Goal: Task Accomplishment & Management: Use online tool/utility

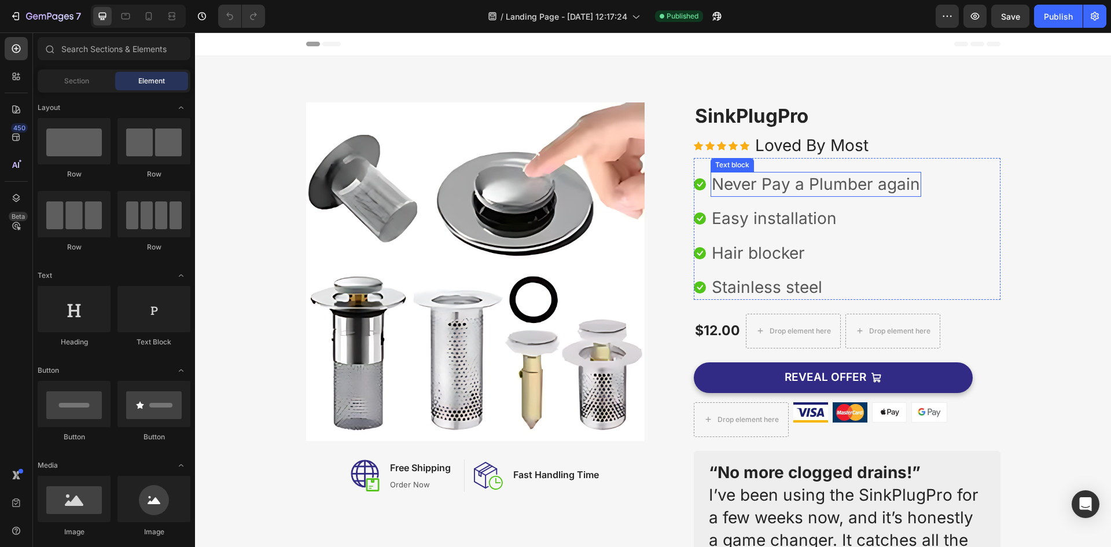
click at [807, 188] on p "Never Pay a Plumber again" at bounding box center [816, 184] width 208 height 23
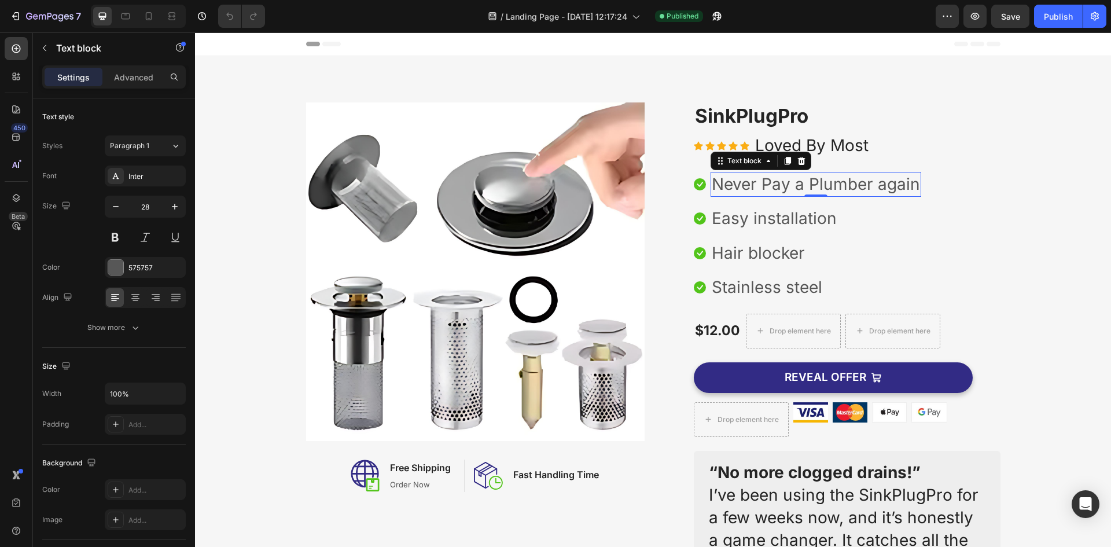
click at [800, 178] on p "Never Pay a Plumber again" at bounding box center [816, 184] width 208 height 23
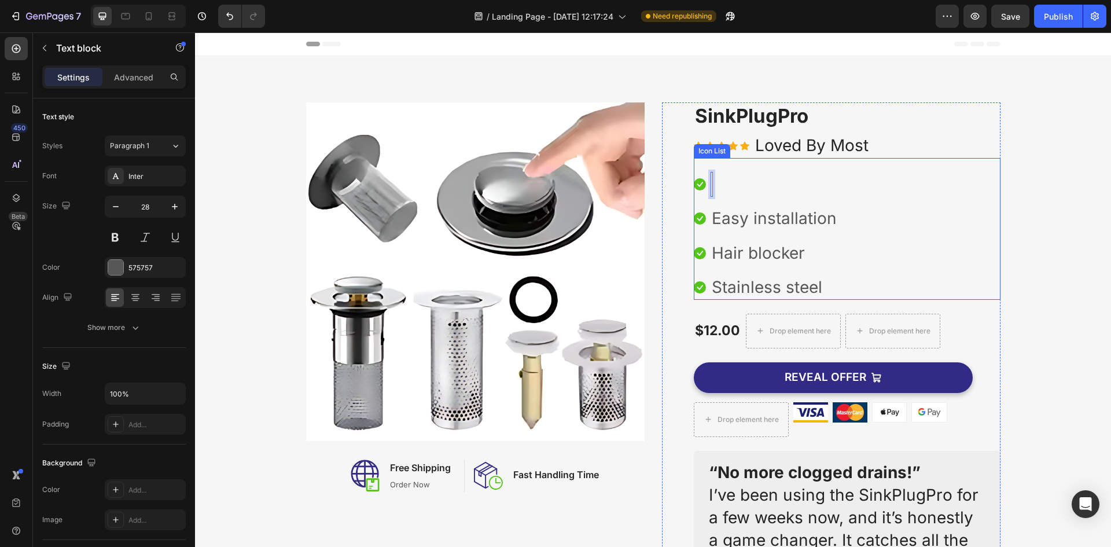
click at [697, 186] on icon at bounding box center [700, 184] width 12 height 12
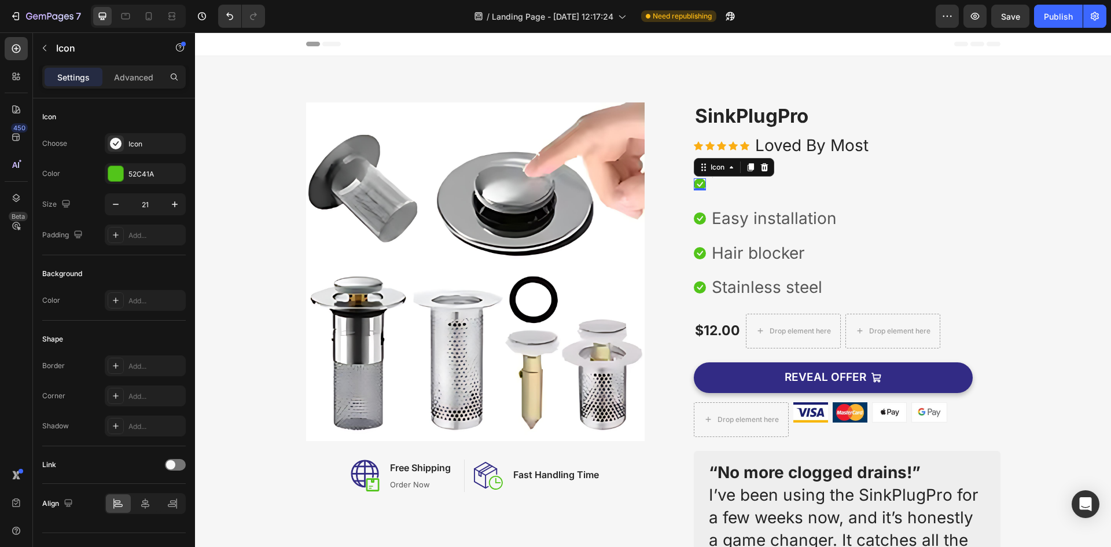
click at [697, 185] on icon at bounding box center [700, 184] width 12 height 12
click at [725, 223] on p "Easy installation" at bounding box center [774, 218] width 125 height 23
click at [726, 223] on p "Easy installation" at bounding box center [774, 218] width 125 height 23
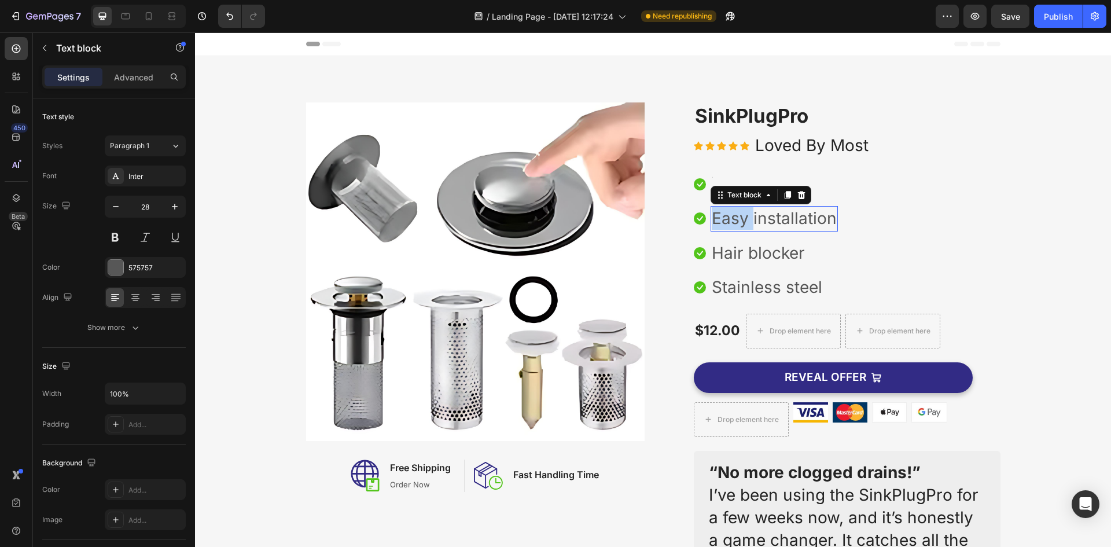
click at [726, 223] on p "Easy installation" at bounding box center [774, 218] width 125 height 23
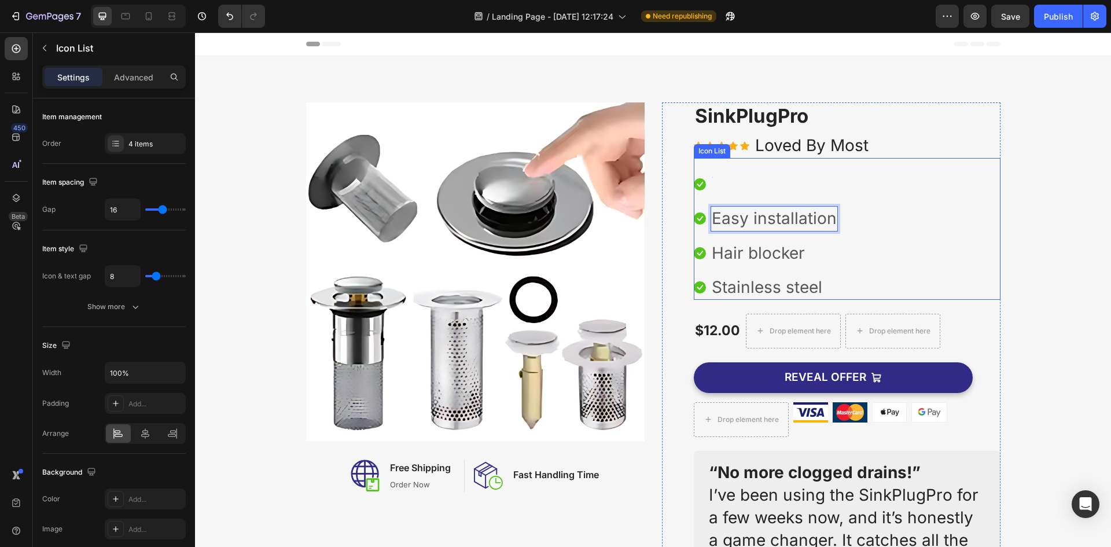
click at [724, 188] on li "Icon Text block" at bounding box center [766, 184] width 144 height 25
click at [723, 188] on li "Icon Text block" at bounding box center [766, 184] width 144 height 25
click at [708, 186] on li "Icon Text block" at bounding box center [766, 184] width 144 height 25
click at [699, 192] on li "Icon Text block" at bounding box center [766, 184] width 144 height 25
click at [698, 187] on icon at bounding box center [700, 184] width 12 height 12
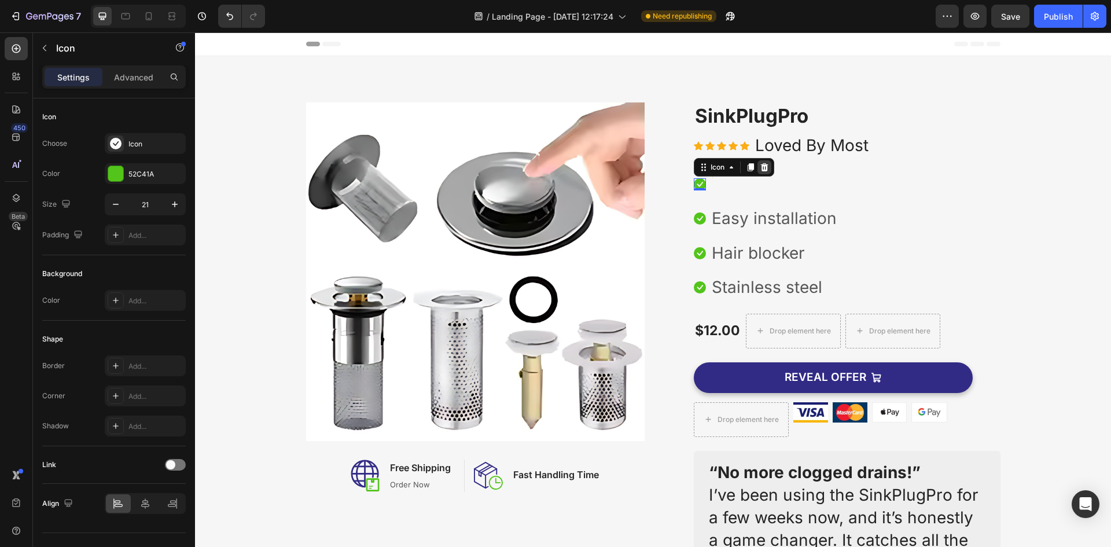
click at [760, 169] on icon at bounding box center [764, 167] width 9 height 9
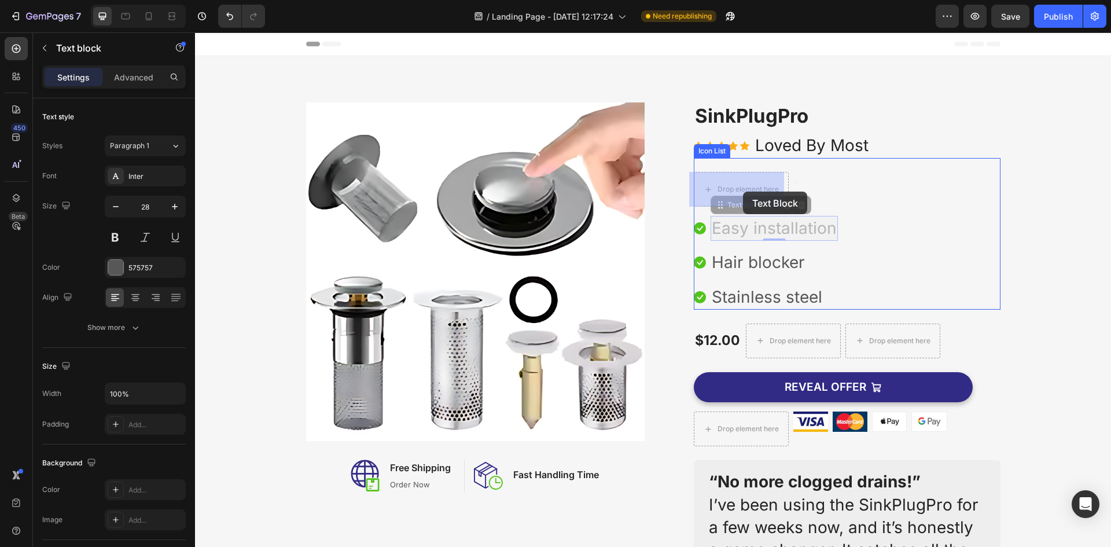
drag, startPoint x: 759, startPoint y: 236, endPoint x: 743, endPoint y: 192, distance: 46.7
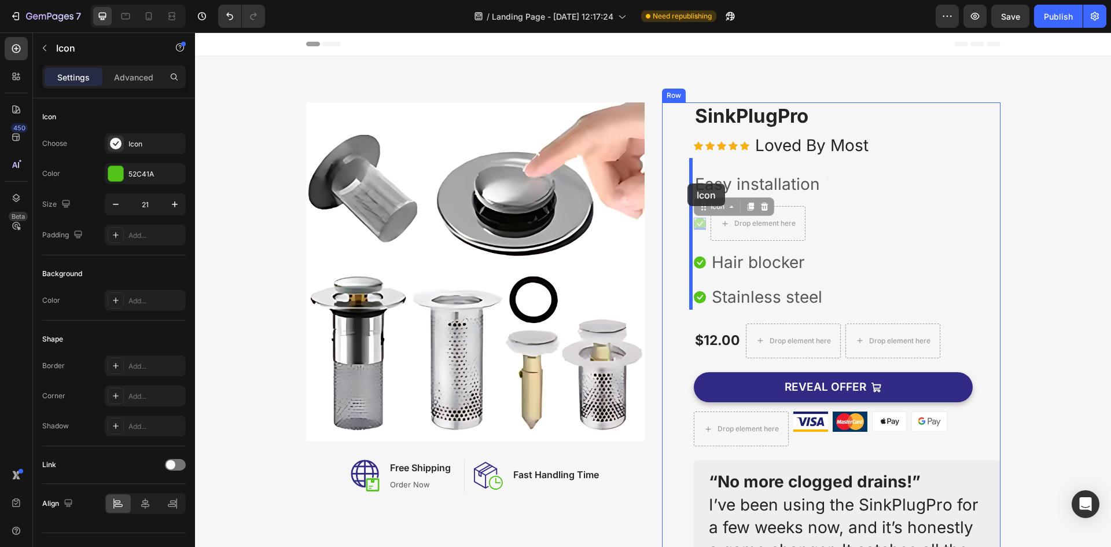
drag, startPoint x: 696, startPoint y: 222, endPoint x: 688, endPoint y: 183, distance: 39.2
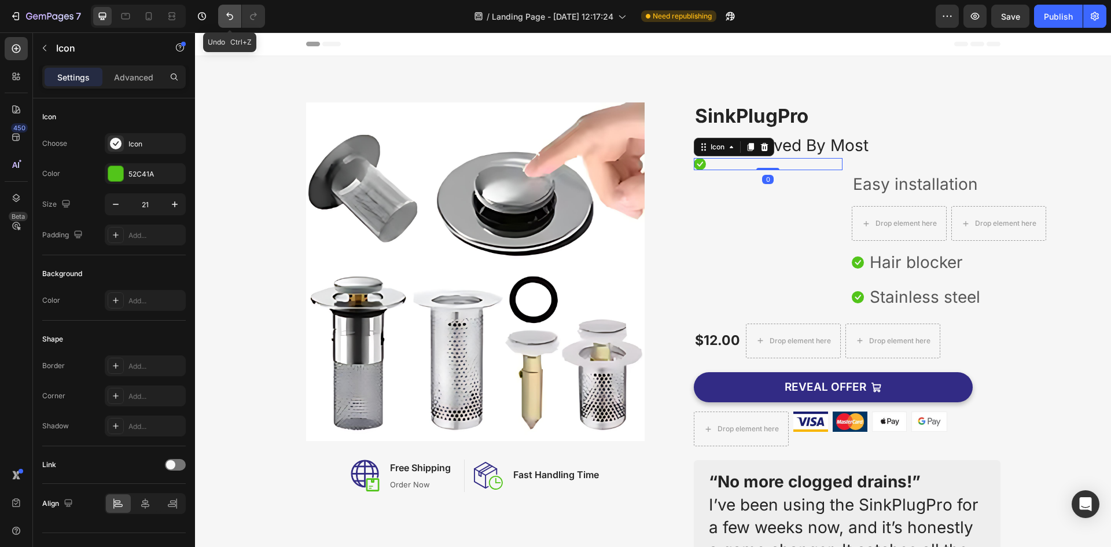
click at [230, 12] on icon "Undo/Redo" at bounding box center [230, 16] width 12 height 12
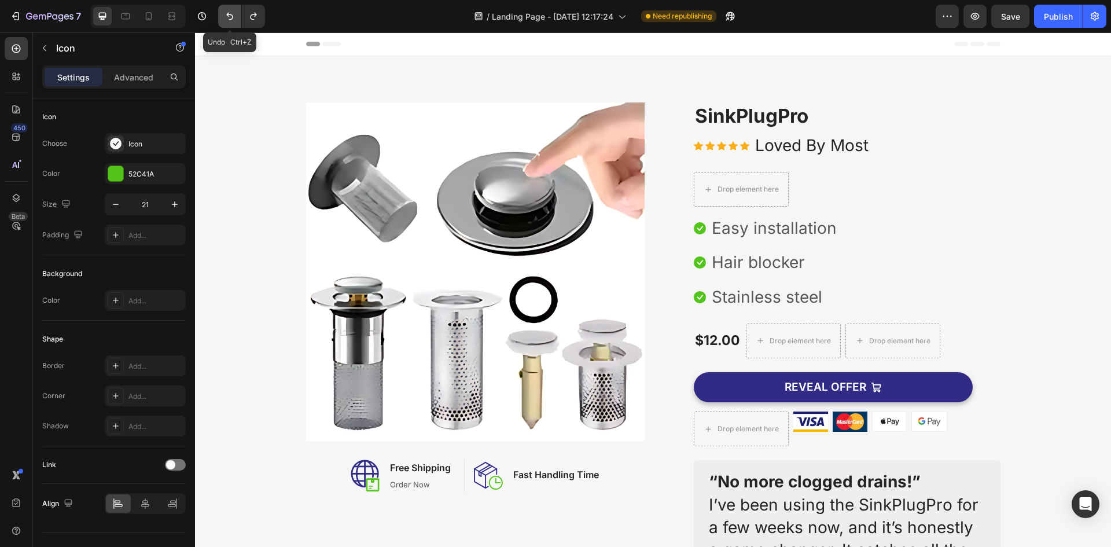
click at [230, 12] on icon "Undo/Redo" at bounding box center [230, 16] width 12 height 12
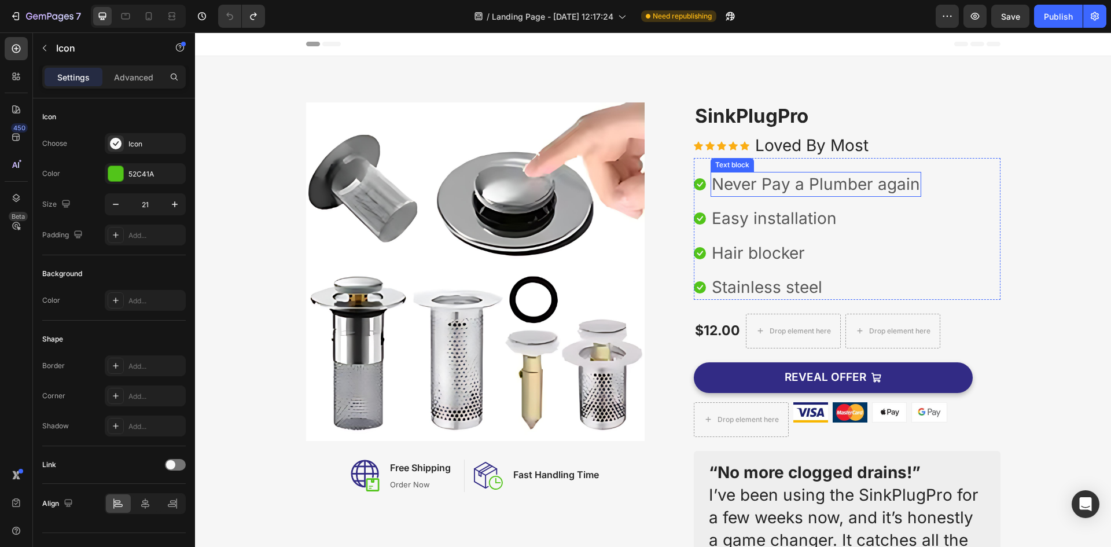
click at [841, 191] on p "Never Pay a Plumber again" at bounding box center [816, 184] width 208 height 23
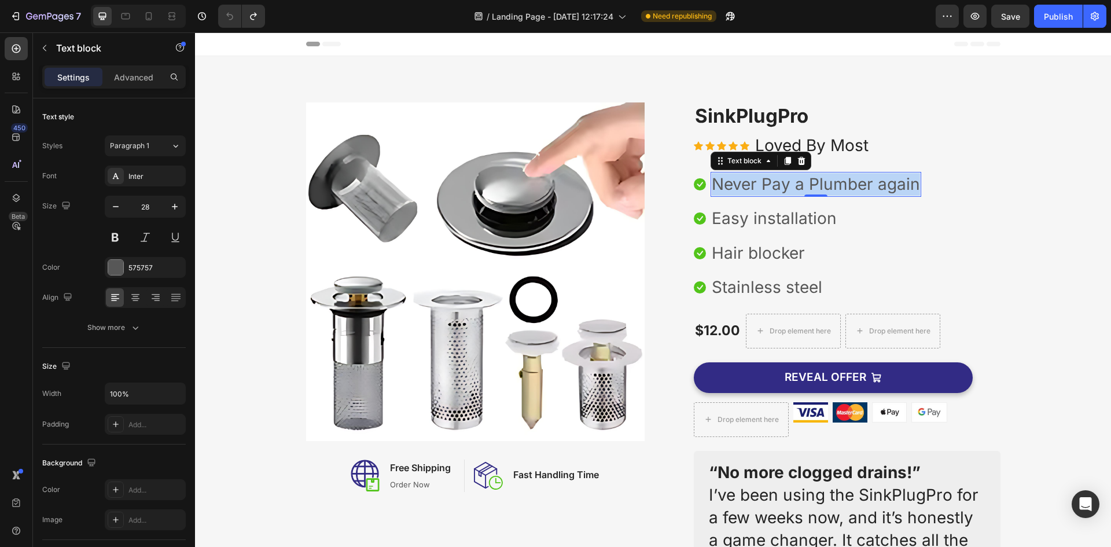
click at [841, 190] on p "Never Pay a Plumber again" at bounding box center [816, 184] width 208 height 23
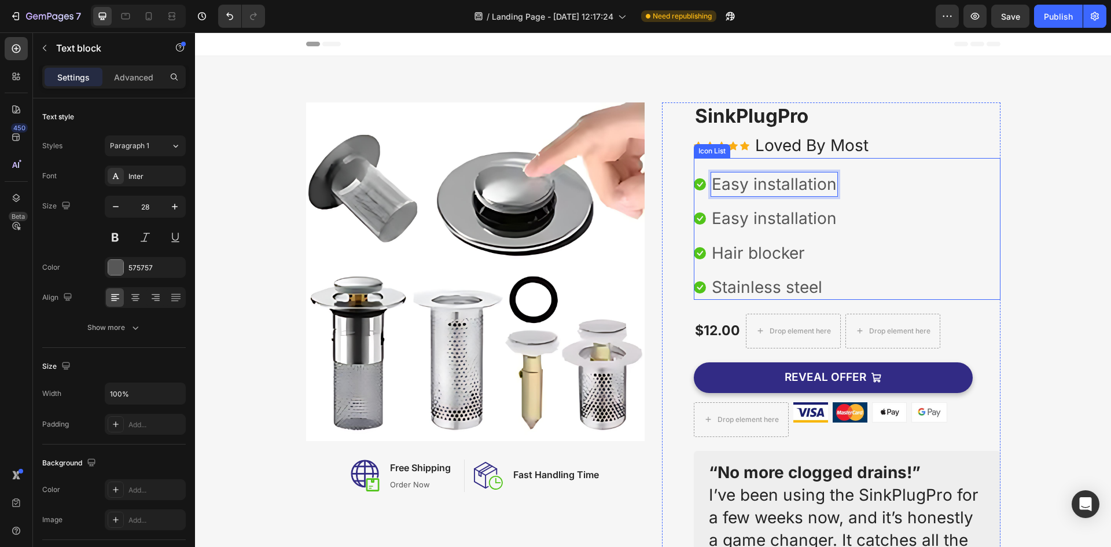
click at [783, 227] on p "Easy installation" at bounding box center [774, 218] width 125 height 23
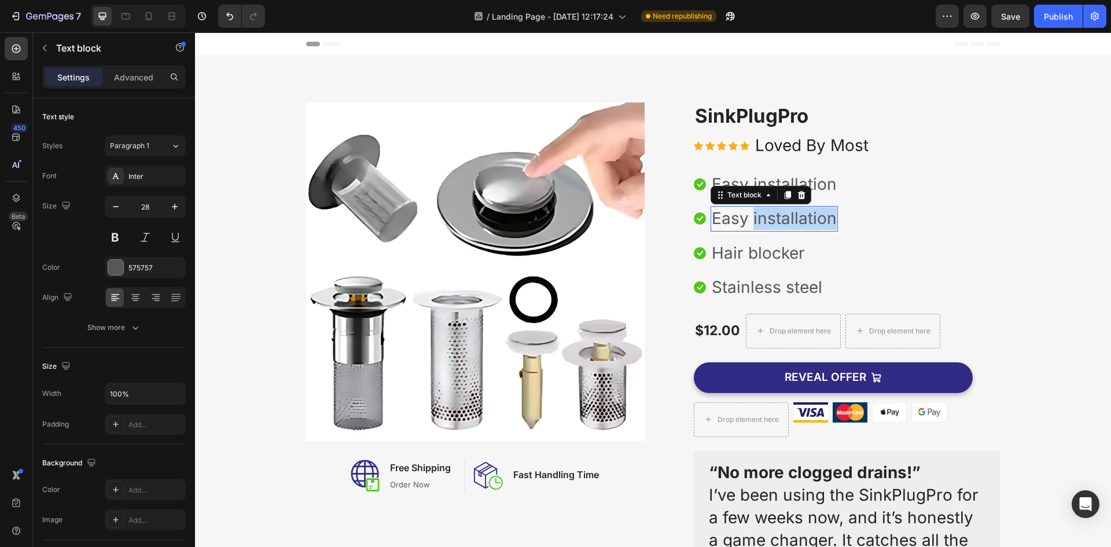
click at [784, 226] on p "Easy installation" at bounding box center [774, 218] width 125 height 23
click at [754, 256] on p "Hair blocker" at bounding box center [758, 253] width 93 height 23
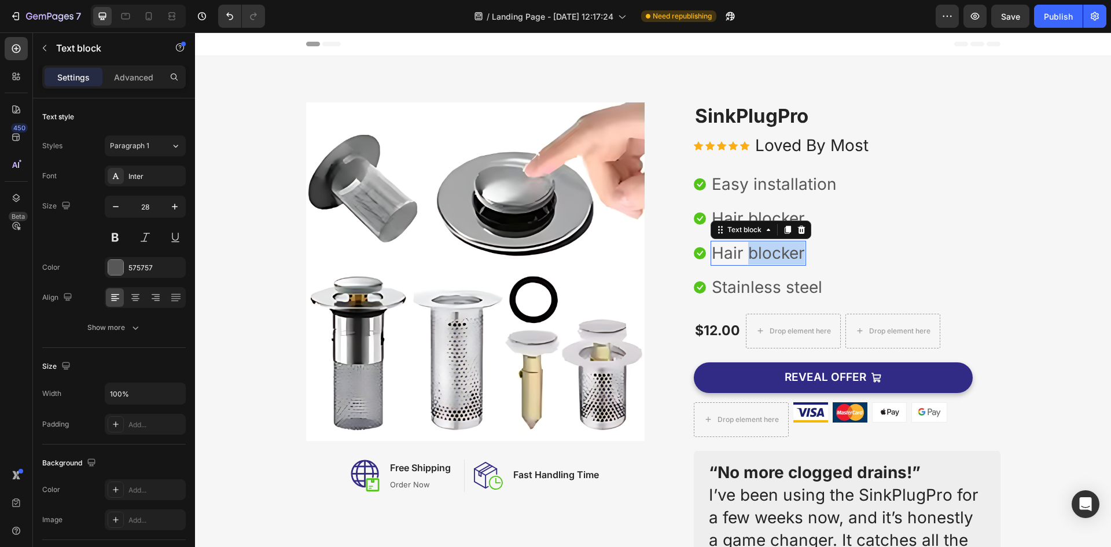
click at [754, 256] on p "Hair blocker" at bounding box center [758, 253] width 93 height 23
click at [754, 255] on p "Hair blocker" at bounding box center [758, 253] width 93 height 23
click at [762, 291] on p "Stainless steel" at bounding box center [767, 287] width 111 height 23
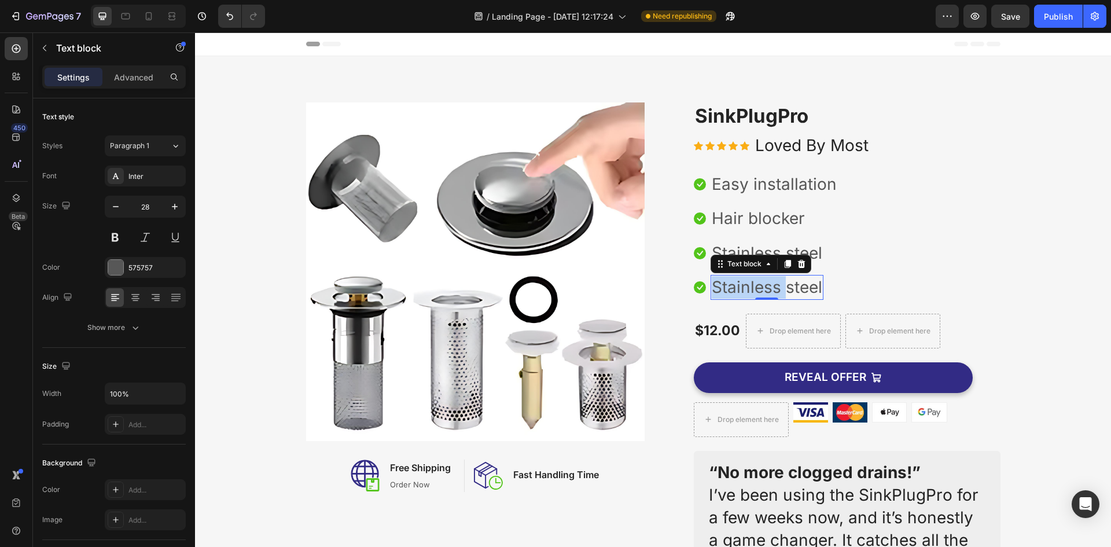
click at [762, 291] on p "Stainless steel" at bounding box center [767, 287] width 111 height 23
click at [696, 283] on icon at bounding box center [700, 287] width 12 height 12
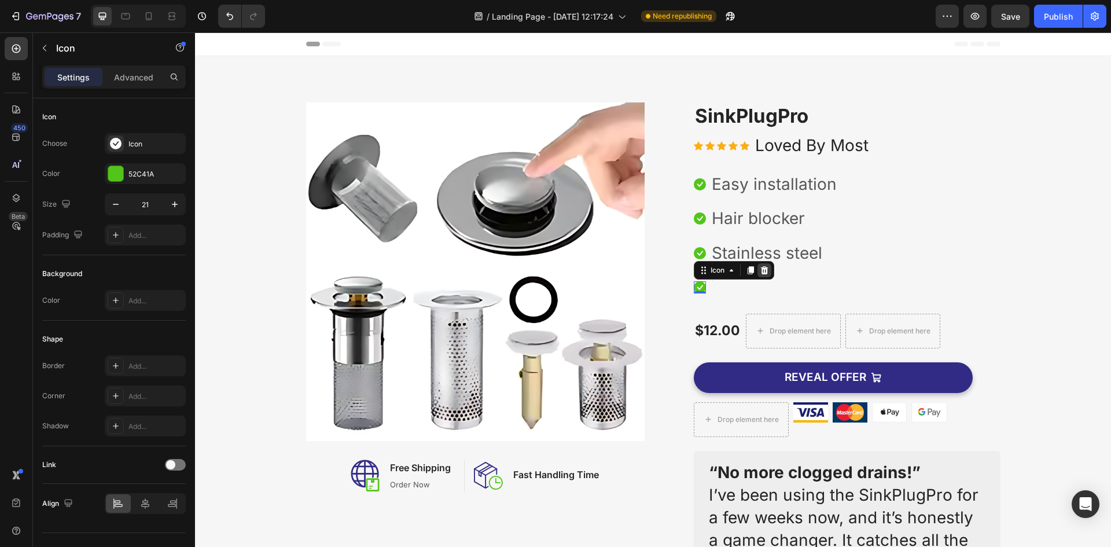
click at [764, 271] on icon at bounding box center [764, 270] width 9 height 9
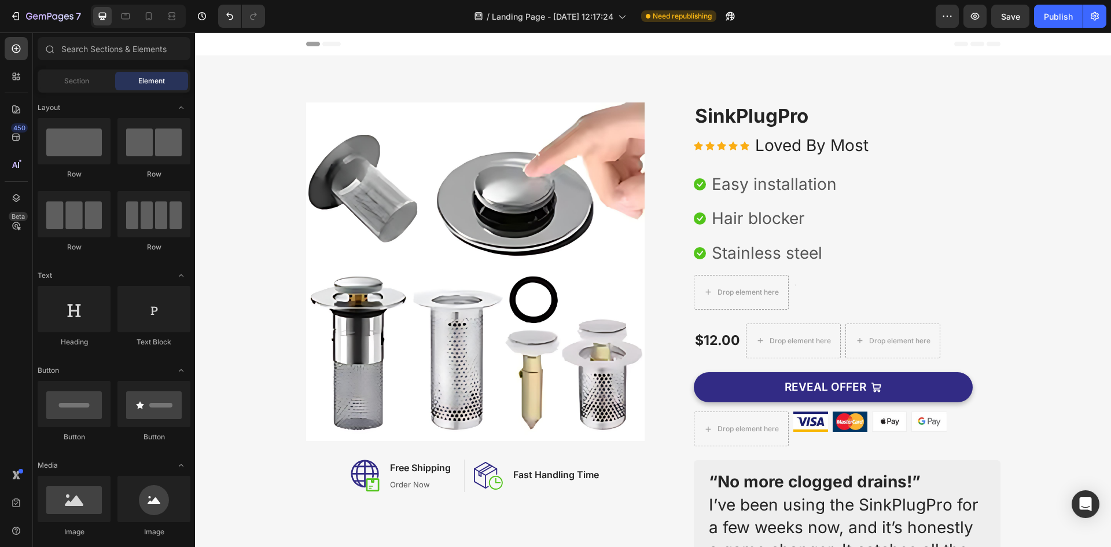
drag, startPoint x: 900, startPoint y: 32, endPoint x: 737, endPoint y: 129, distance: 189.7
click at [737, 129] on h2 "SinkPlugPro" at bounding box center [847, 115] width 307 height 27
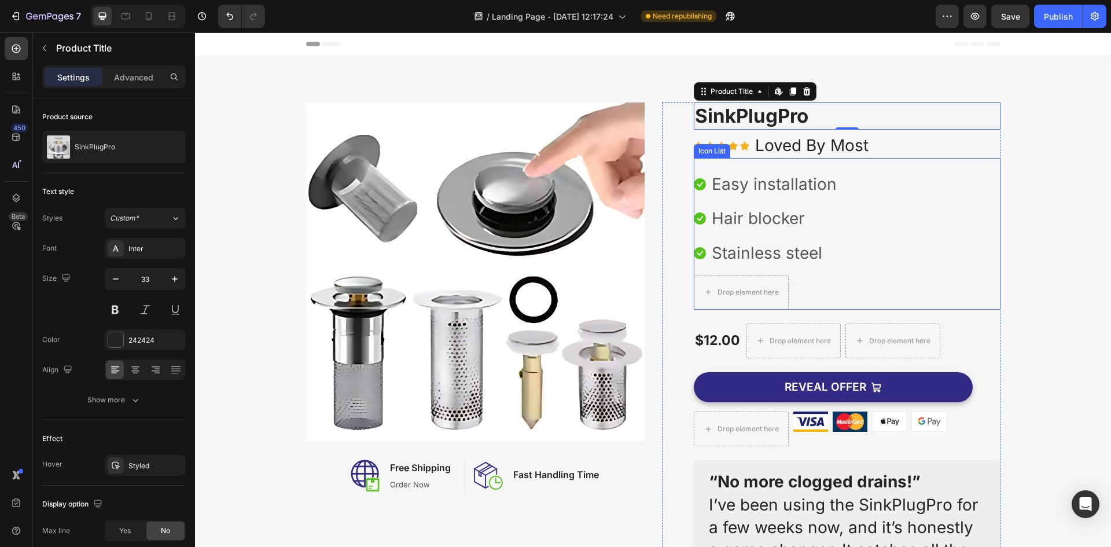
click at [806, 155] on p "Loved By Most" at bounding box center [811, 145] width 113 height 23
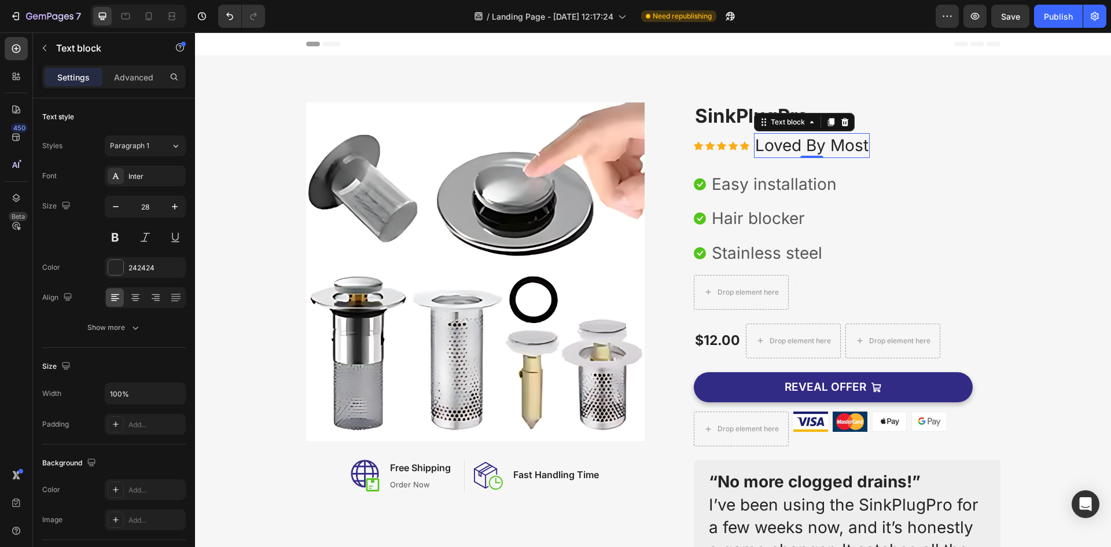
click at [806, 154] on div "0" at bounding box center [812, 157] width 12 height 9
click at [806, 153] on div "0" at bounding box center [812, 157] width 12 height 9
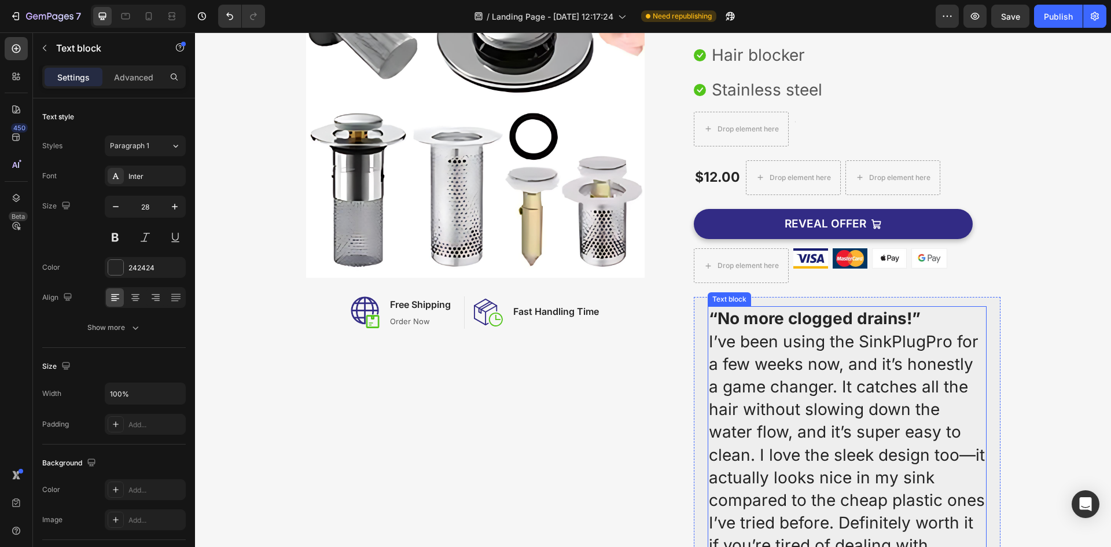
scroll to position [347, 0]
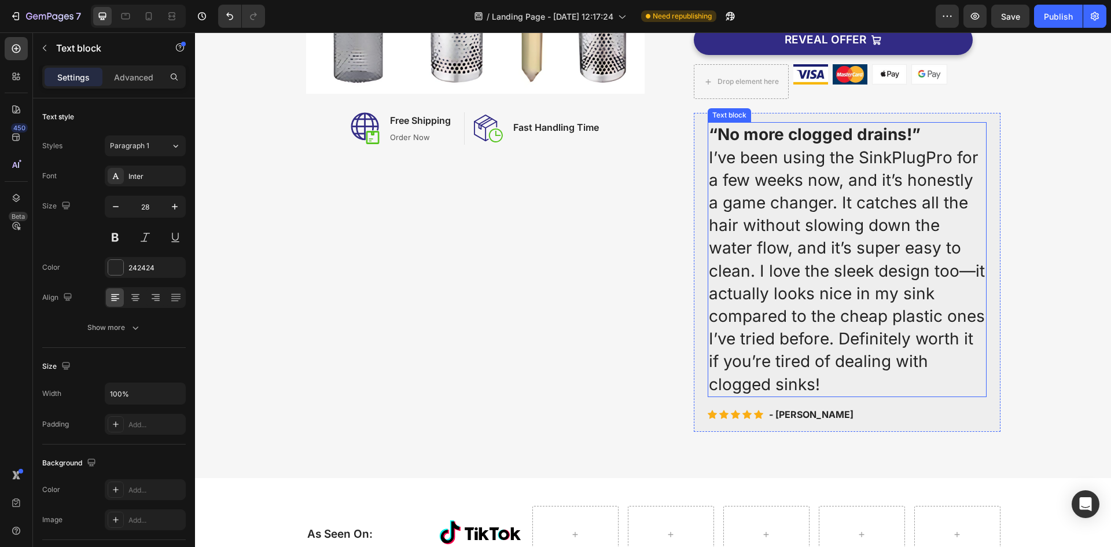
click at [825, 274] on p "“No more clogged drains!” I’ve been using the SinkPlugPro for a few weeks now, …" at bounding box center [847, 259] width 277 height 272
click at [824, 274] on p "“No more clogged drains!” I’ve been using the SinkPlugPro for a few weeks now, …" at bounding box center [847, 259] width 277 height 272
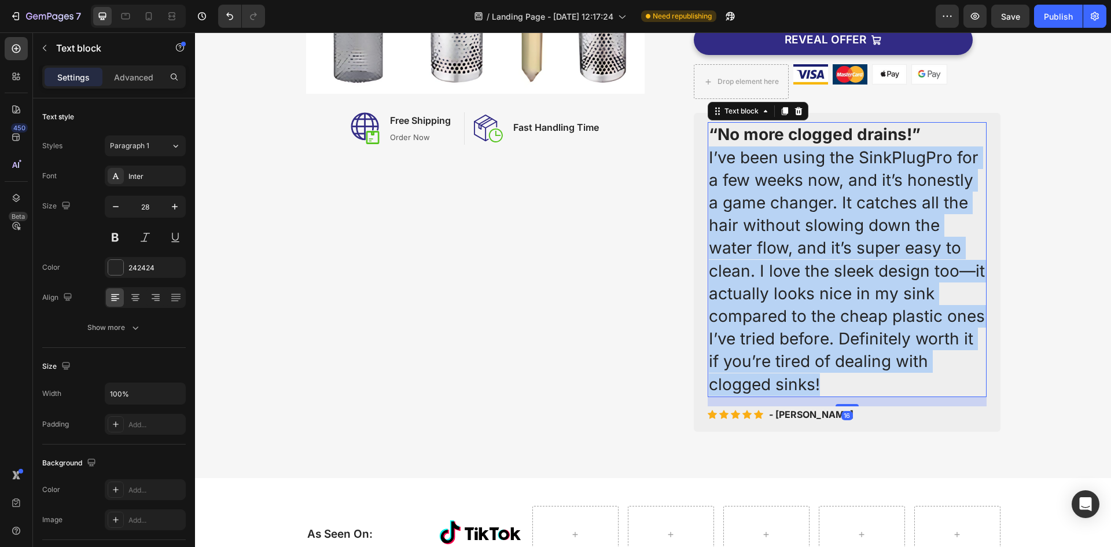
click at [824, 274] on p "“No more clogged drains!” I’ve been using the SinkPlugPro for a few weeks now, …" at bounding box center [847, 259] width 277 height 272
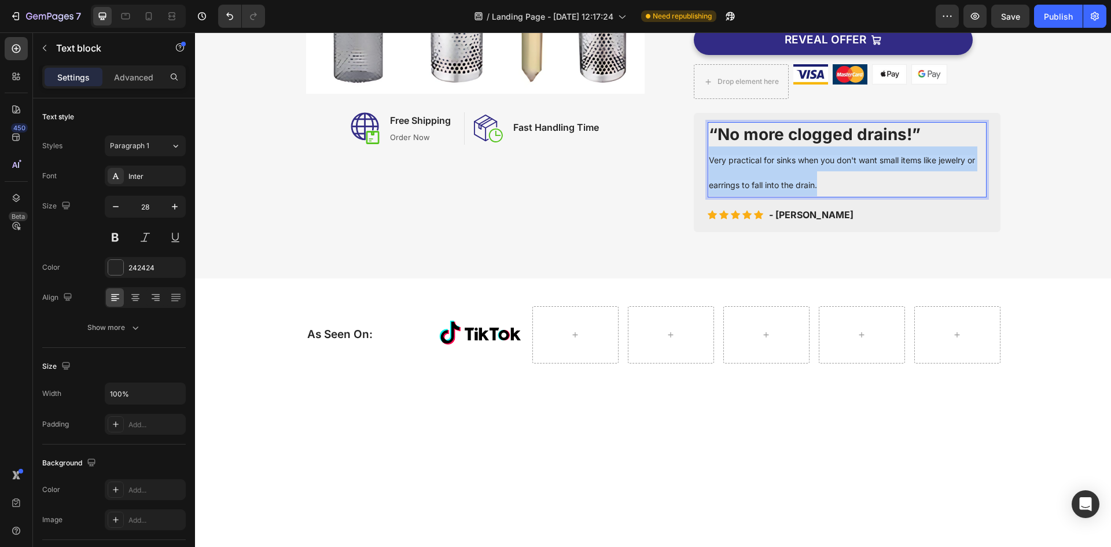
drag, startPoint x: 821, startPoint y: 193, endPoint x: 704, endPoint y: 153, distance: 123.5
click at [709, 153] on p "“No more clogged drains!” Very practical for sinks when you don't want small it…" at bounding box center [847, 159] width 277 height 73
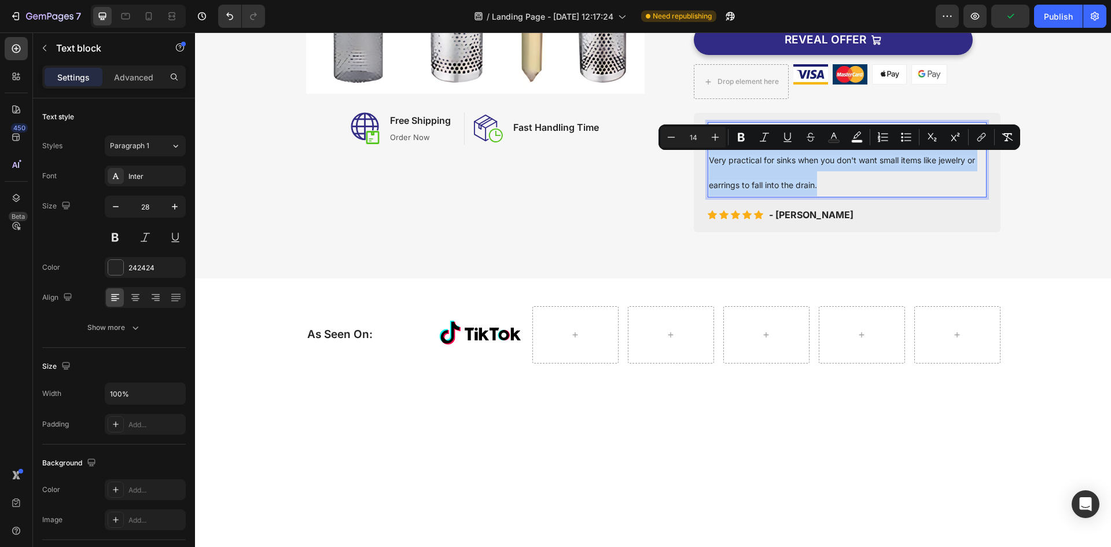
click at [870, 185] on p "“No more clogged drains!” Very practical for sinks when you don't want small it…" at bounding box center [847, 159] width 277 height 73
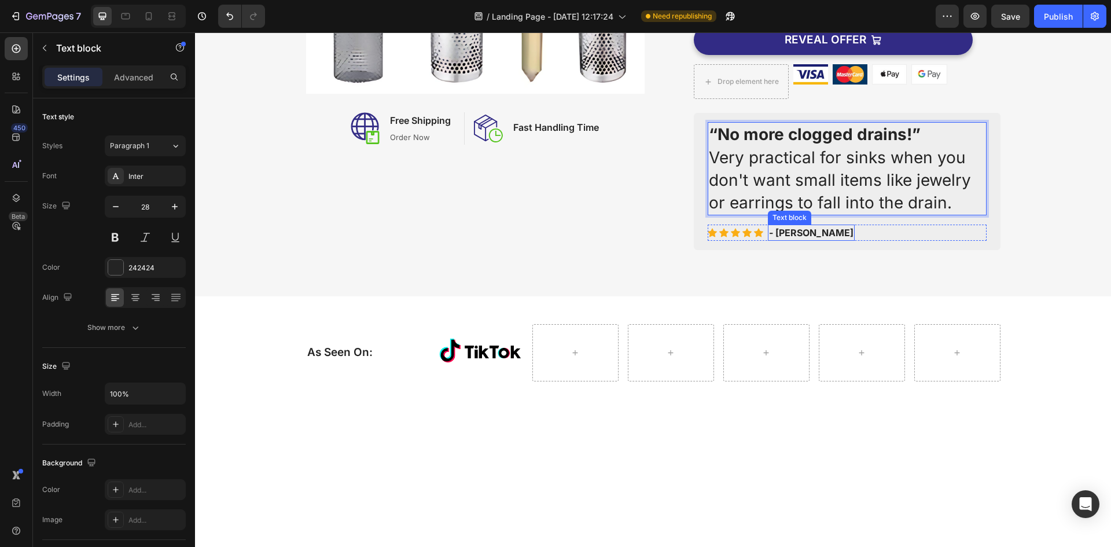
click at [780, 240] on p "- [PERSON_NAME]" at bounding box center [811, 233] width 85 height 14
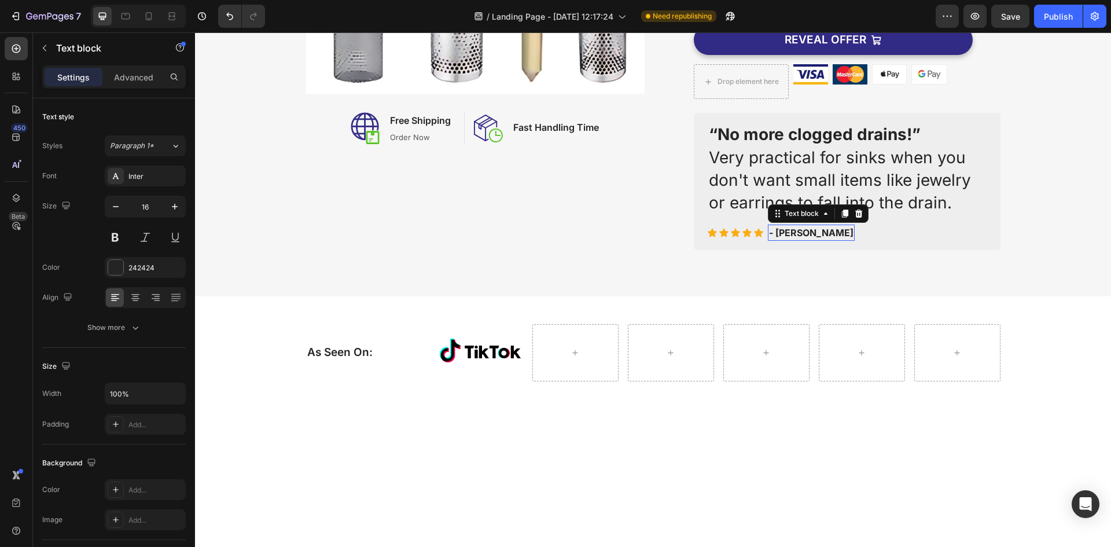
click at [780, 240] on div "- [PERSON_NAME] Text block 0" at bounding box center [811, 233] width 87 height 16
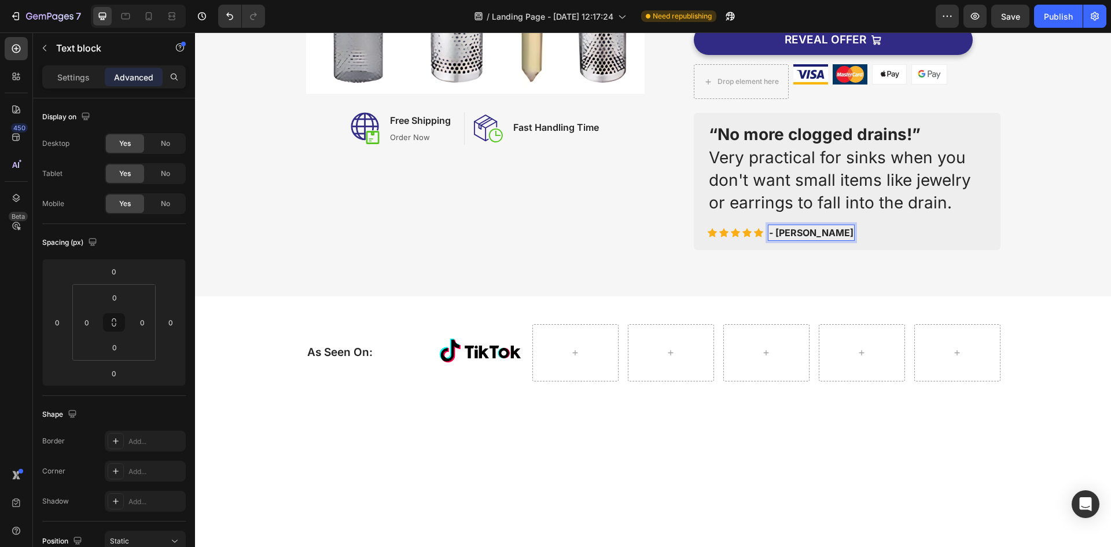
click at [769, 230] on p "- [PERSON_NAME]" at bounding box center [811, 233] width 85 height 14
click at [784, 229] on p "- [PERSON_NAME]" at bounding box center [811, 233] width 85 height 14
click at [427, 210] on div "Image Image Free Shipping Heading Order Now Text block Row Image Fast Handling …" at bounding box center [475, 2] width 339 height 495
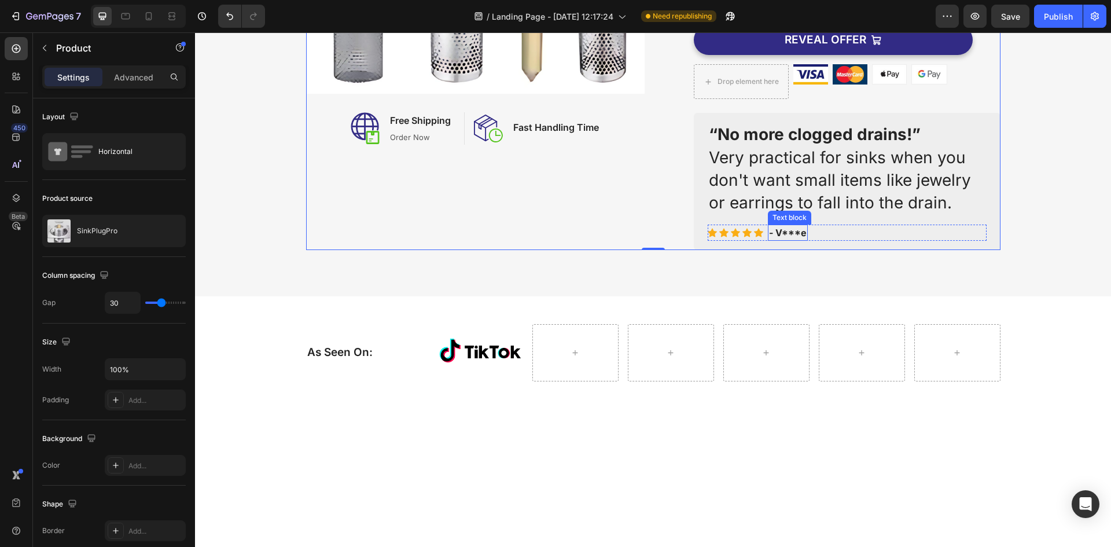
click at [769, 232] on p "- V***e" at bounding box center [788, 233] width 38 height 14
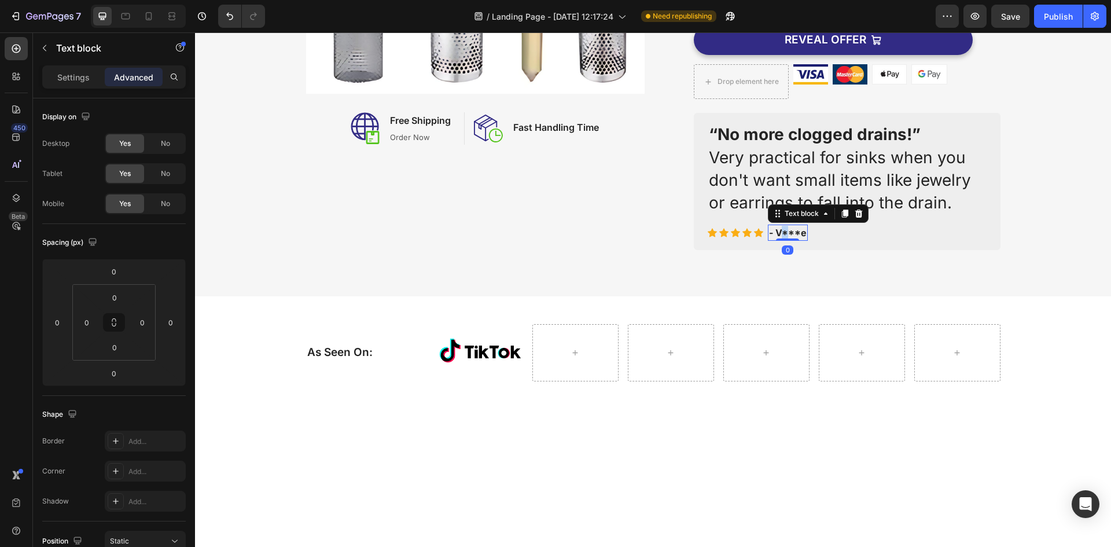
click at [774, 234] on p "- V***e" at bounding box center [788, 233] width 38 height 14
click at [802, 225] on div "- V***e" at bounding box center [788, 233] width 40 height 16
click at [802, 227] on p "- V***e" at bounding box center [788, 233] width 38 height 14
click at [796, 231] on p "- V***e" at bounding box center [788, 233] width 38 height 14
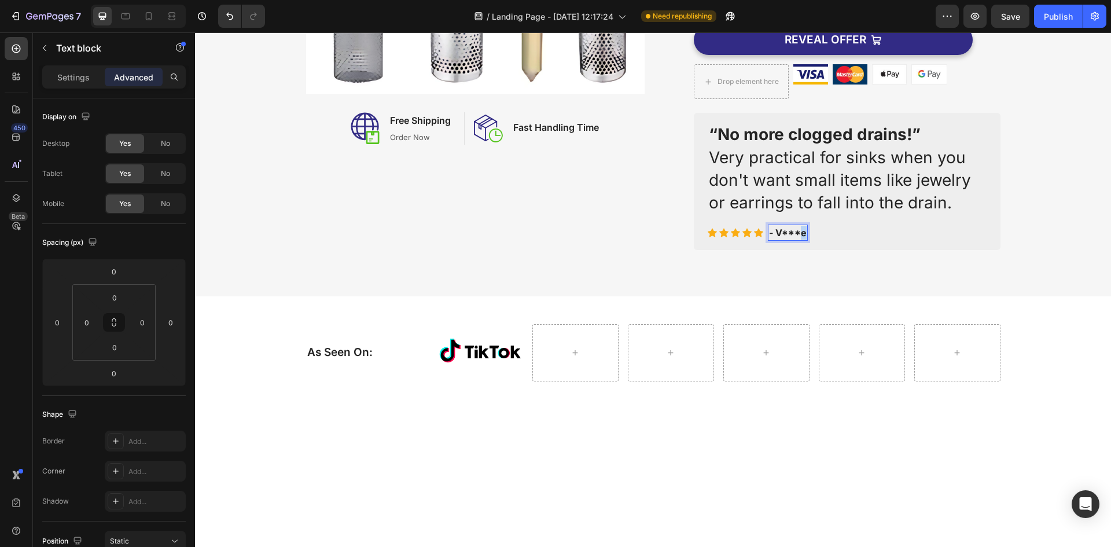
click at [796, 231] on p "- V***e" at bounding box center [788, 233] width 38 height 14
click at [796, 230] on p "- V***e" at bounding box center [788, 233] width 38 height 14
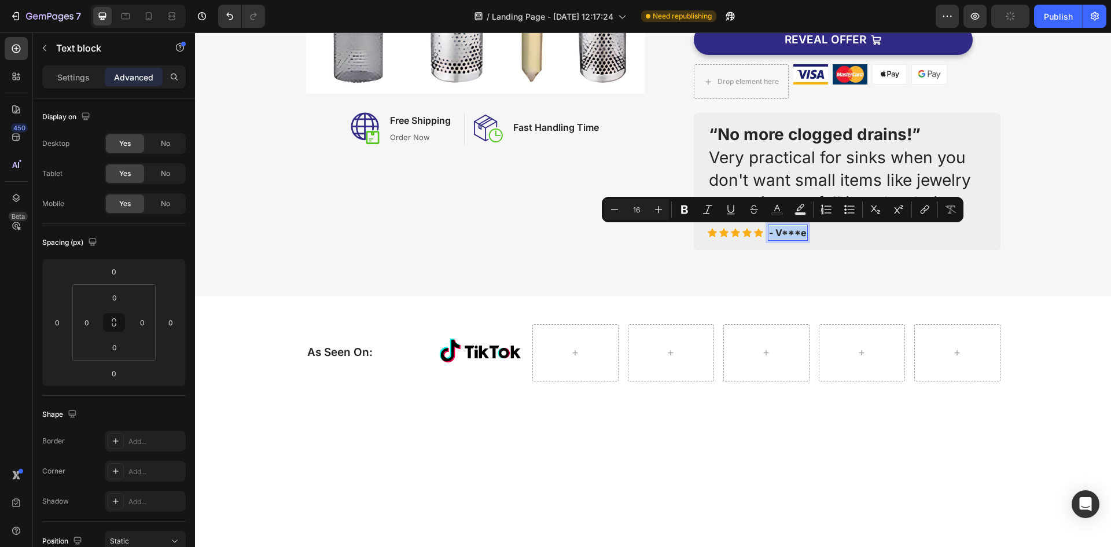
click at [770, 230] on p "- V***e" at bounding box center [788, 233] width 38 height 14
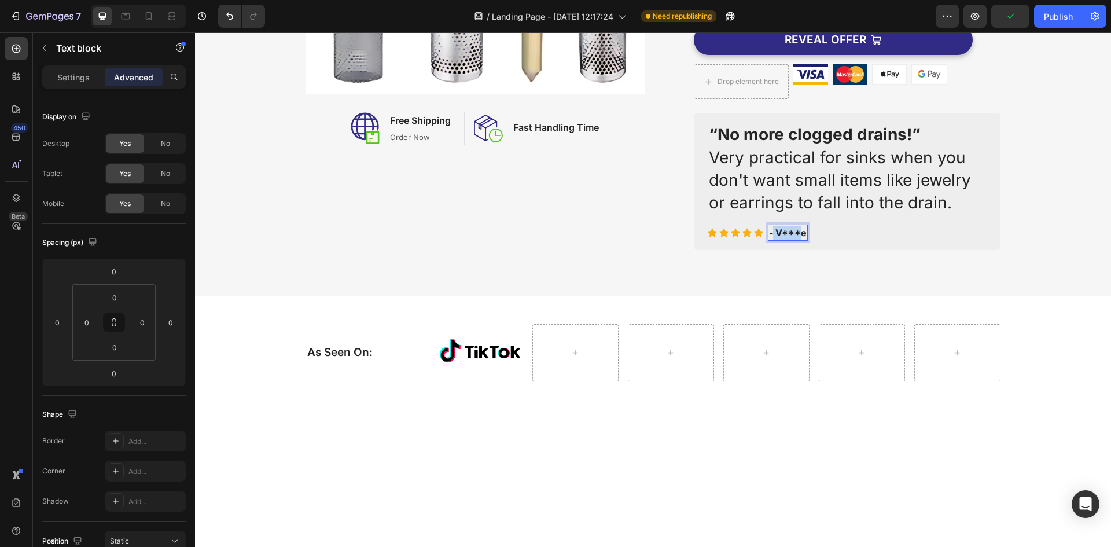
drag, startPoint x: 770, startPoint y: 230, endPoint x: 798, endPoint y: 229, distance: 28.4
click at [798, 229] on p "- V***e" at bounding box center [788, 233] width 38 height 14
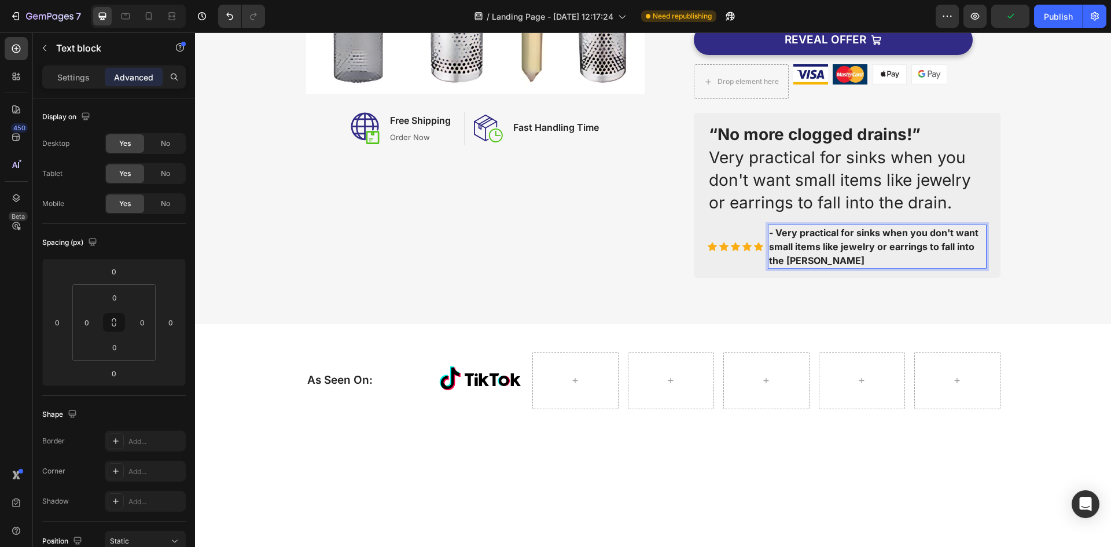
click at [827, 256] on p "- Very practical for sinks when you don't want small items like jewelry or earr…" at bounding box center [877, 247] width 216 height 42
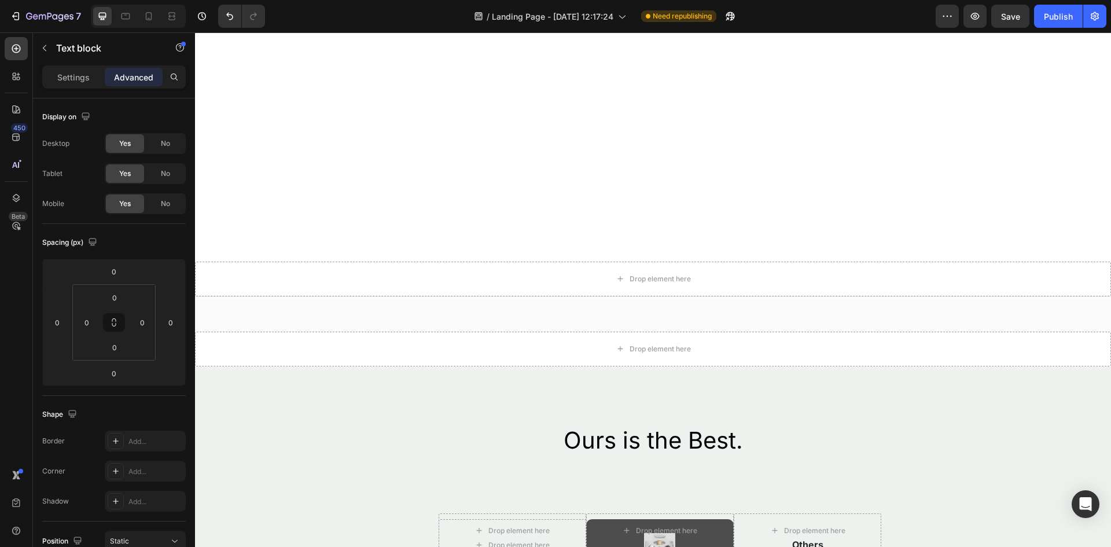
scroll to position [1273, 0]
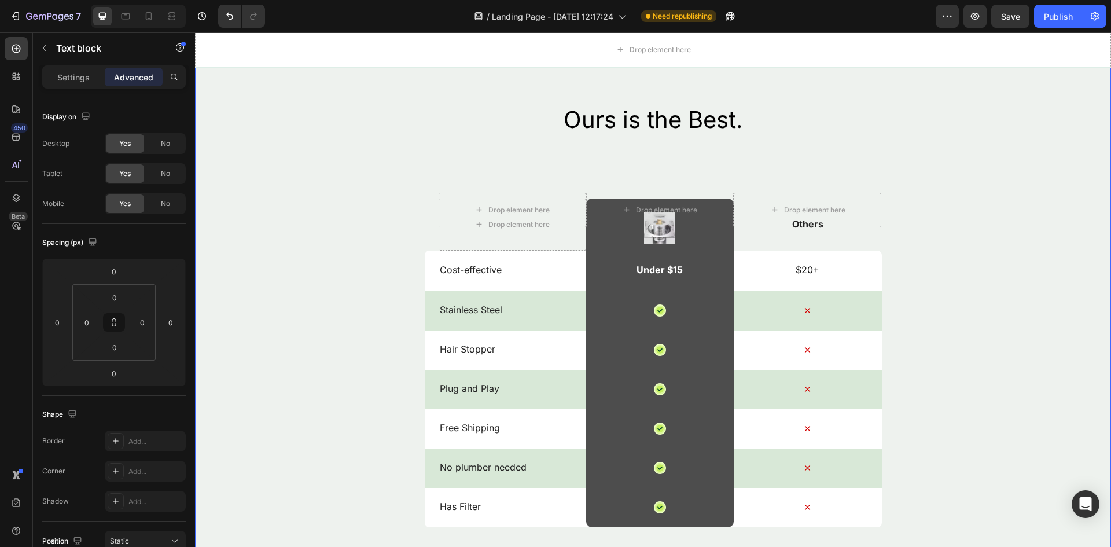
click at [845, 159] on div "Ours is the Best. Heading" at bounding box center [653, 134] width 916 height 60
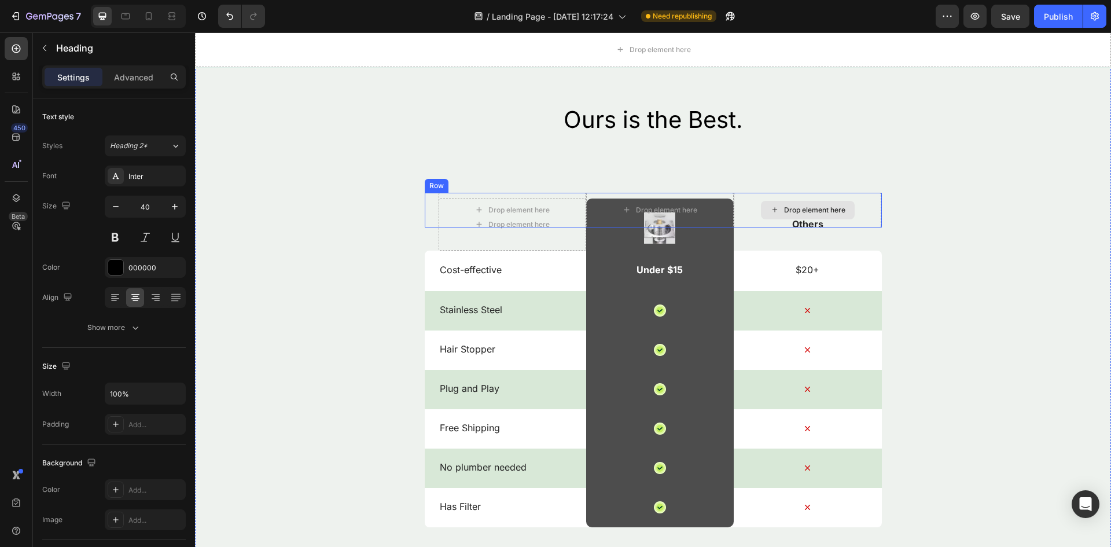
click at [836, 218] on div "Drop element here" at bounding box center [808, 210] width 94 height 19
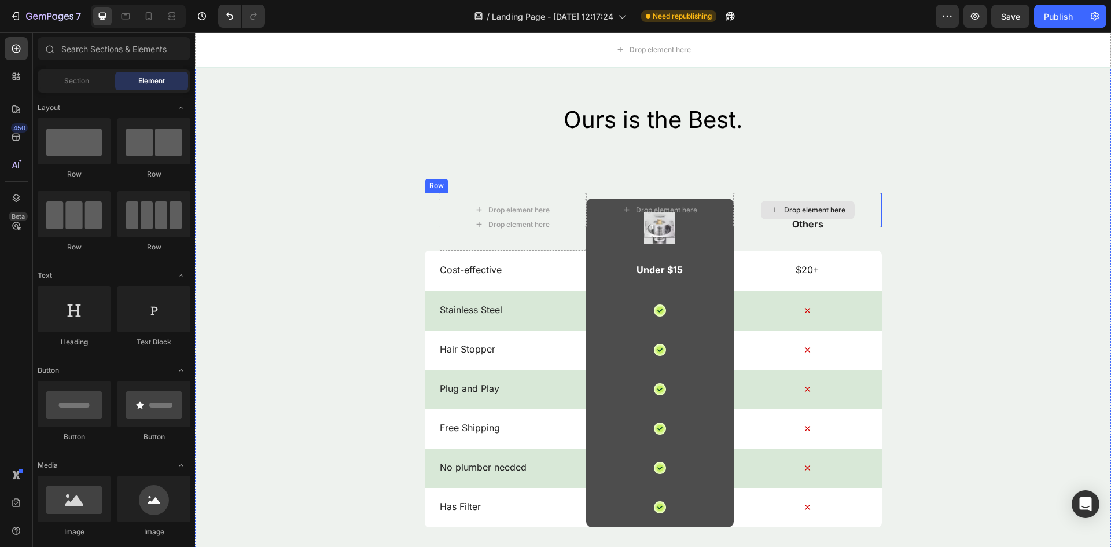
click at [773, 210] on icon at bounding box center [775, 210] width 5 height 5
click at [772, 210] on icon at bounding box center [774, 210] width 9 height 10
click at [796, 210] on div "Drop element here" at bounding box center [814, 209] width 61 height 9
click at [480, 273] on p "Cost-effective" at bounding box center [512, 270] width 145 height 12
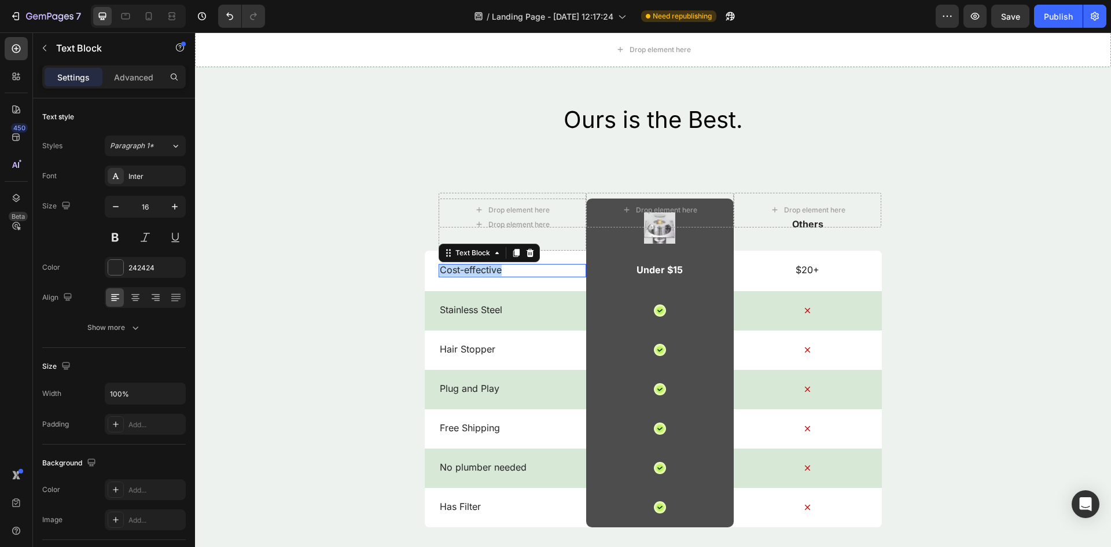
click at [481, 273] on p "Cost-effective" at bounding box center [512, 270] width 145 height 12
click at [477, 311] on p "Stainless Steel" at bounding box center [512, 310] width 145 height 12
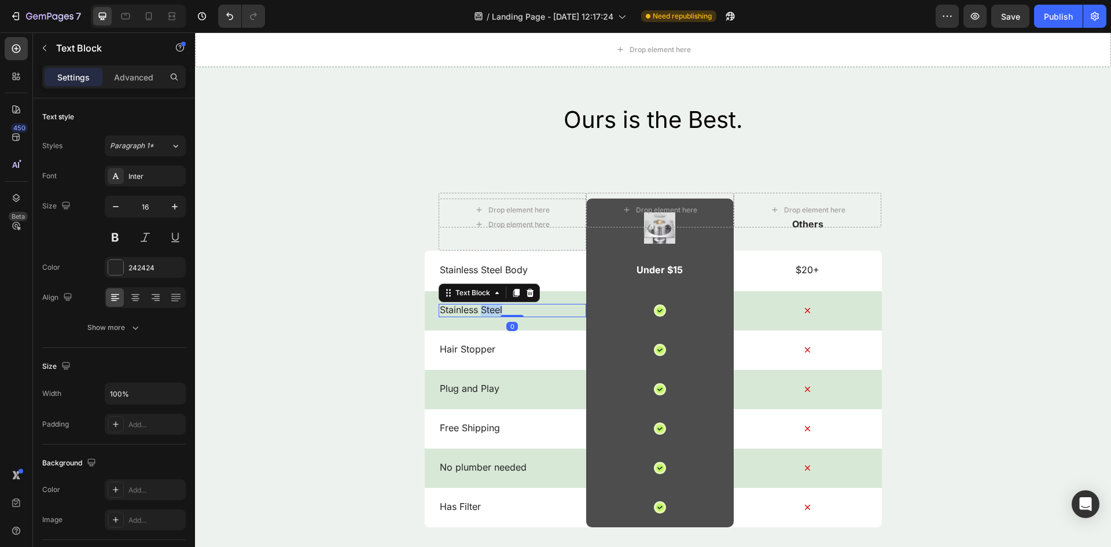
click at [477, 311] on p "Stainless Steel" at bounding box center [512, 310] width 145 height 12
click at [472, 345] on p "Hair Stopper" at bounding box center [512, 349] width 145 height 12
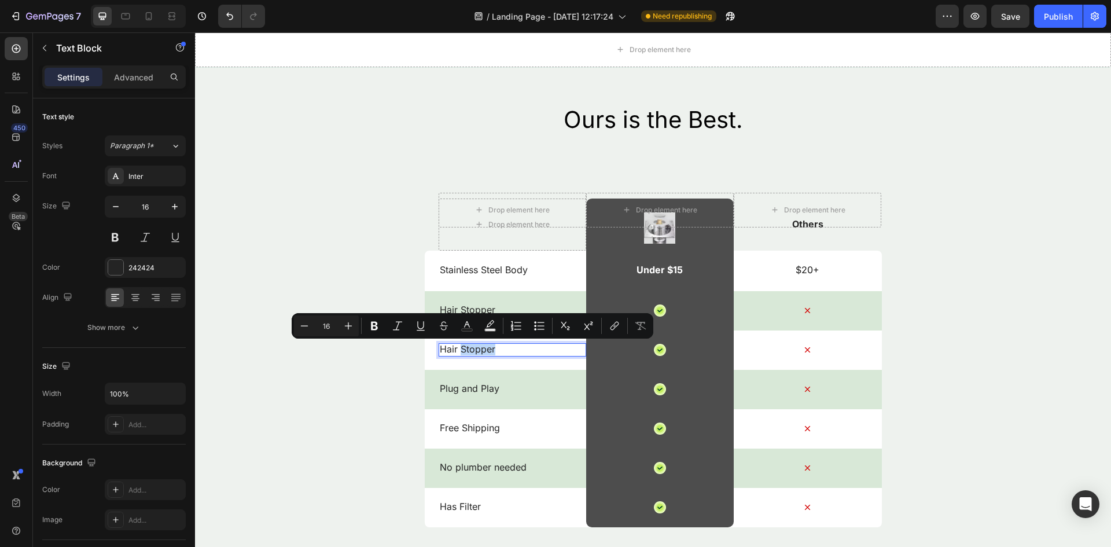
click at [472, 345] on p "Hair Stopper" at bounding box center [512, 349] width 145 height 12
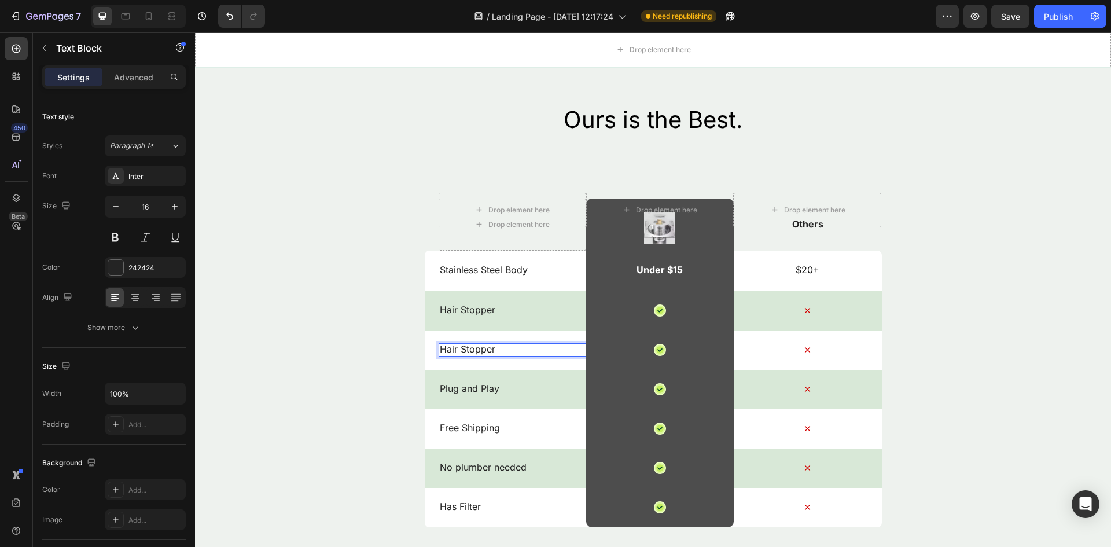
click at [476, 346] on p "Hair Stopper" at bounding box center [512, 349] width 145 height 12
click at [480, 385] on p "Plug and Play" at bounding box center [512, 389] width 145 height 12
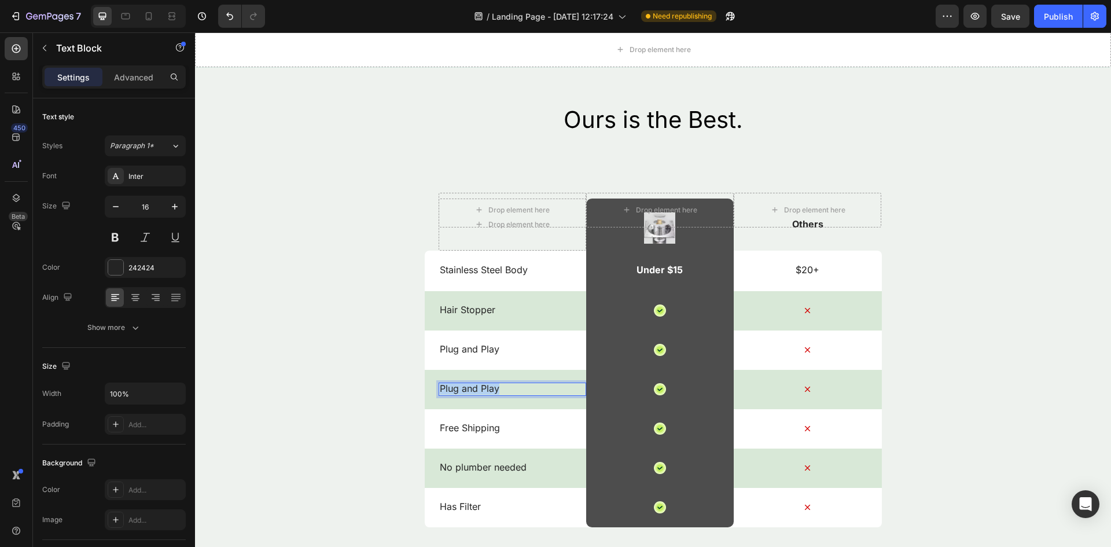
click at [480, 385] on p "Plug and Play" at bounding box center [512, 389] width 145 height 12
click at [460, 416] on div "Text Block" at bounding box center [460, 415] width 39 height 10
click at [462, 421] on div "Free Shipping Text Block Row 3 cols Section 0" at bounding box center [513, 428] width 148 height 39
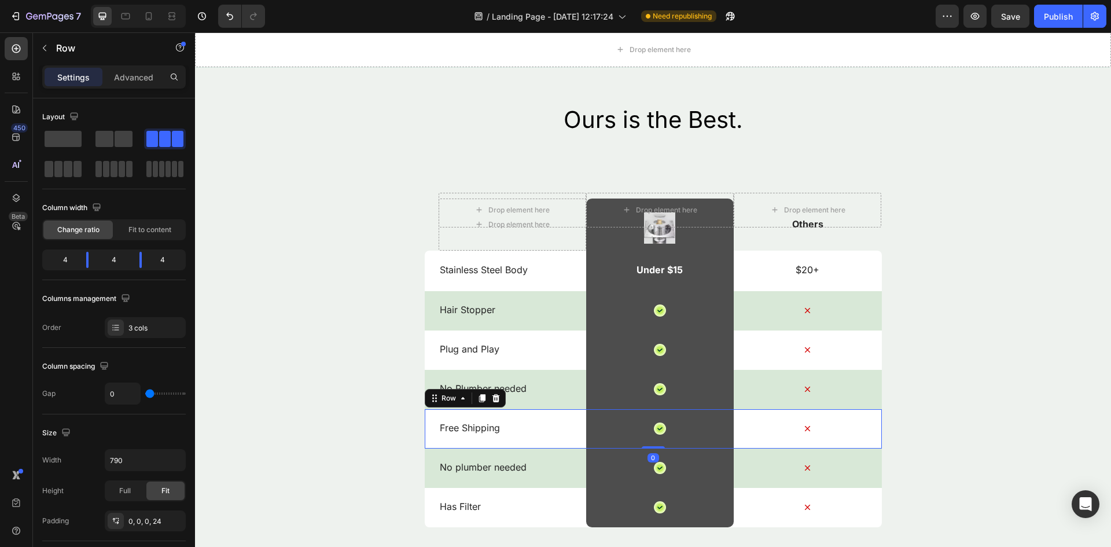
click at [462, 421] on div "Free Shipping Text Block" at bounding box center [513, 428] width 148 height 39
click at [461, 428] on p "Free Shipping" at bounding box center [512, 428] width 145 height 12
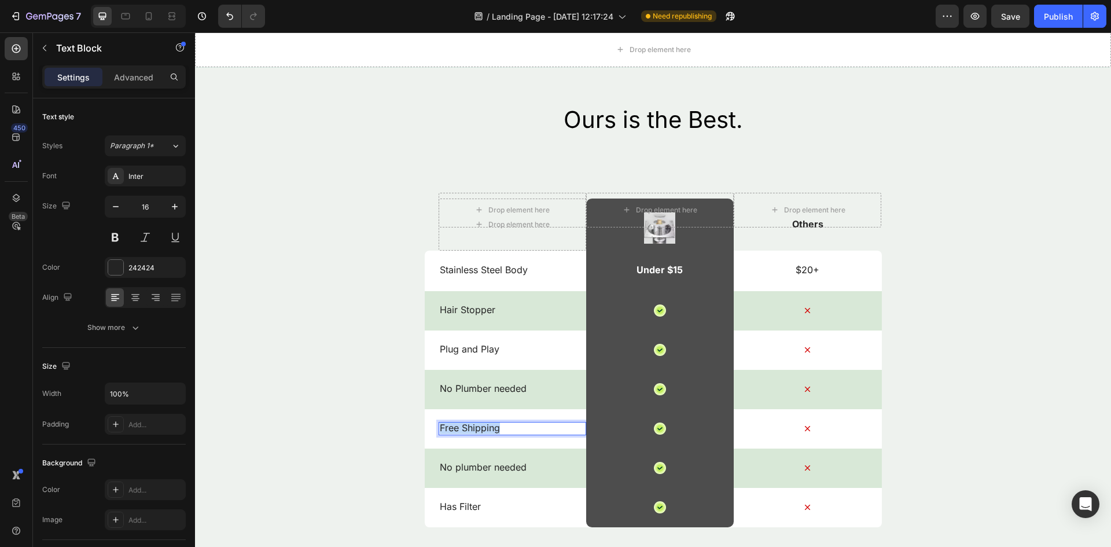
click at [462, 428] on p "Free Shipping" at bounding box center [512, 428] width 145 height 12
click at [451, 465] on p "No plumber needed" at bounding box center [512, 467] width 145 height 12
click at [524, 441] on div "Text Block" at bounding box center [489, 450] width 101 height 19
click at [525, 445] on div at bounding box center [530, 450] width 14 height 14
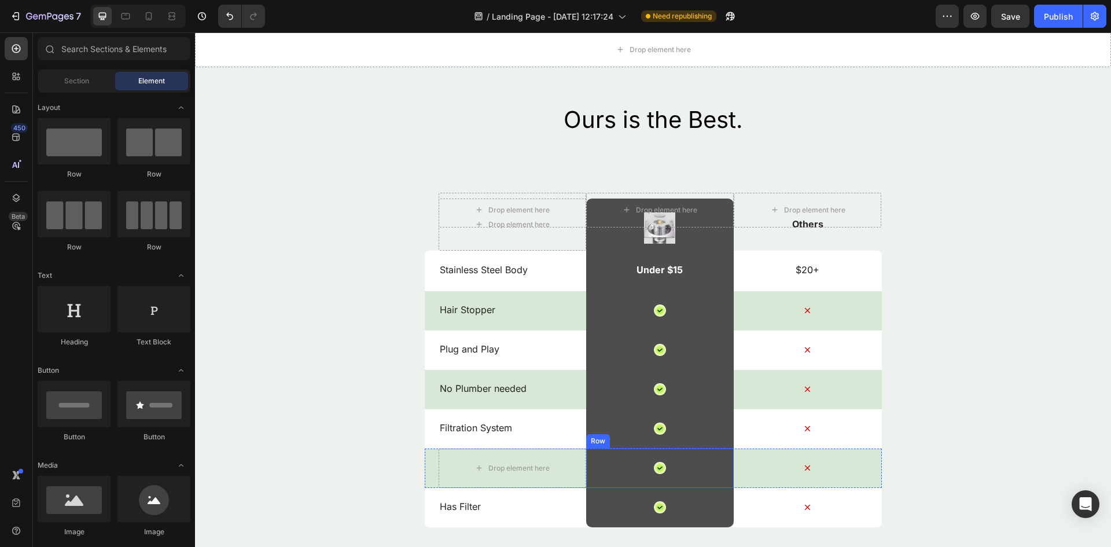
click at [655, 476] on div "Icon Row" at bounding box center [660, 468] width 148 height 40
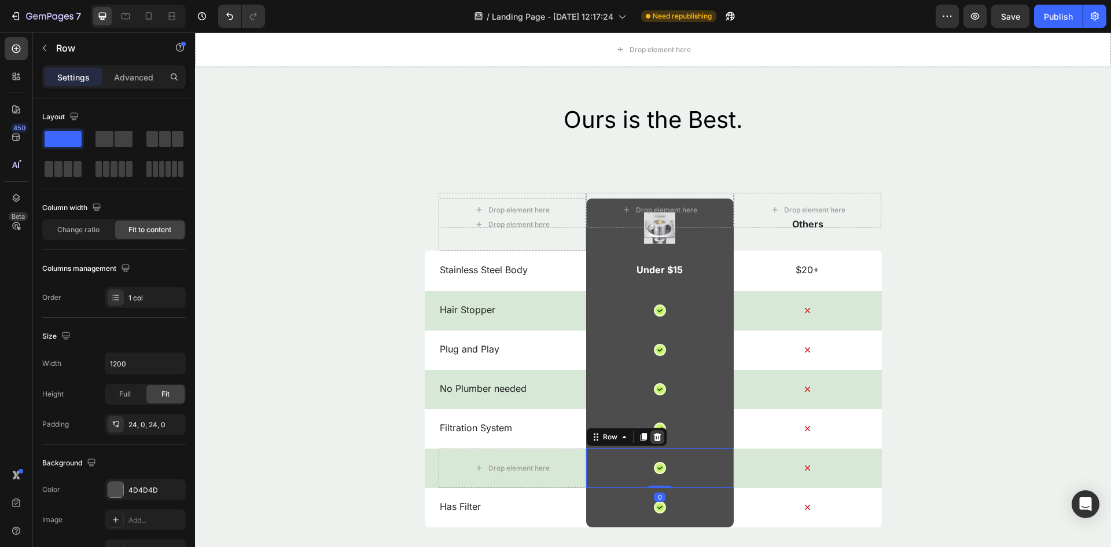
click at [651, 442] on div at bounding box center [658, 437] width 14 height 14
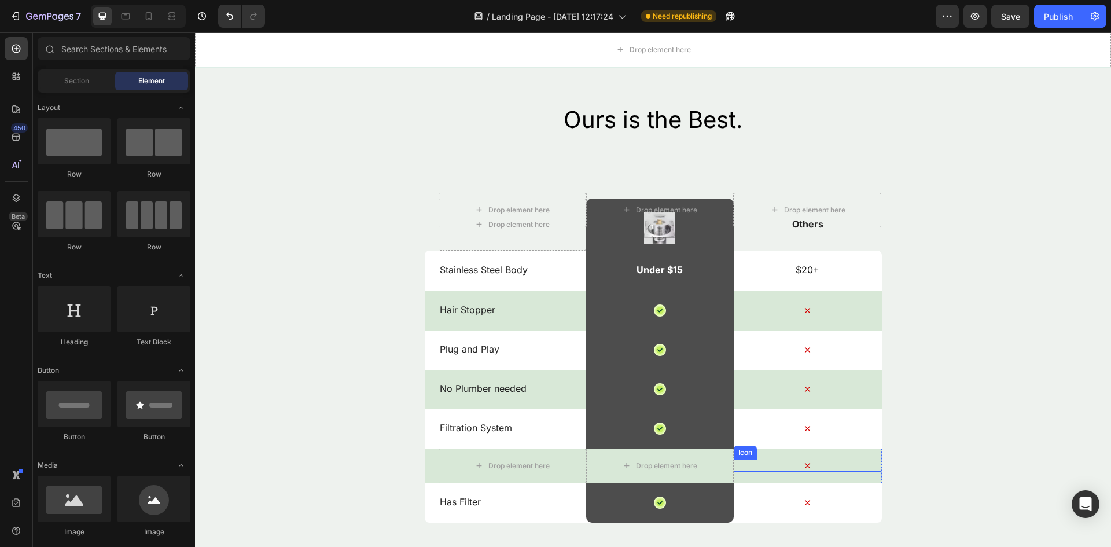
click at [765, 460] on div "Icon" at bounding box center [808, 466] width 148 height 12
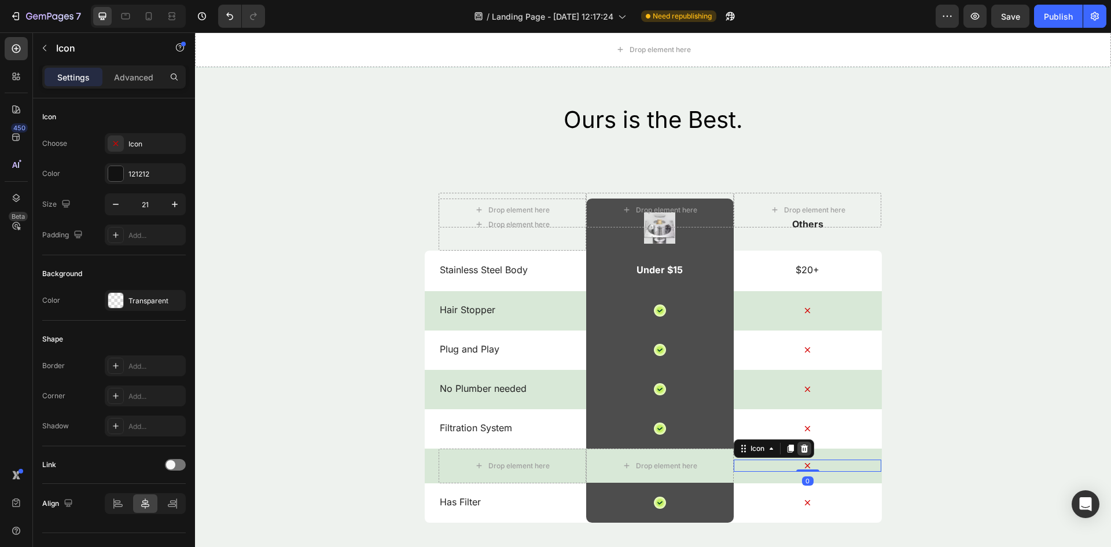
click at [803, 450] on icon at bounding box center [805, 449] width 8 height 8
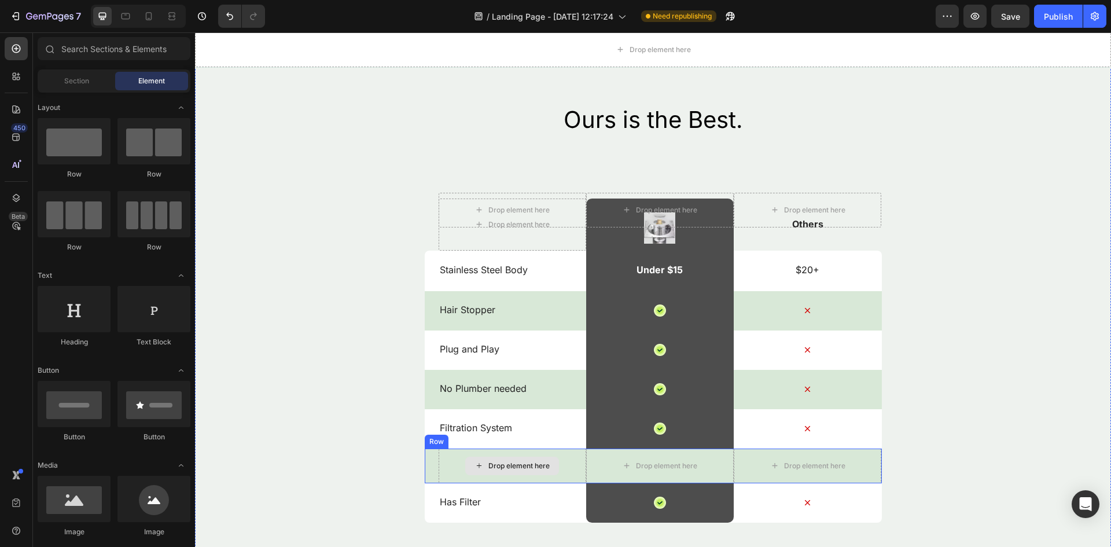
click at [531, 504] on p "Has Filter" at bounding box center [512, 502] width 145 height 12
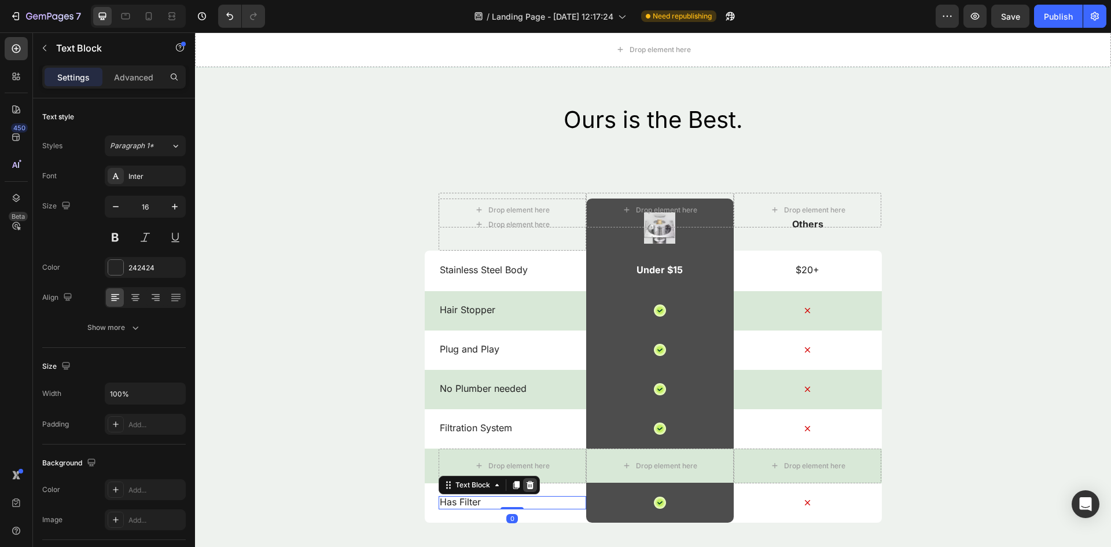
click at [526, 484] on icon at bounding box center [530, 484] width 9 height 9
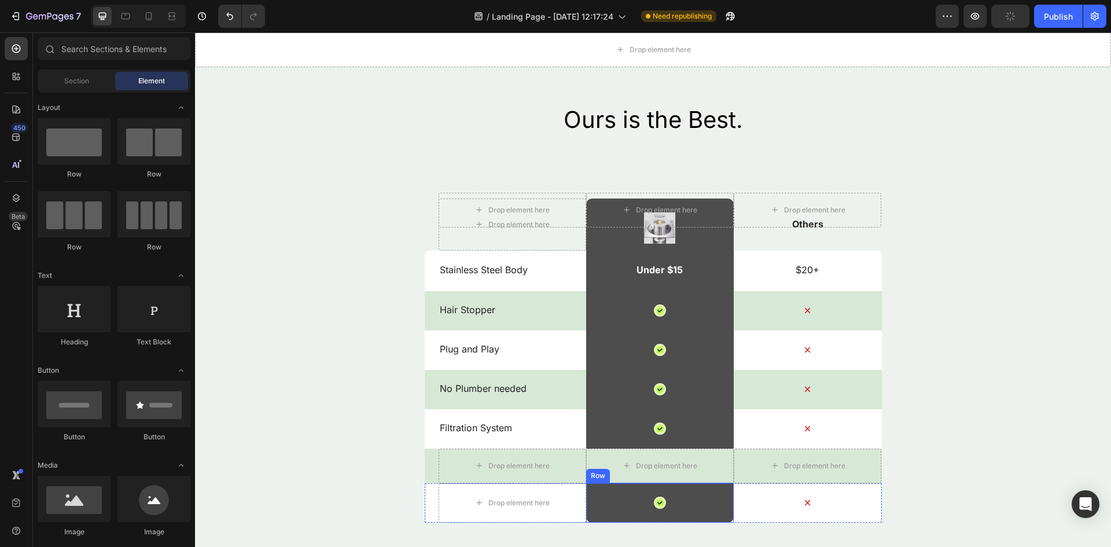
click at [576, 497] on div "Drop element here" at bounding box center [513, 502] width 148 height 39
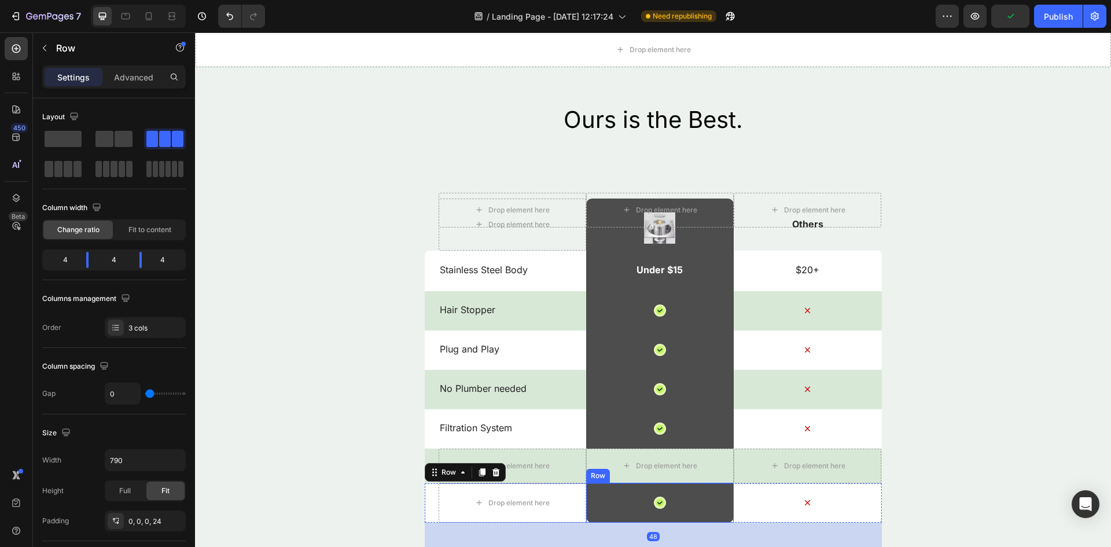
click at [644, 493] on div "Icon Row" at bounding box center [660, 503] width 148 height 40
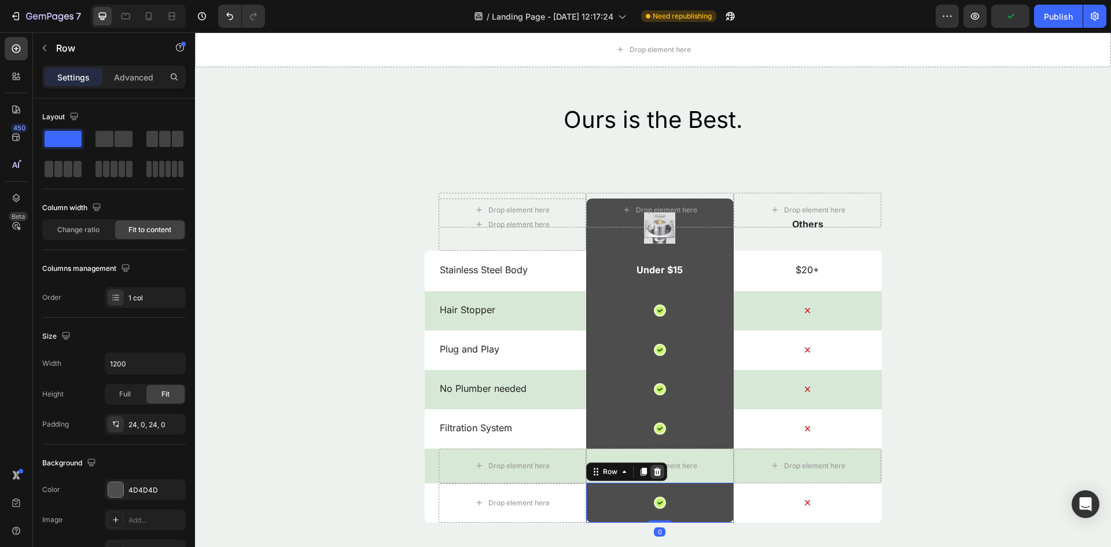
click at [653, 471] on icon at bounding box center [657, 471] width 9 height 9
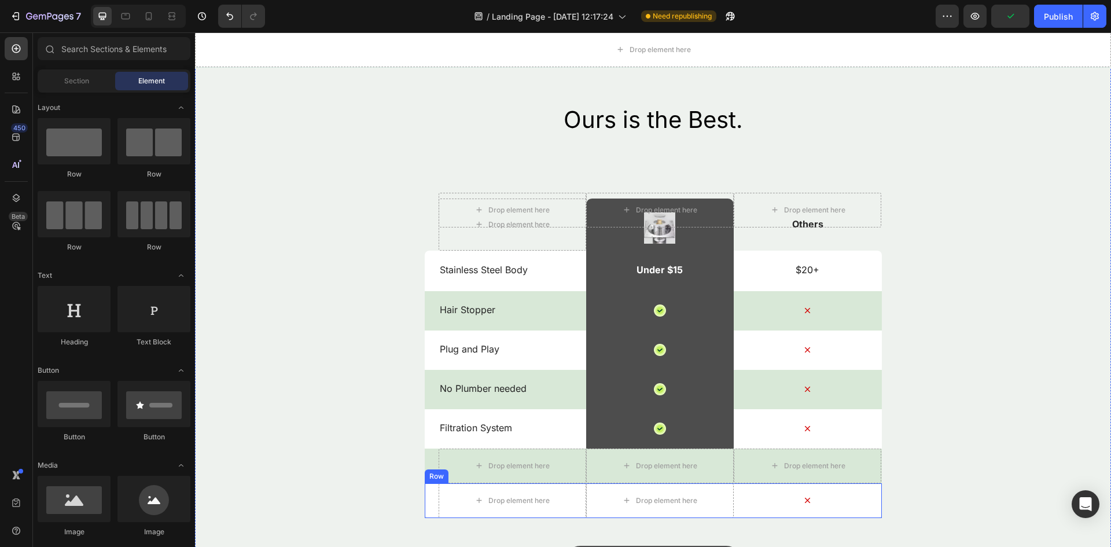
click at [750, 490] on div "Icon" at bounding box center [808, 500] width 148 height 35
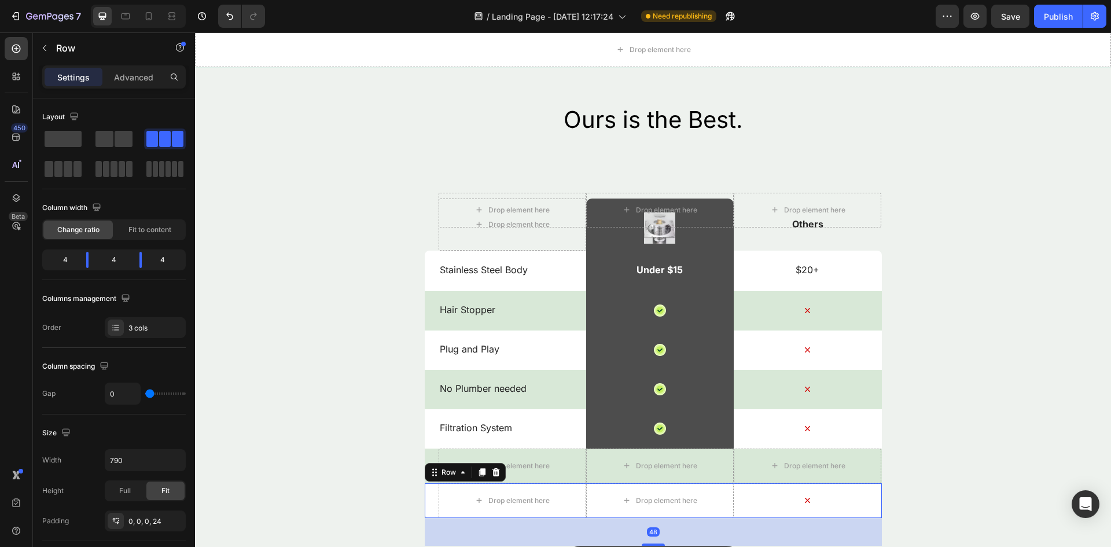
click at [735, 486] on div "Icon" at bounding box center [808, 500] width 148 height 35
click at [496, 474] on div at bounding box center [496, 472] width 14 height 14
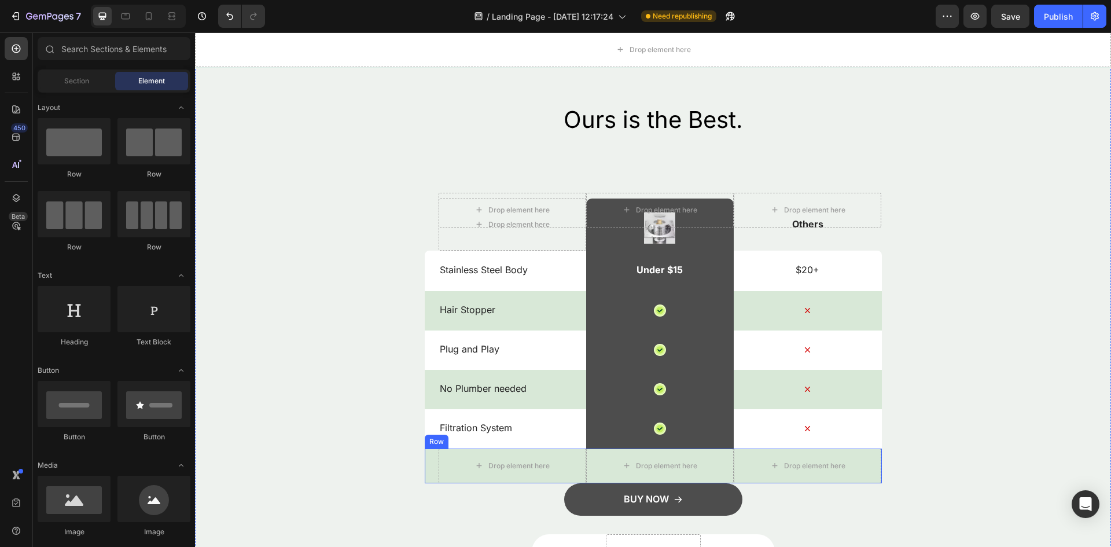
click at [414, 463] on div "Ours is the Best. Heading Drop element here Drop element here Drop element here…" at bounding box center [653, 336] width 916 height 465
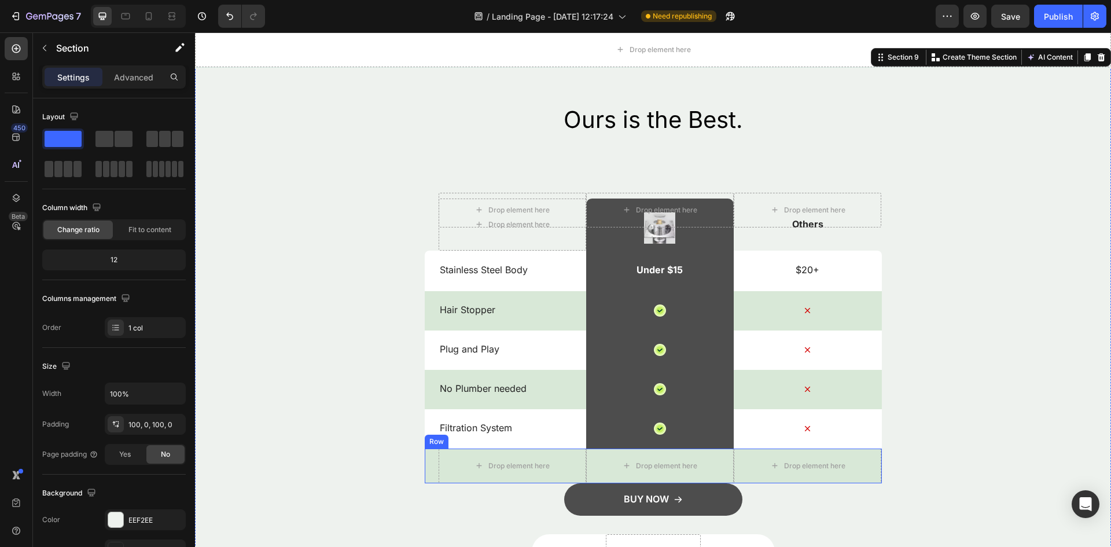
click at [428, 471] on div "Drop element here Drop element here Drop element here Row" at bounding box center [653, 466] width 457 height 35
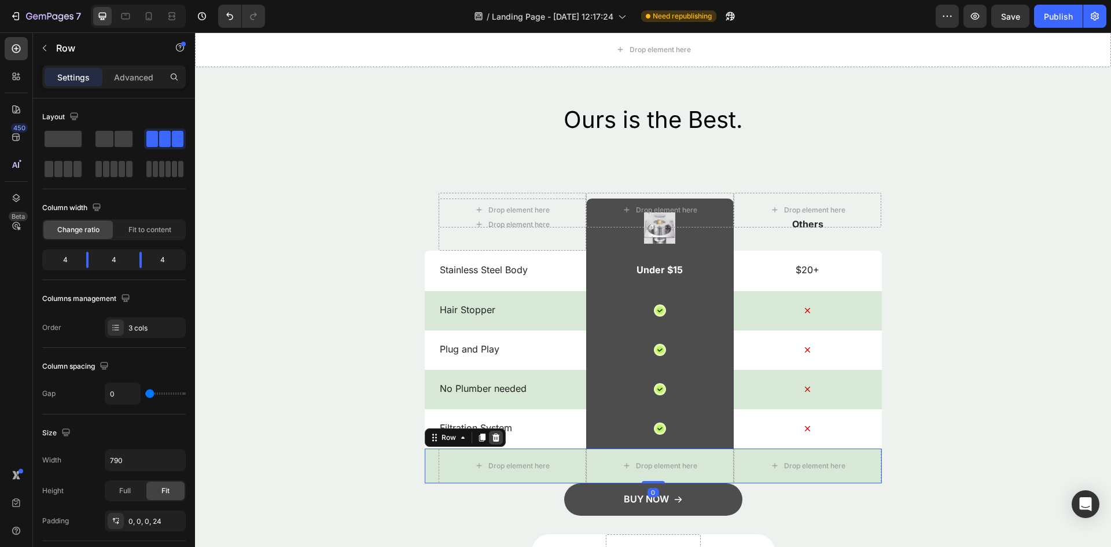
click at [494, 438] on icon at bounding box center [496, 438] width 8 height 8
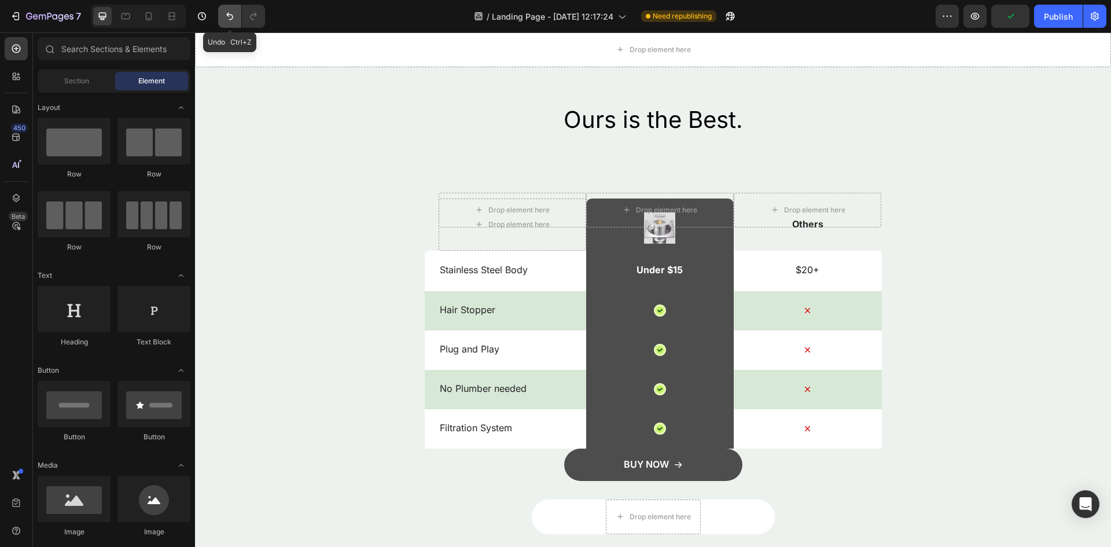
click at [227, 17] on icon "Undo/Redo" at bounding box center [230, 16] width 12 height 12
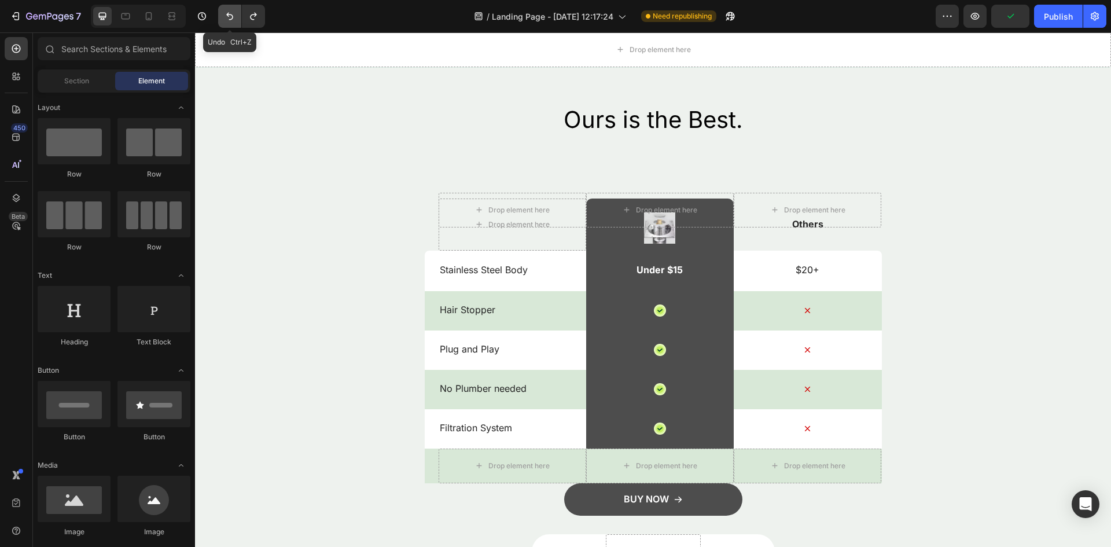
click at [227, 17] on icon "Undo/Redo" at bounding box center [230, 16] width 12 height 12
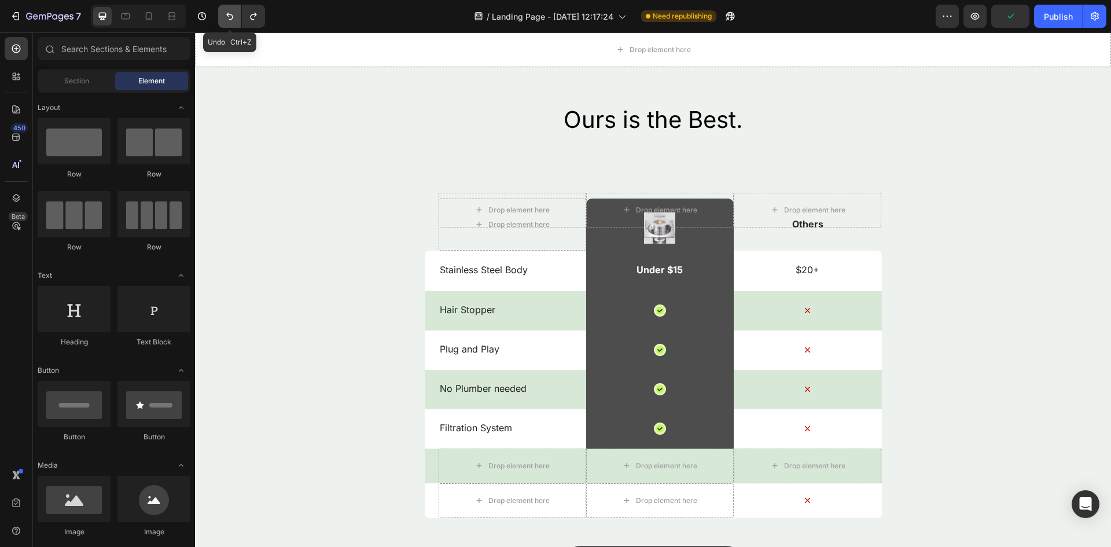
click at [227, 17] on icon "Undo/Redo" at bounding box center [230, 16] width 12 height 12
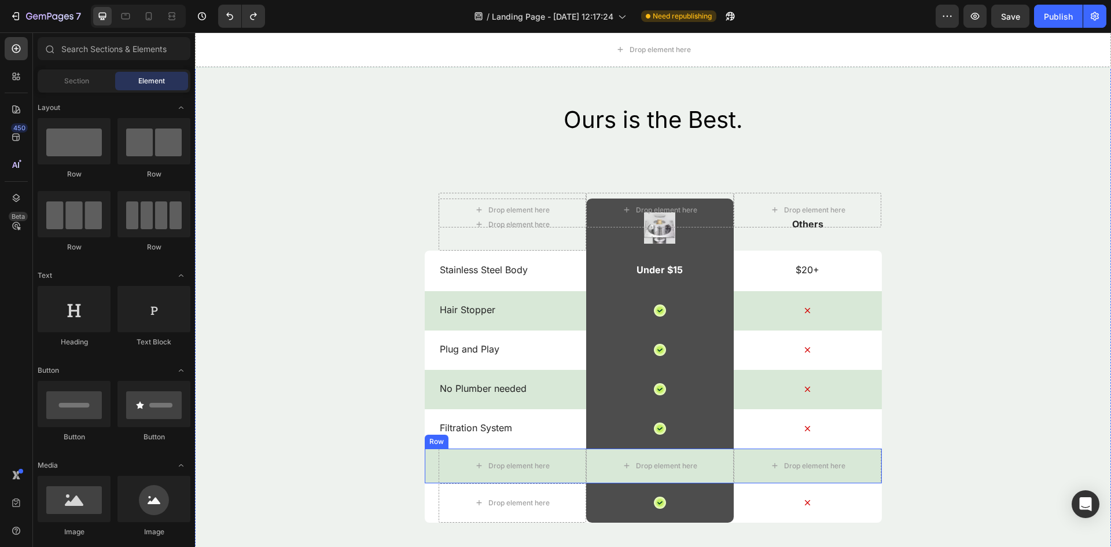
click at [418, 457] on div "Ours is the Best. Heading Drop element here Drop element here Drop element here…" at bounding box center [653, 370] width 916 height 532
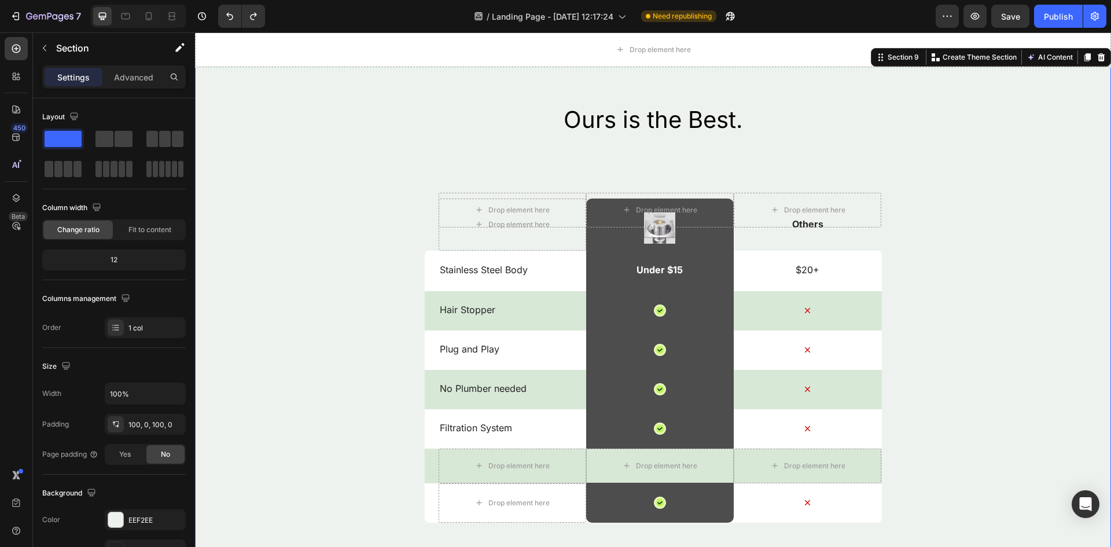
click at [425, 461] on div "Drop element here Drop element here Drop element here Row" at bounding box center [653, 466] width 457 height 35
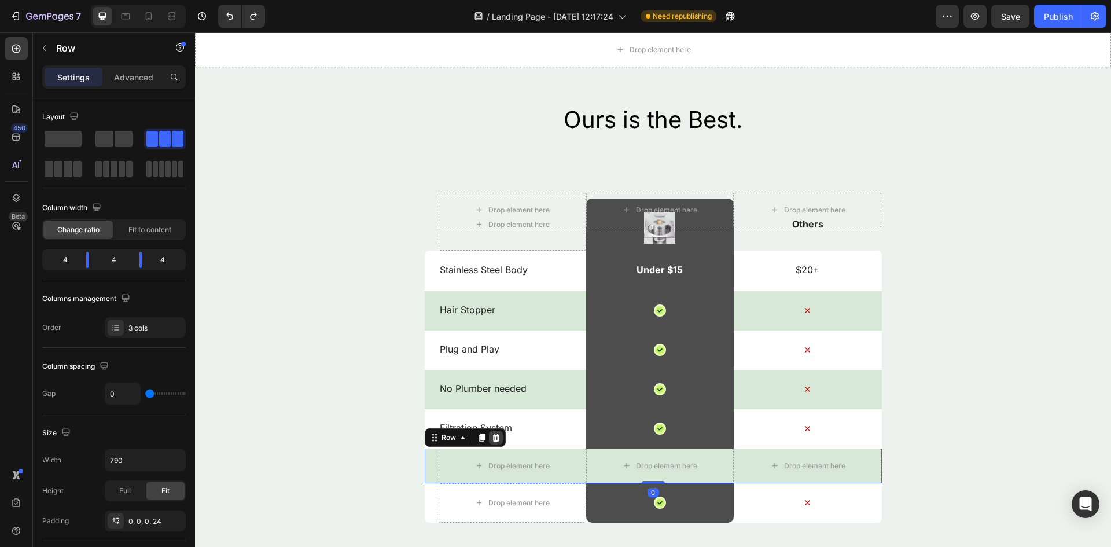
click at [489, 436] on div at bounding box center [496, 438] width 14 height 14
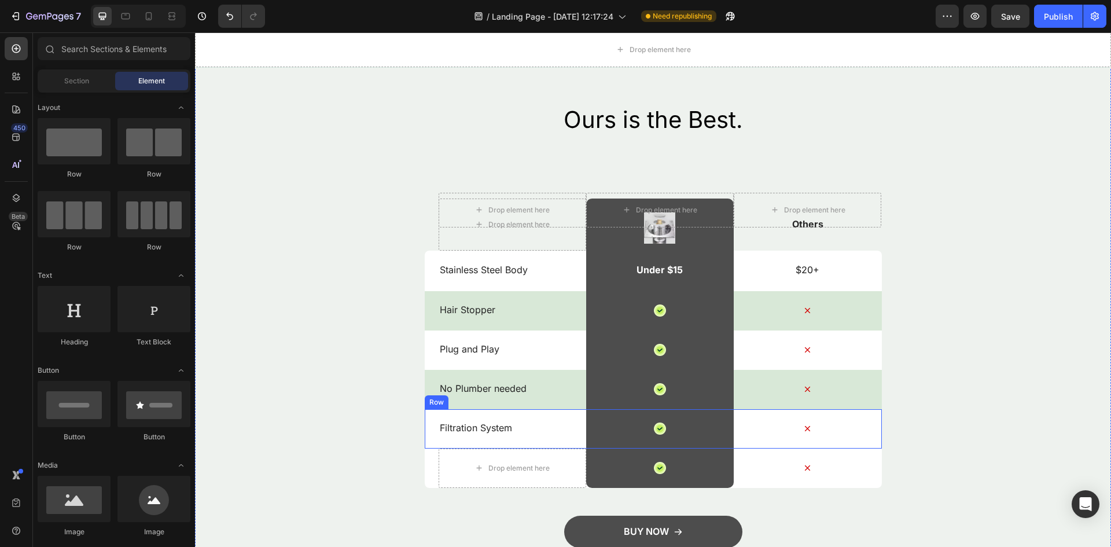
click at [419, 428] on div "Ours is the Best. Heading Drop element here Drop element here Drop element here…" at bounding box center [653, 353] width 916 height 498
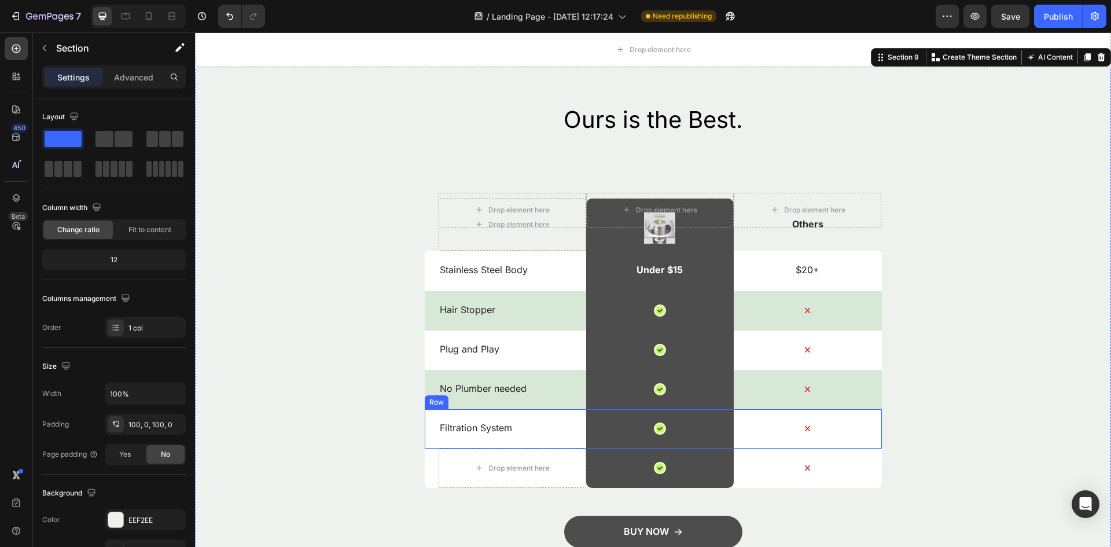
click at [425, 428] on div "Filtration System Text Block Icon Row Icon Row" at bounding box center [653, 428] width 457 height 39
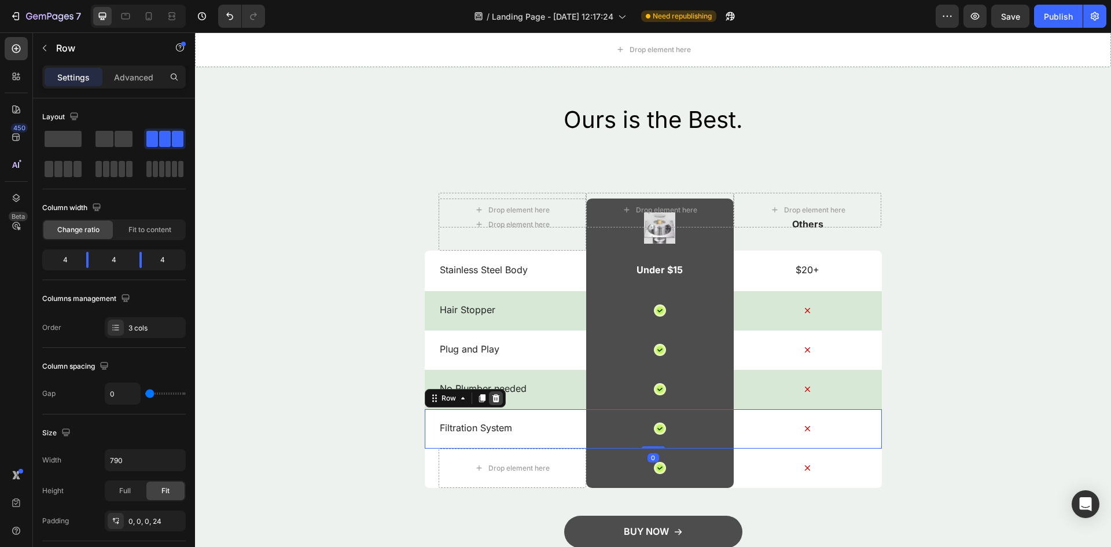
click at [494, 403] on div at bounding box center [496, 398] width 14 height 14
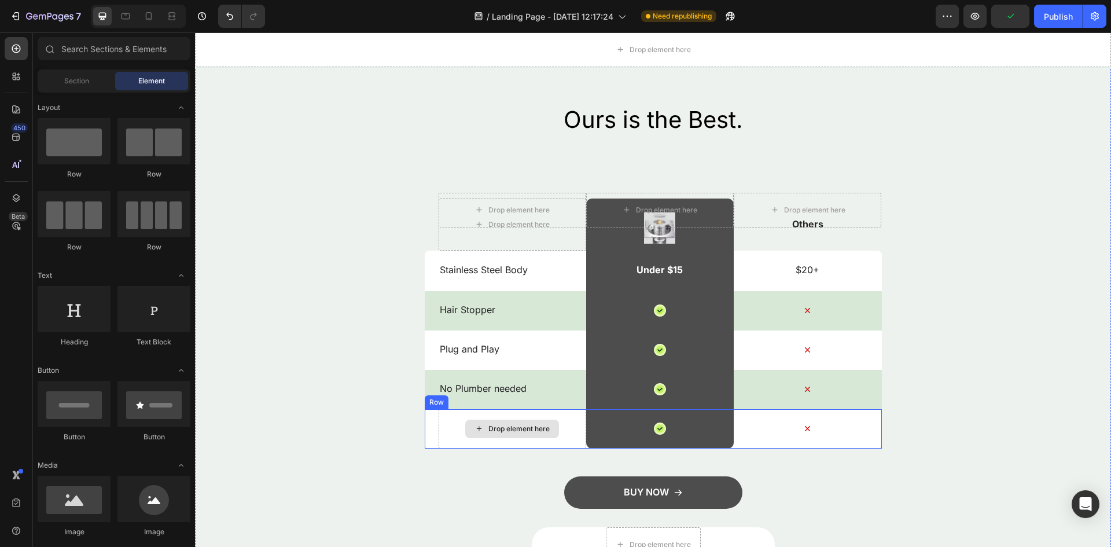
click at [493, 426] on div "Drop element here" at bounding box center [518, 428] width 61 height 9
click at [494, 432] on div "Drop element here" at bounding box center [518, 428] width 61 height 9
click at [499, 431] on div "Drop element here" at bounding box center [518, 428] width 61 height 9
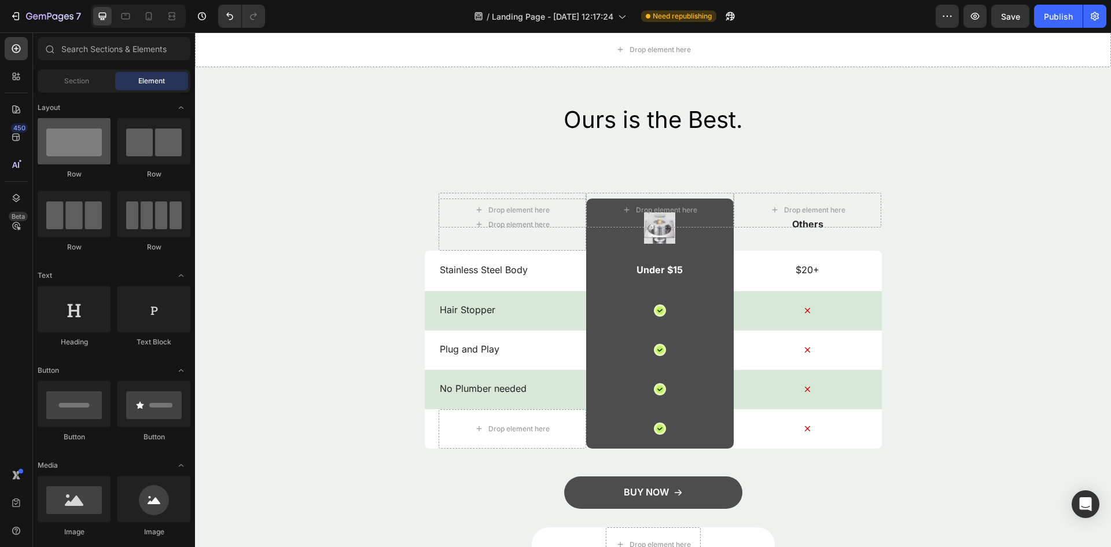
click at [80, 153] on div at bounding box center [74, 141] width 73 height 46
click at [236, 24] on button "Undo/Redo" at bounding box center [229, 16] width 23 height 23
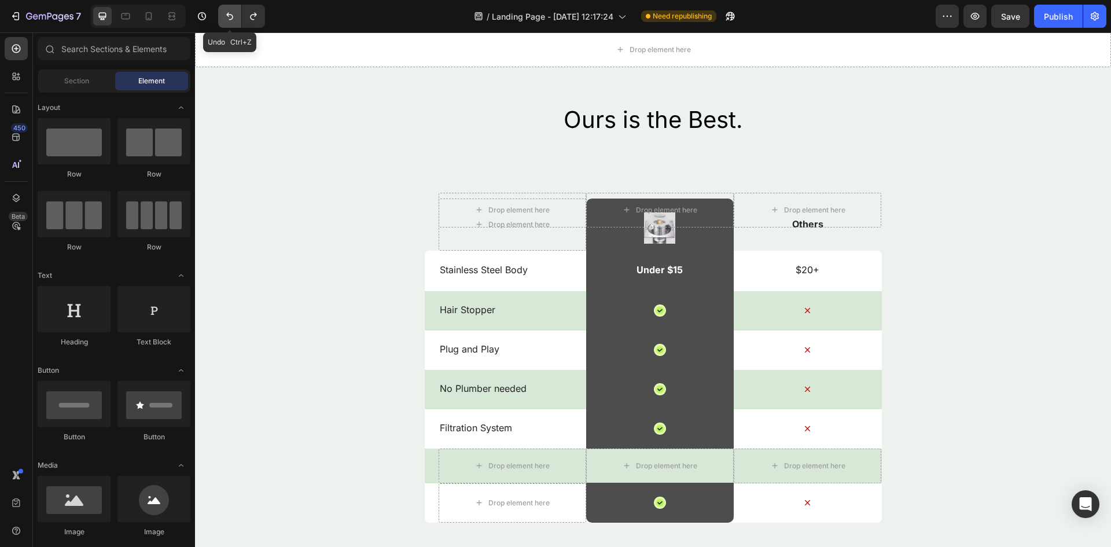
click at [236, 24] on button "Undo/Redo" at bounding box center [229, 16] width 23 height 23
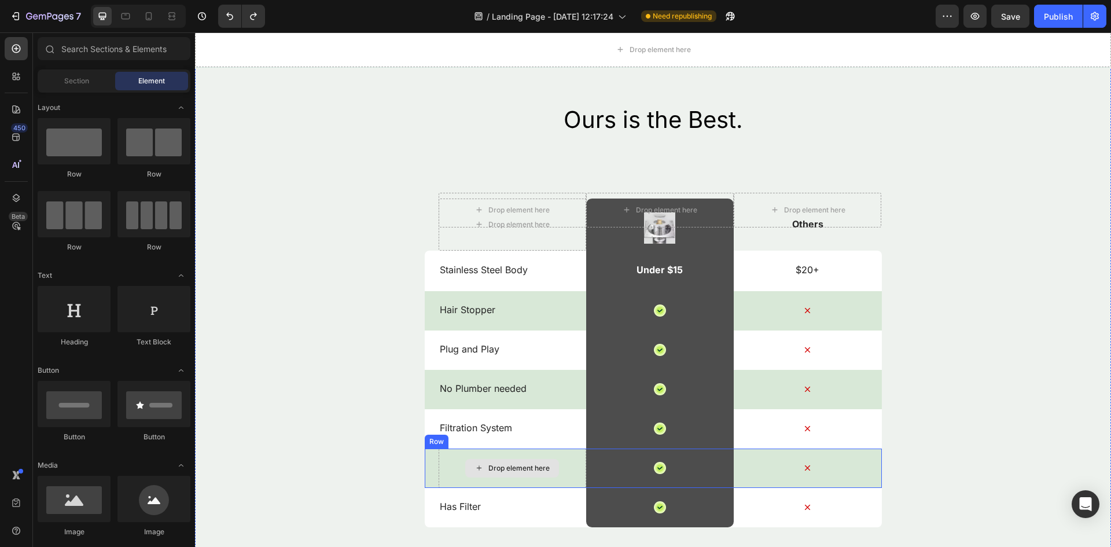
click at [479, 453] on div "Drop element here" at bounding box center [513, 468] width 148 height 39
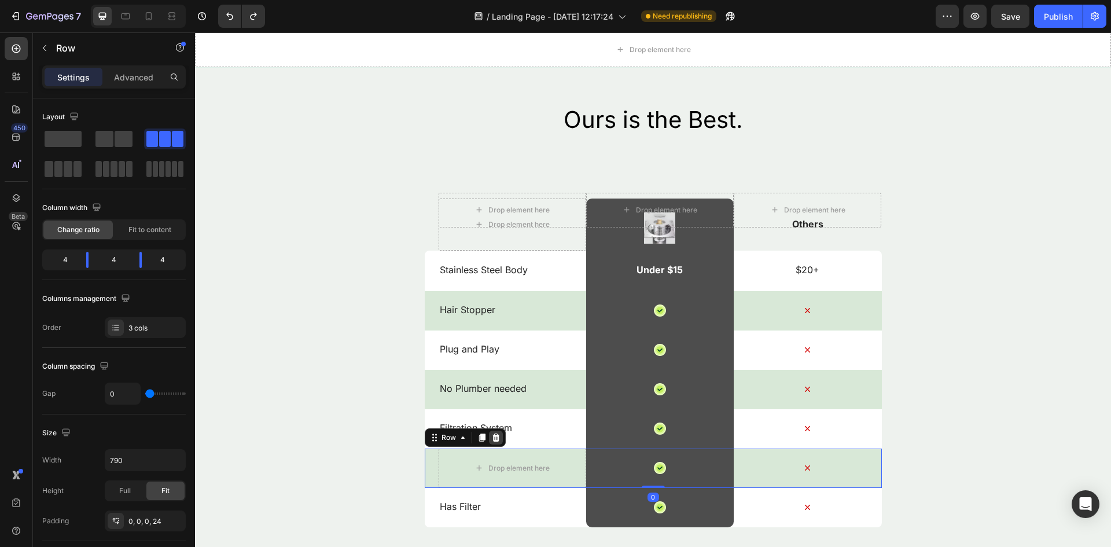
click at [496, 432] on div at bounding box center [496, 438] width 14 height 14
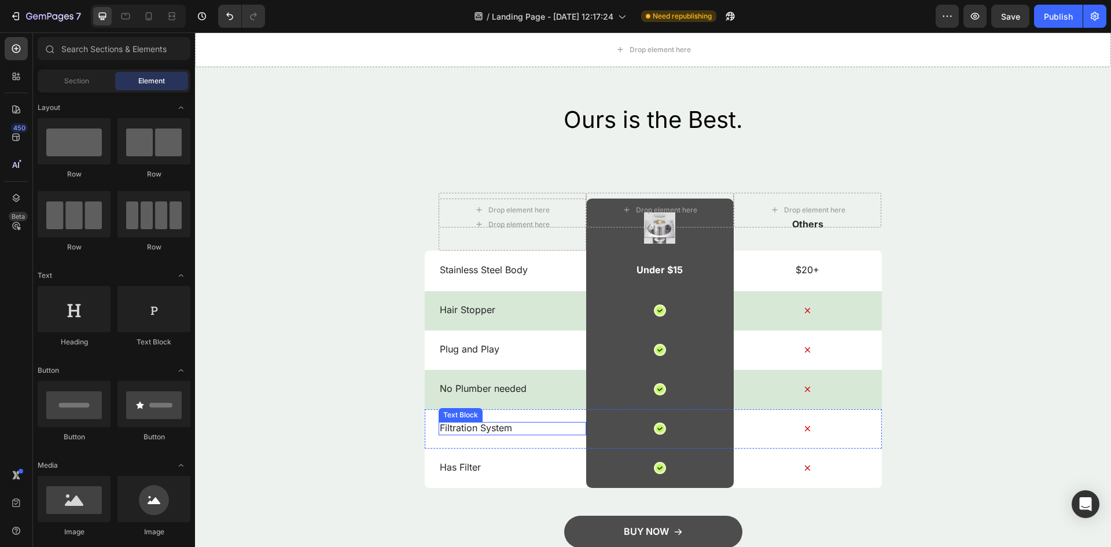
click at [461, 419] on div "Text Block" at bounding box center [461, 415] width 44 height 14
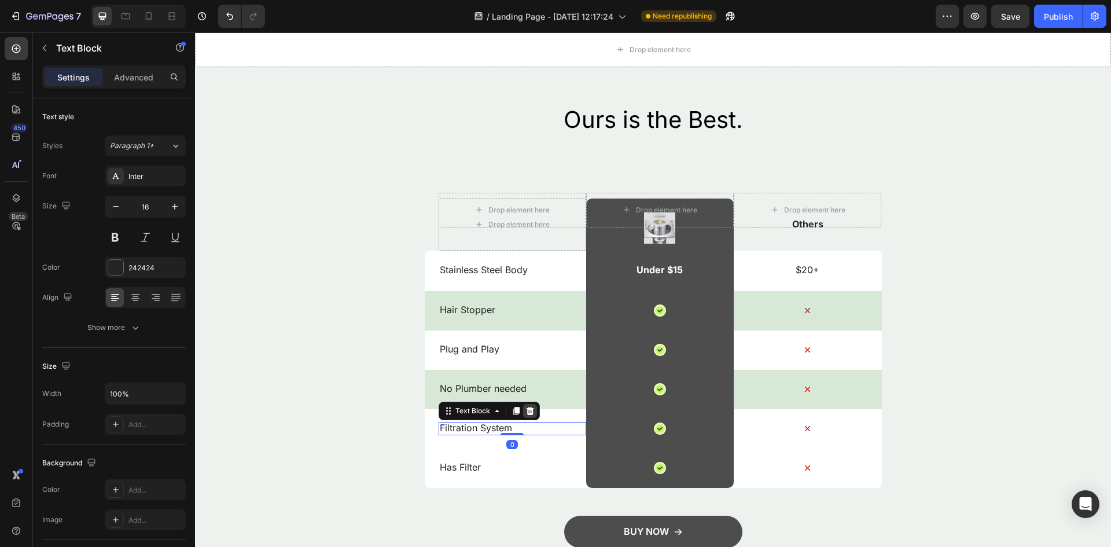
click at [531, 411] on div at bounding box center [530, 411] width 14 height 14
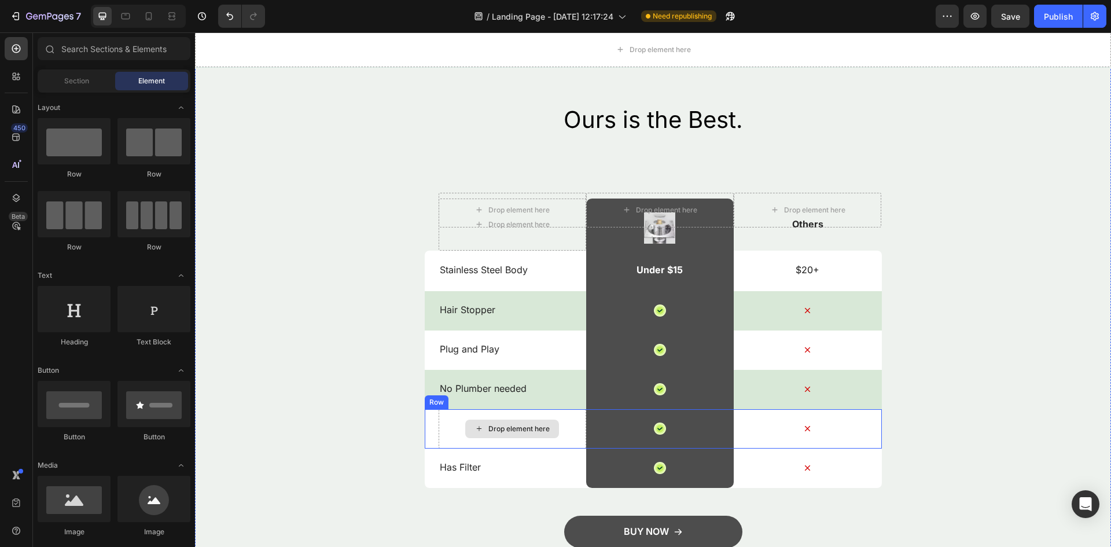
click at [441, 410] on div "Drop element here" at bounding box center [513, 428] width 148 height 39
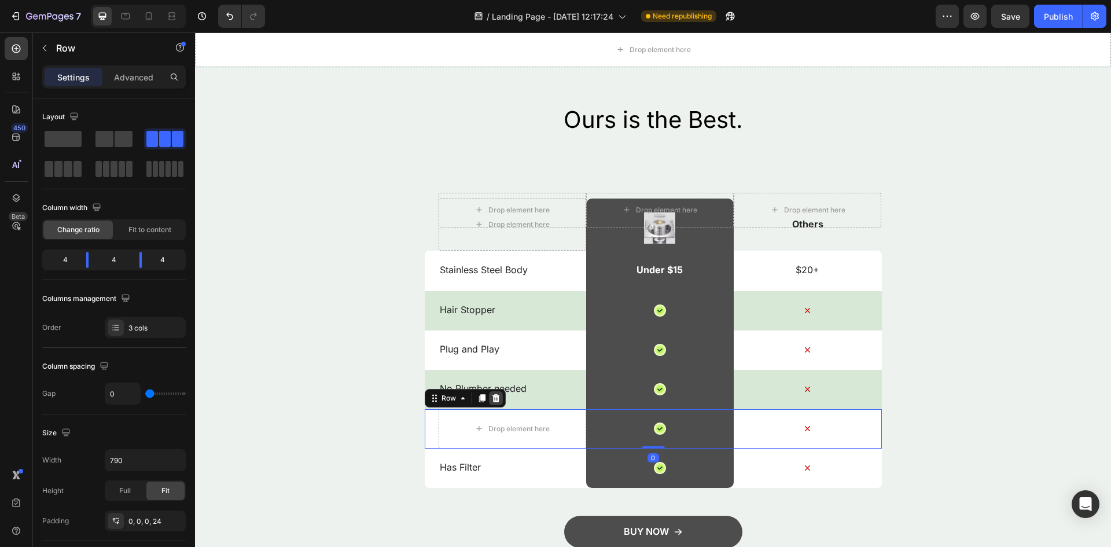
click at [491, 395] on icon at bounding box center [495, 398] width 9 height 9
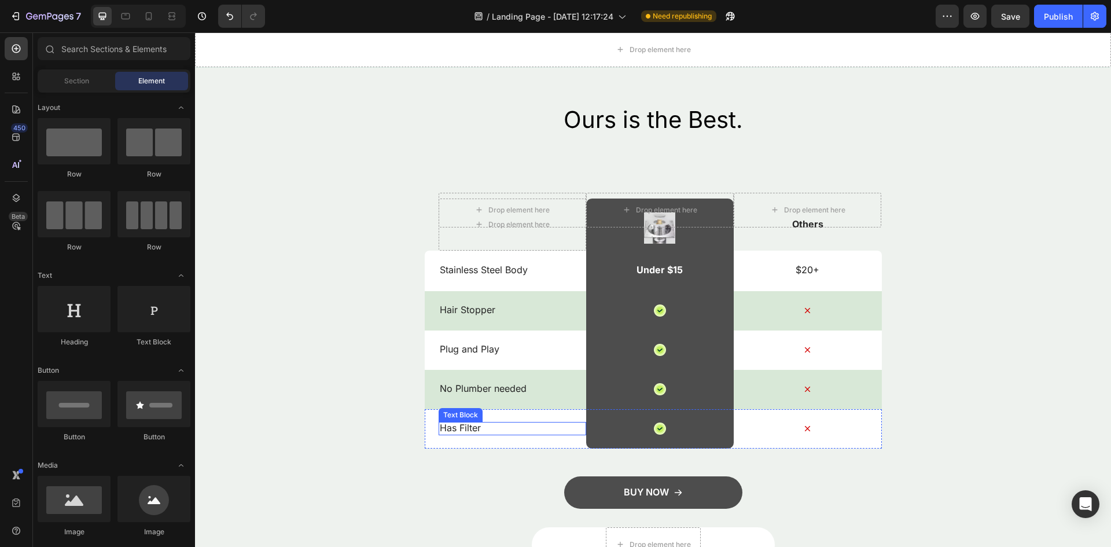
click at [472, 428] on p "Has Filter" at bounding box center [512, 428] width 145 height 12
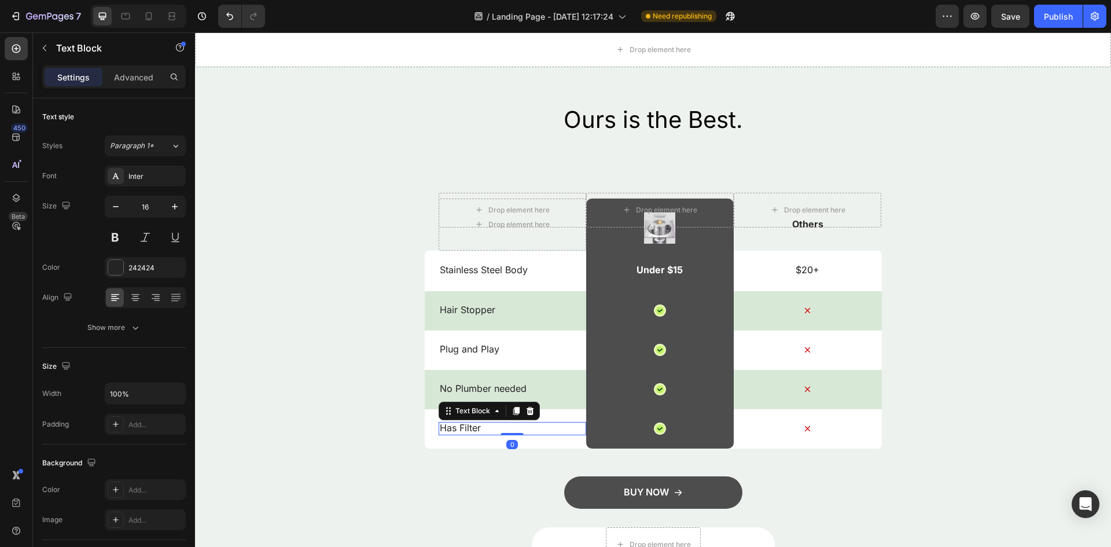
click at [472, 428] on p "Has Filter" at bounding box center [512, 428] width 145 height 12
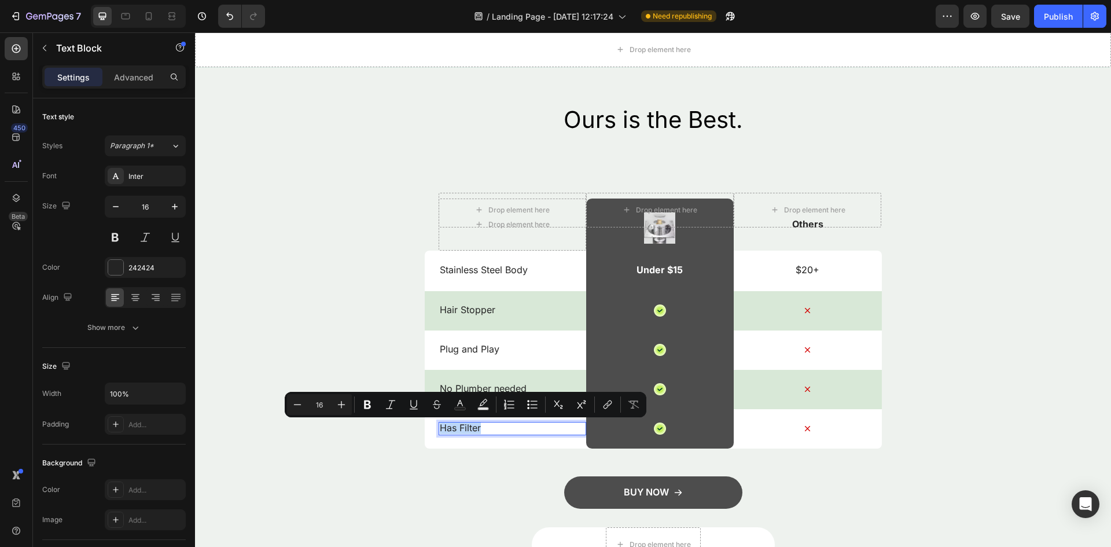
click at [472, 430] on p "Has Filter" at bounding box center [512, 428] width 145 height 12
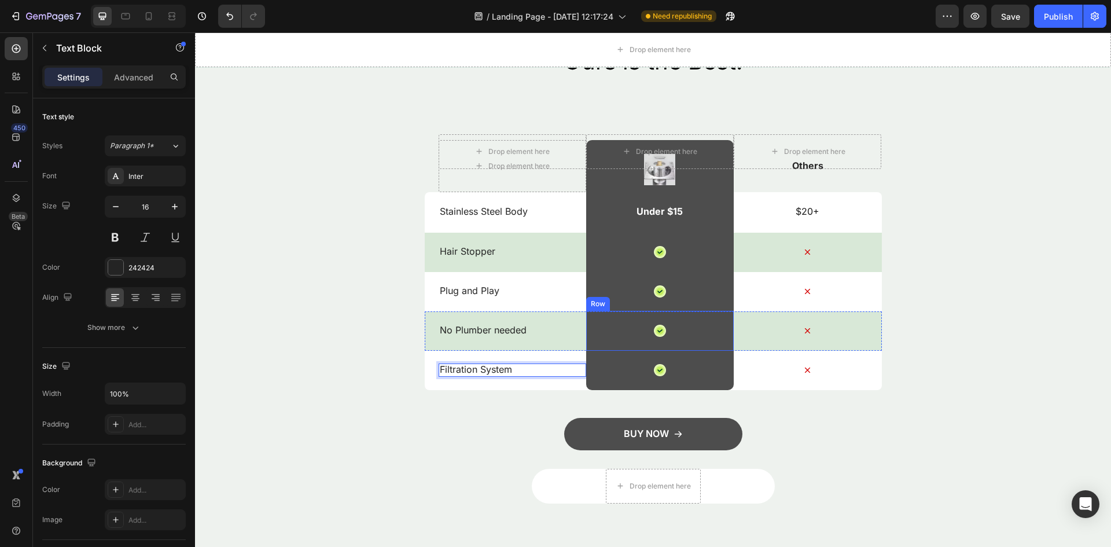
scroll to position [1331, 0]
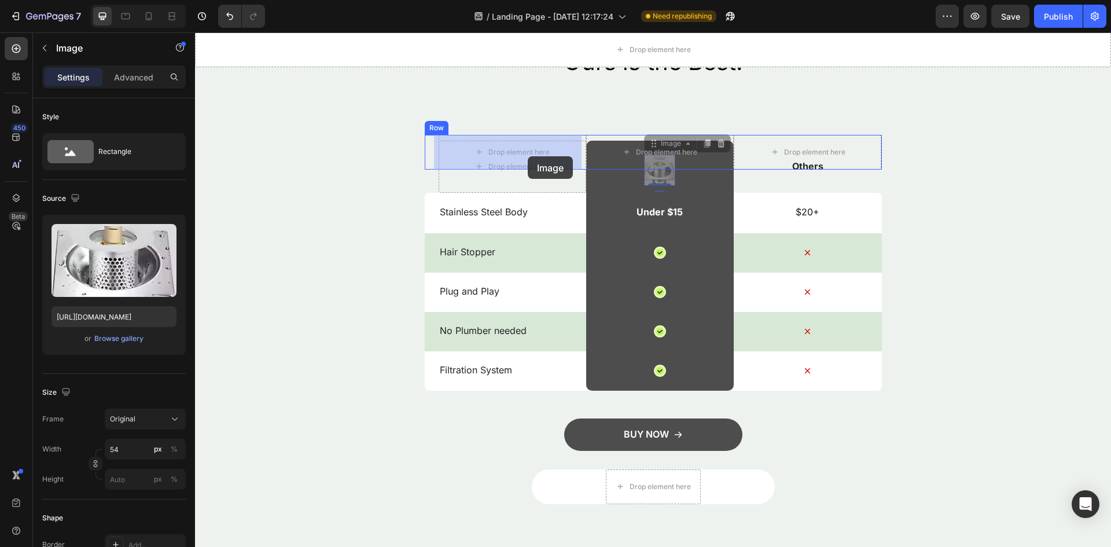
drag, startPoint x: 656, startPoint y: 172, endPoint x: 528, endPoint y: 156, distance: 128.9
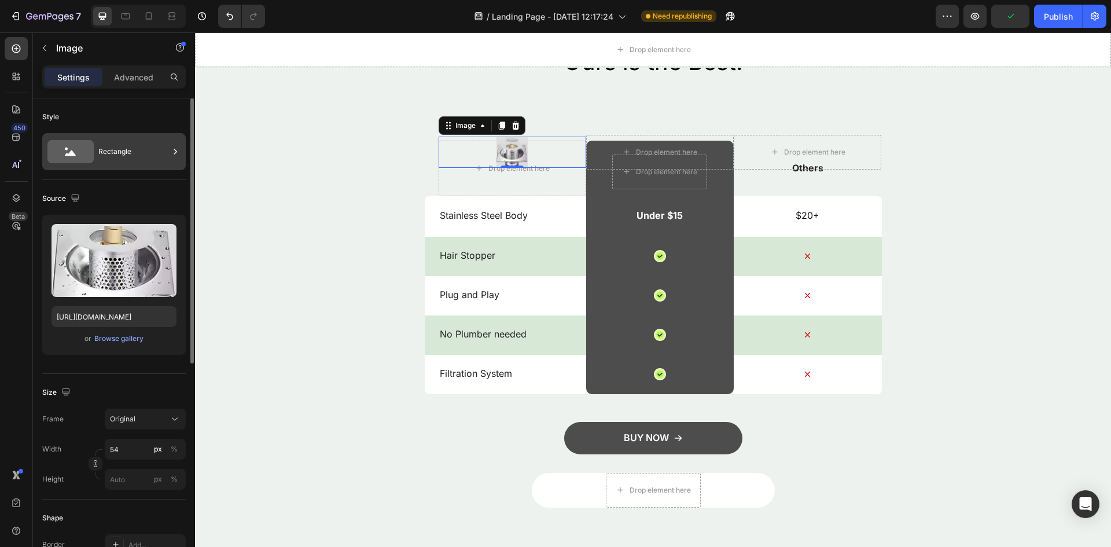
click at [127, 158] on div "Rectangle" at bounding box center [133, 151] width 71 height 27
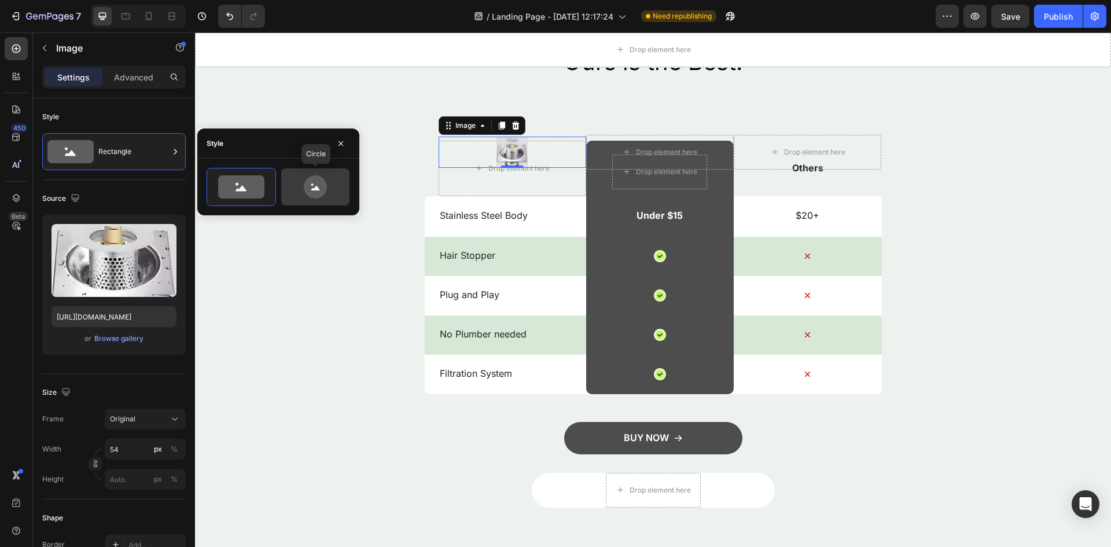
click at [296, 189] on icon at bounding box center [315, 186] width 54 height 23
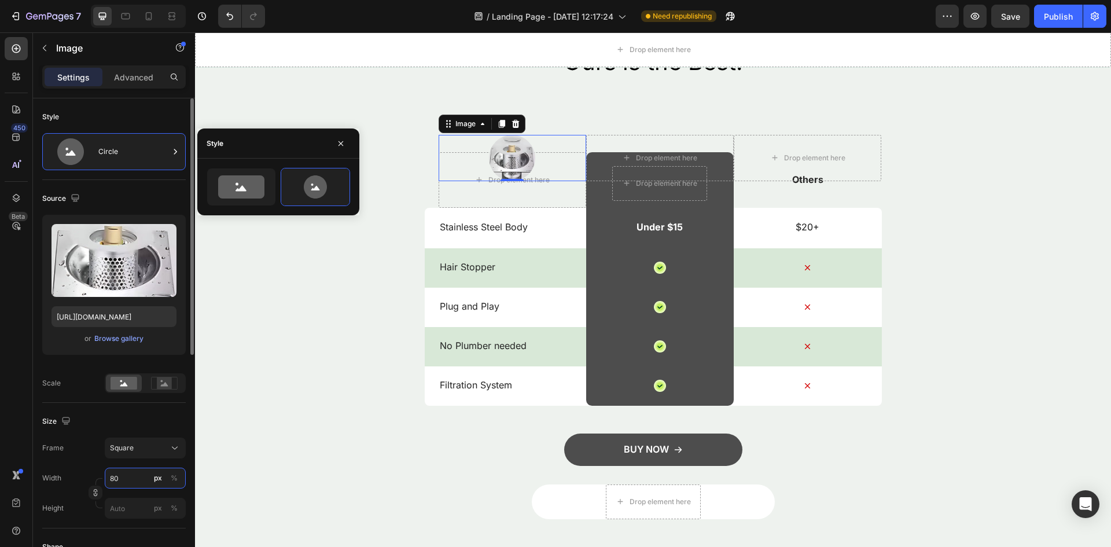
click at [109, 480] on input "80" at bounding box center [145, 478] width 81 height 21
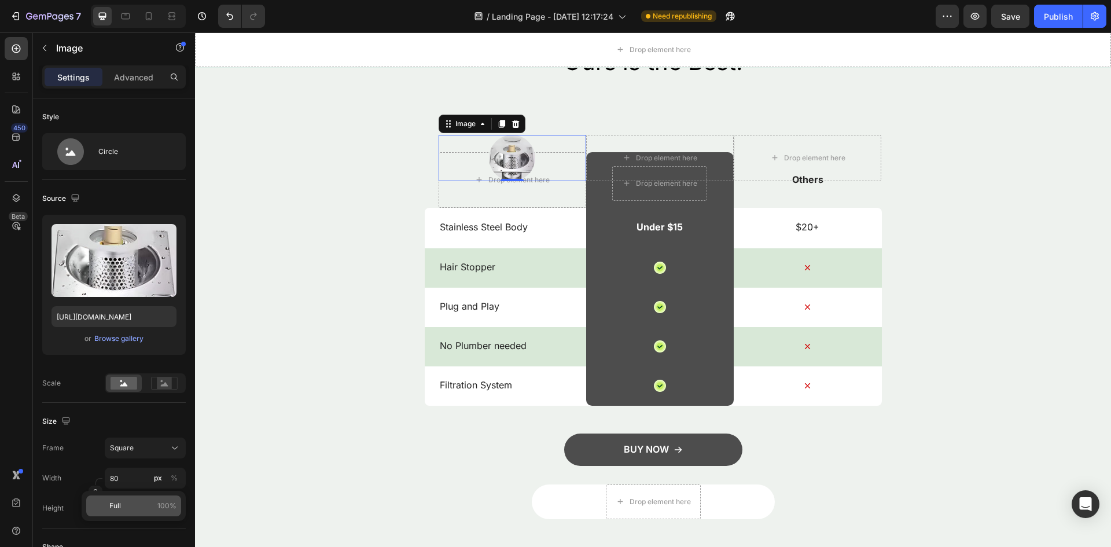
click at [131, 498] on div "Full 100%" at bounding box center [133, 505] width 95 height 21
type input "100"
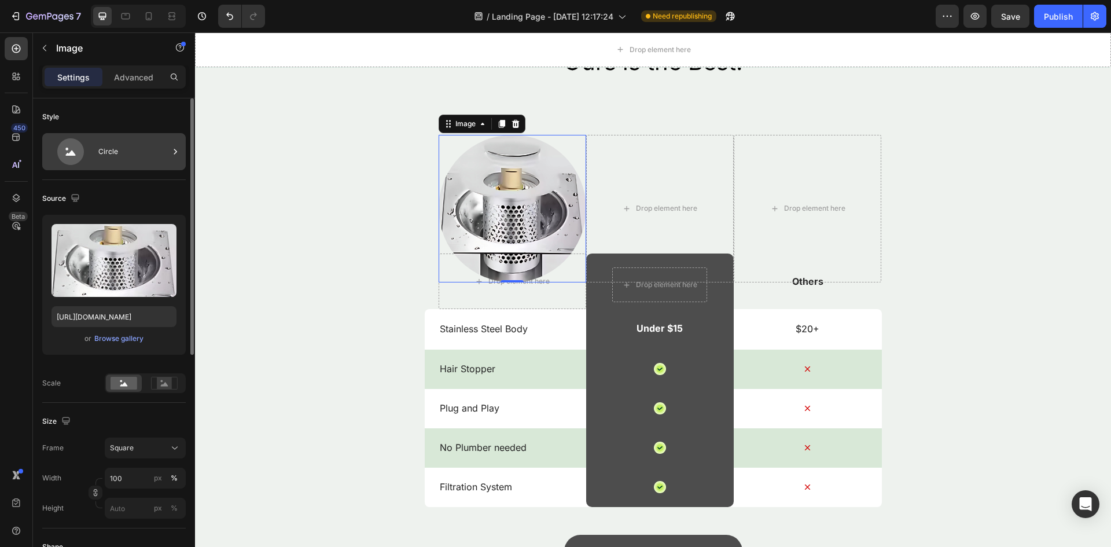
click at [133, 153] on div "Circle" at bounding box center [133, 151] width 71 height 27
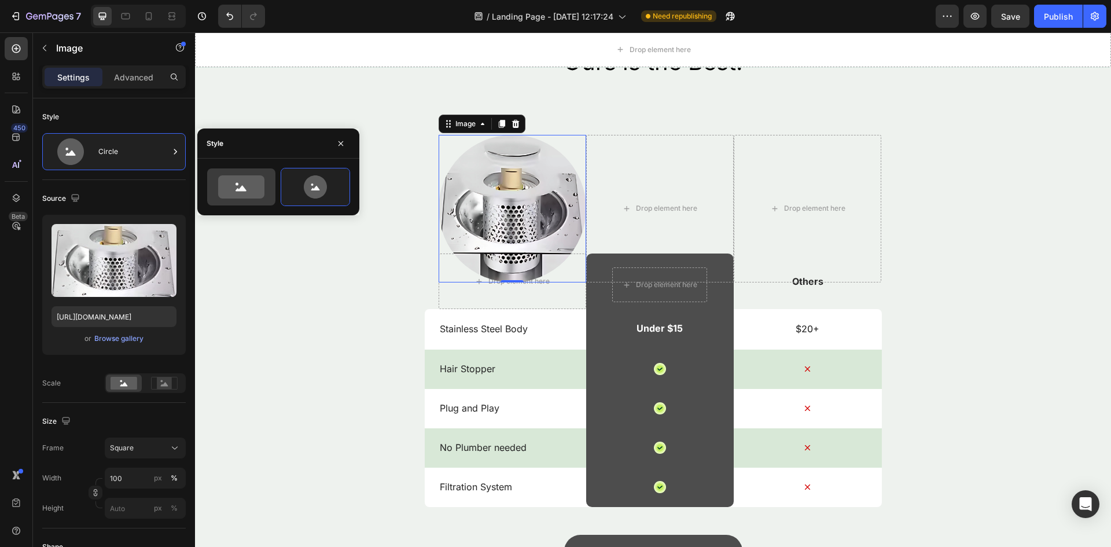
click at [234, 188] on icon at bounding box center [241, 186] width 46 height 23
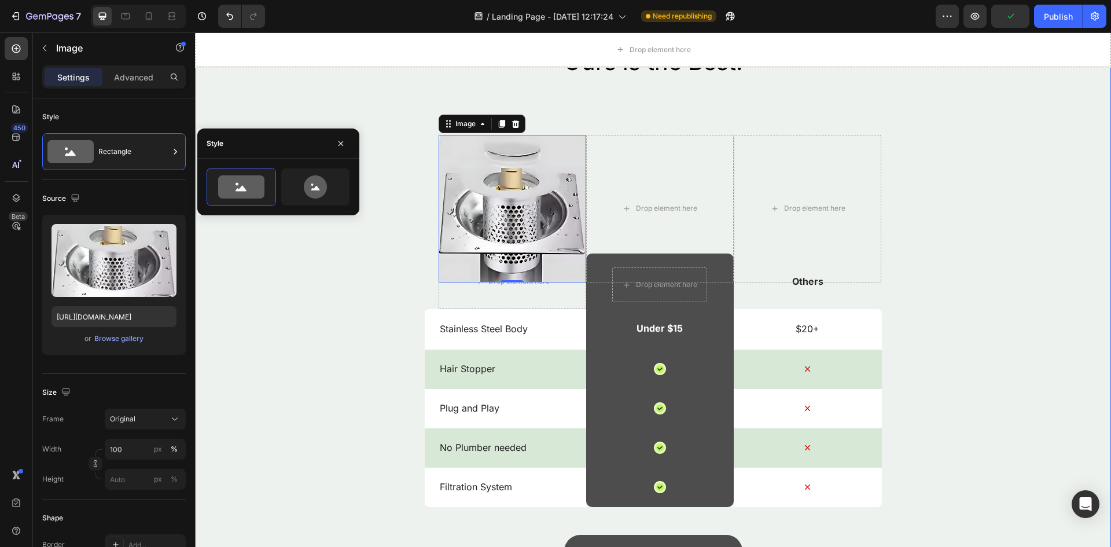
click at [346, 267] on div "Ours is the Best. Heading Image 0 Drop element here Drop element here Row Drop …" at bounding box center [653, 333] width 916 height 575
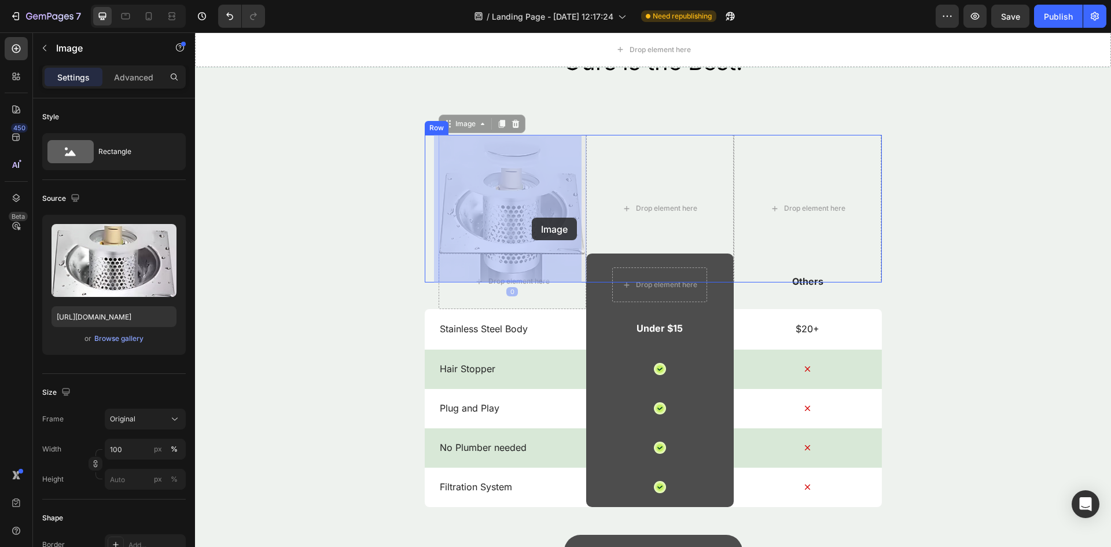
drag, startPoint x: 526, startPoint y: 236, endPoint x: 531, endPoint y: 223, distance: 13.8
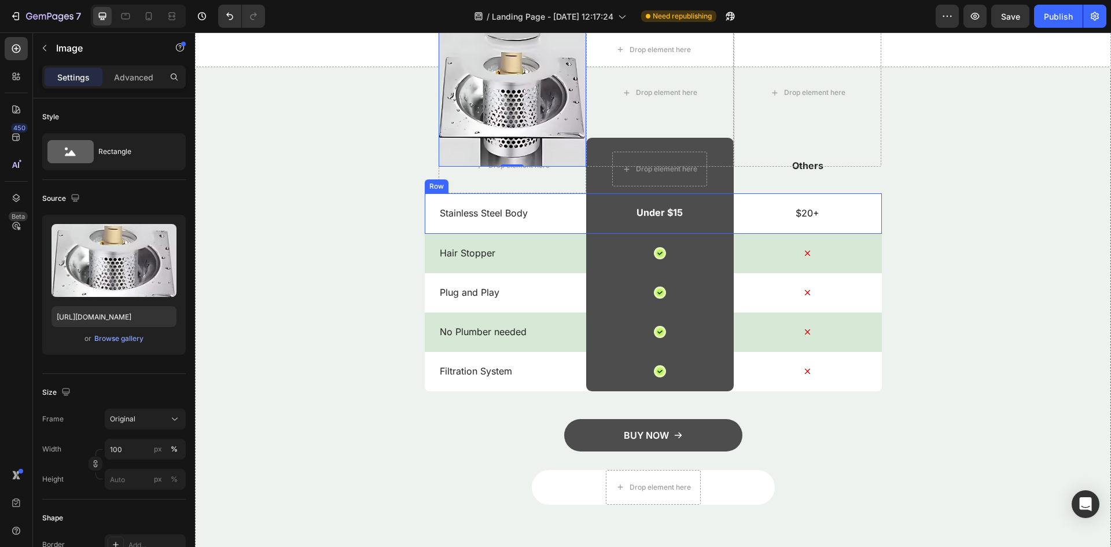
scroll to position [1389, 0]
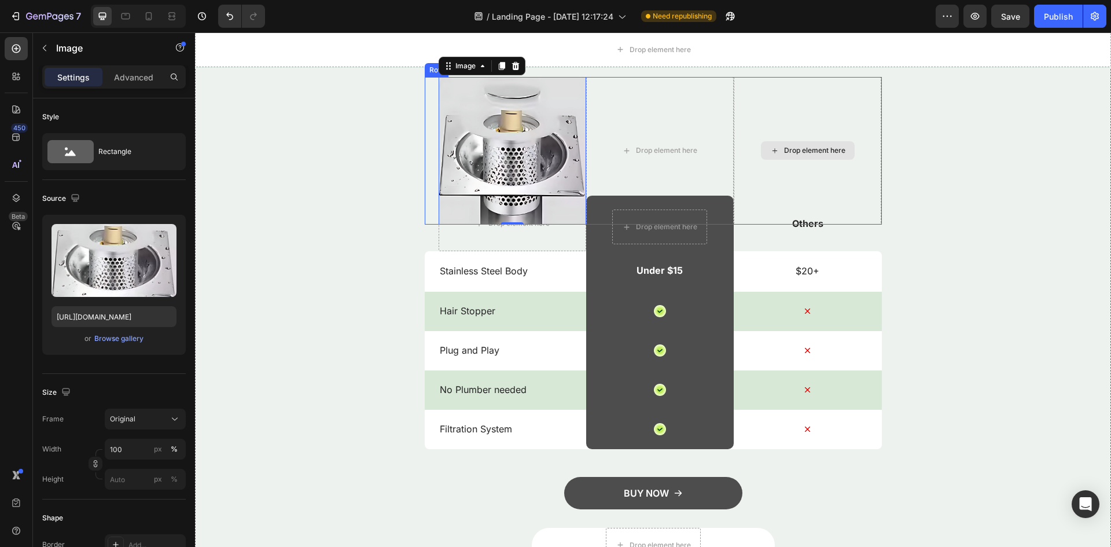
click at [840, 150] on div "Drop element here" at bounding box center [814, 150] width 61 height 9
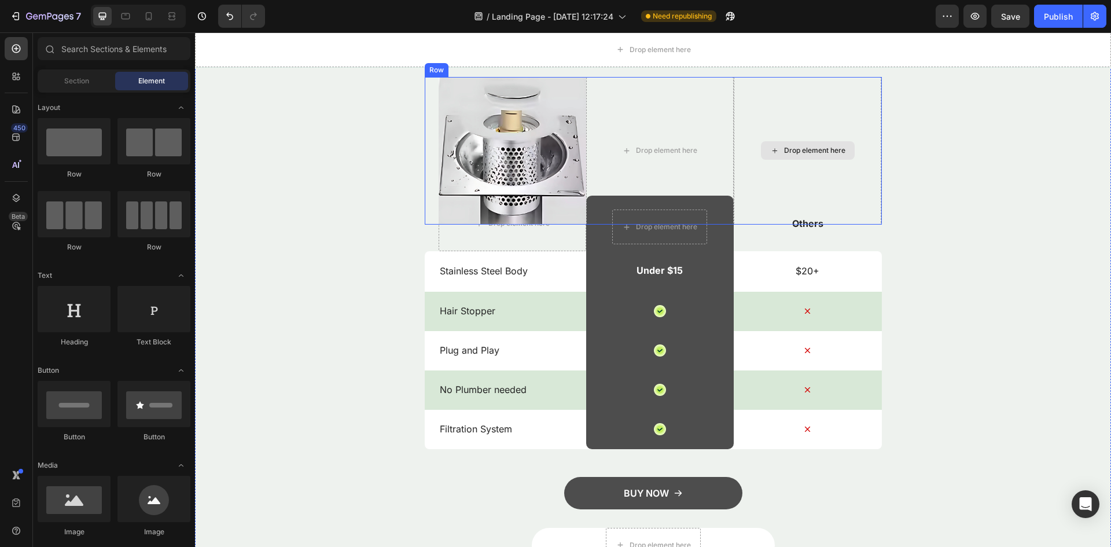
click at [833, 153] on div "Drop element here" at bounding box center [814, 150] width 61 height 9
click at [831, 152] on div "Drop element here" at bounding box center [814, 150] width 61 height 9
click at [101, 506] on div at bounding box center [74, 499] width 73 height 46
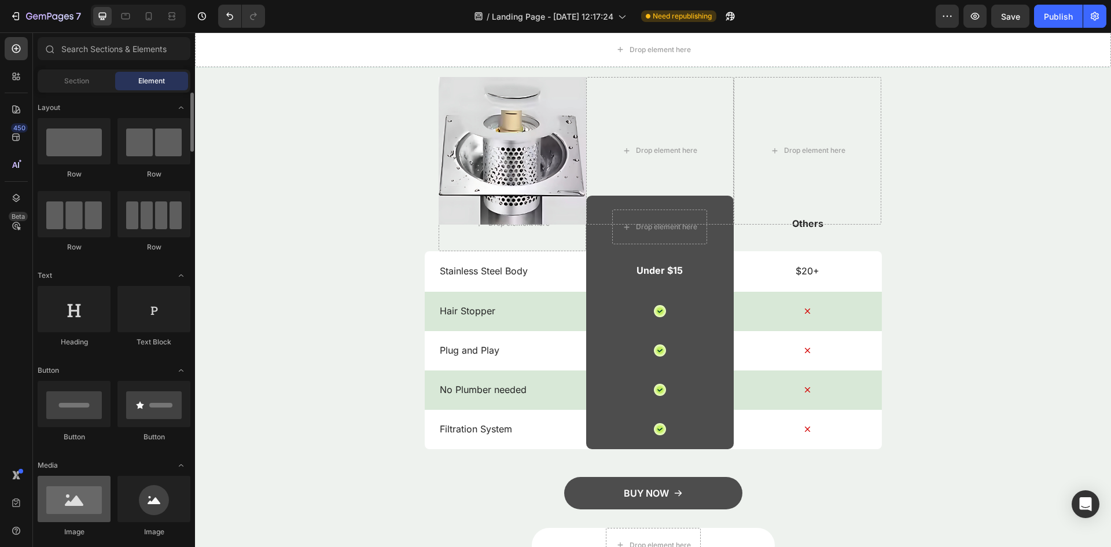
click at [108, 500] on div at bounding box center [74, 499] width 73 height 46
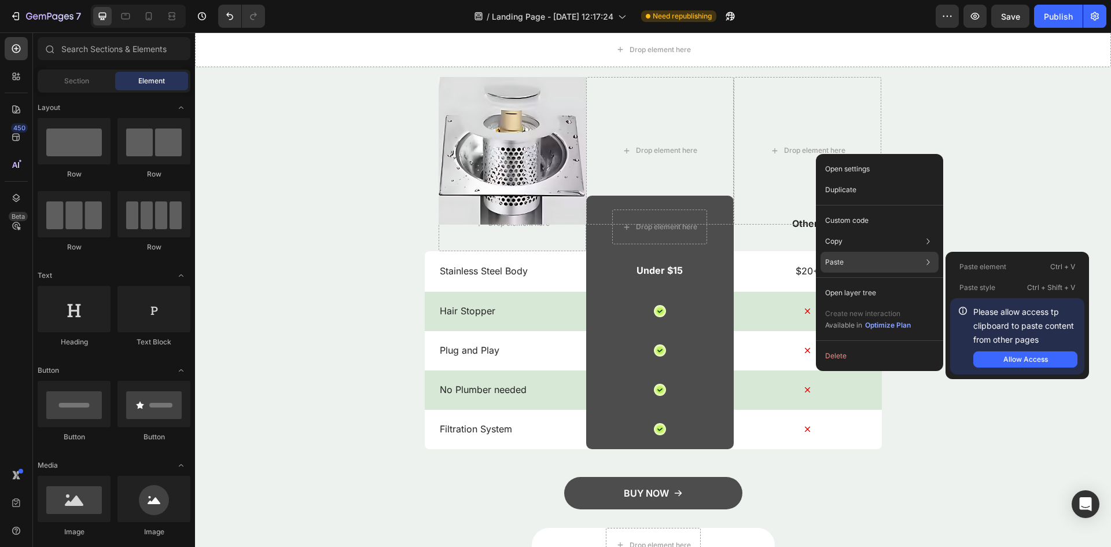
click at [827, 259] on p "Paste" at bounding box center [834, 262] width 19 height 10
click at [875, 257] on div "Paste Paste element Ctrl + V Paste style Ctrl + Shift + V Please allow access t…" at bounding box center [880, 262] width 118 height 21
click at [997, 357] on button "Allow Access" at bounding box center [1026, 359] width 104 height 16
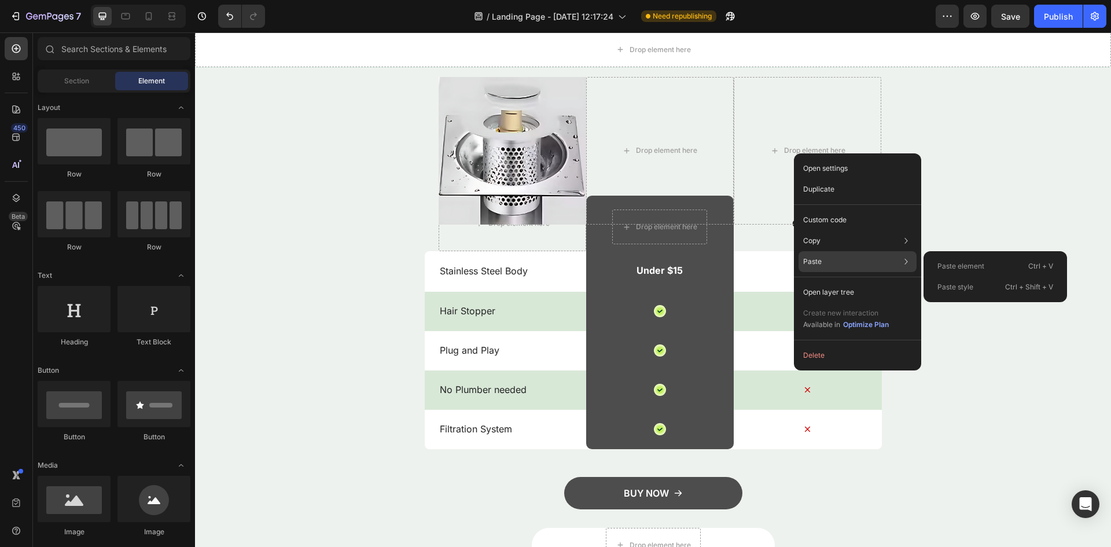
click at [824, 256] on div "Paste Paste element Ctrl + V Paste style Ctrl + Shift + V" at bounding box center [858, 261] width 118 height 21
click at [959, 266] on p "Paste element" at bounding box center [961, 266] width 47 height 10
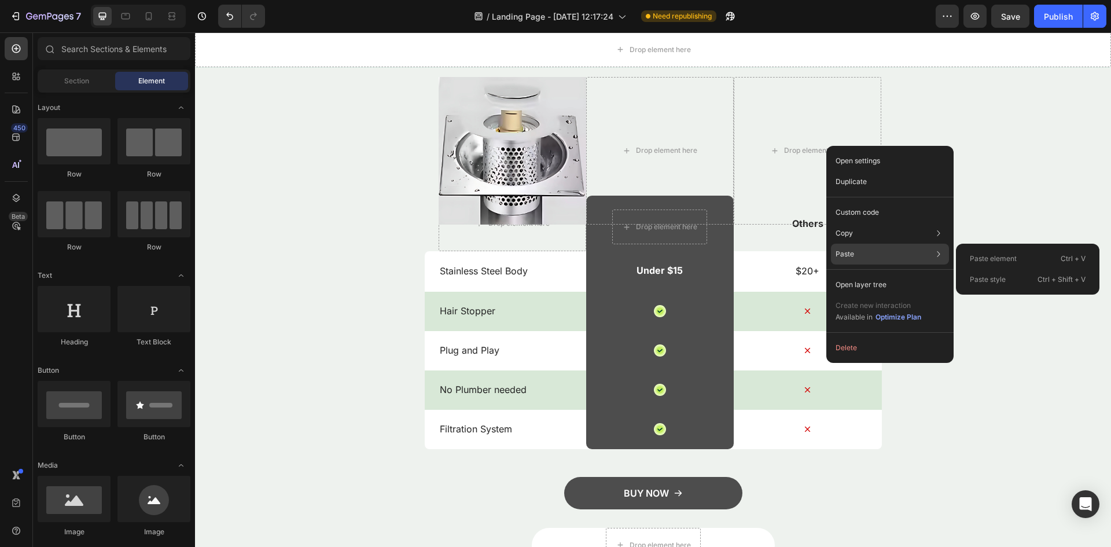
click at [858, 250] on div "Paste Paste element Ctrl + V Paste style Ctrl + Shift + V" at bounding box center [890, 254] width 118 height 21
click at [1007, 261] on p "Paste element" at bounding box center [993, 259] width 47 height 10
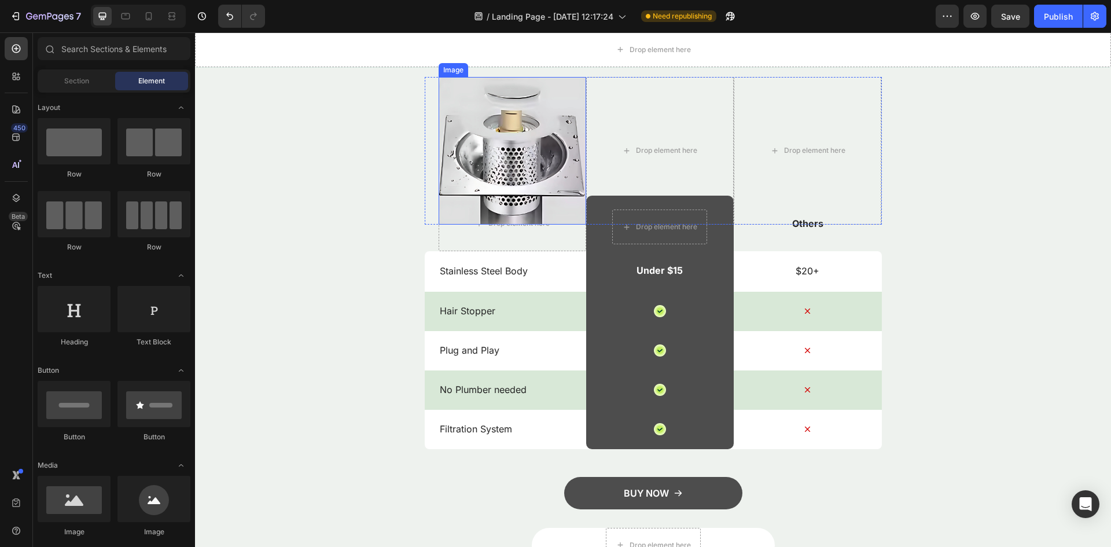
click at [541, 134] on img at bounding box center [513, 151] width 148 height 148
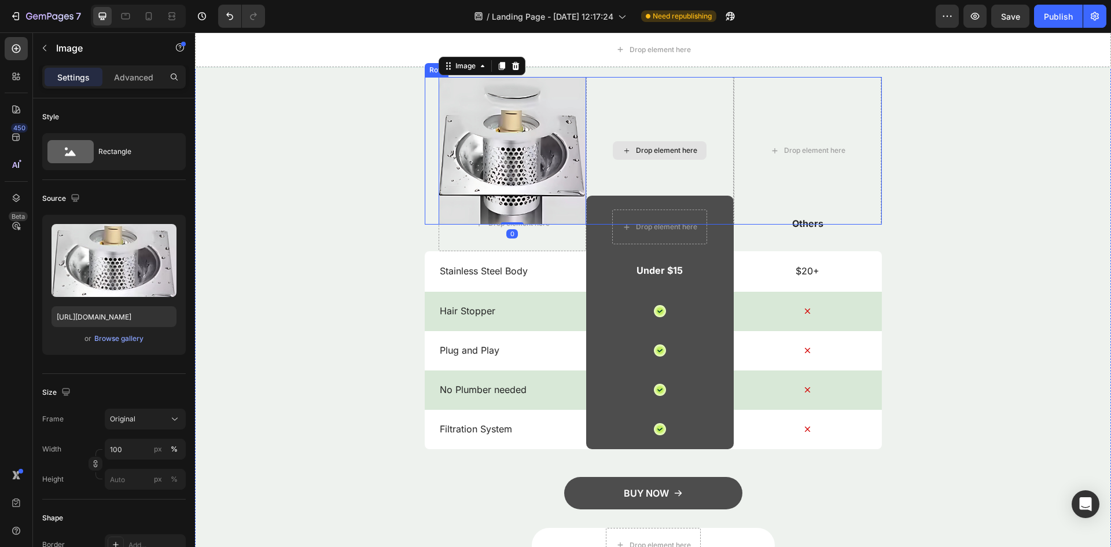
click at [651, 135] on div "Drop element here" at bounding box center [660, 151] width 148 height 148
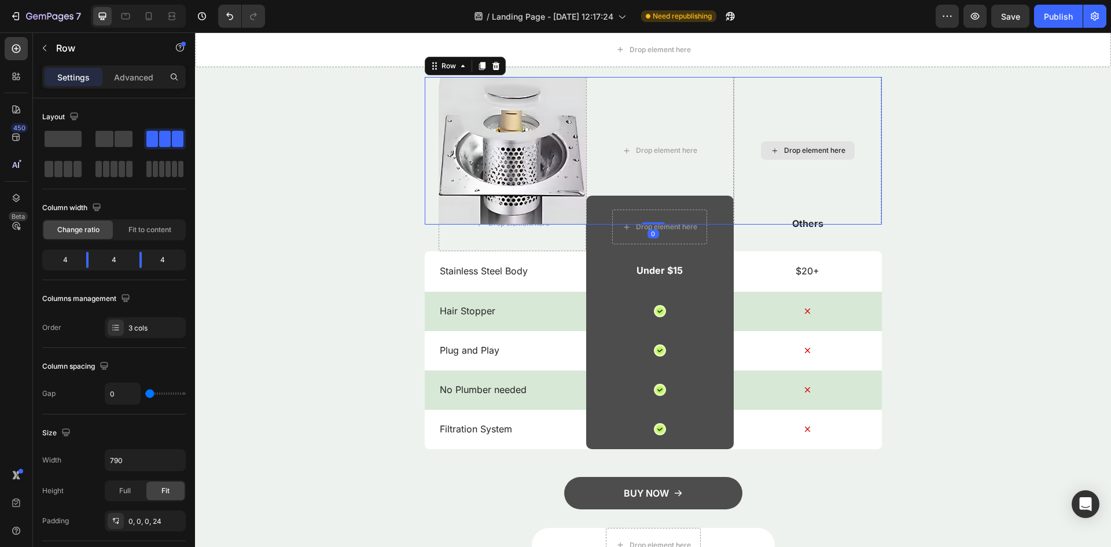
click at [854, 139] on div "Drop element here" at bounding box center [808, 151] width 148 height 148
click at [833, 142] on div "Drop element here" at bounding box center [808, 151] width 148 height 148
click at [833, 142] on div "Drop element here" at bounding box center [808, 150] width 94 height 19
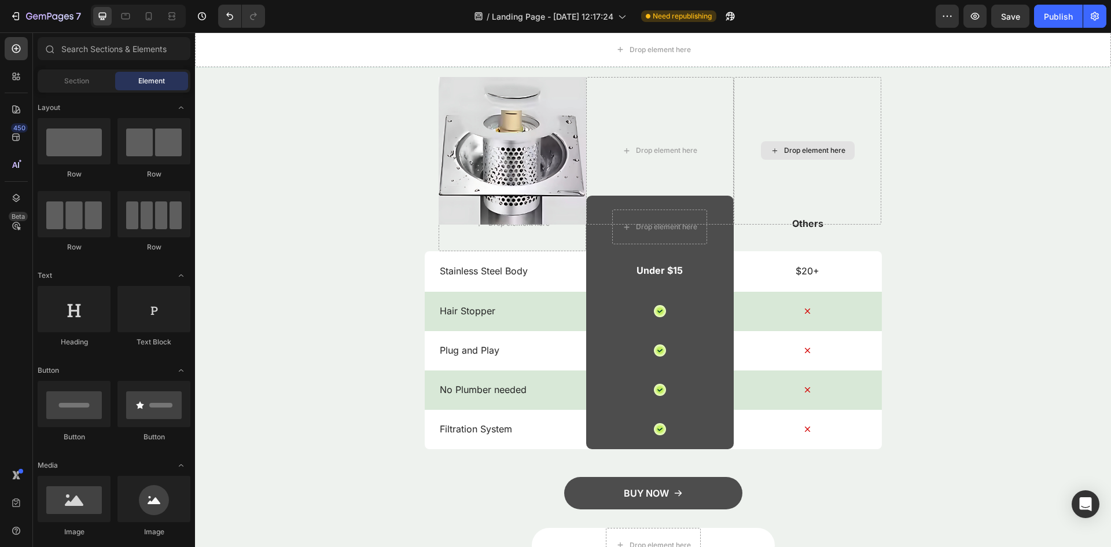
click at [833, 142] on div "Drop element here" at bounding box center [808, 150] width 94 height 19
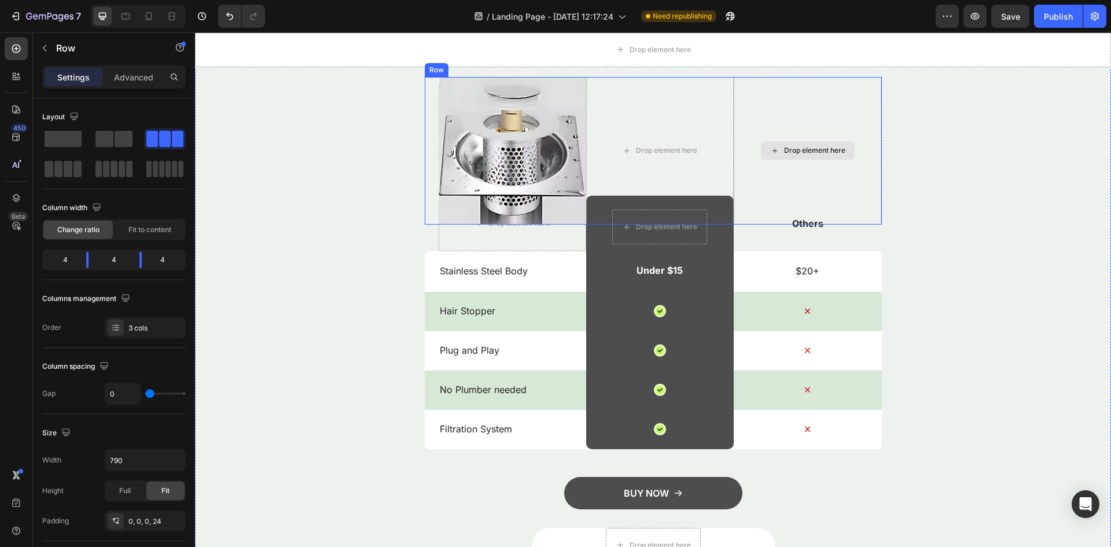
click at [794, 117] on div "Drop element here" at bounding box center [808, 151] width 148 height 148
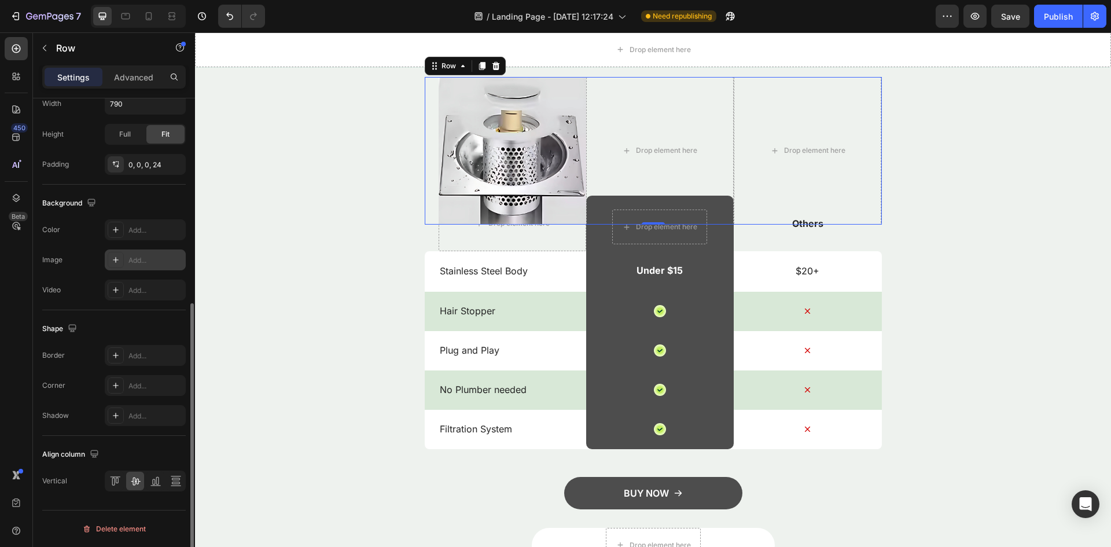
scroll to position [299, 0]
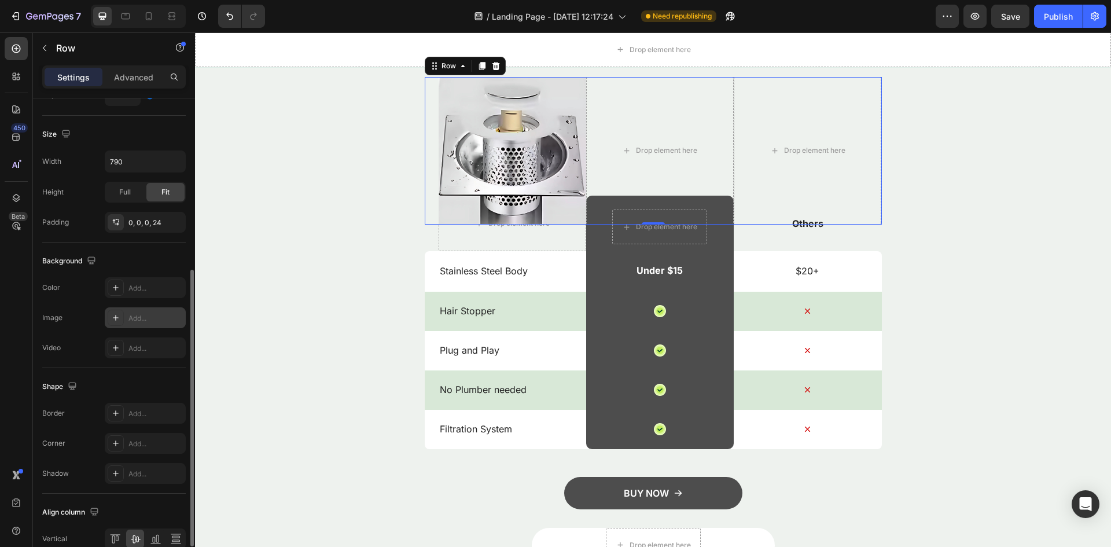
click at [140, 316] on div "Add..." at bounding box center [155, 318] width 54 height 10
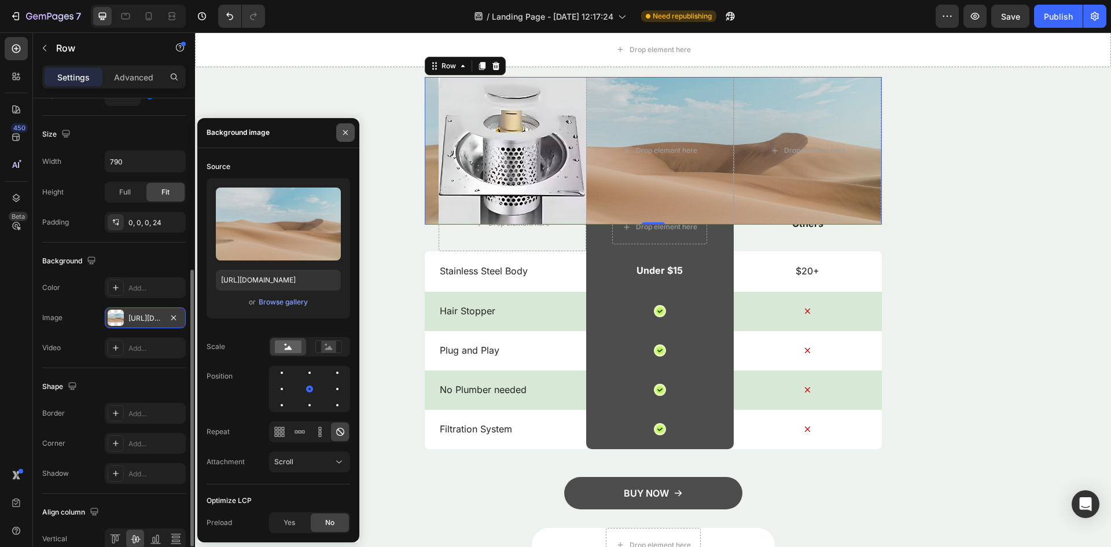
click at [347, 127] on button "button" at bounding box center [345, 132] width 19 height 19
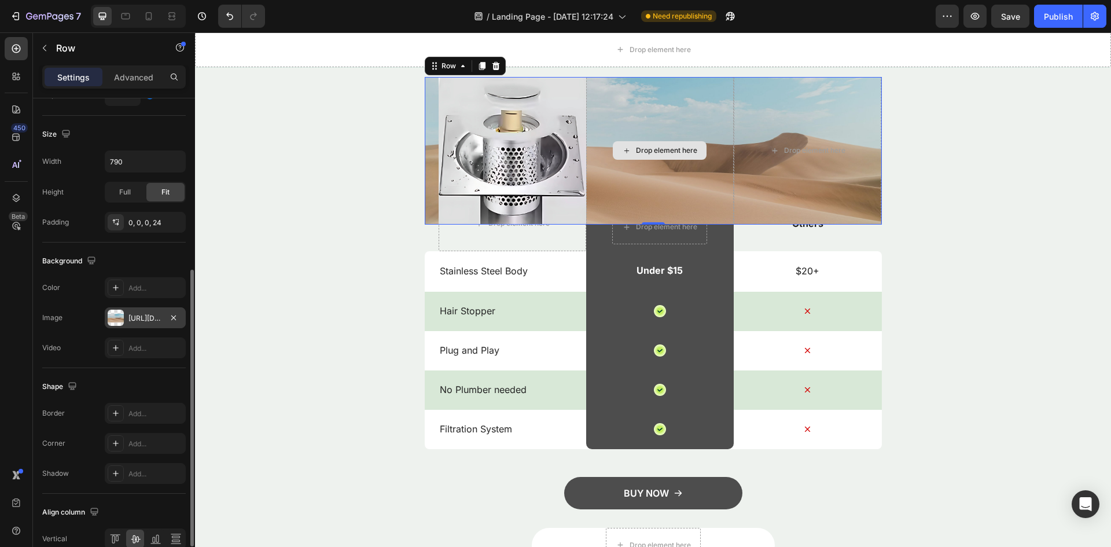
click at [714, 175] on div "Drop element here" at bounding box center [660, 151] width 148 height 148
click at [497, 67] on div at bounding box center [496, 66] width 14 height 14
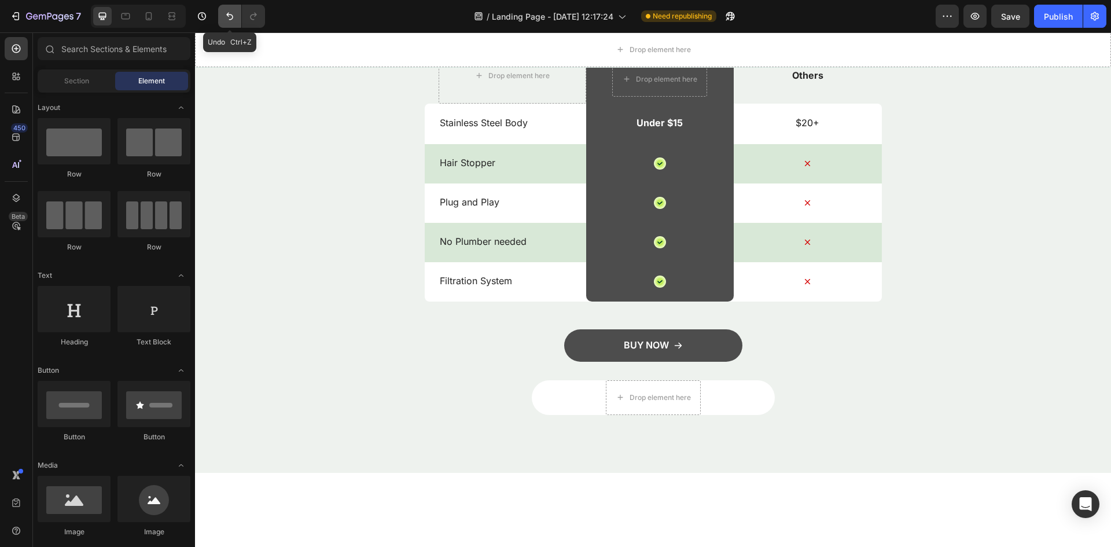
click at [225, 23] on button "Undo/Redo" at bounding box center [229, 16] width 23 height 23
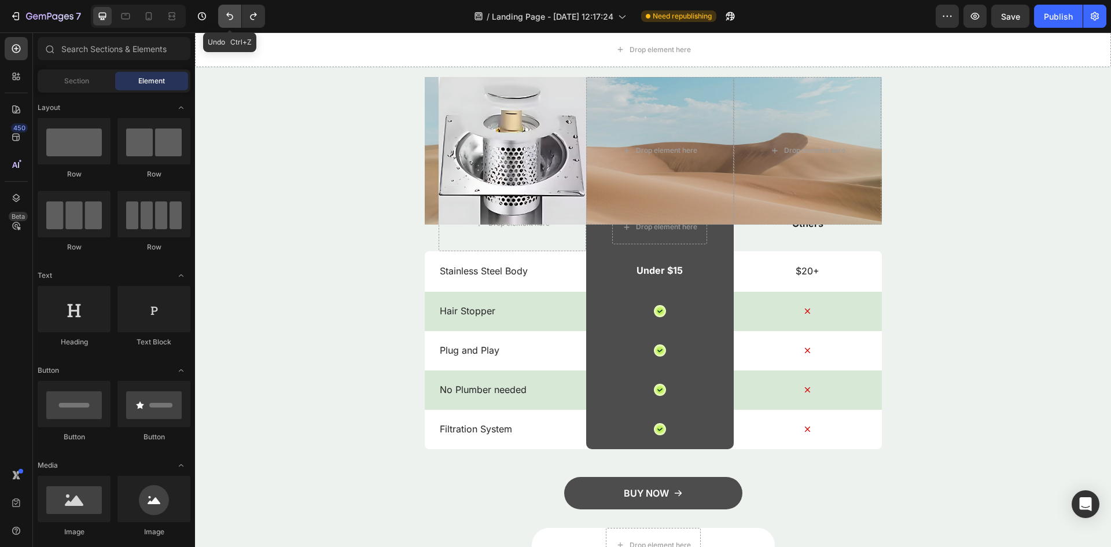
click at [225, 23] on button "Undo/Redo" at bounding box center [229, 16] width 23 height 23
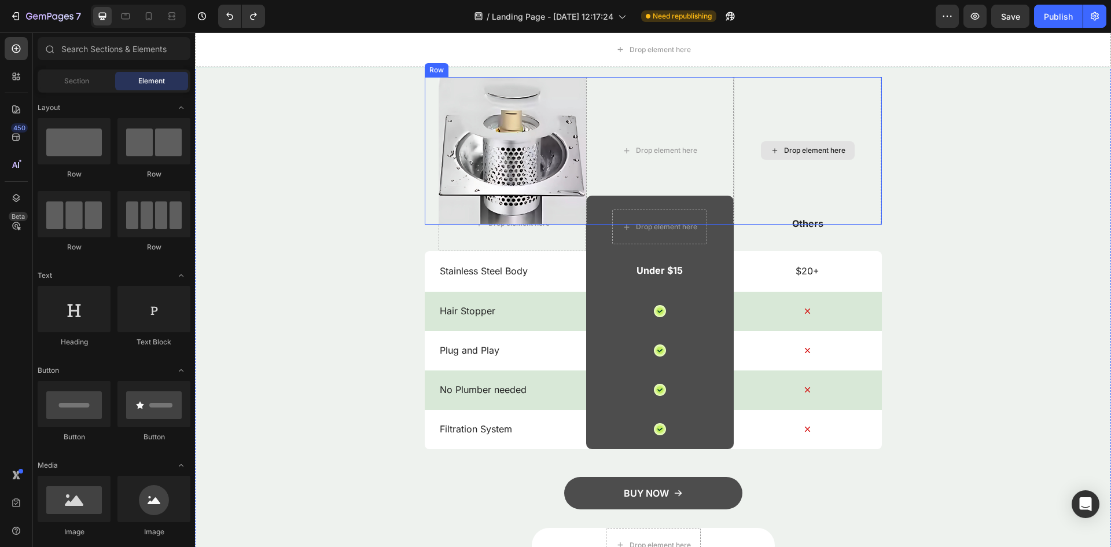
click at [814, 149] on div "Drop element here" at bounding box center [814, 150] width 61 height 9
click at [770, 150] on icon at bounding box center [774, 151] width 9 height 10
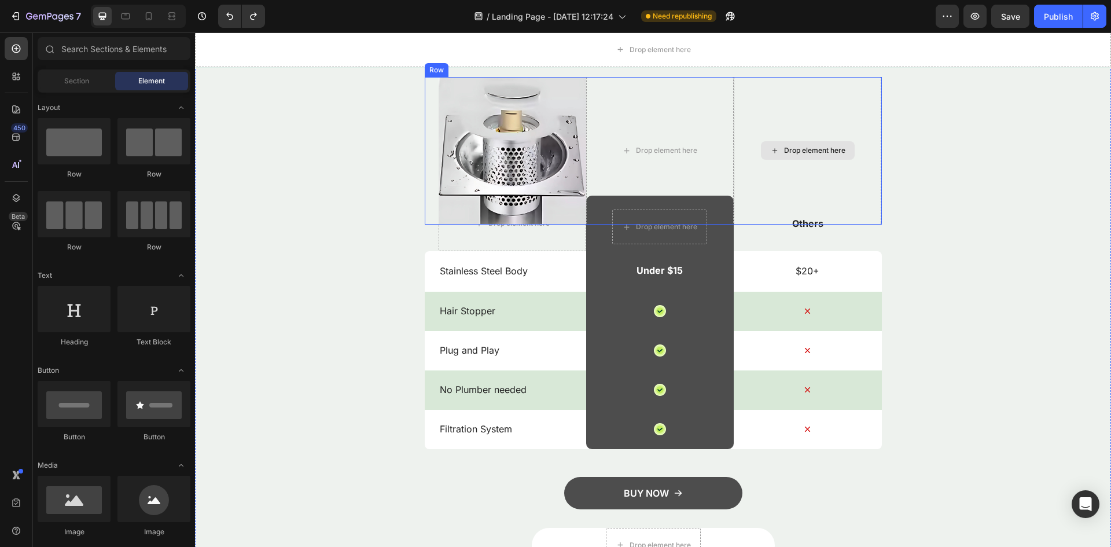
click at [770, 150] on icon at bounding box center [774, 151] width 9 height 10
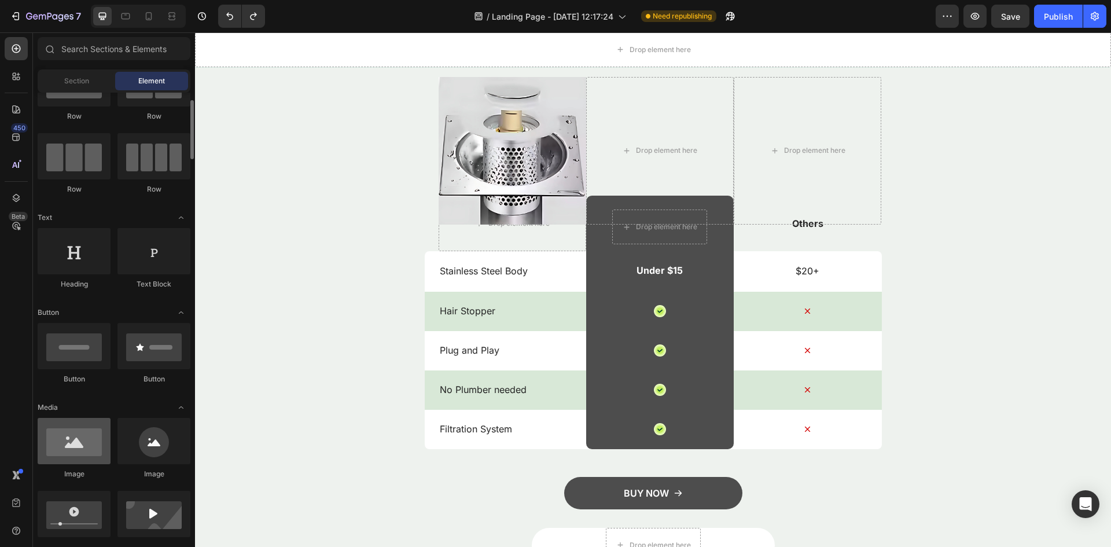
click at [101, 455] on div at bounding box center [74, 441] width 73 height 46
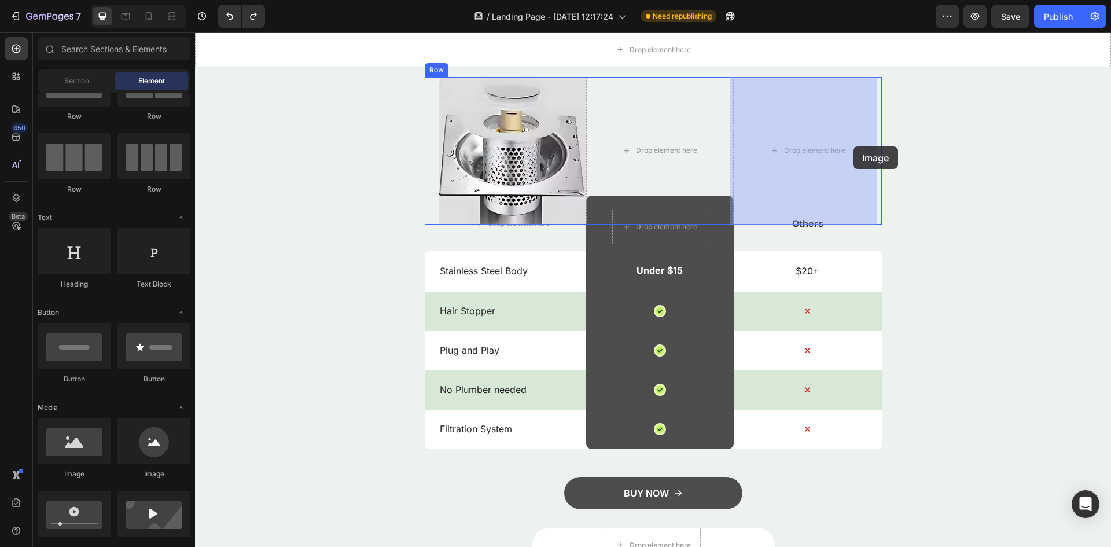
drag, startPoint x: 296, startPoint y: 487, endPoint x: 839, endPoint y: 143, distance: 642.4
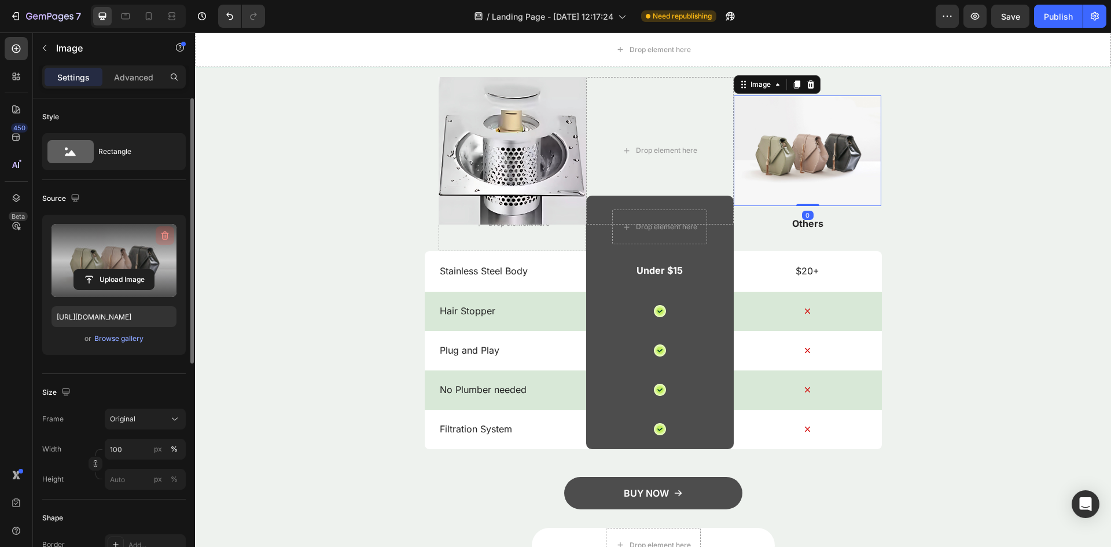
click at [161, 237] on icon "button" at bounding box center [165, 236] width 12 height 12
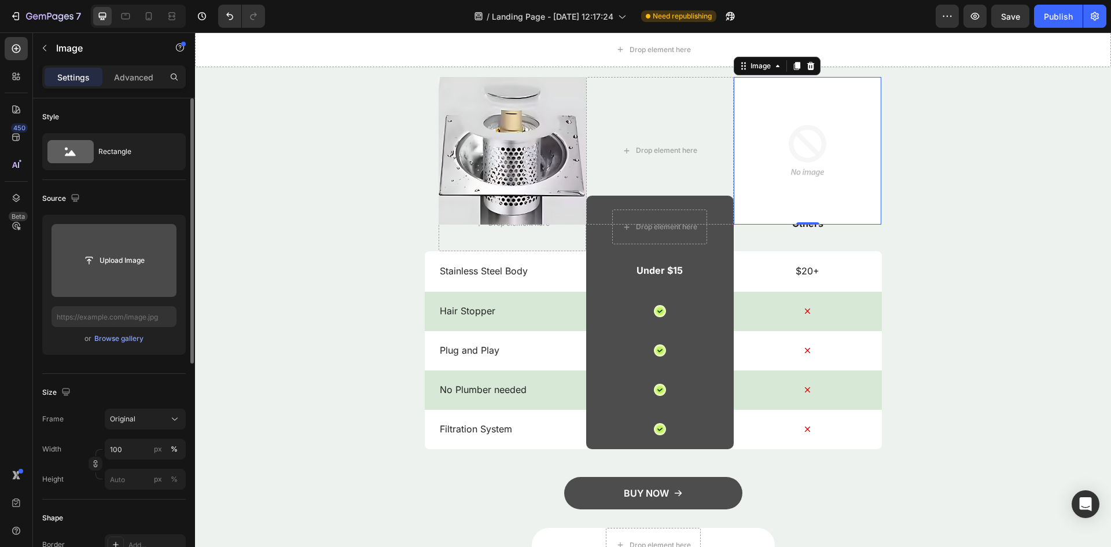
click at [144, 258] on input "file" at bounding box center [114, 261] width 80 height 20
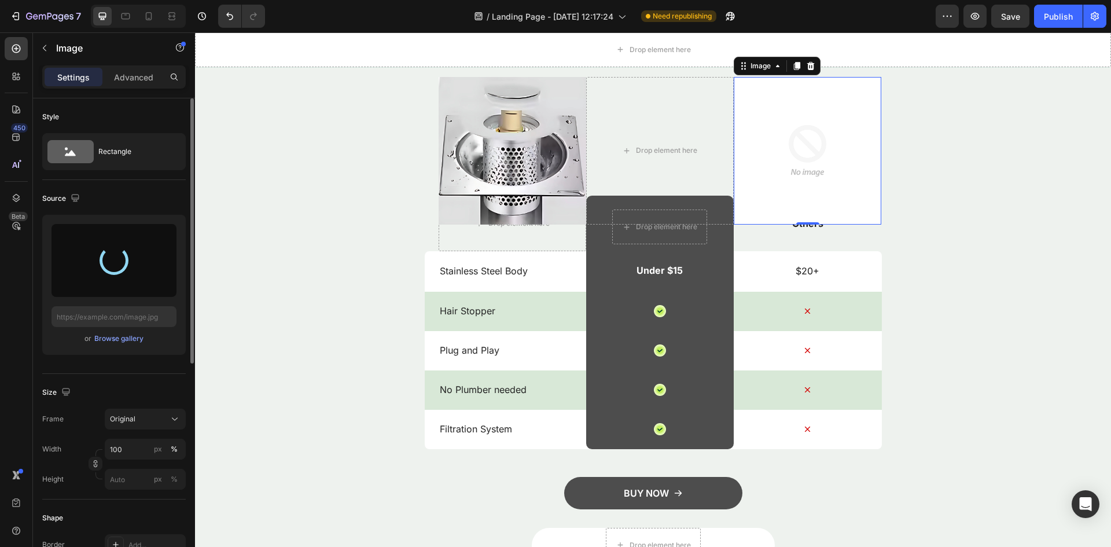
type input "[URL][DOMAIN_NAME]"
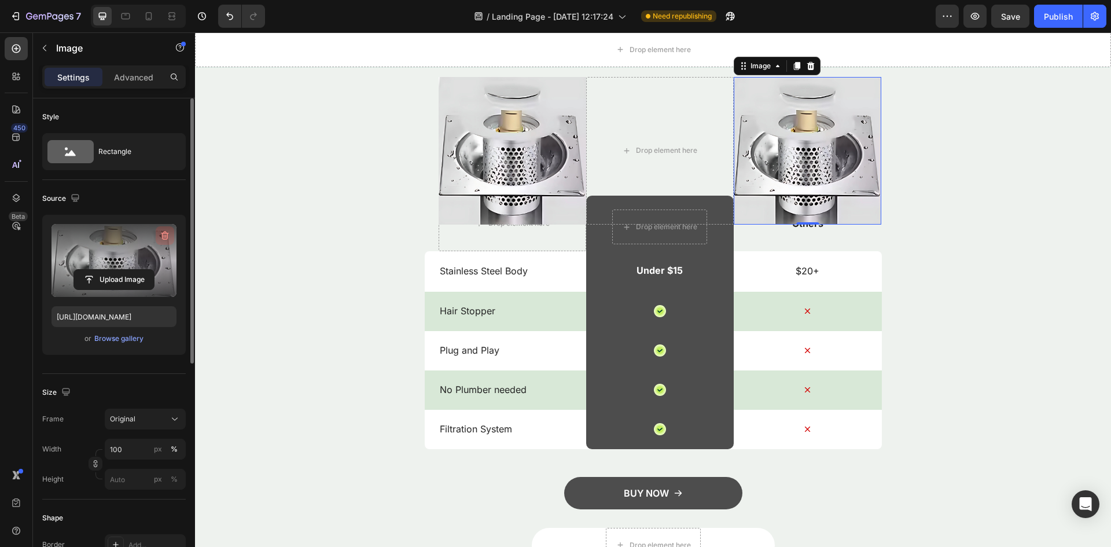
drag, startPoint x: 166, startPoint y: 240, endPoint x: 100, endPoint y: 173, distance: 94.5
click at [166, 240] on icon "button" at bounding box center [165, 236] width 12 height 12
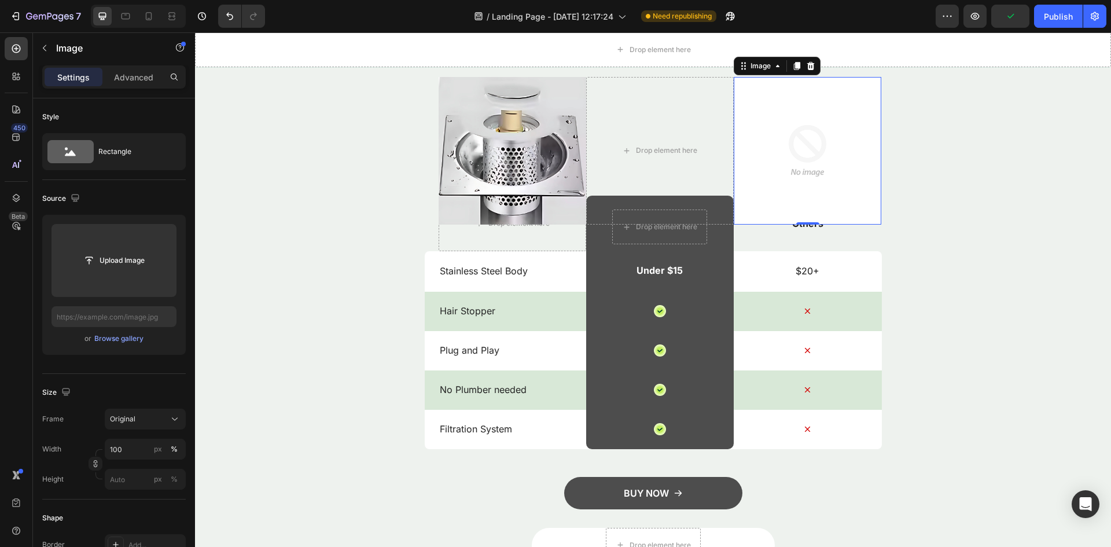
type input "C:\fakepath\sink plug - Google Search.html"
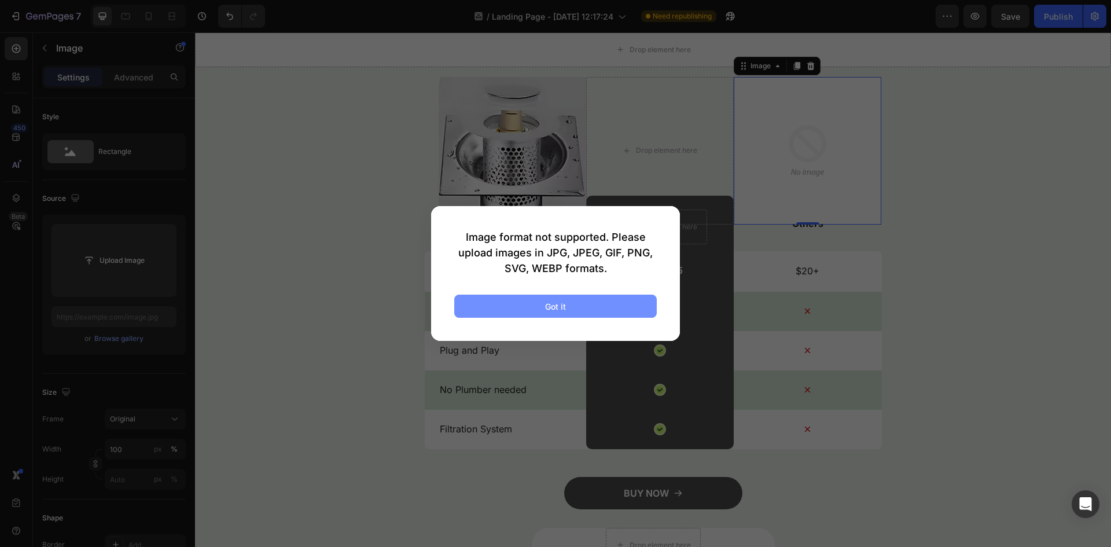
click at [499, 303] on button "Got it" at bounding box center [555, 306] width 203 height 23
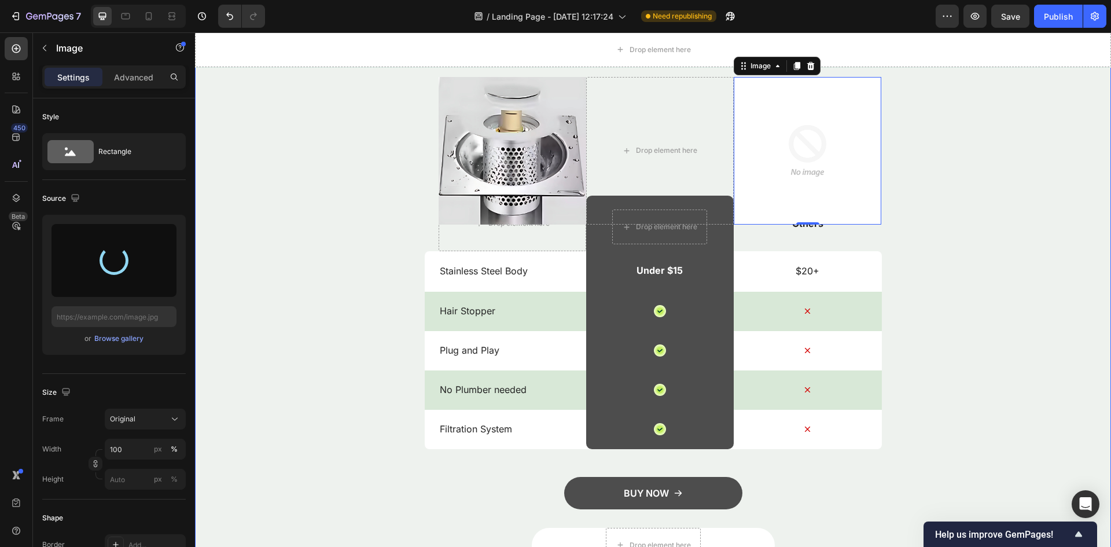
click at [340, 171] on div "Ours is the Best. Heading Image Drop element here Image 0 Row Drop element here…" at bounding box center [653, 275] width 916 height 575
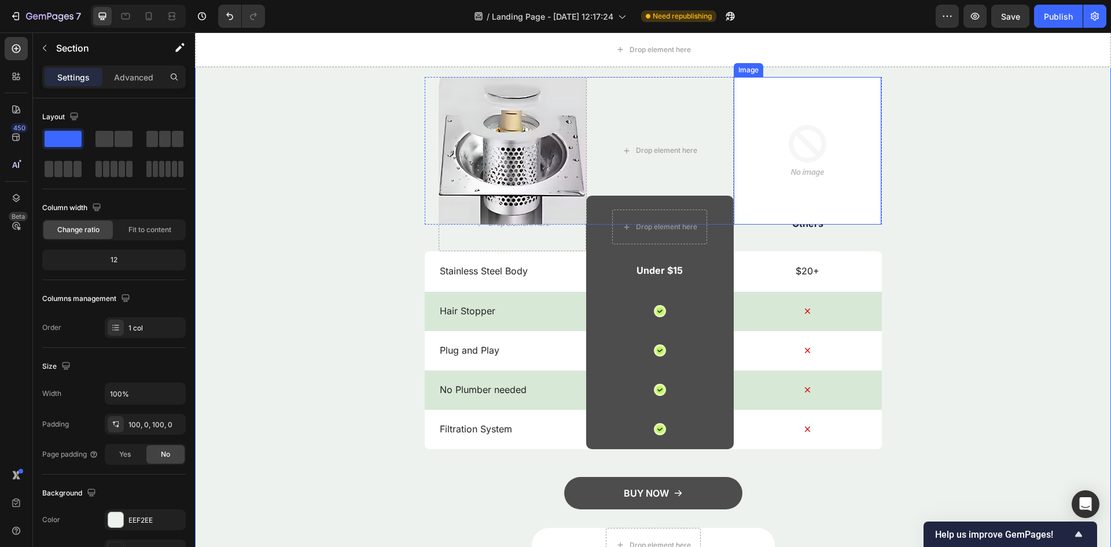
click at [822, 181] on img at bounding box center [808, 151] width 148 height 148
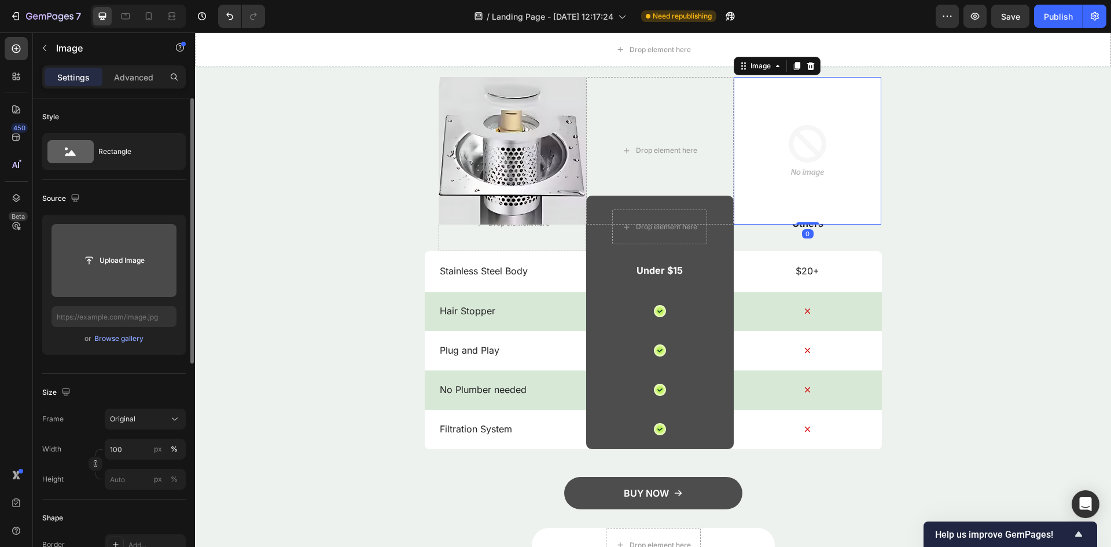
click at [121, 247] on input "file" at bounding box center [114, 260] width 125 height 73
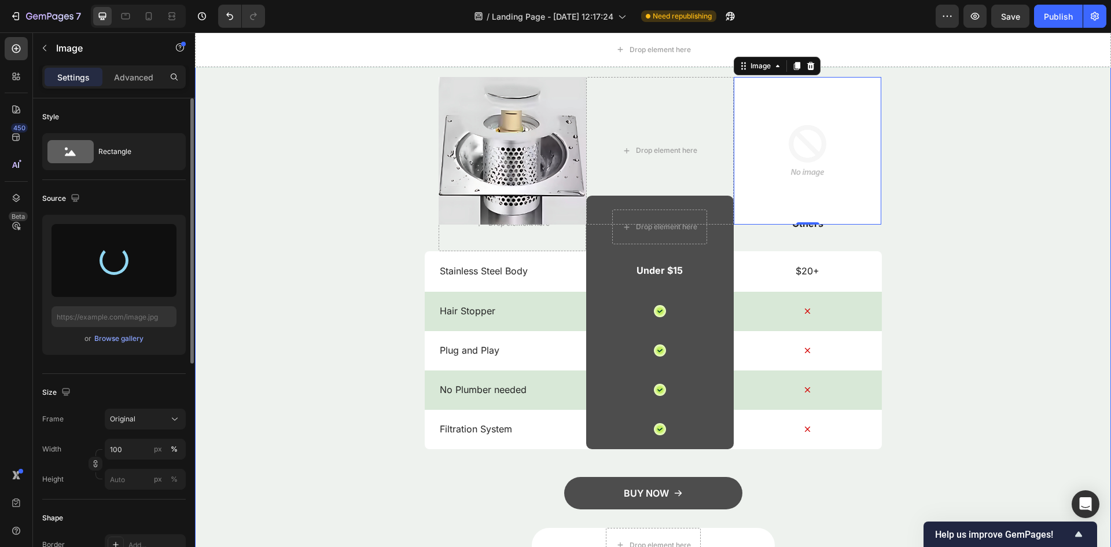
type input "[URL][DOMAIN_NAME]"
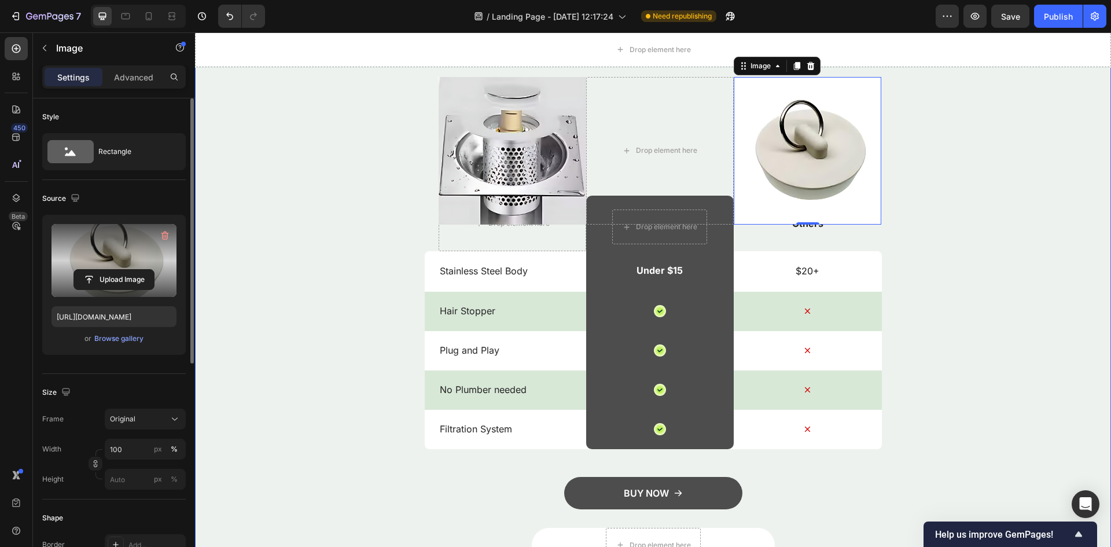
click at [265, 204] on div "Ours is the Best. Heading Image Drop element here Image 0 Row Drop element here…" at bounding box center [653, 275] width 916 height 575
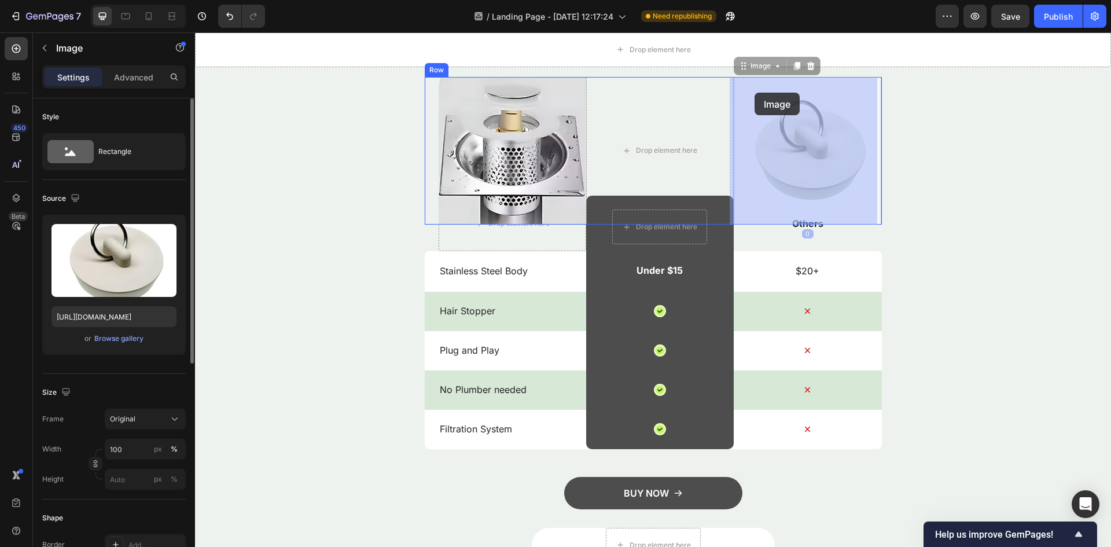
drag, startPoint x: 740, startPoint y: 189, endPoint x: 755, endPoint y: 93, distance: 97.2
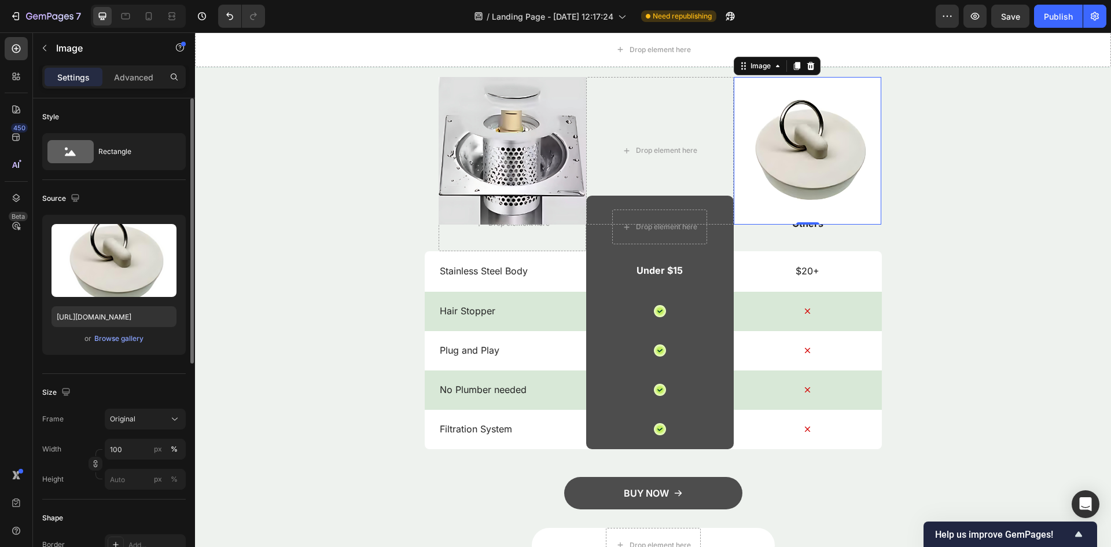
click at [805, 225] on p "Others" at bounding box center [807, 224] width 145 height 12
click at [821, 223] on img at bounding box center [808, 151] width 148 height 148
click at [810, 226] on p "Others" at bounding box center [807, 224] width 145 height 12
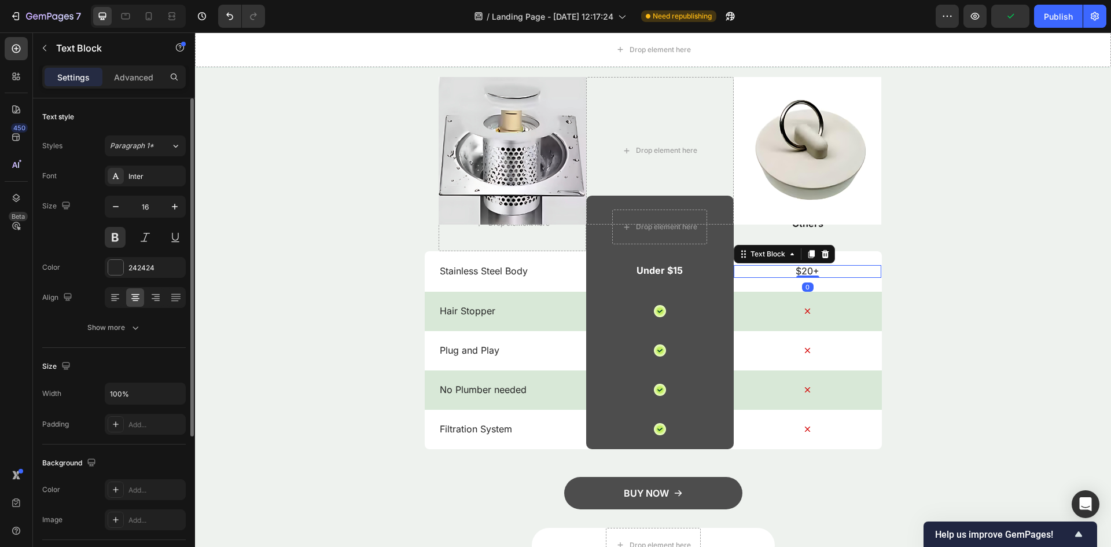
click at [797, 270] on p "$20+" at bounding box center [807, 271] width 145 height 12
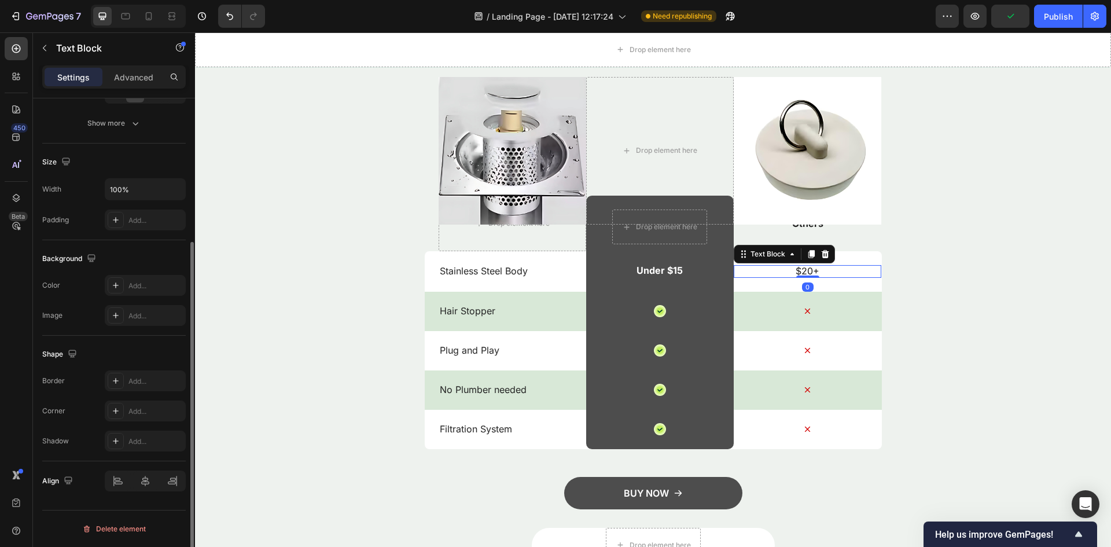
click at [797, 270] on p "$20+" at bounding box center [807, 271] width 145 height 12
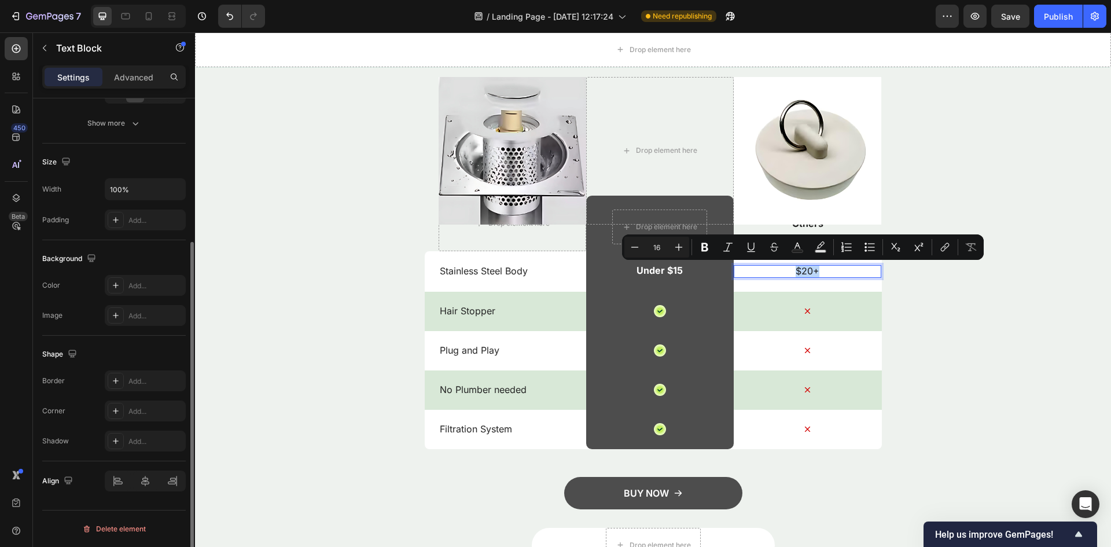
drag, startPoint x: 822, startPoint y: 270, endPoint x: 759, endPoint y: 270, distance: 63.1
click at [759, 270] on p "$20+" at bounding box center [807, 271] width 145 height 12
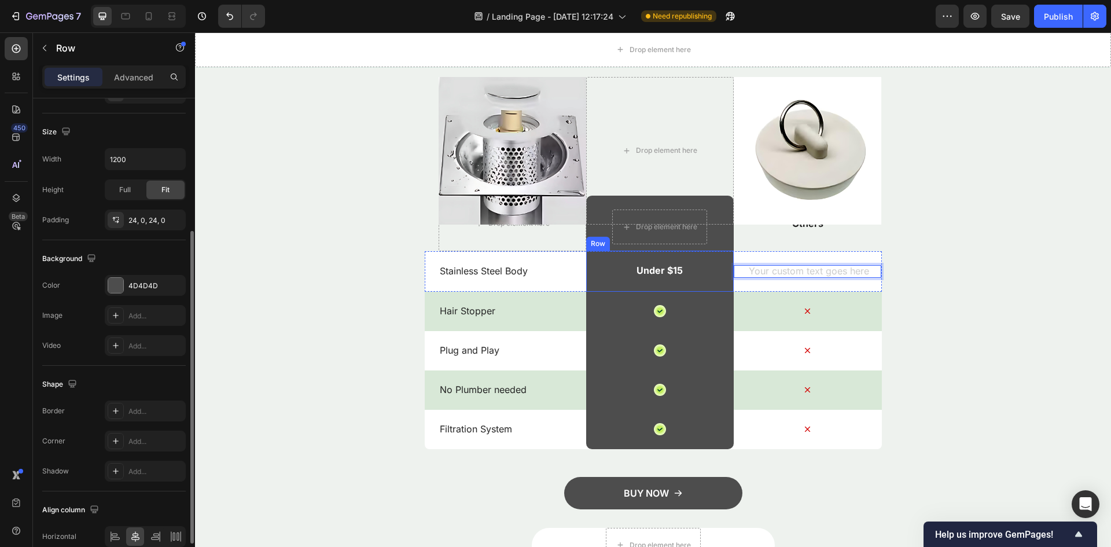
click at [692, 266] on div "Under $15 Text Block Row" at bounding box center [660, 271] width 148 height 41
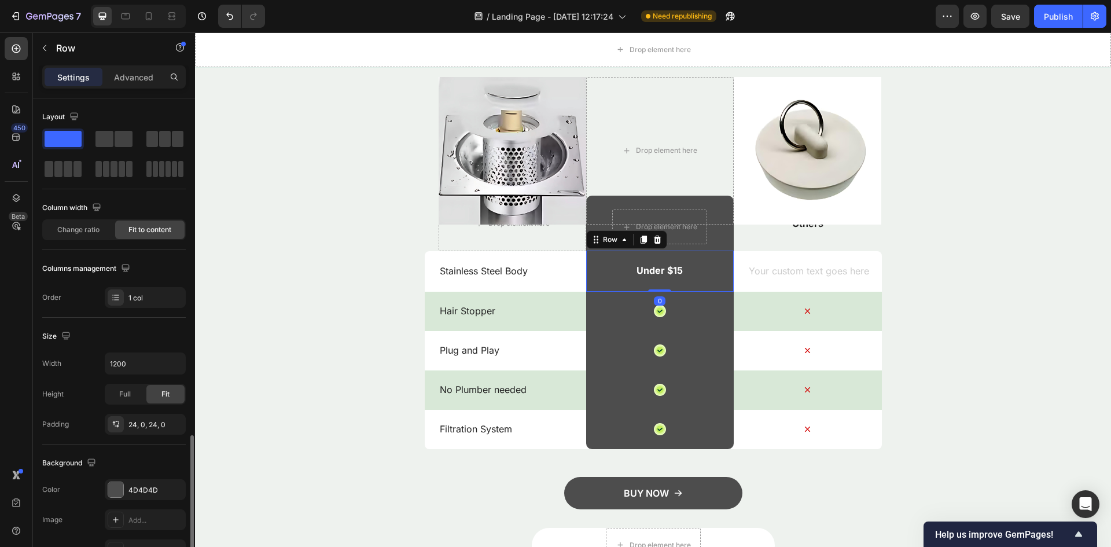
click at [692, 266] on div "Under $15 Text Block Row 0" at bounding box center [660, 271] width 148 height 41
click at [652, 259] on div "Under $15 Text Block Row 0" at bounding box center [660, 271] width 148 height 41
click at [655, 271] on p "Under $15" at bounding box center [660, 271] width 46 height 12
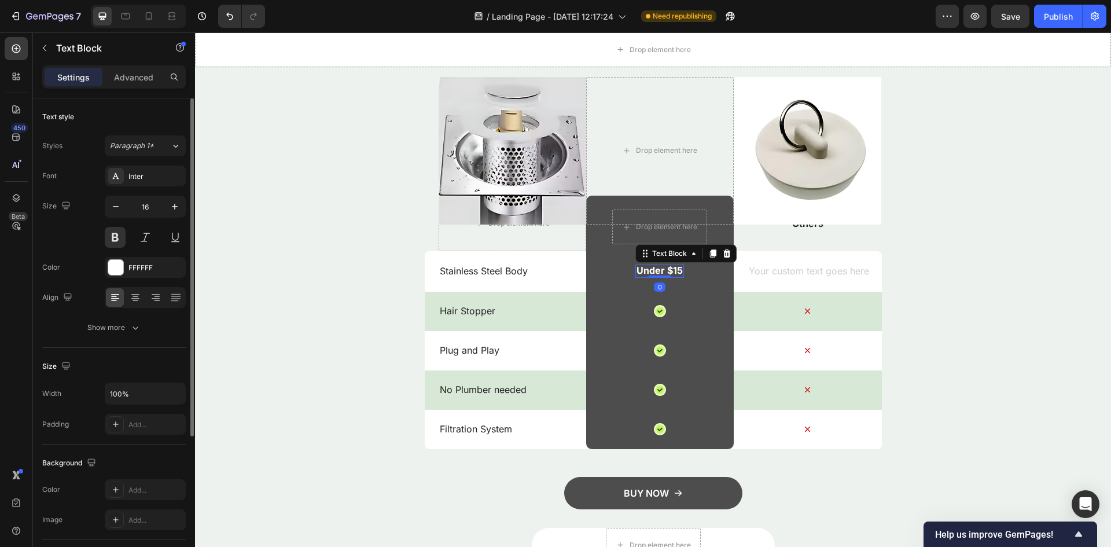
click at [655, 271] on p "Under $15" at bounding box center [660, 271] width 46 height 12
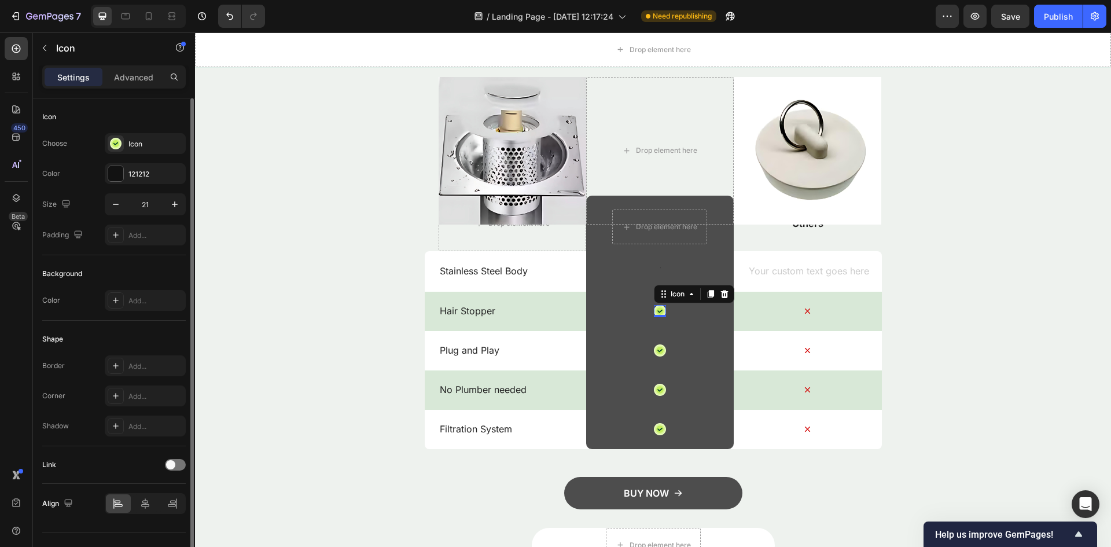
click at [654, 310] on icon at bounding box center [660, 311] width 12 height 12
click at [651, 276] on div "Text Block Row" at bounding box center [660, 271] width 148 height 41
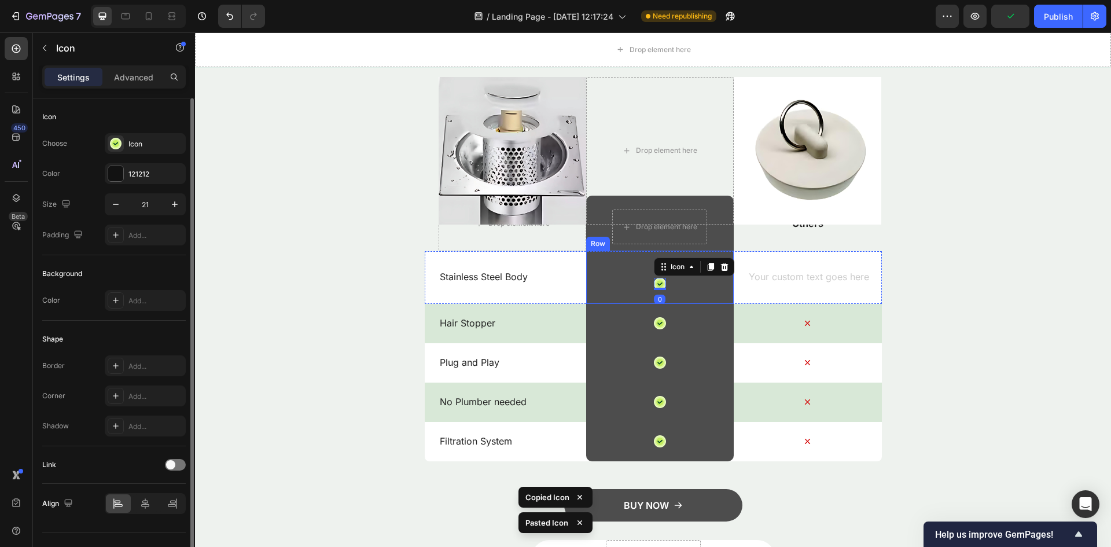
click at [522, 197] on img at bounding box center [513, 151] width 148 height 148
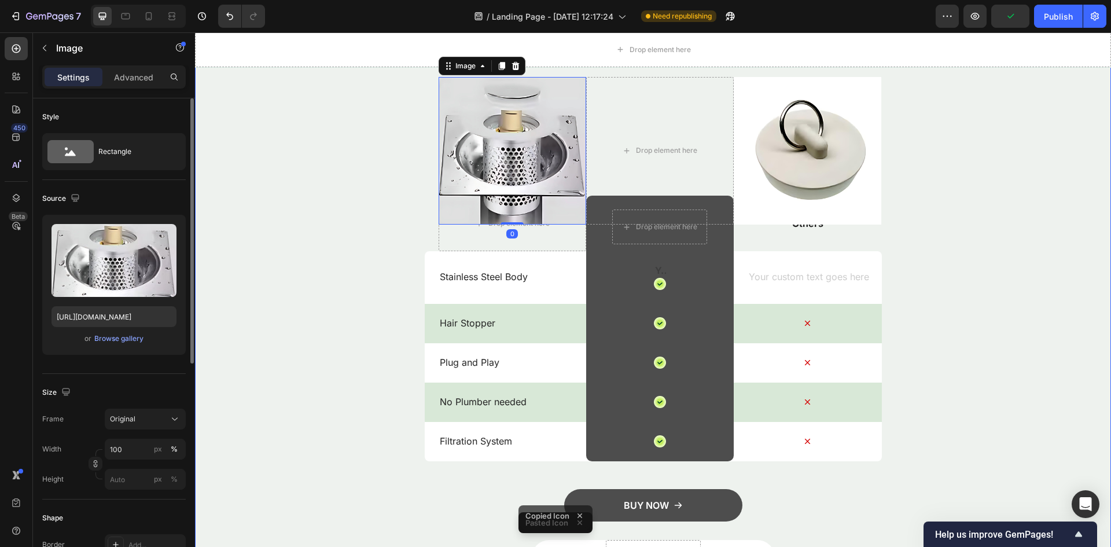
drag, startPoint x: 374, startPoint y: 233, endPoint x: 402, endPoint y: 233, distance: 27.2
click at [374, 234] on div "Ours is the Best. Heading Image 0 Drop element here Image Row Drop element here…" at bounding box center [653, 281] width 916 height 587
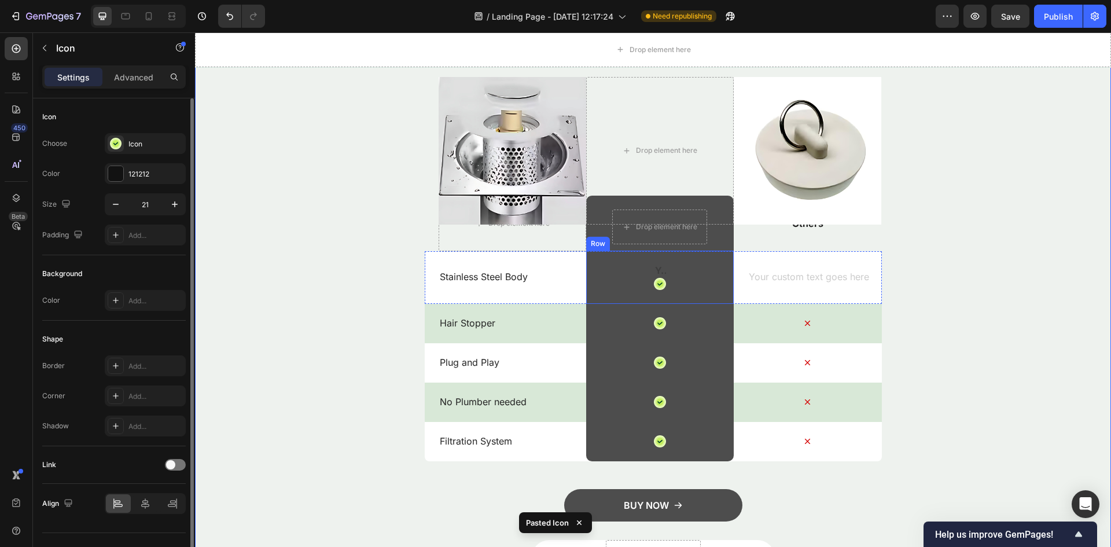
click at [656, 283] on icon at bounding box center [660, 284] width 8 height 8
drag, startPoint x: 653, startPoint y: 283, endPoint x: 653, endPoint y: 270, distance: 13.3
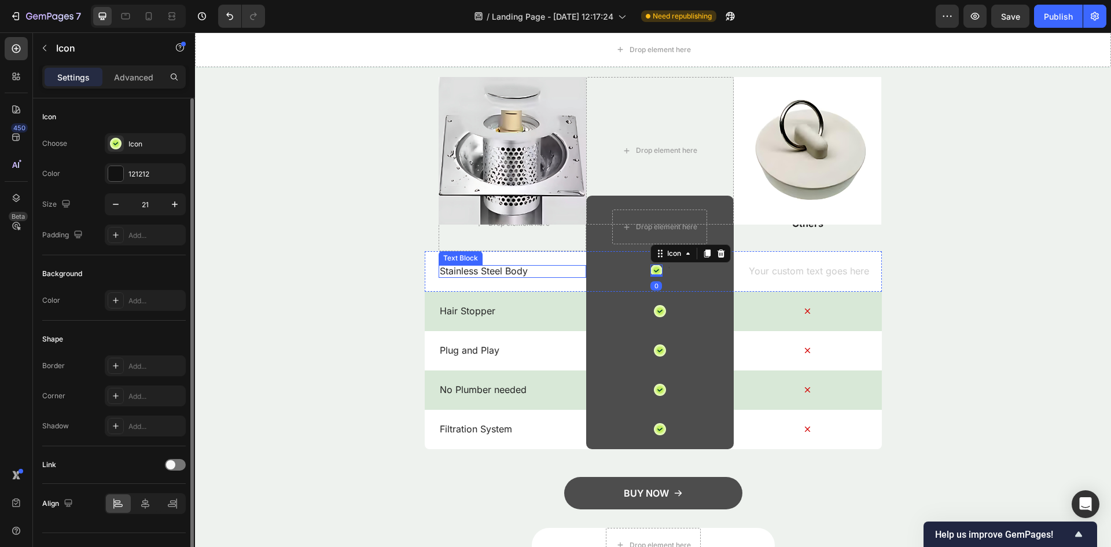
click at [393, 201] on div "Ours is the Best. Heading Image Drop element here Image Row Drop element here D…" at bounding box center [653, 275] width 916 height 575
drag, startPoint x: 646, startPoint y: 265, endPoint x: 656, endPoint y: 266, distance: 9.9
drag, startPoint x: 651, startPoint y: 267, endPoint x: 663, endPoint y: 266, distance: 12.2
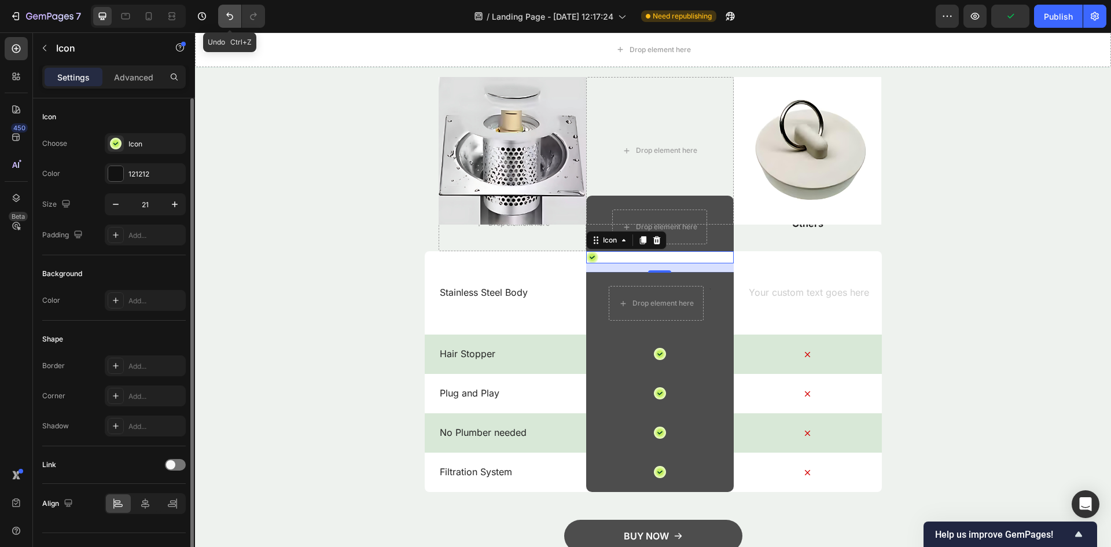
click at [228, 18] on icon "Undo/Redo" at bounding box center [230, 16] width 12 height 12
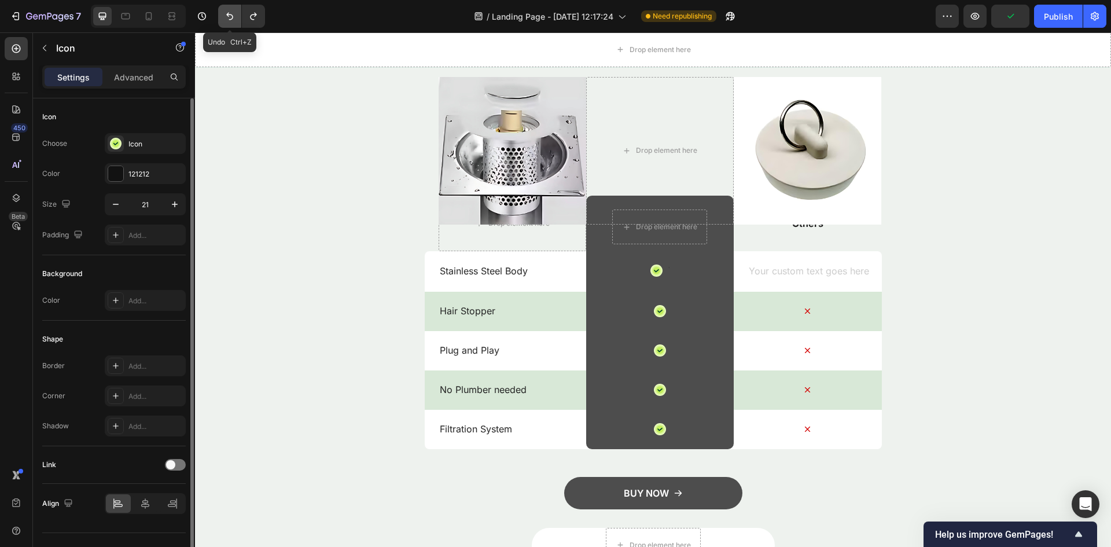
click at [228, 19] on icon "Undo/Redo" at bounding box center [230, 16] width 12 height 12
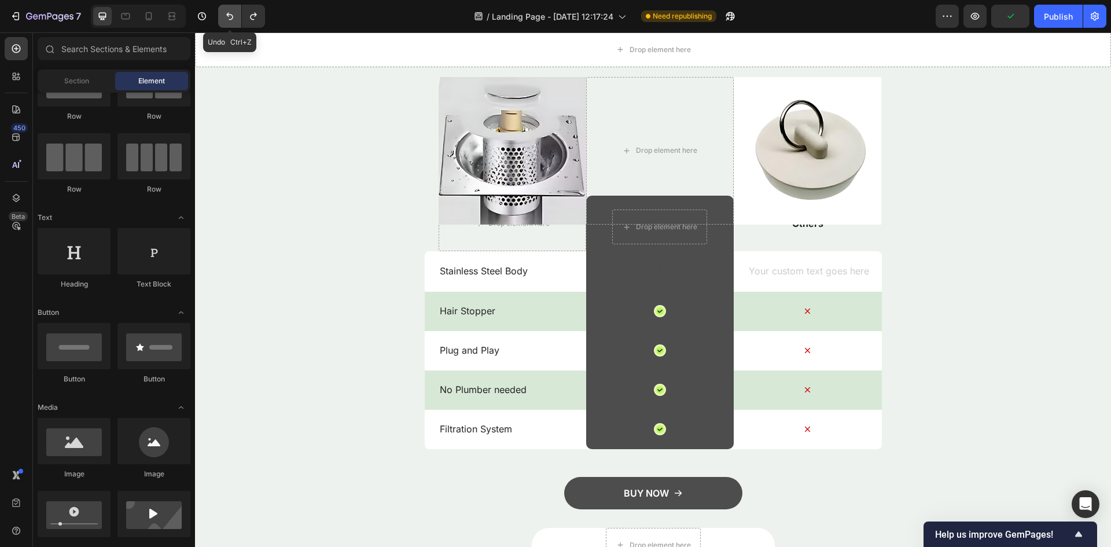
click at [228, 19] on icon "Undo/Redo" at bounding box center [230, 16] width 12 height 12
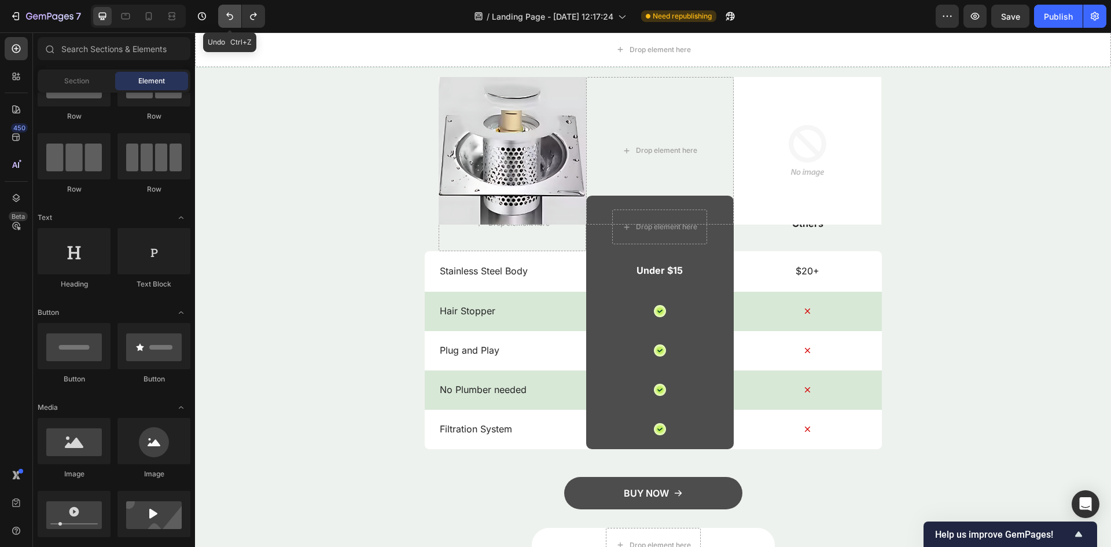
click at [228, 19] on icon "Undo/Redo" at bounding box center [230, 16] width 12 height 12
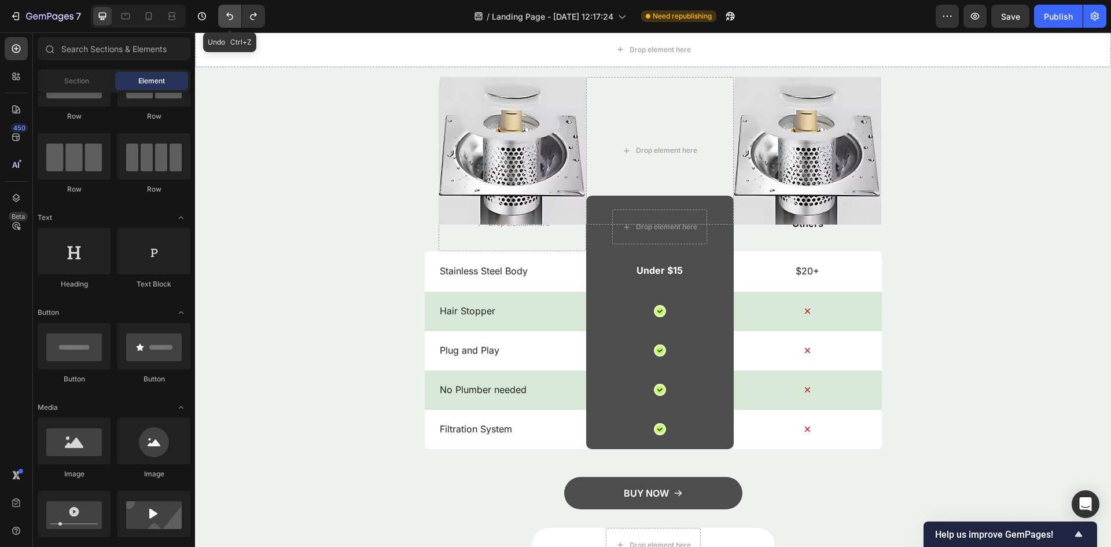
click at [228, 19] on icon "Undo/Redo" at bounding box center [230, 16] width 12 height 12
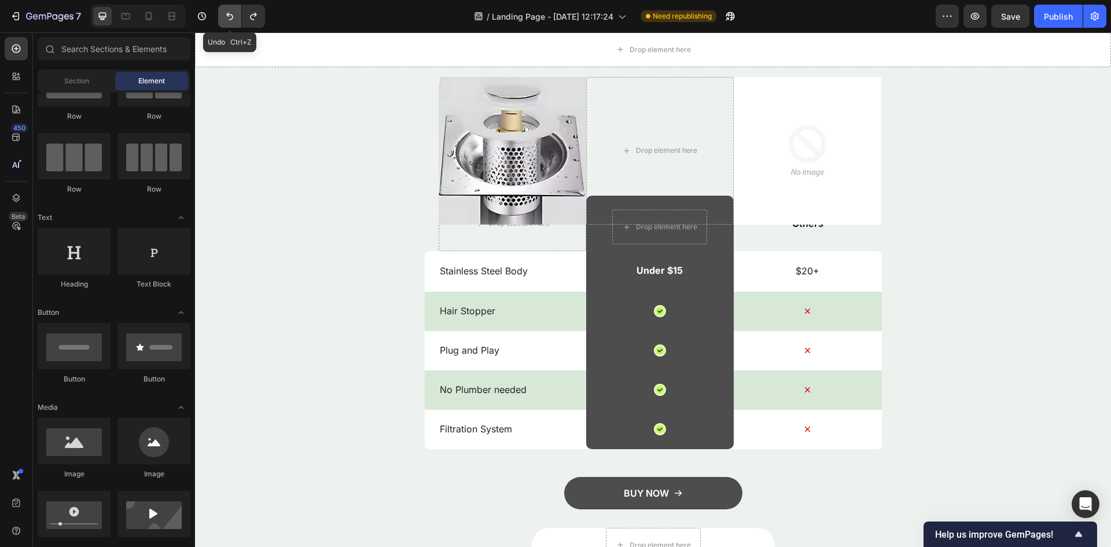
click at [228, 19] on icon "Undo/Redo" at bounding box center [230, 16] width 12 height 12
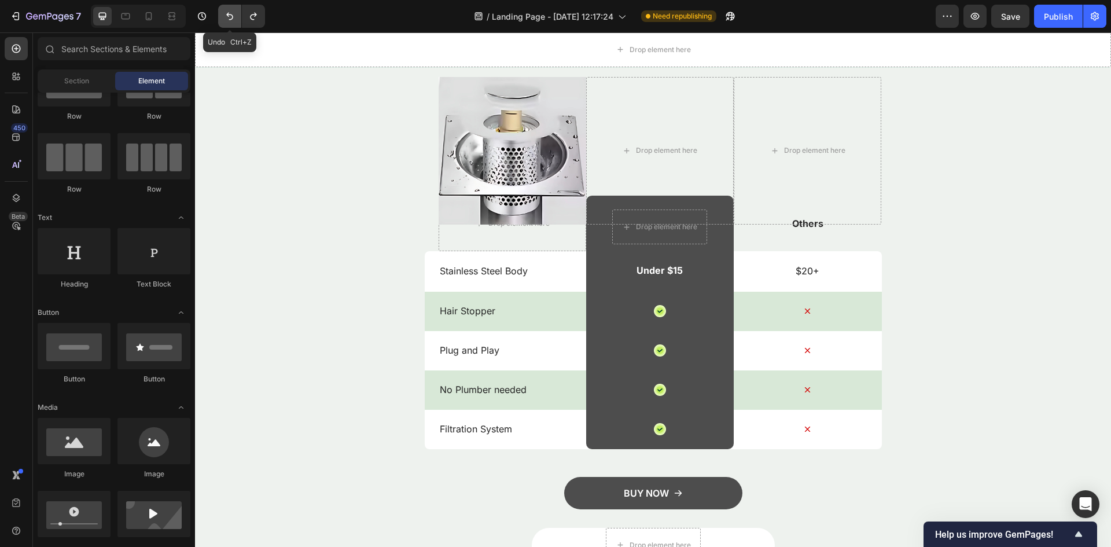
click at [228, 19] on icon "Undo/Redo" at bounding box center [230, 16] width 12 height 12
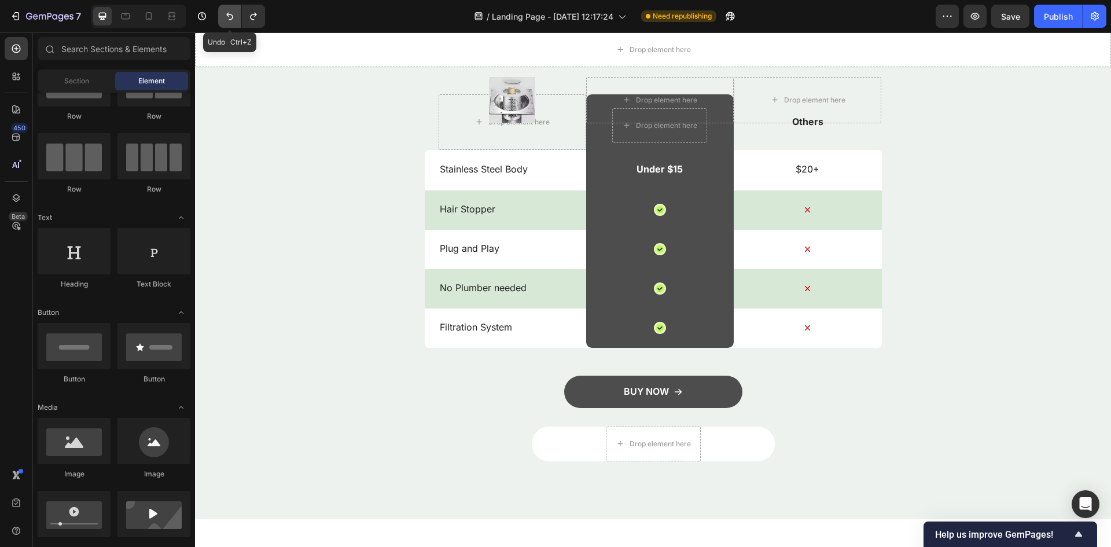
click at [228, 19] on icon "Undo/Redo" at bounding box center [230, 16] width 12 height 12
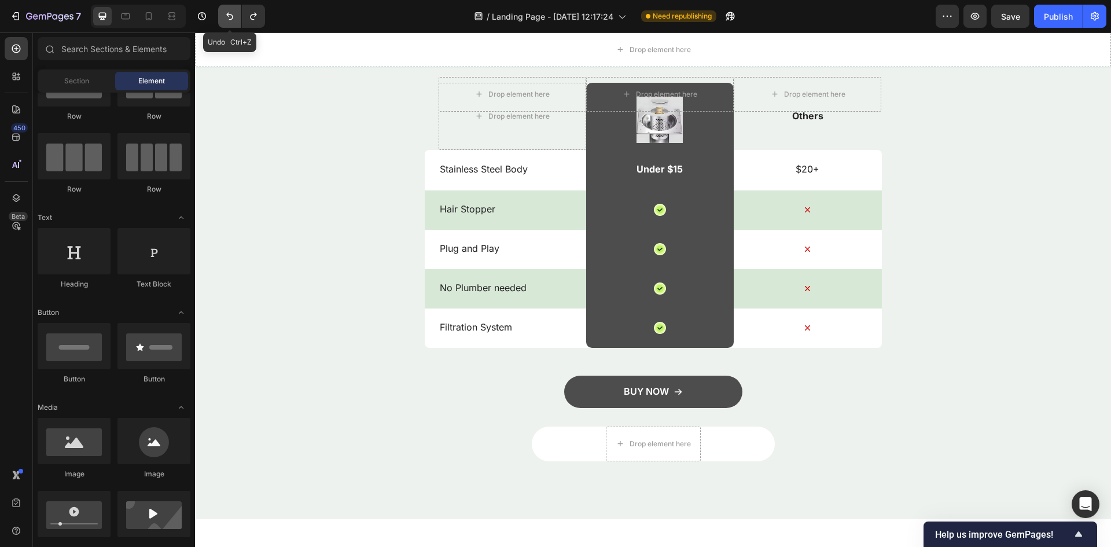
click at [228, 19] on icon "Undo/Redo" at bounding box center [230, 16] width 12 height 12
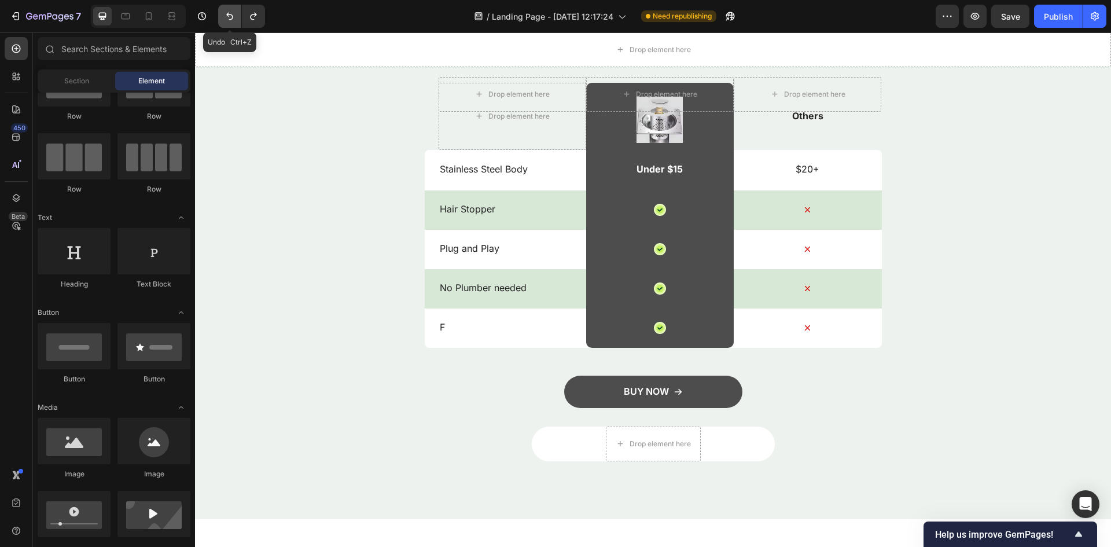
click at [228, 19] on icon "Undo/Redo" at bounding box center [230, 16] width 12 height 12
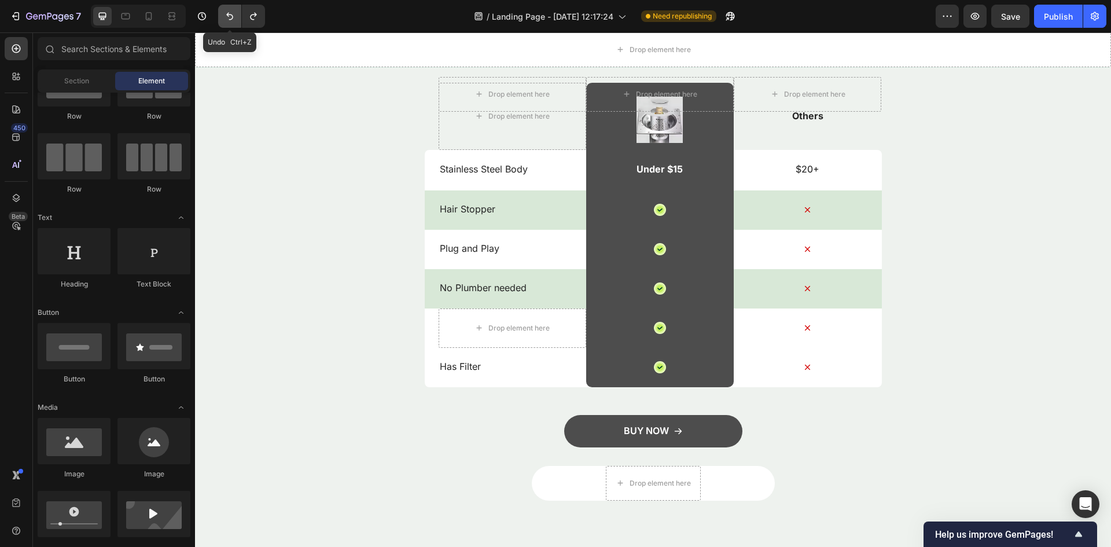
click at [228, 19] on icon "Undo/Redo" at bounding box center [230, 16] width 12 height 12
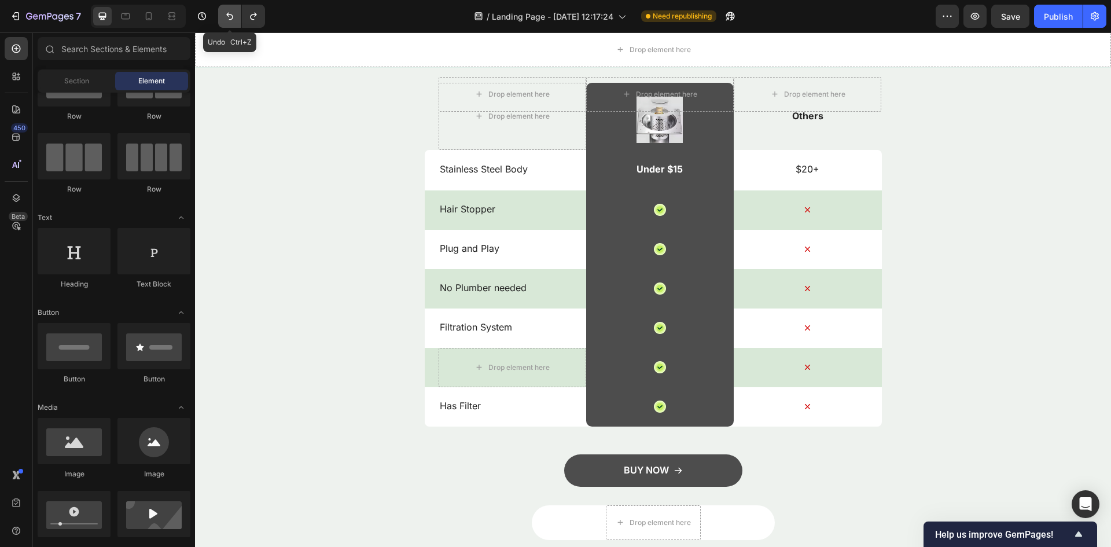
click at [228, 19] on icon "Undo/Redo" at bounding box center [230, 16] width 12 height 12
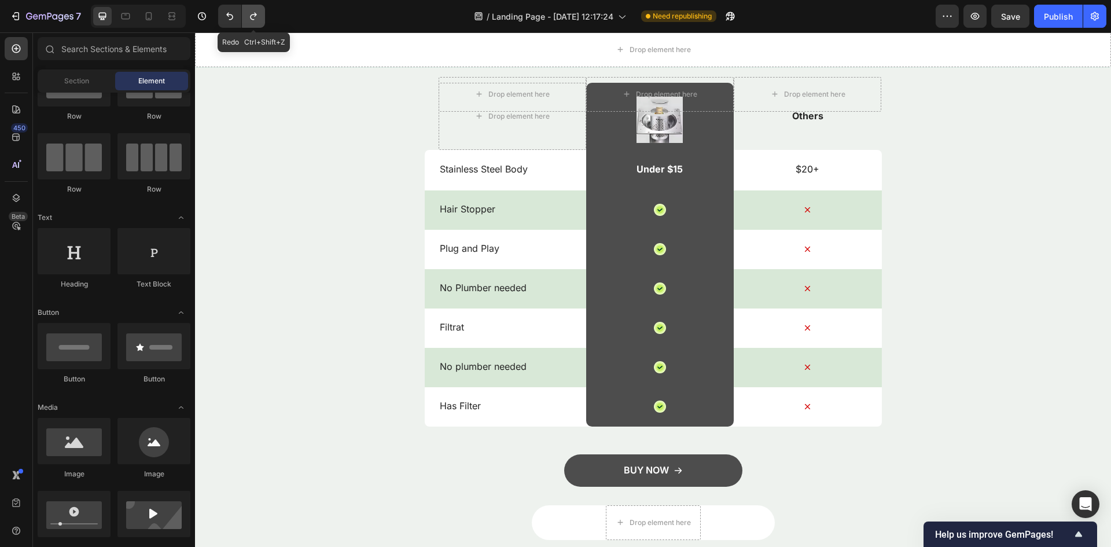
click at [245, 11] on button "Undo/Redo" at bounding box center [253, 16] width 23 height 23
click at [251, 9] on button "Undo/Redo" at bounding box center [253, 16] width 23 height 23
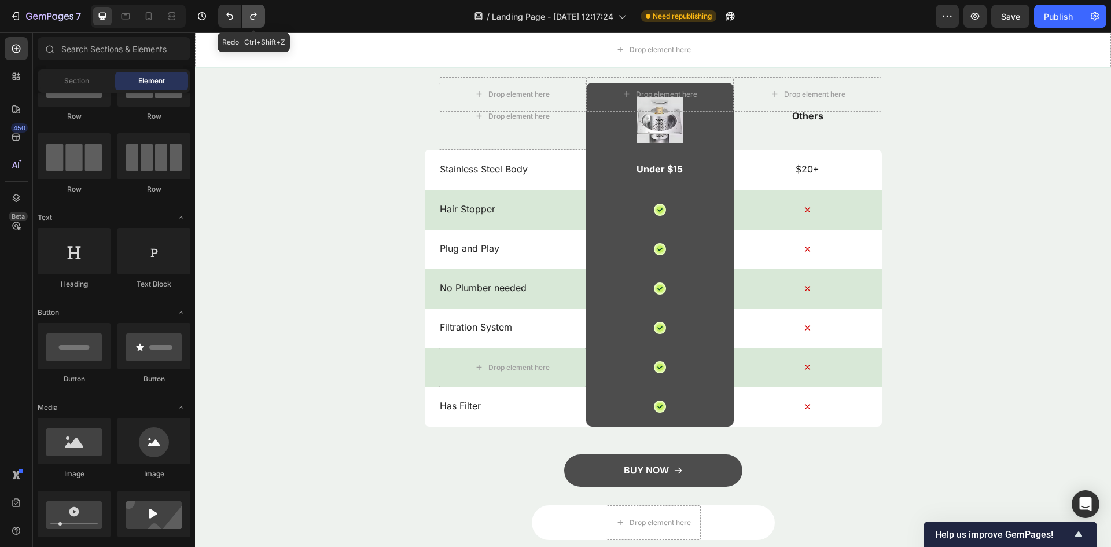
click at [251, 9] on button "Undo/Redo" at bounding box center [253, 16] width 23 height 23
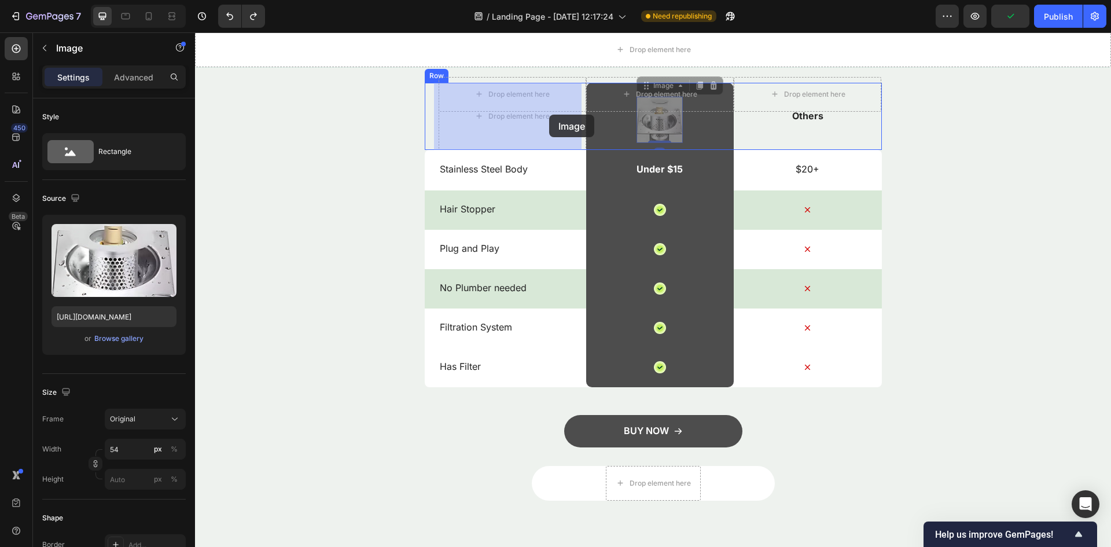
drag, startPoint x: 657, startPoint y: 133, endPoint x: 546, endPoint y: 114, distance: 112.2
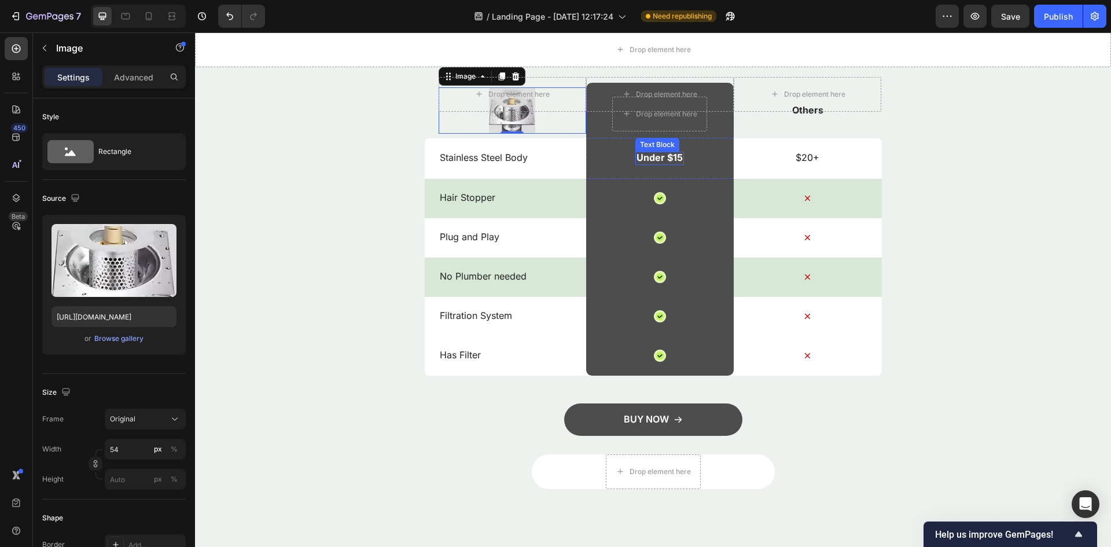
click at [656, 159] on p "Under $15" at bounding box center [660, 158] width 46 height 12
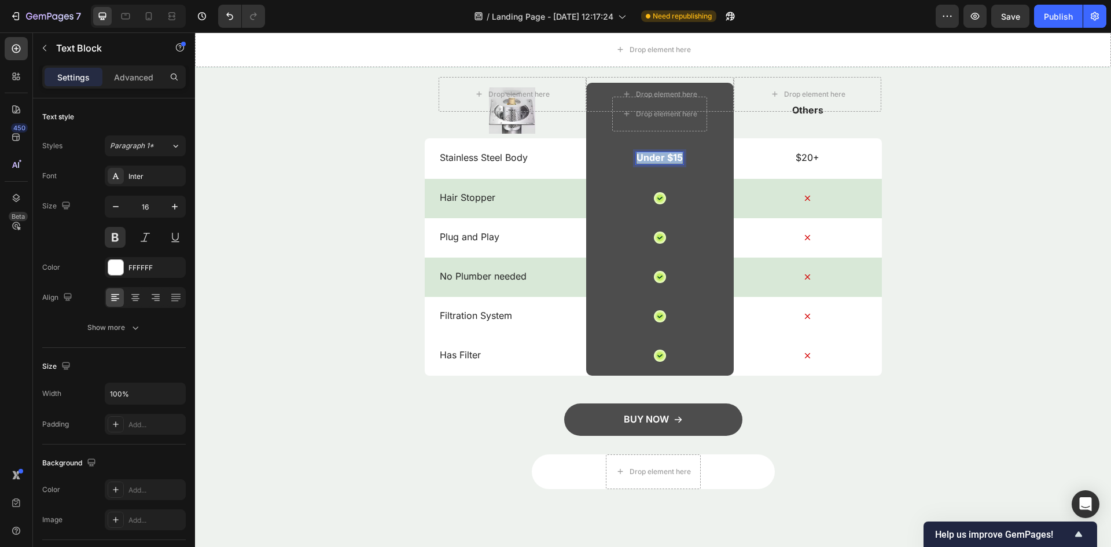
click at [656, 159] on p "Under $15" at bounding box center [660, 158] width 46 height 12
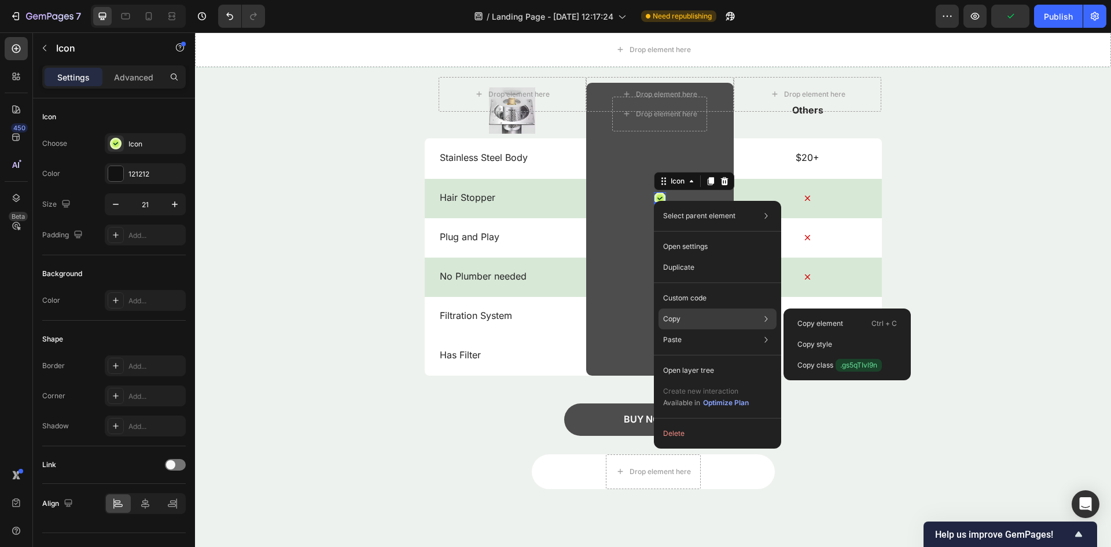
click at [697, 321] on div "Copy Copy element Ctrl + C Copy style Copy class .gs5qTIvl9n" at bounding box center [718, 318] width 118 height 21
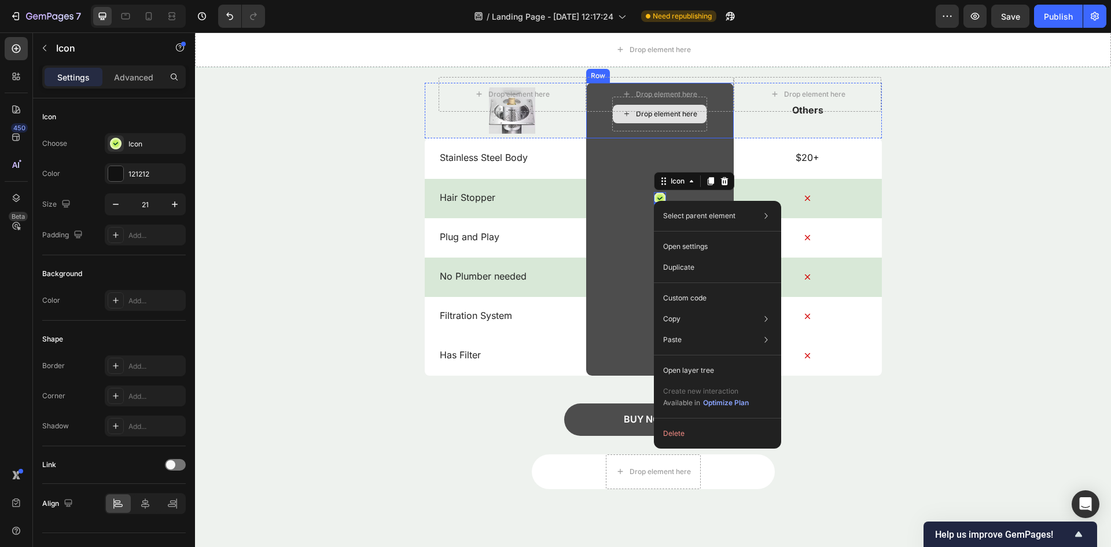
click at [675, 117] on div "Drop element here" at bounding box center [666, 113] width 61 height 9
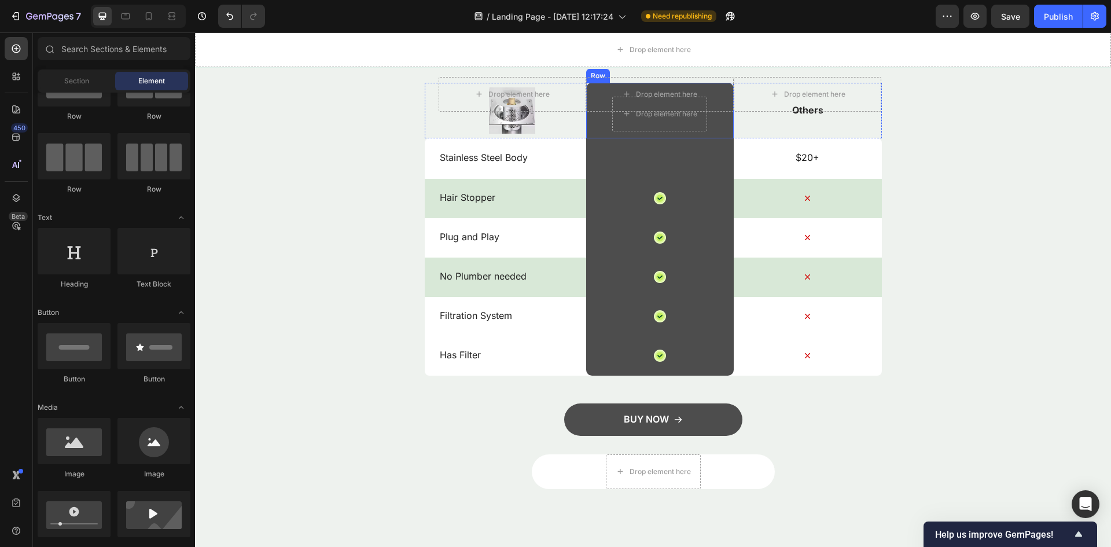
click at [664, 158] on div "Text Block Row" at bounding box center [660, 158] width 148 height 41
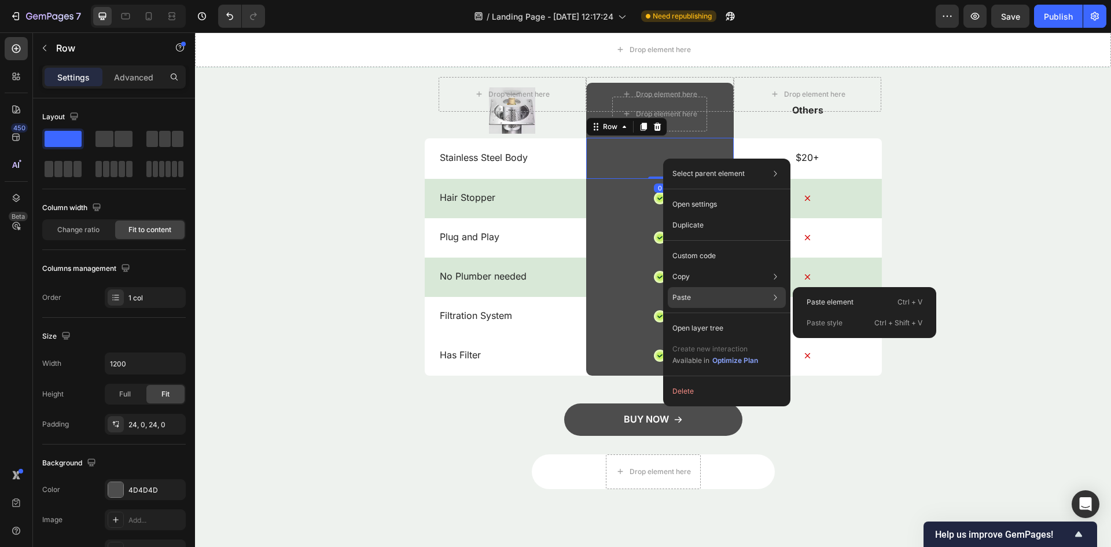
click at [706, 302] on div "Paste Paste element Ctrl + V Paste style Ctrl + Shift + V" at bounding box center [727, 297] width 118 height 21
click at [824, 307] on div "Paste element Ctrl + V" at bounding box center [865, 302] width 134 height 21
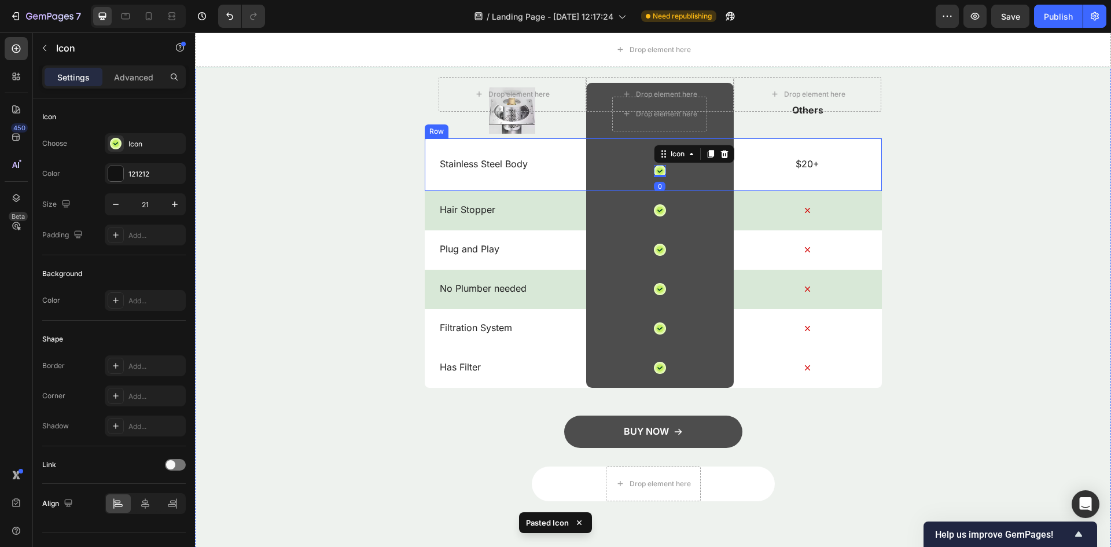
click at [402, 124] on div "Ours is the Best. Heading Drop element here Drop element here Drop element here…" at bounding box center [653, 244] width 916 height 513
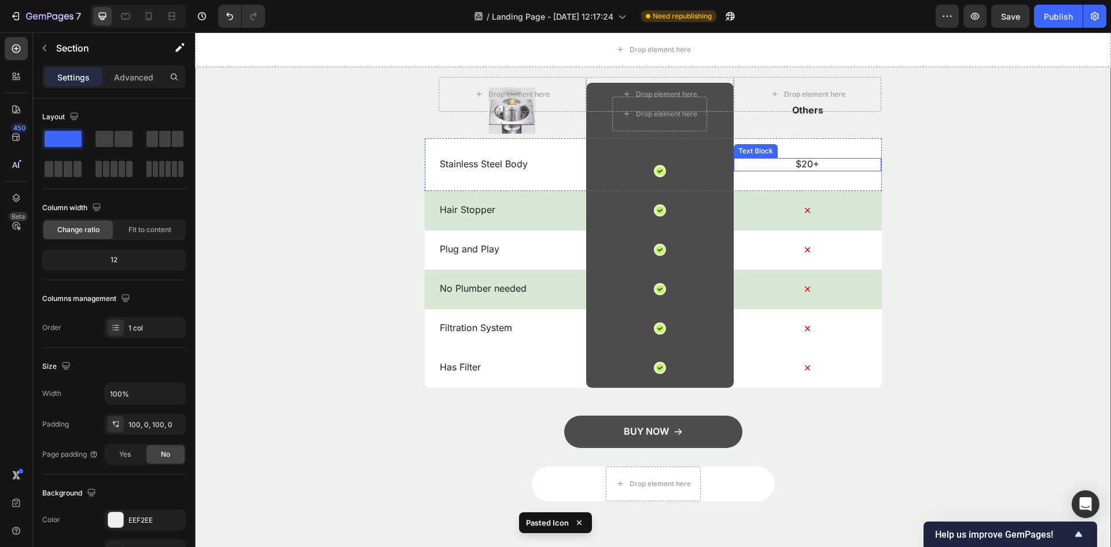
click at [802, 163] on p "$20+" at bounding box center [807, 164] width 145 height 12
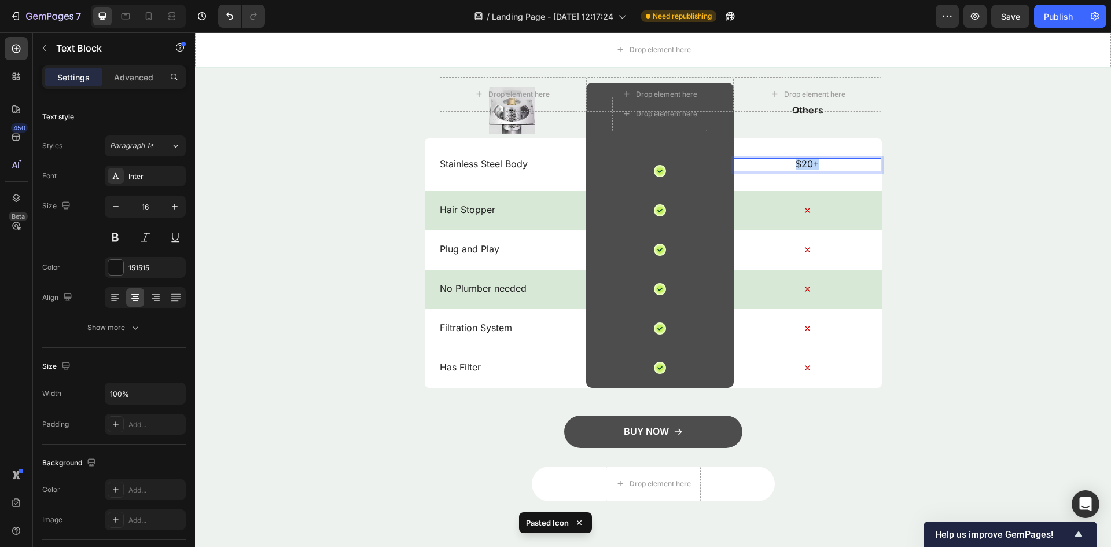
click at [802, 163] on p "$20+" at bounding box center [807, 164] width 145 height 12
click at [807, 215] on div "Icon" at bounding box center [808, 210] width 148 height 12
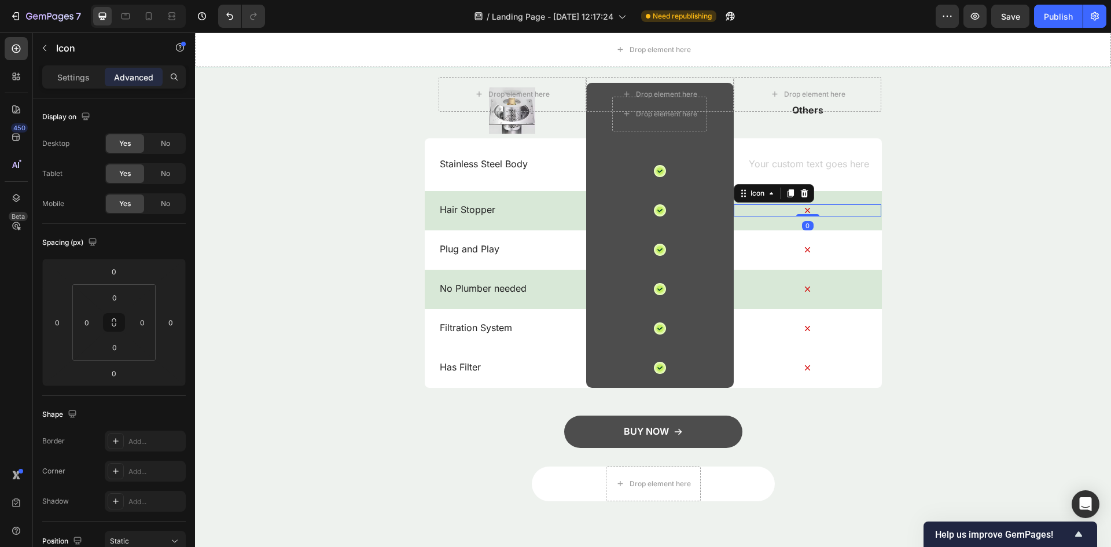
click at [806, 209] on icon at bounding box center [808, 210] width 12 height 12
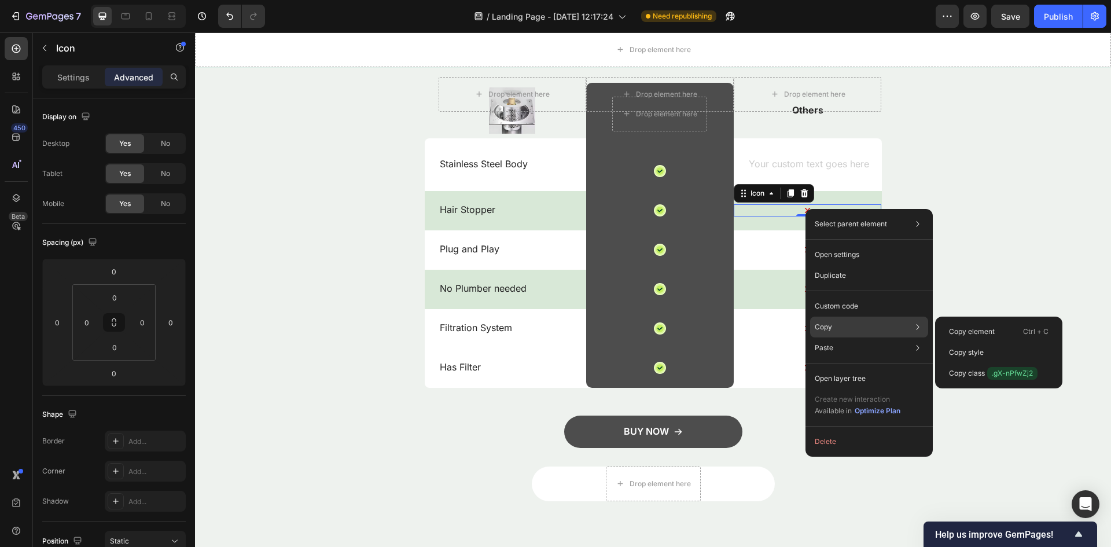
click at [825, 319] on div "Copy Copy element Ctrl + C Copy style Copy class .gX-nPfwZj2" at bounding box center [869, 327] width 118 height 21
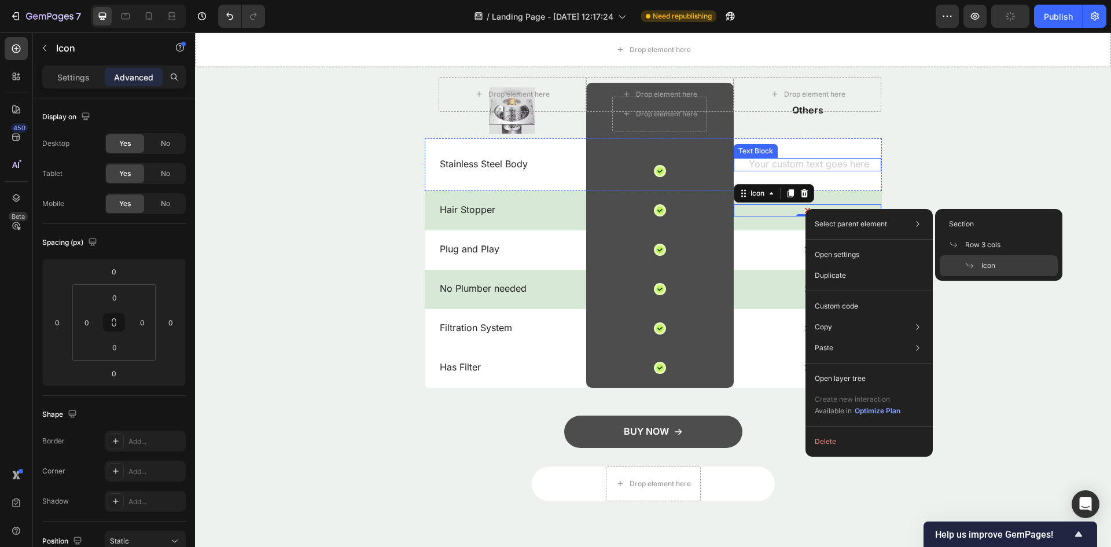
click at [799, 156] on div "Text Block" at bounding box center [808, 164] width 148 height 53
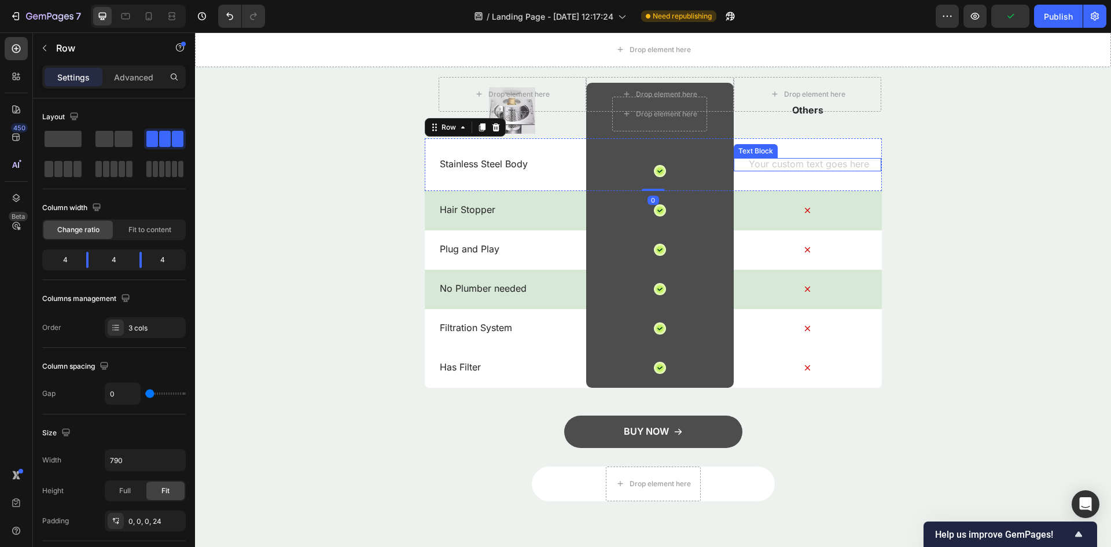
click at [797, 161] on div "Rich Text Editor. Editing area: main" at bounding box center [808, 164] width 148 height 13
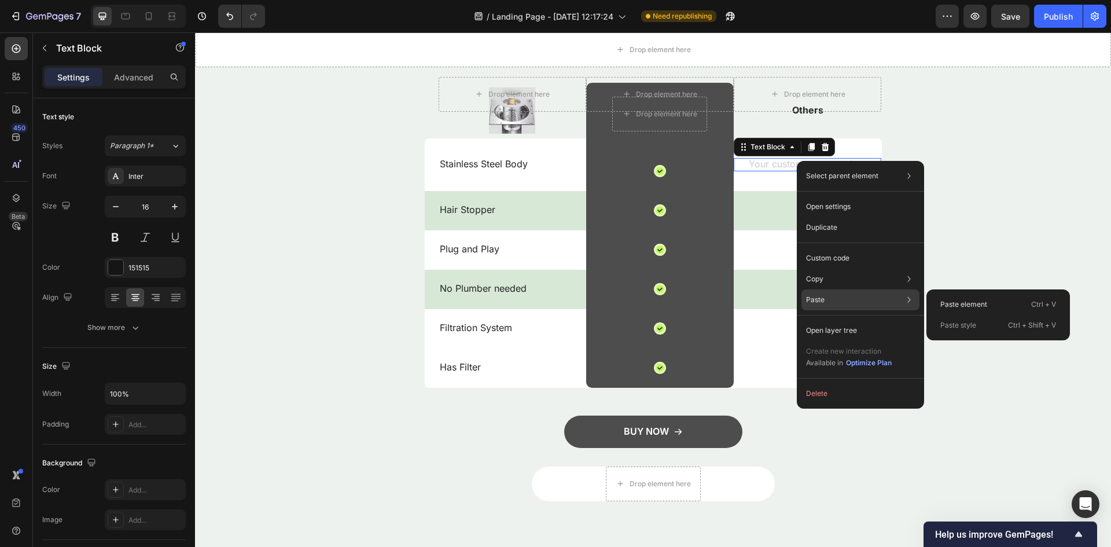
click at [835, 301] on div "Paste Paste element Ctrl + V Paste style Ctrl + Shift + V" at bounding box center [861, 299] width 118 height 21
click at [998, 304] on div "Paste element Ctrl + V" at bounding box center [998, 304] width 134 height 21
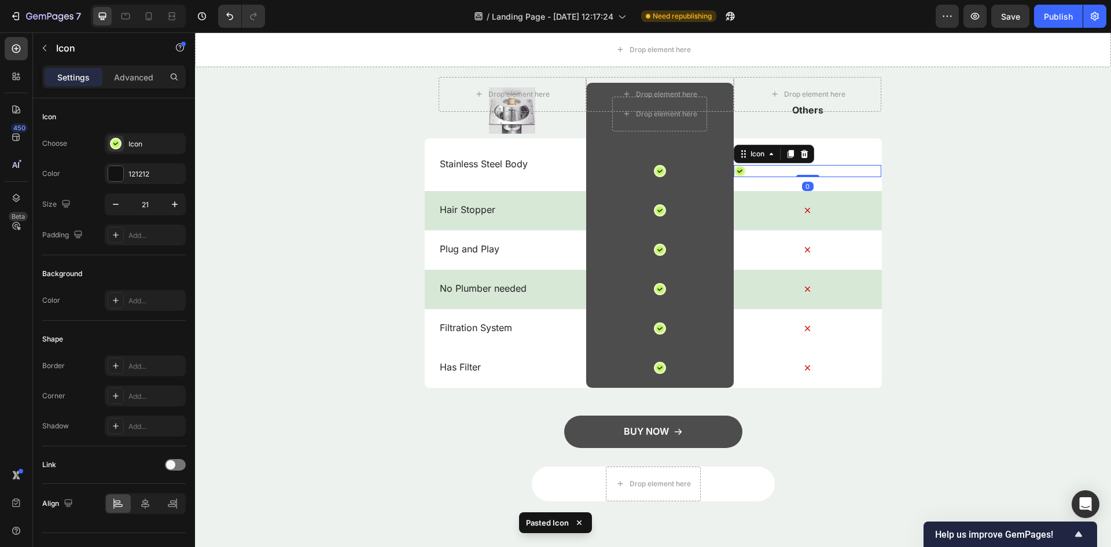
click at [744, 172] on div "Icon 0" at bounding box center [808, 171] width 148 height 12
click at [800, 153] on icon at bounding box center [804, 153] width 9 height 9
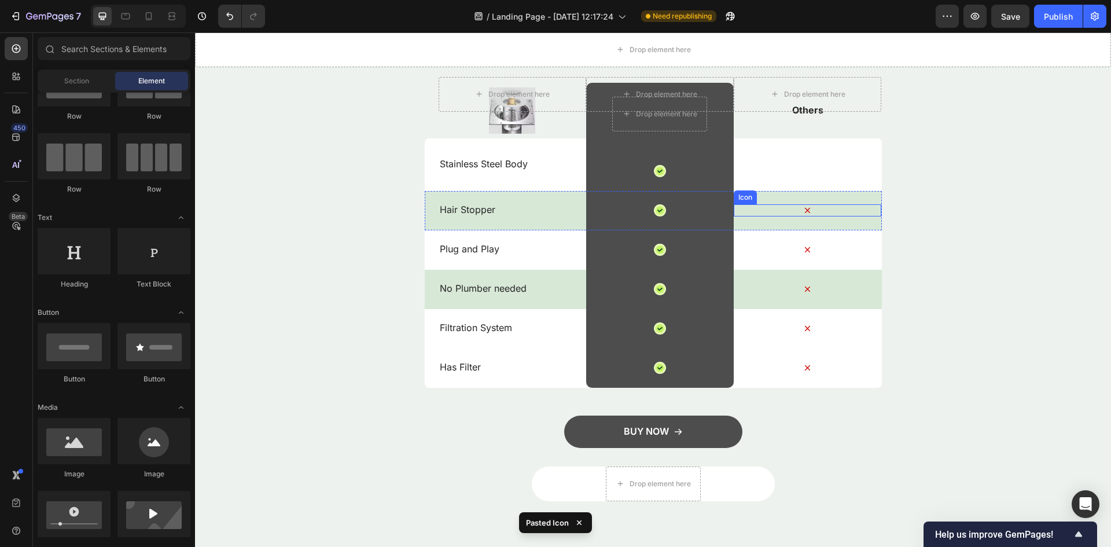
click at [805, 212] on icon at bounding box center [808, 210] width 12 height 12
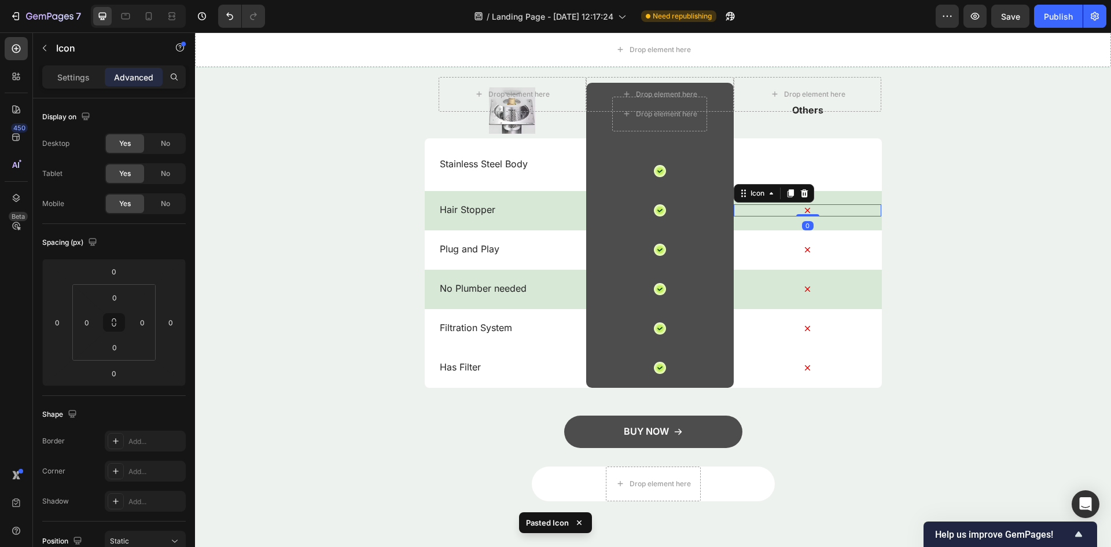
click at [805, 212] on icon at bounding box center [807, 210] width 5 height 5
click at [807, 210] on icon at bounding box center [808, 210] width 12 height 12
click at [804, 210] on icon at bounding box center [808, 210] width 12 height 12
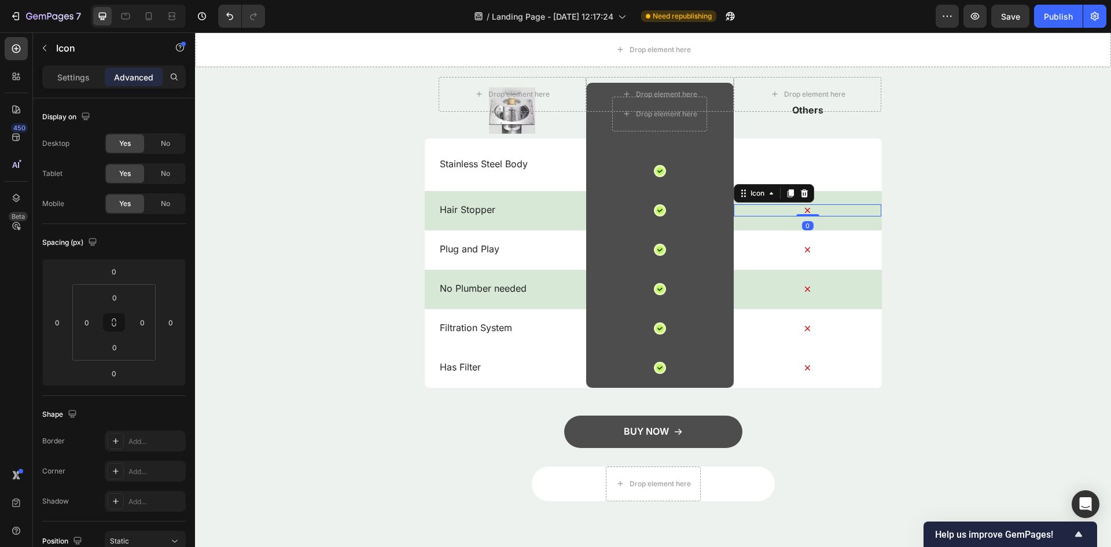
click at [804, 210] on icon at bounding box center [808, 210] width 12 height 12
drag, startPoint x: 822, startPoint y: 205, endPoint x: 799, endPoint y: 205, distance: 22.6
drag, startPoint x: 796, startPoint y: 212, endPoint x: 803, endPoint y: 211, distance: 7.6
click at [820, 206] on div "Icon 0" at bounding box center [808, 210] width 148 height 12
click at [870, 206] on div "Icon 0" at bounding box center [808, 210] width 148 height 12
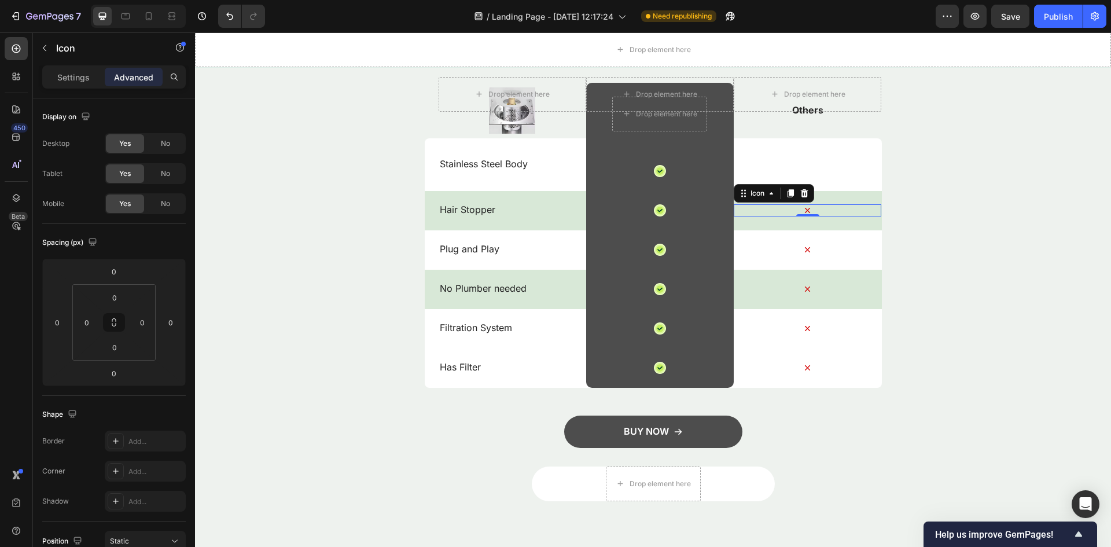
click at [923, 209] on div "Ours is the Best. Heading Drop element here Drop element here Drop element here…" at bounding box center [653, 244] width 916 height 513
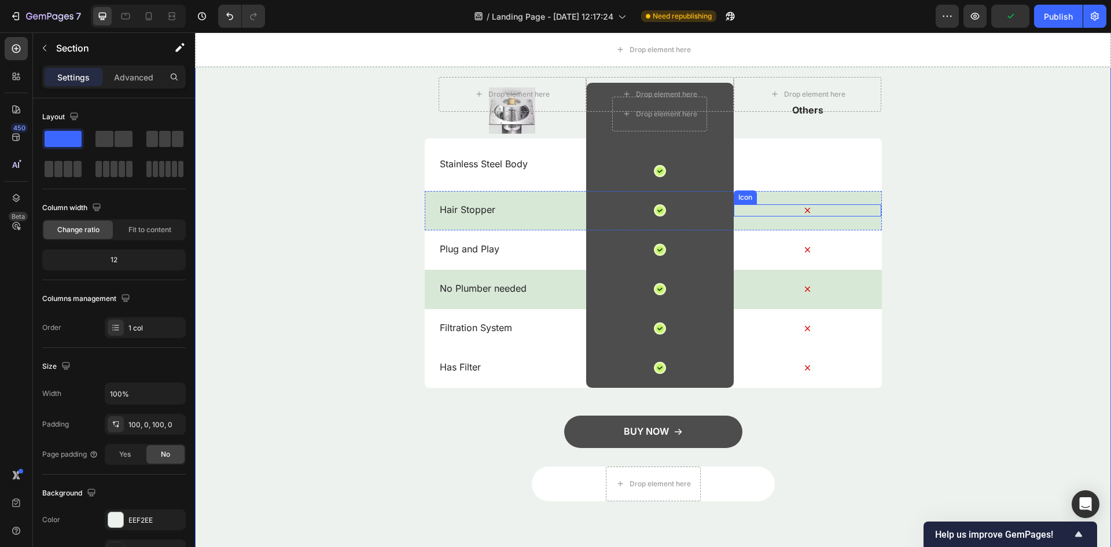
click at [819, 207] on div "Icon" at bounding box center [808, 210] width 148 height 12
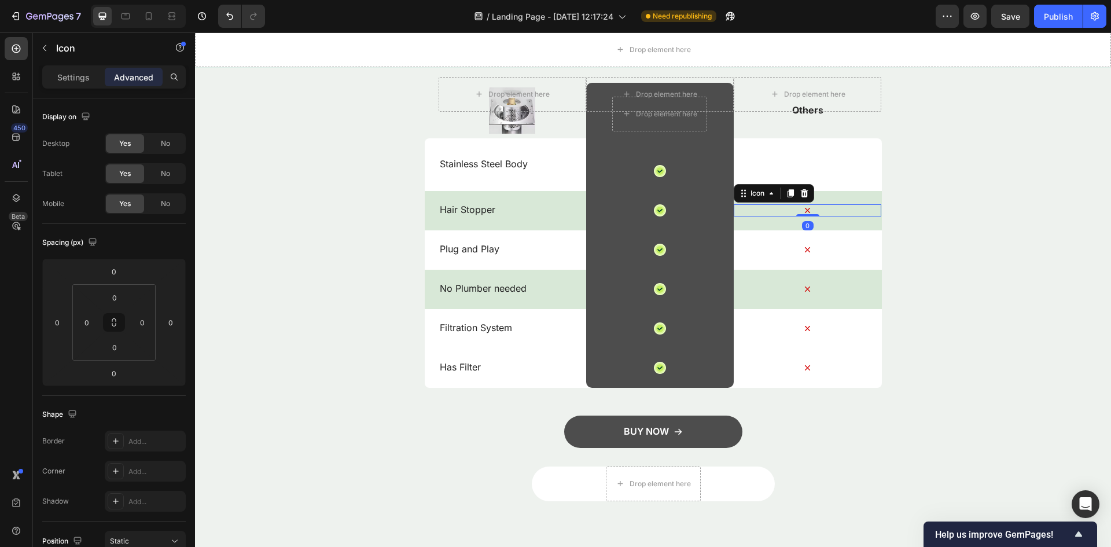
click at [809, 208] on icon at bounding box center [808, 210] width 12 height 12
click at [802, 209] on icon at bounding box center [808, 210] width 12 height 12
click at [802, 208] on icon at bounding box center [808, 210] width 12 height 12
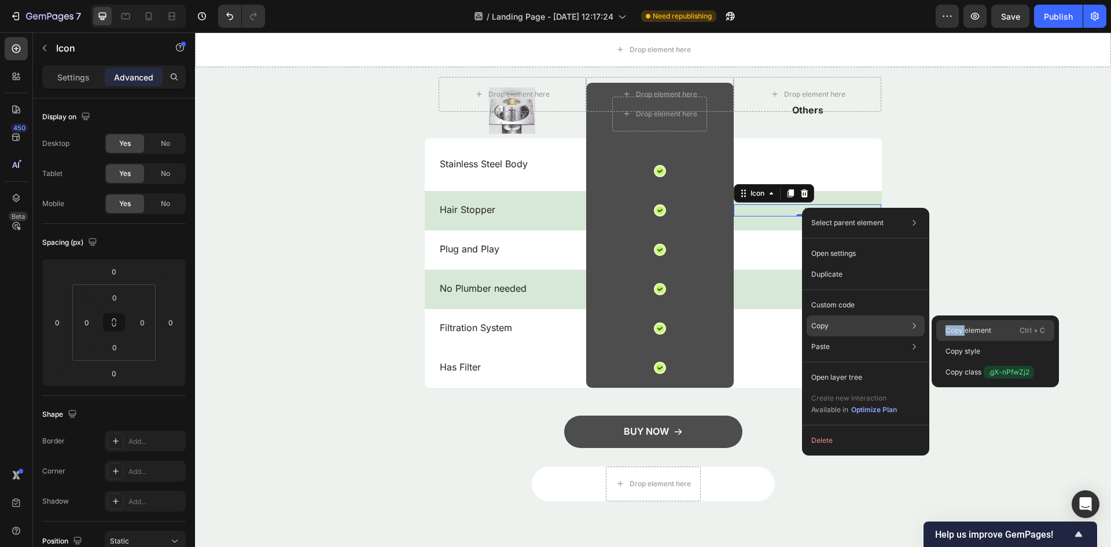
drag, startPoint x: 832, startPoint y: 329, endPoint x: 965, endPoint y: 324, distance: 132.6
click at [925, 324] on div "Copy Copy element Ctrl + C Copy style Copy class .gX-nPfwZj2" at bounding box center [866, 325] width 118 height 21
click at [965, 324] on div "Copy element Ctrl + C" at bounding box center [995, 330] width 118 height 21
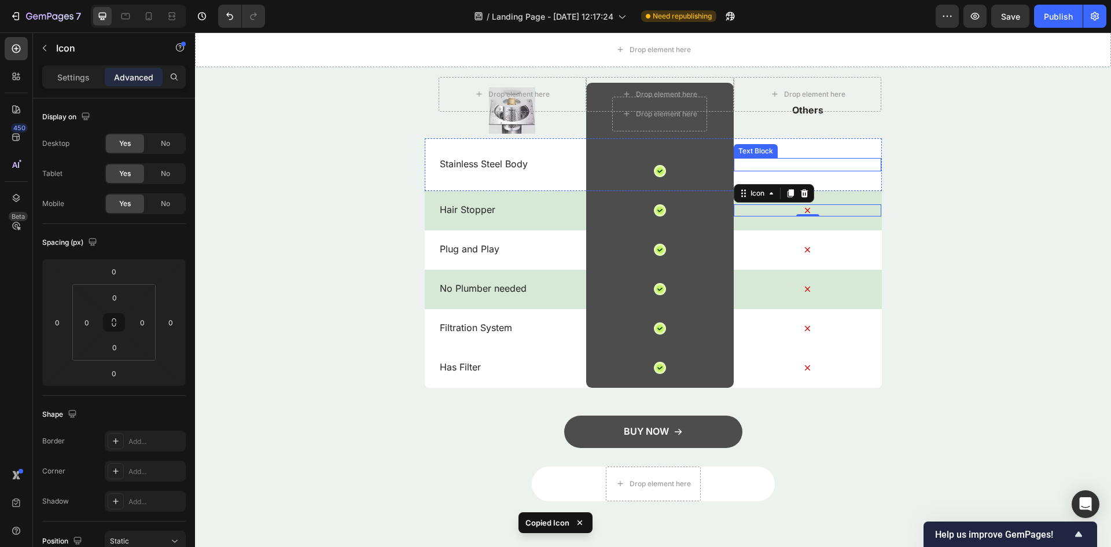
click at [800, 162] on p "Rich Text Editor. Editing area: main" at bounding box center [807, 164] width 145 height 12
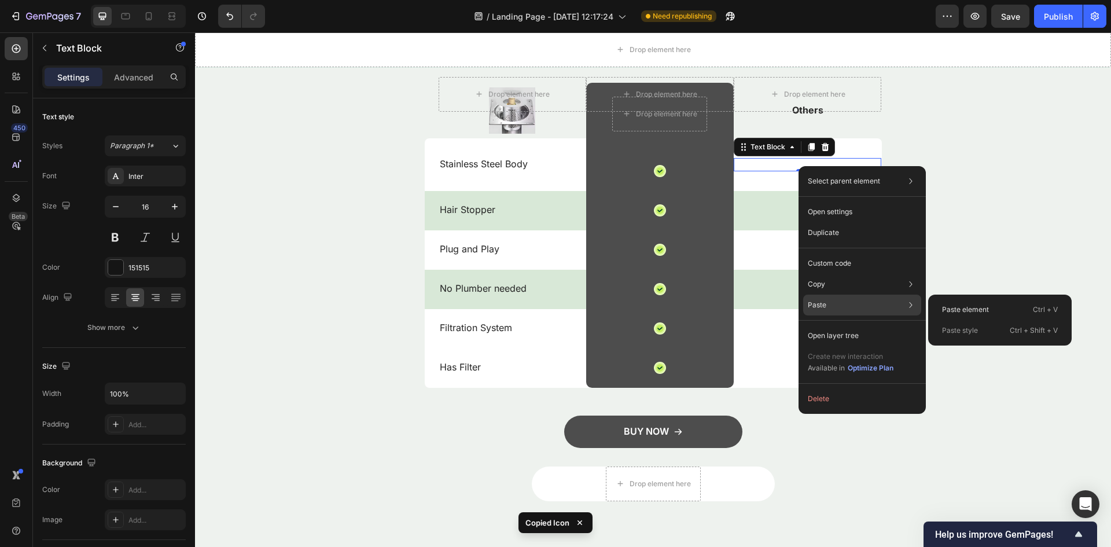
click at [838, 300] on div "Paste Paste element Ctrl + V Paste style Ctrl + Shift + V" at bounding box center [862, 305] width 118 height 21
click at [954, 310] on p "Paste element" at bounding box center [965, 309] width 47 height 10
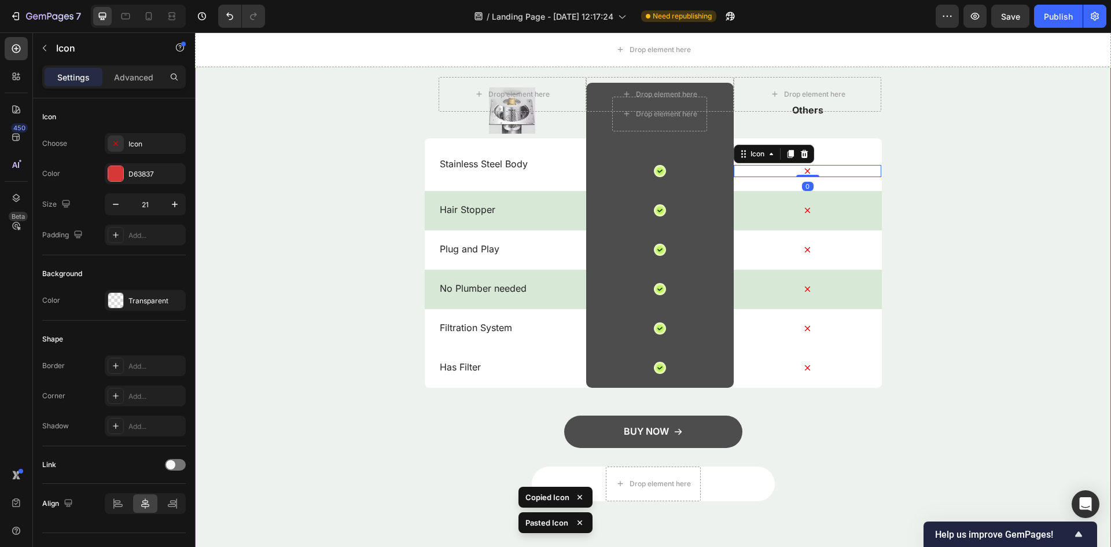
click at [990, 289] on div "Ours is the Best. Heading Drop element here Drop element here Drop element here…" at bounding box center [653, 244] width 916 height 513
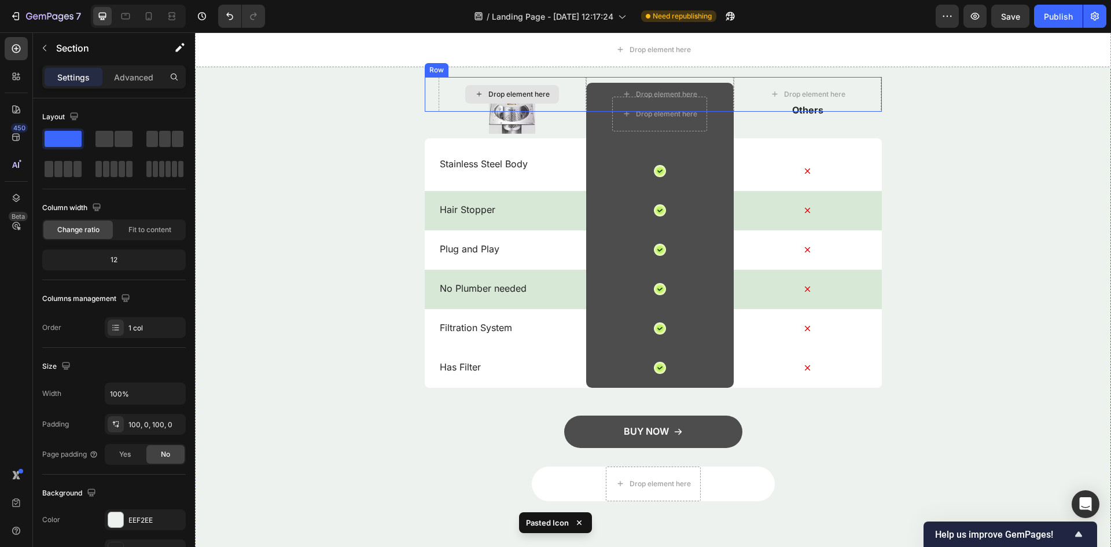
click at [503, 111] on div "Drop element here" at bounding box center [513, 94] width 148 height 35
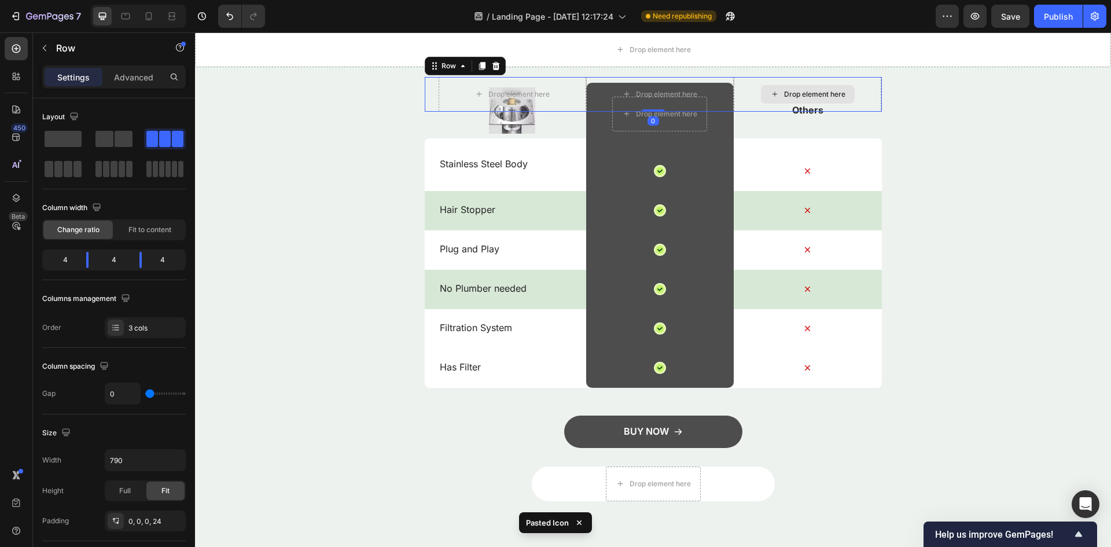
click at [775, 91] on icon at bounding box center [774, 94] width 9 height 10
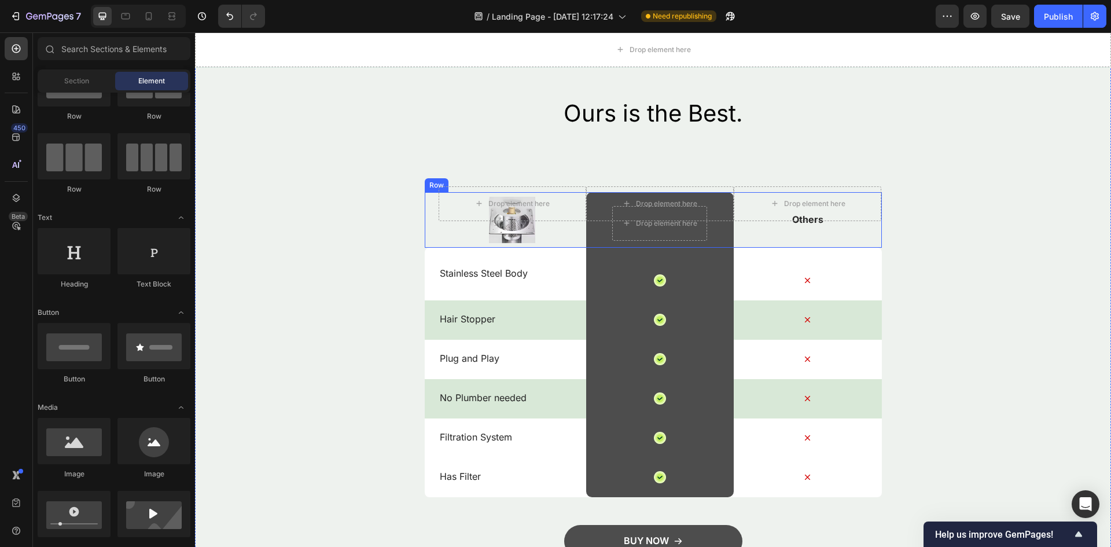
scroll to position [1273, 0]
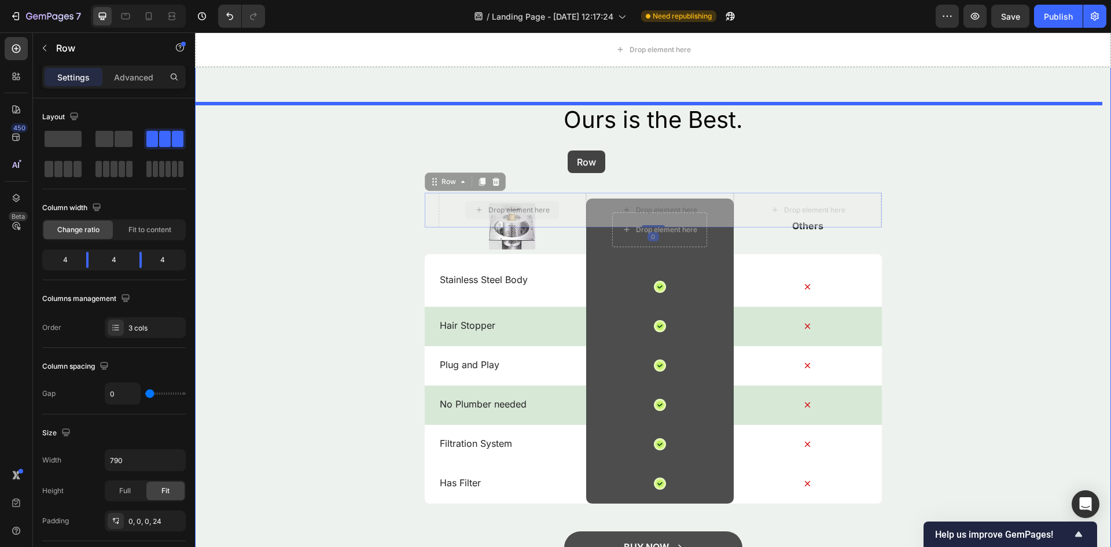
drag, startPoint x: 565, startPoint y: 212, endPoint x: 568, endPoint y: 150, distance: 61.4
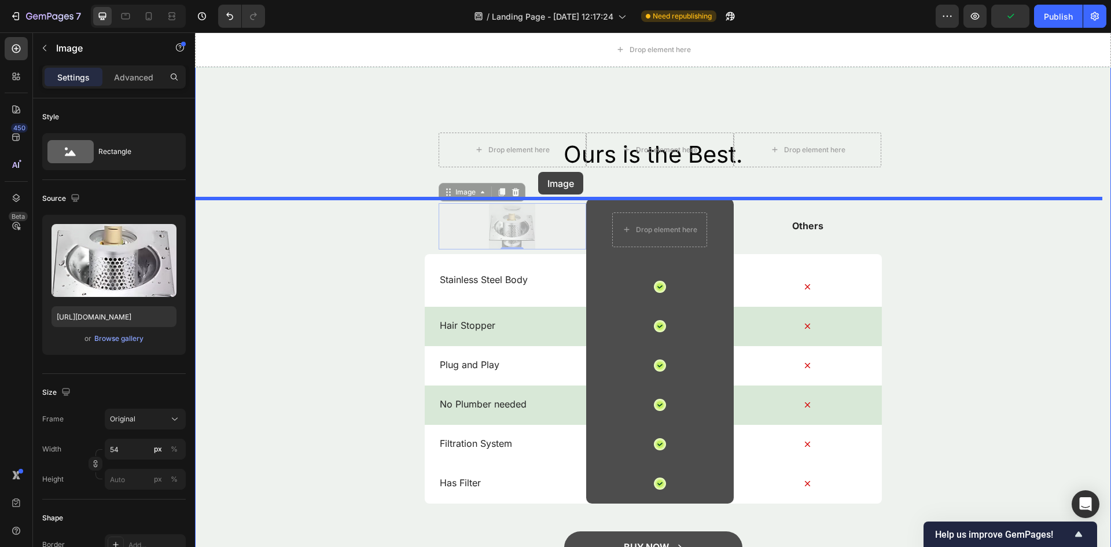
drag, startPoint x: 538, startPoint y: 226, endPoint x: 539, endPoint y: 172, distance: 54.4
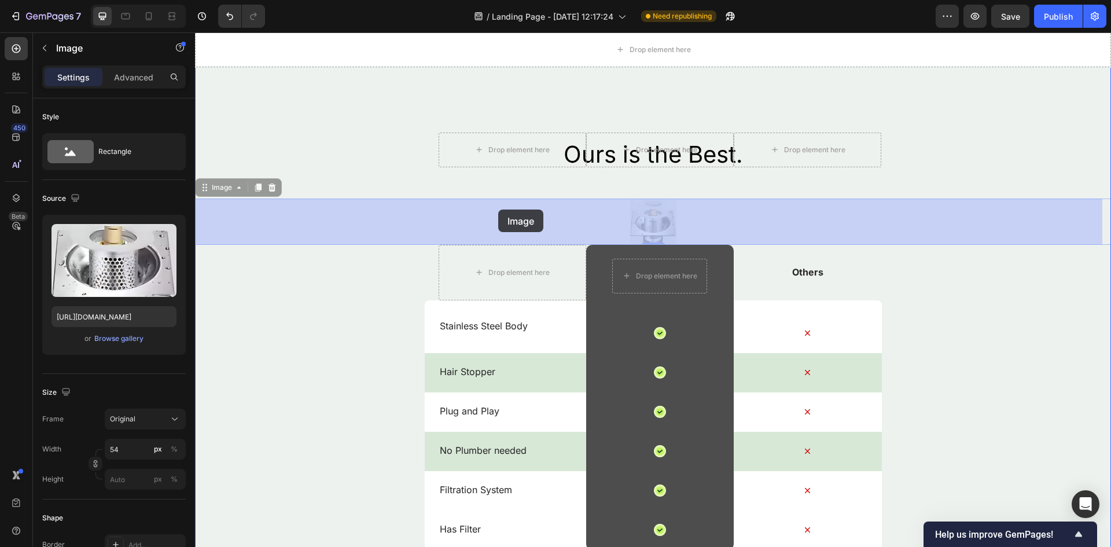
drag, startPoint x: 633, startPoint y: 213, endPoint x: 498, endPoint y: 210, distance: 134.3
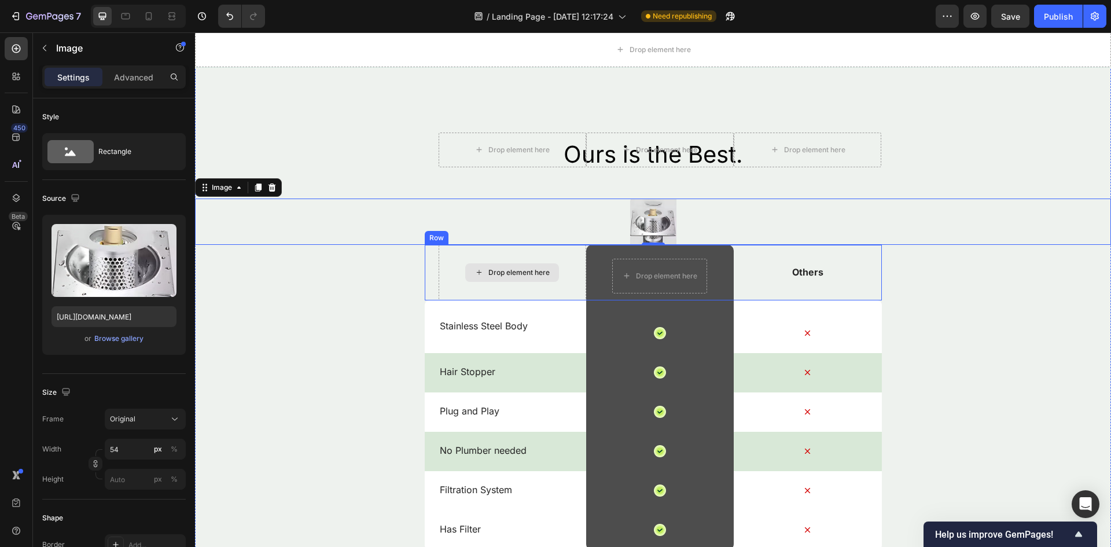
click at [532, 261] on div "Drop element here" at bounding box center [513, 273] width 148 height 56
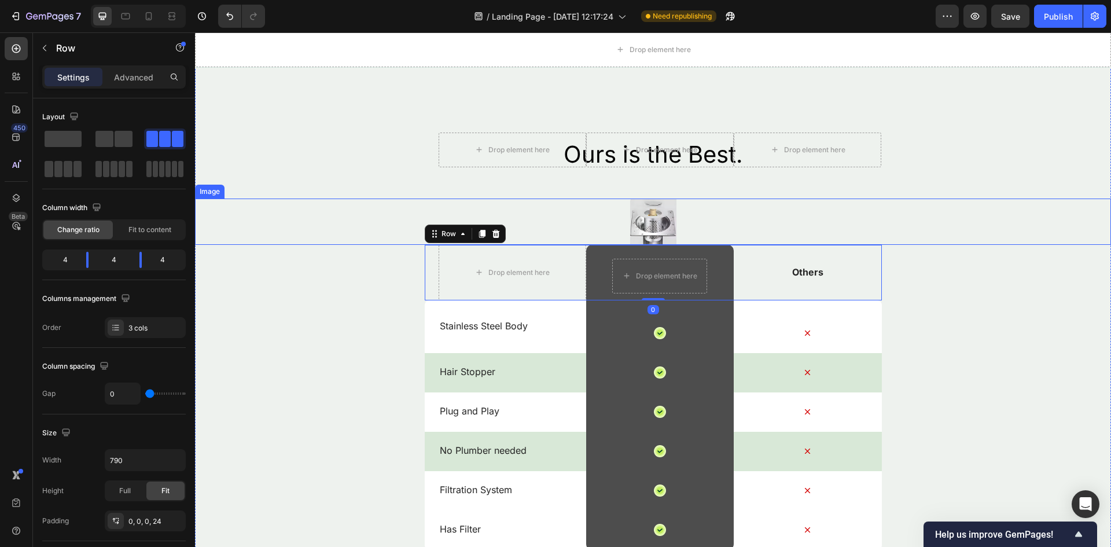
click at [641, 219] on img at bounding box center [653, 222] width 46 height 46
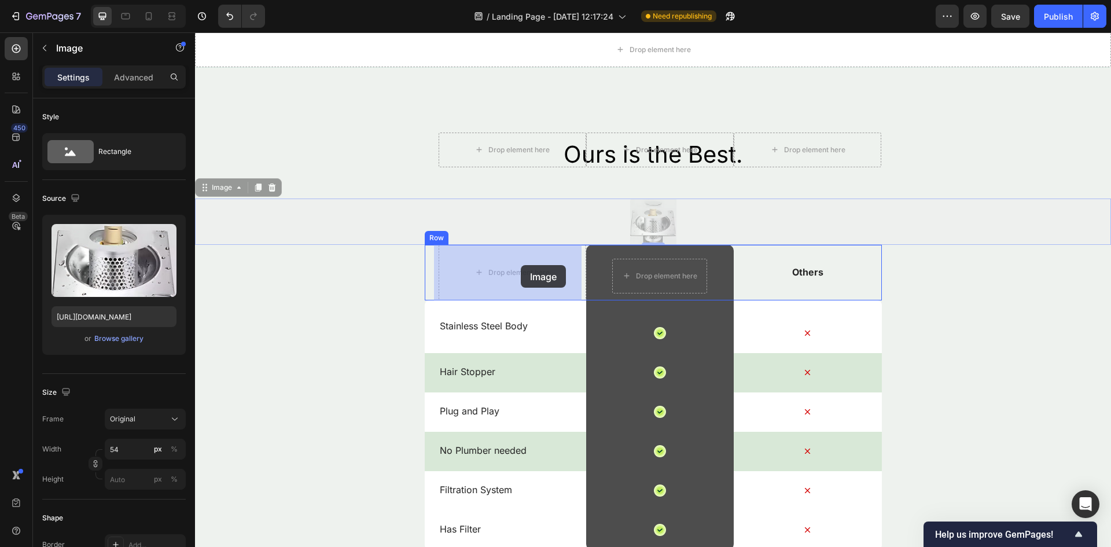
drag, startPoint x: 641, startPoint y: 219, endPoint x: 521, endPoint y: 265, distance: 129.0
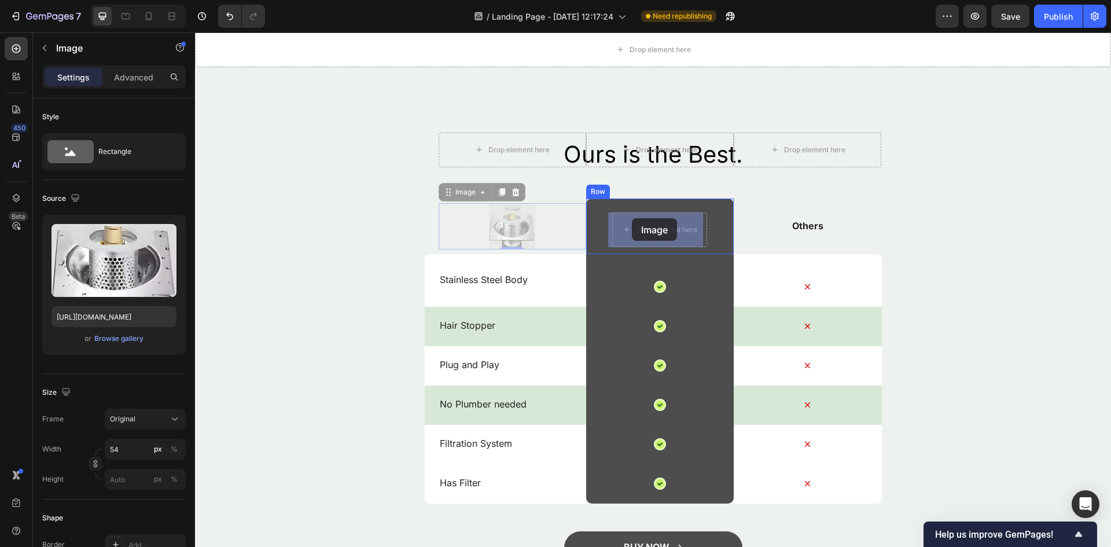
drag, startPoint x: 516, startPoint y: 215, endPoint x: 632, endPoint y: 218, distance: 115.8
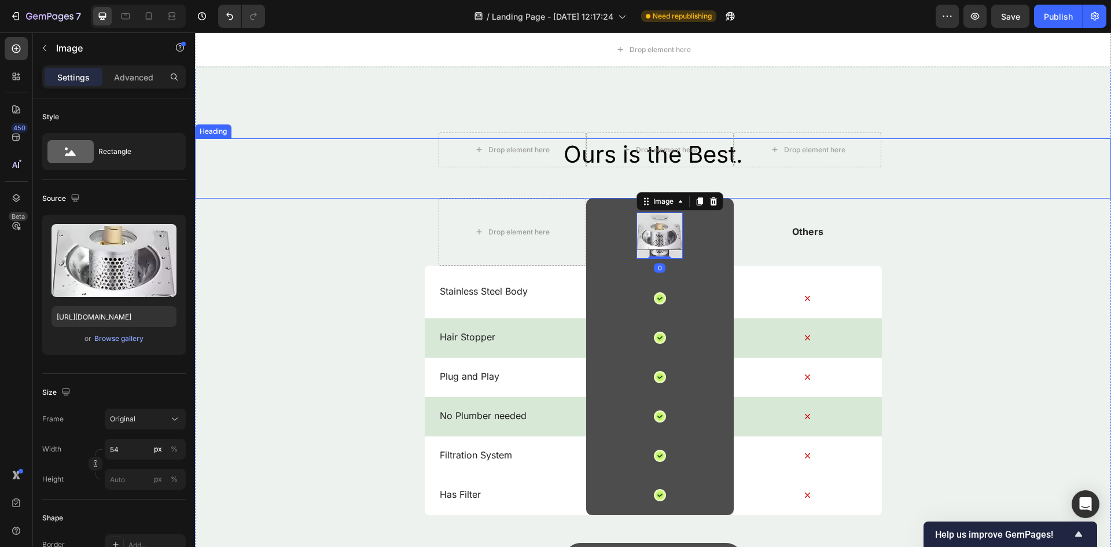
click at [691, 167] on h2 "Ours is the Best." at bounding box center [653, 154] width 916 height 32
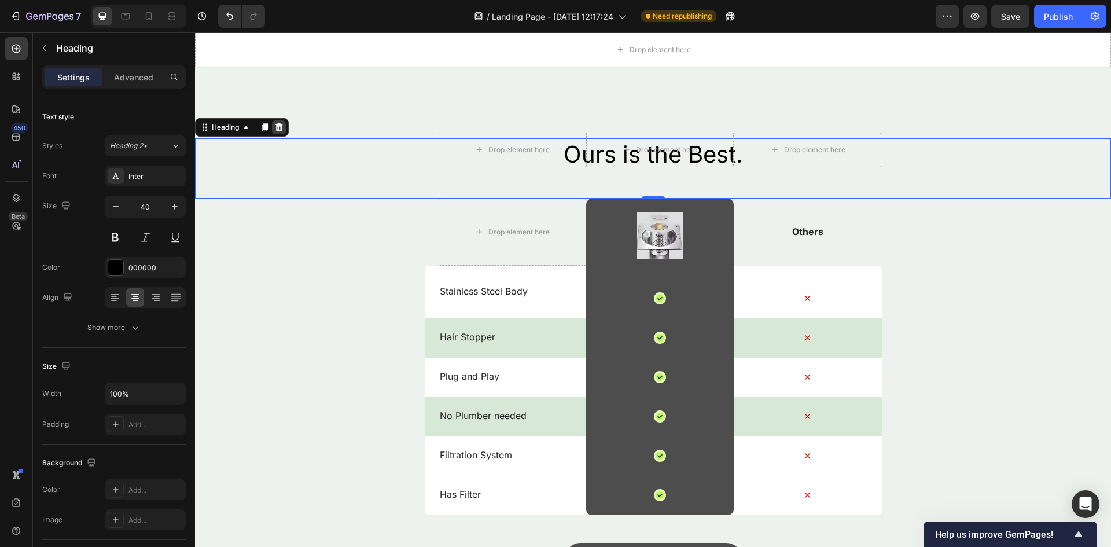
click at [285, 131] on div at bounding box center [279, 127] width 14 height 14
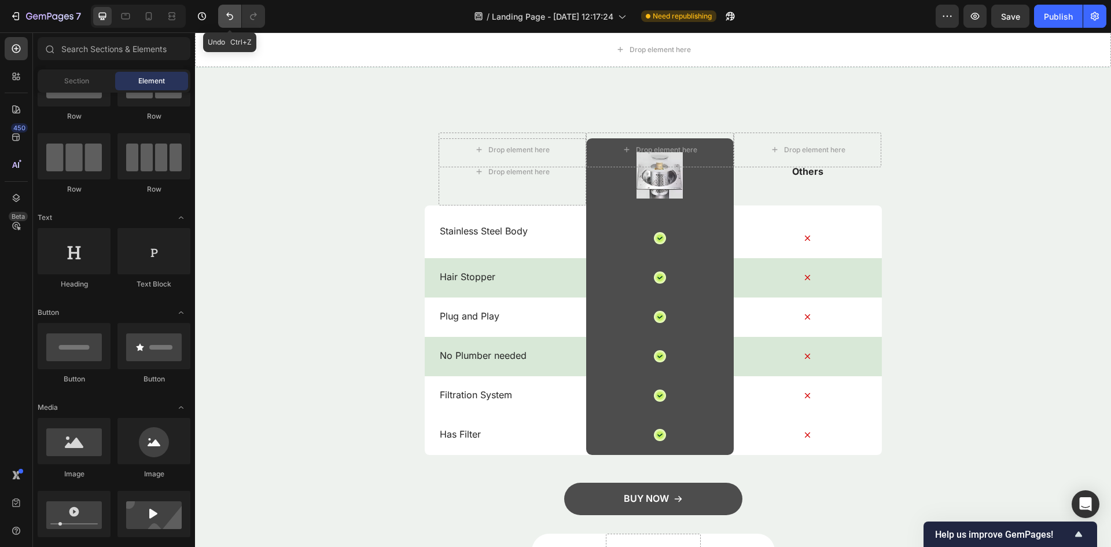
click at [233, 16] on icon "Undo/Redo" at bounding box center [229, 17] width 7 height 8
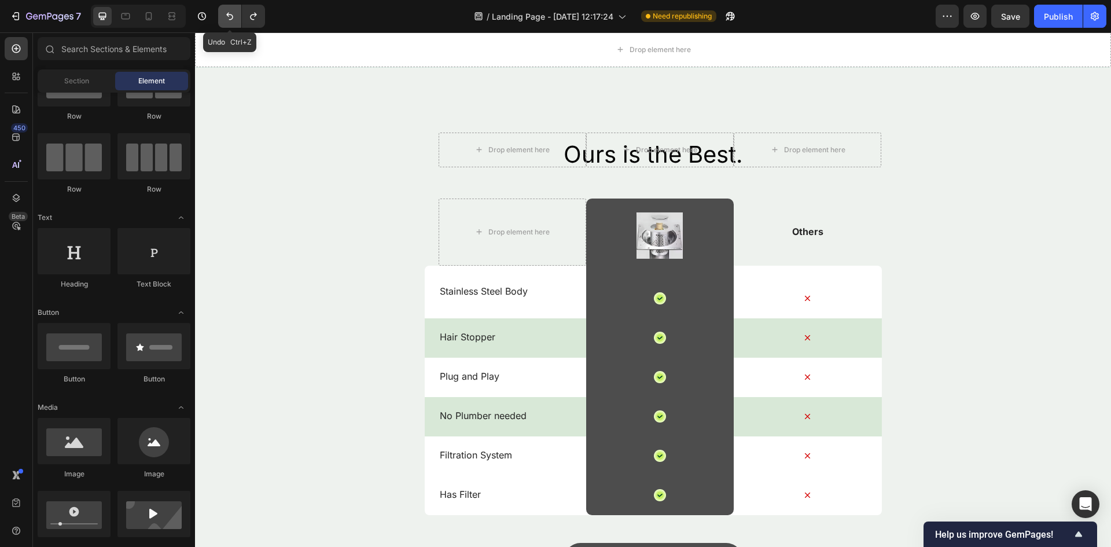
click at [233, 16] on icon "Undo/Redo" at bounding box center [229, 17] width 7 height 8
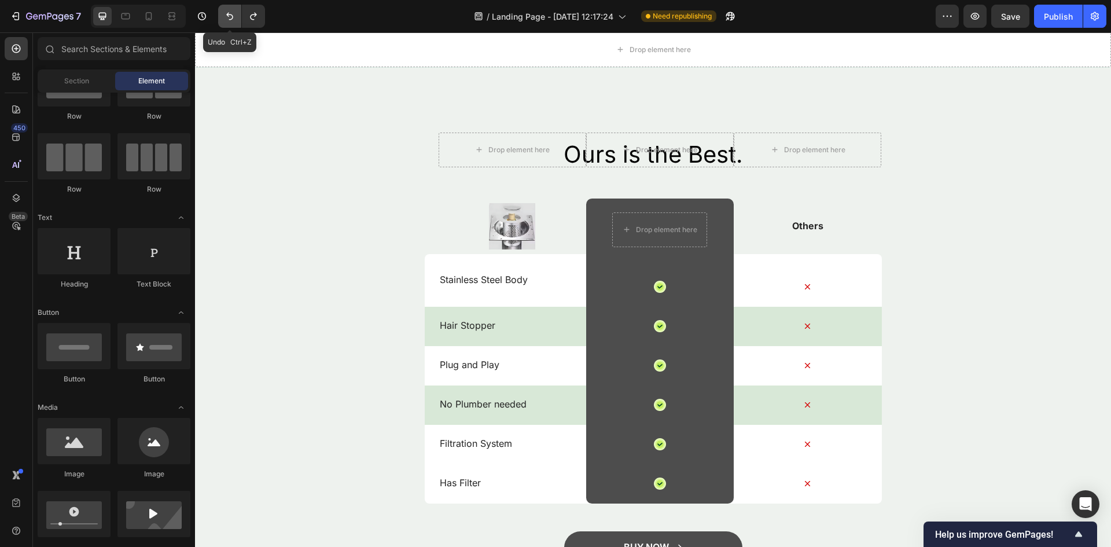
click at [233, 16] on icon "Undo/Redo" at bounding box center [229, 17] width 7 height 8
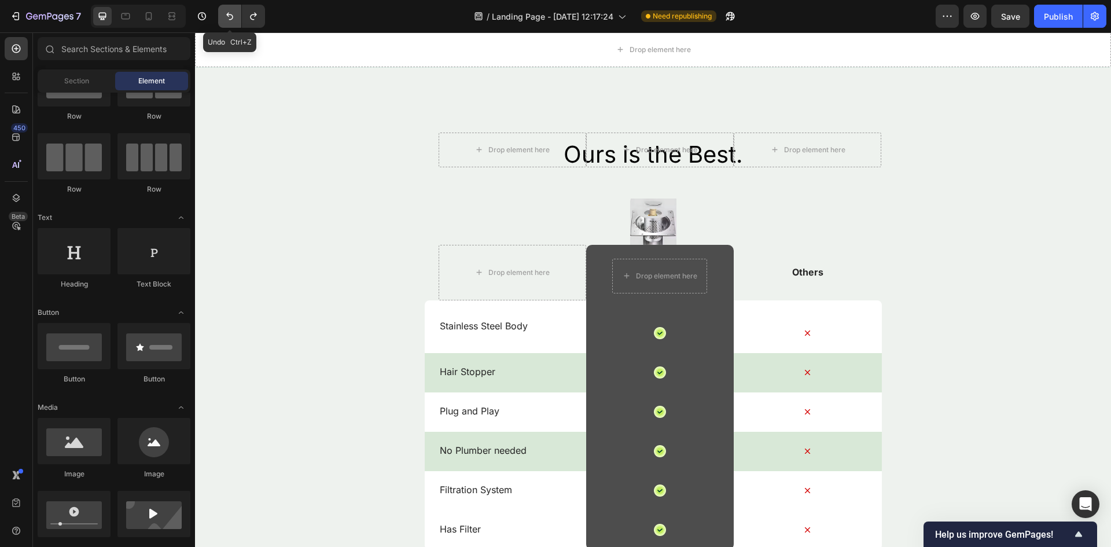
click at [233, 16] on icon "Undo/Redo" at bounding box center [229, 17] width 7 height 8
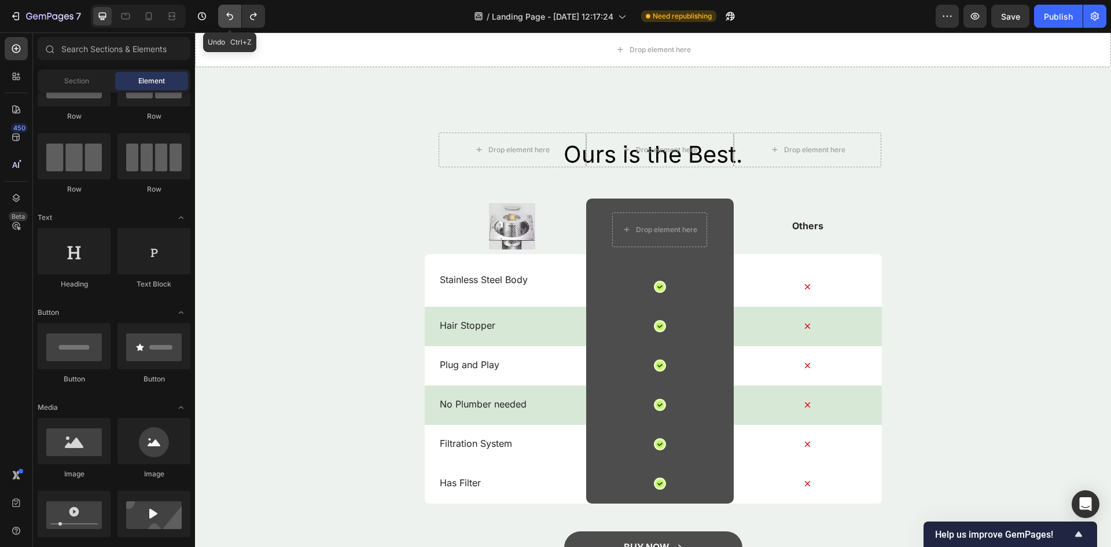
click at [233, 16] on icon "Undo/Redo" at bounding box center [229, 17] width 7 height 8
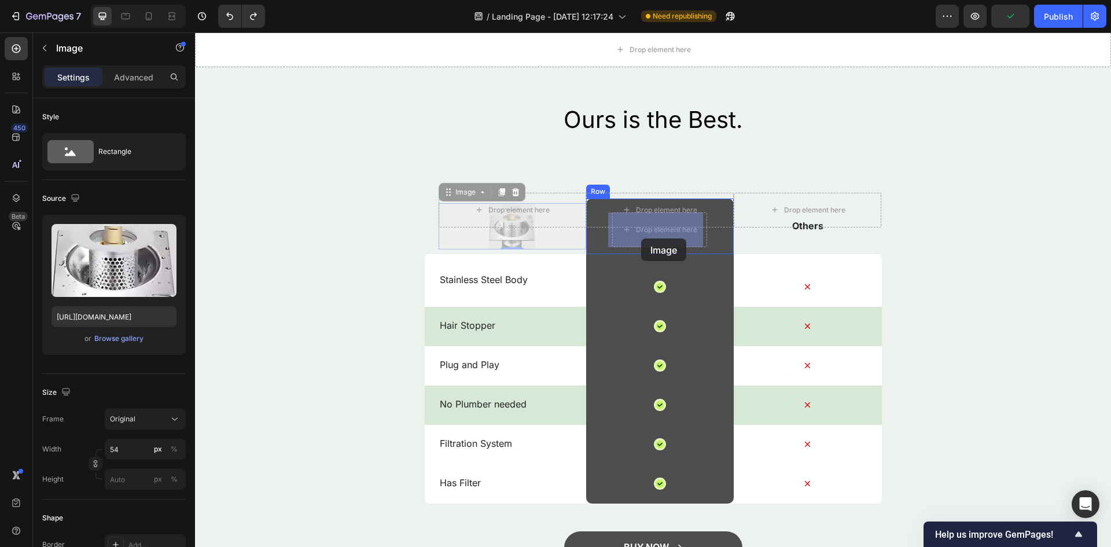
drag, startPoint x: 495, startPoint y: 237, endPoint x: 646, endPoint y: 237, distance: 151.1
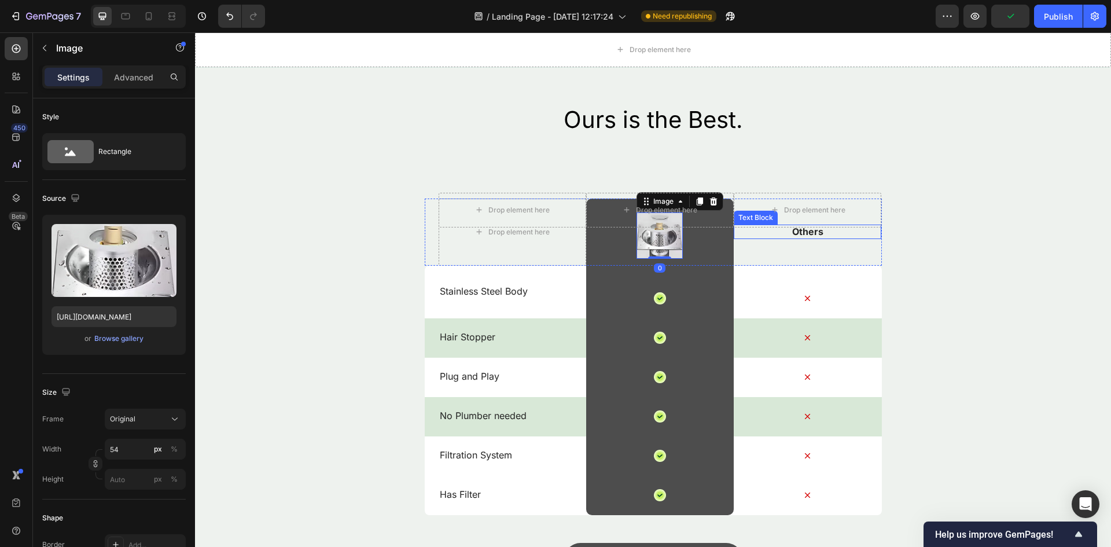
click at [784, 233] on p "Others" at bounding box center [807, 232] width 145 height 12
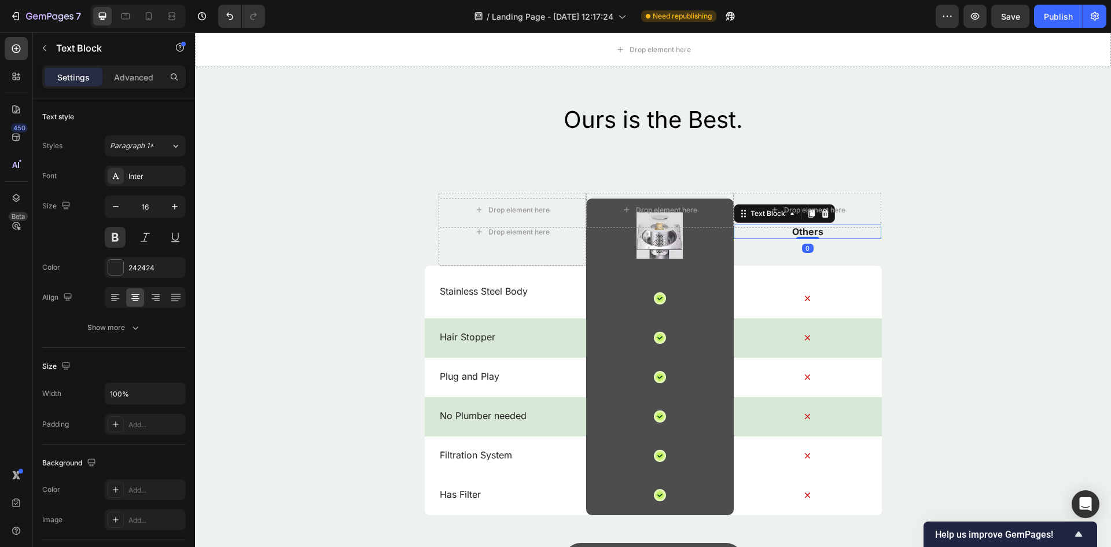
click at [798, 232] on p "Others" at bounding box center [807, 232] width 145 height 12
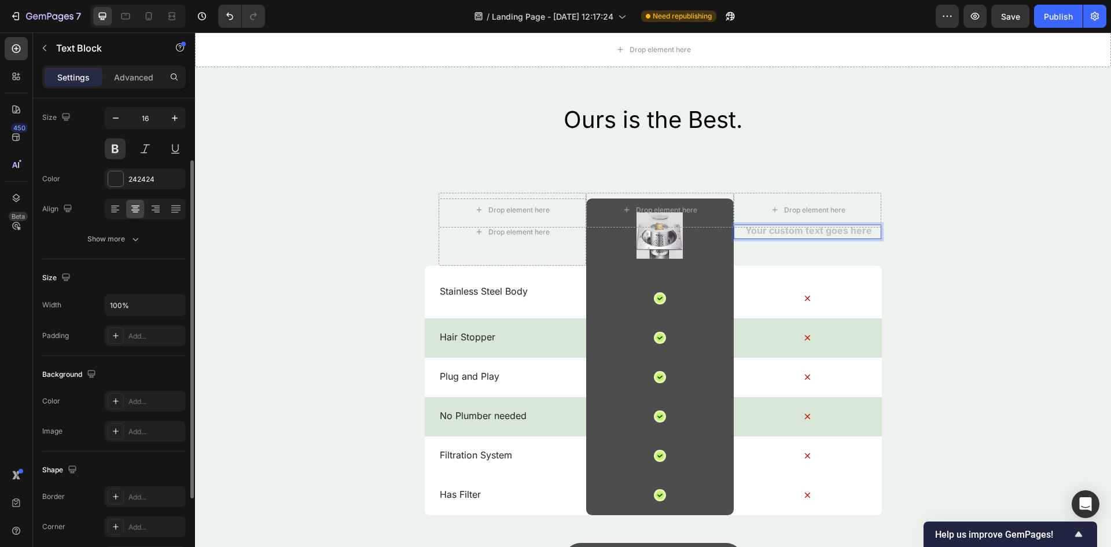
scroll to position [0, 0]
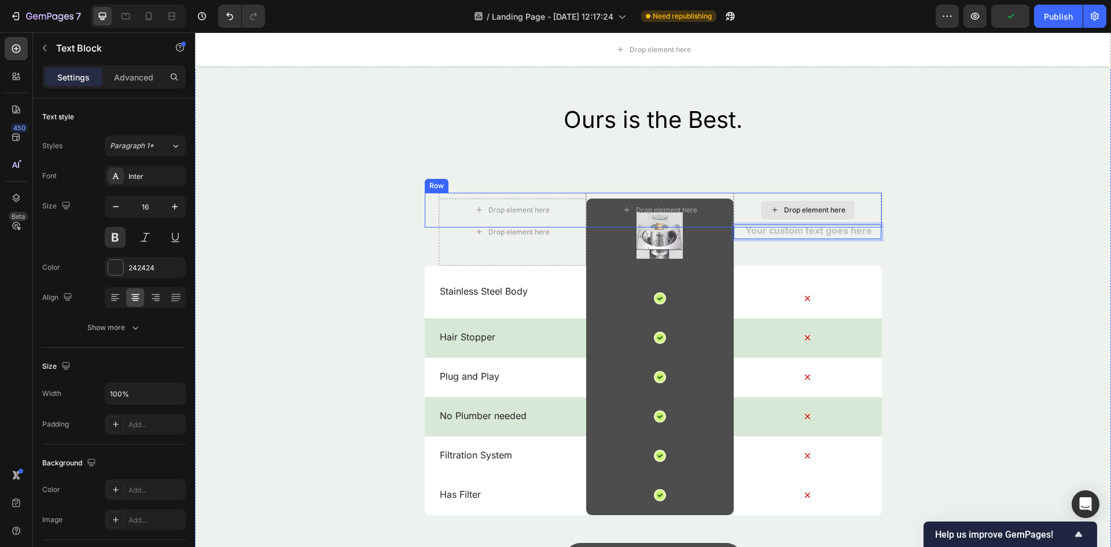
click at [831, 215] on div "Drop element here" at bounding box center [808, 210] width 94 height 19
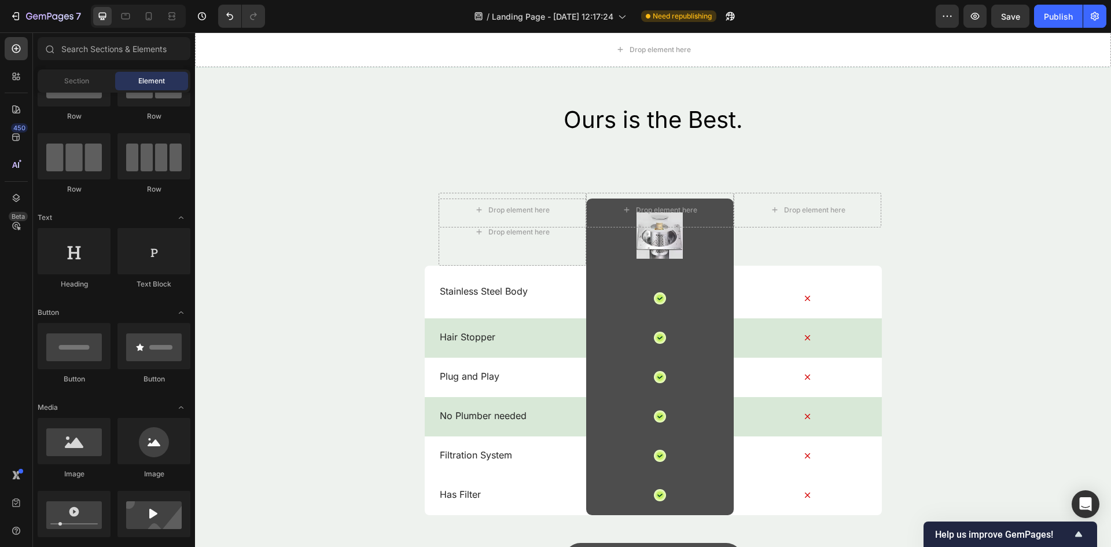
scroll to position [405, 0]
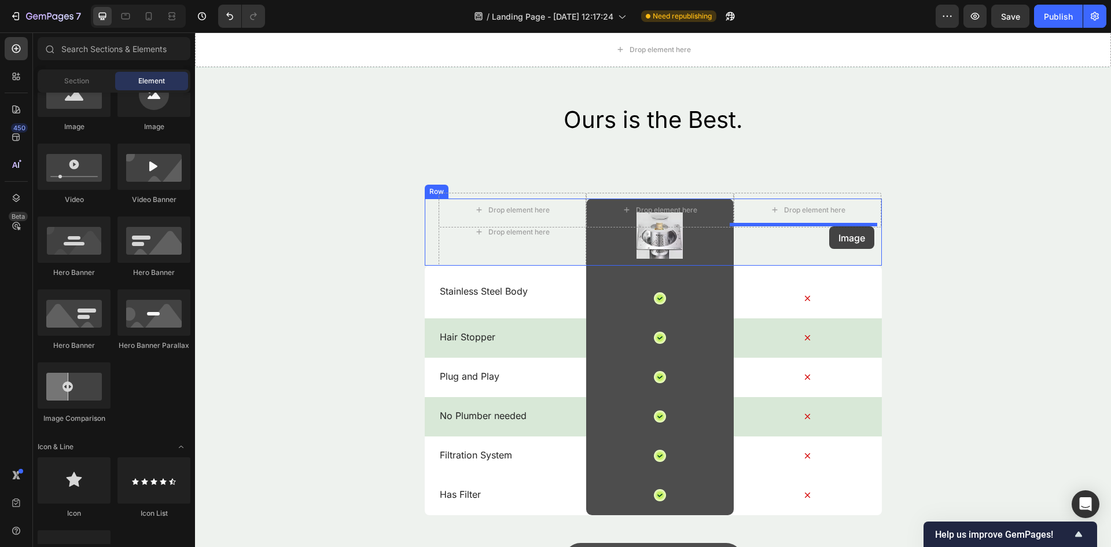
drag, startPoint x: 285, startPoint y: 149, endPoint x: 829, endPoint y: 226, distance: 549.5
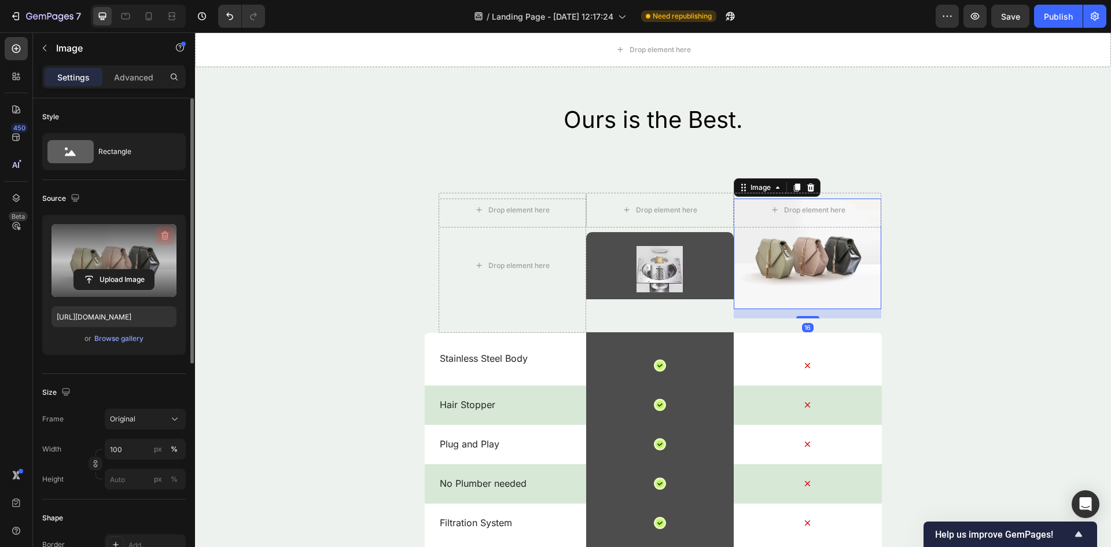
click at [167, 237] on icon "button" at bounding box center [165, 236] width 8 height 9
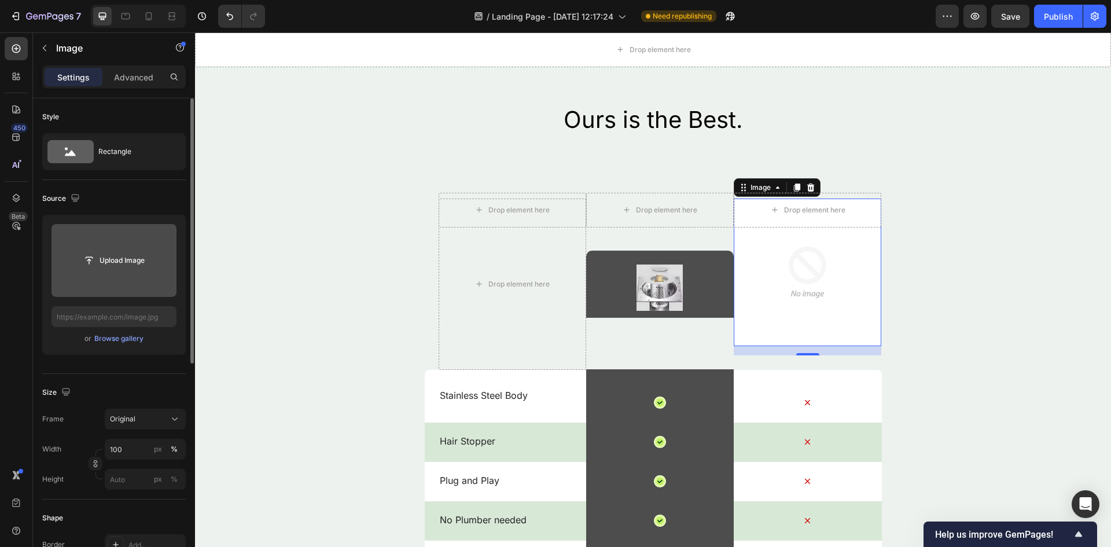
click at [129, 263] on input "file" at bounding box center [114, 261] width 80 height 20
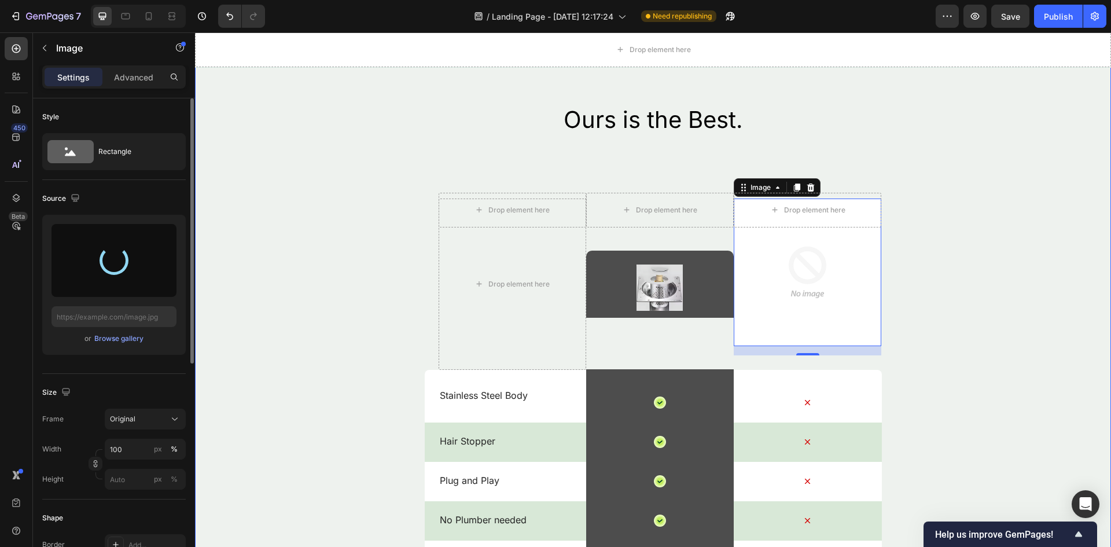
type input "[URL][DOMAIN_NAME]"
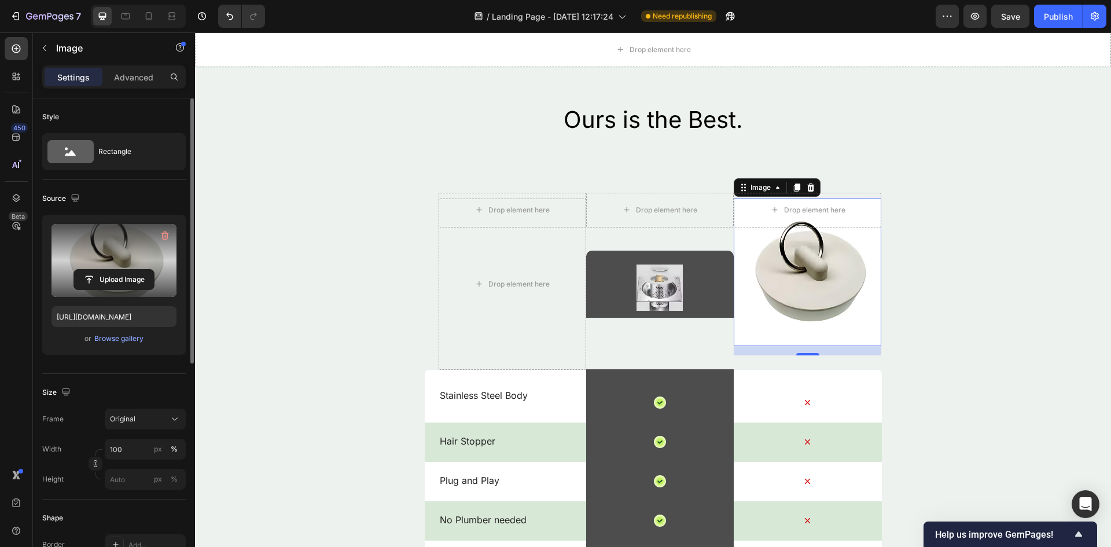
drag, startPoint x: 791, startPoint y: 269, endPoint x: 791, endPoint y: 278, distance: 8.7
click at [791, 277] on img at bounding box center [808, 273] width 148 height 148
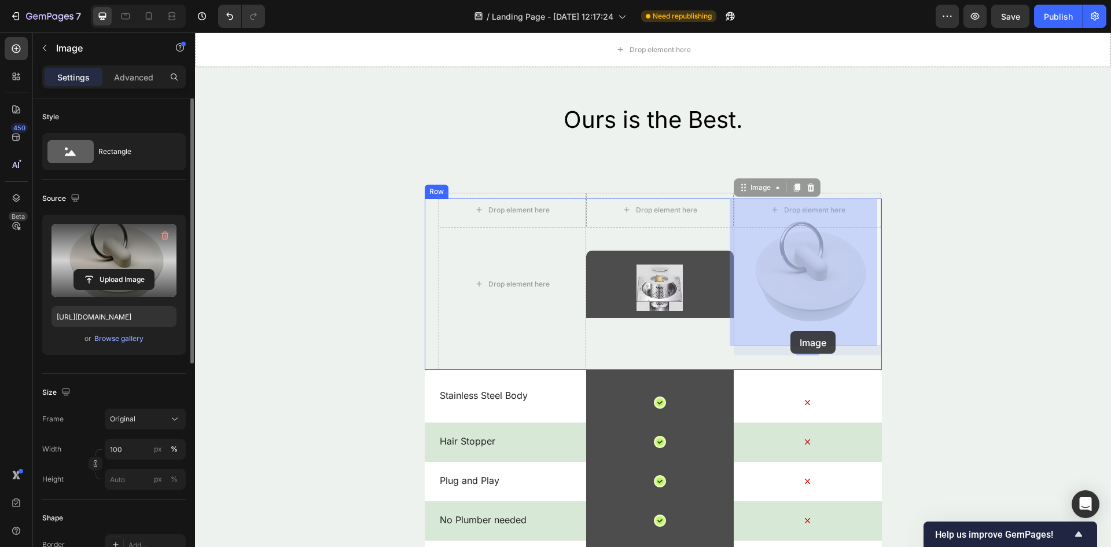
drag, startPoint x: 791, startPoint y: 278, endPoint x: 791, endPoint y: 331, distance: 53.2
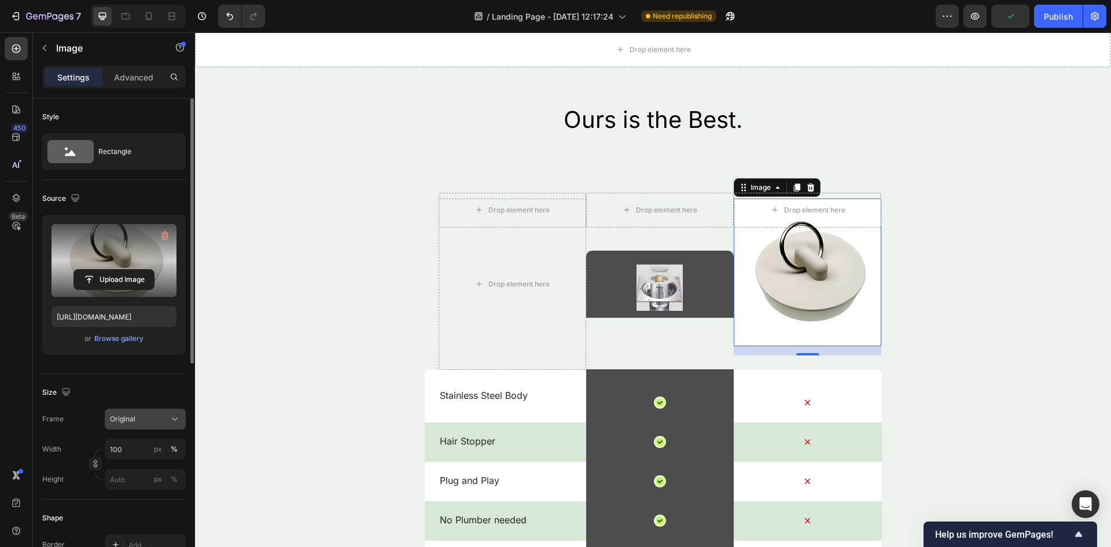
click at [143, 424] on button "Original" at bounding box center [145, 419] width 81 height 21
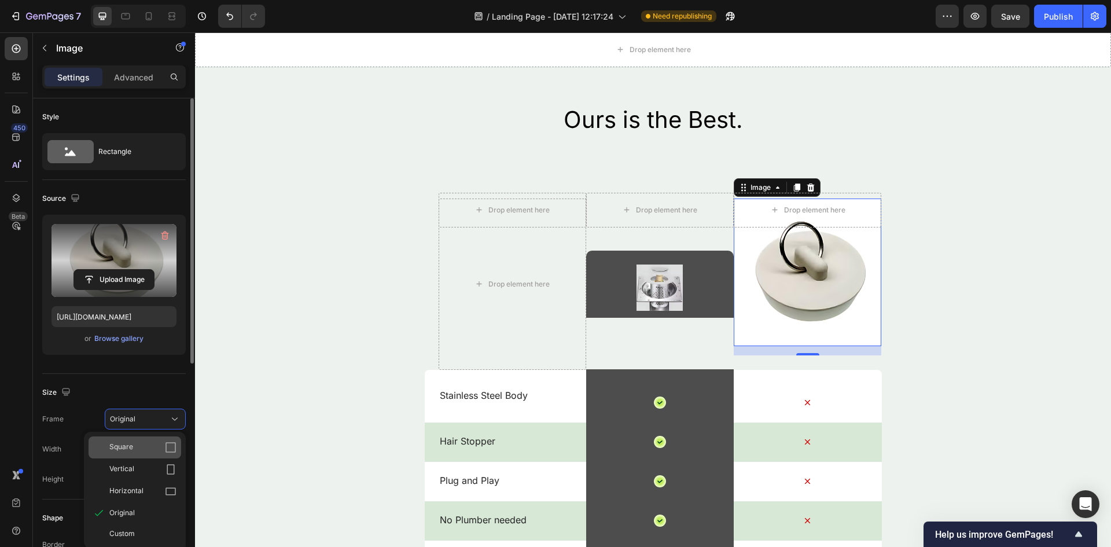
click at [148, 449] on div "Square" at bounding box center [142, 448] width 67 height 12
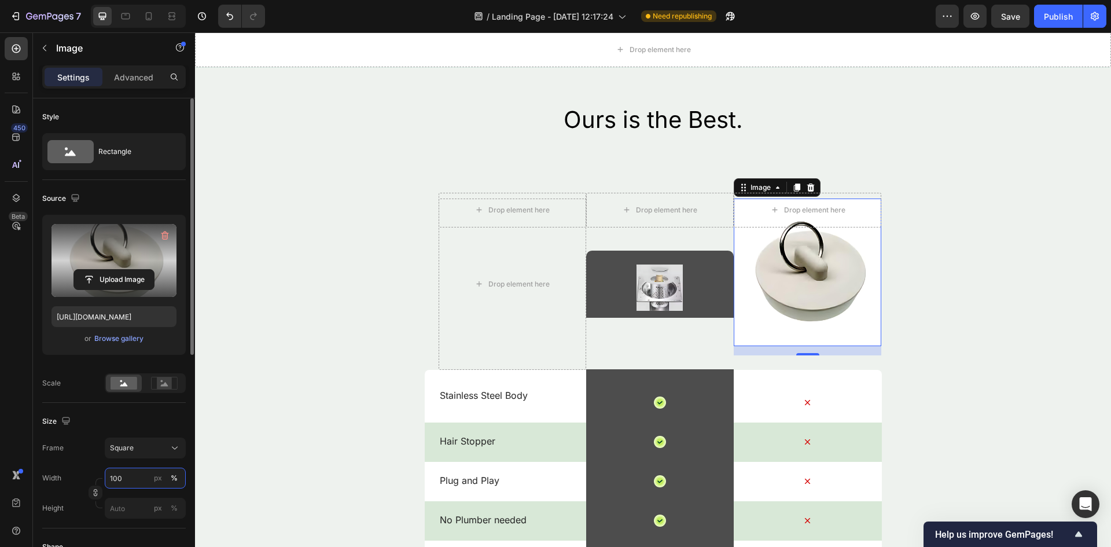
click at [149, 480] on input "100" at bounding box center [145, 478] width 81 height 21
type input "5"
type input "2"
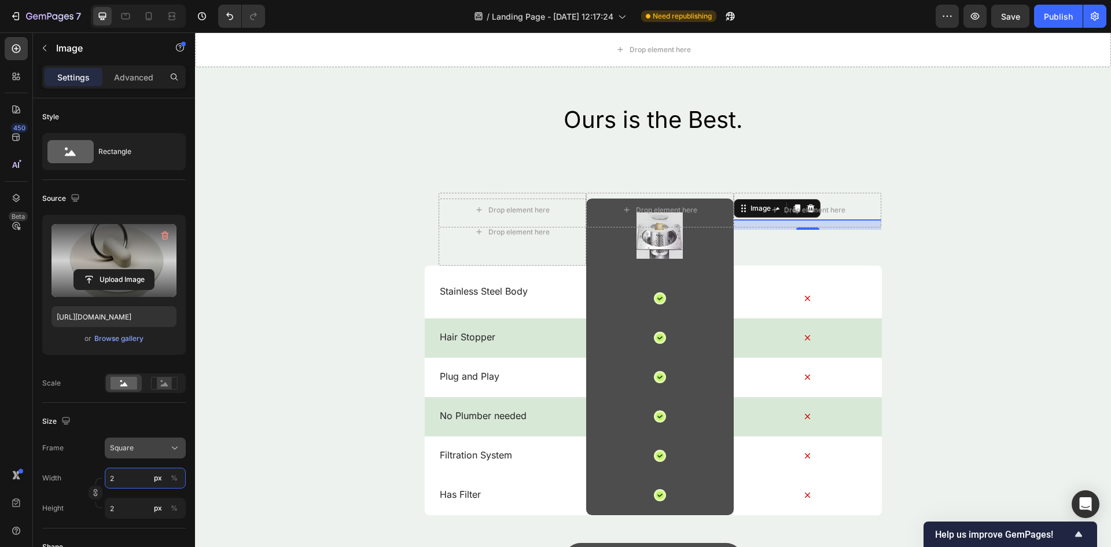
type input "25"
type input "2"
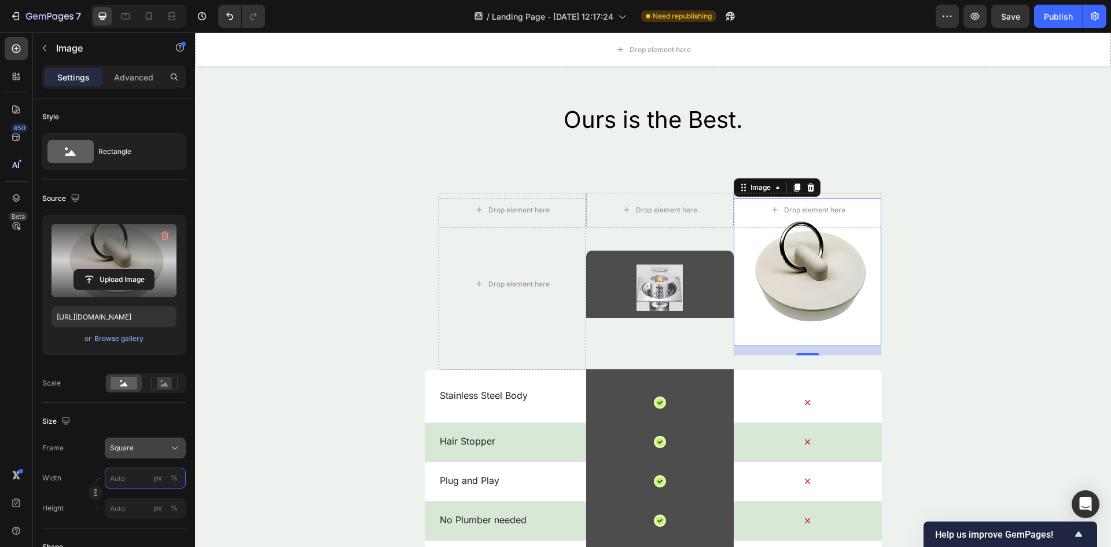
type input "2"
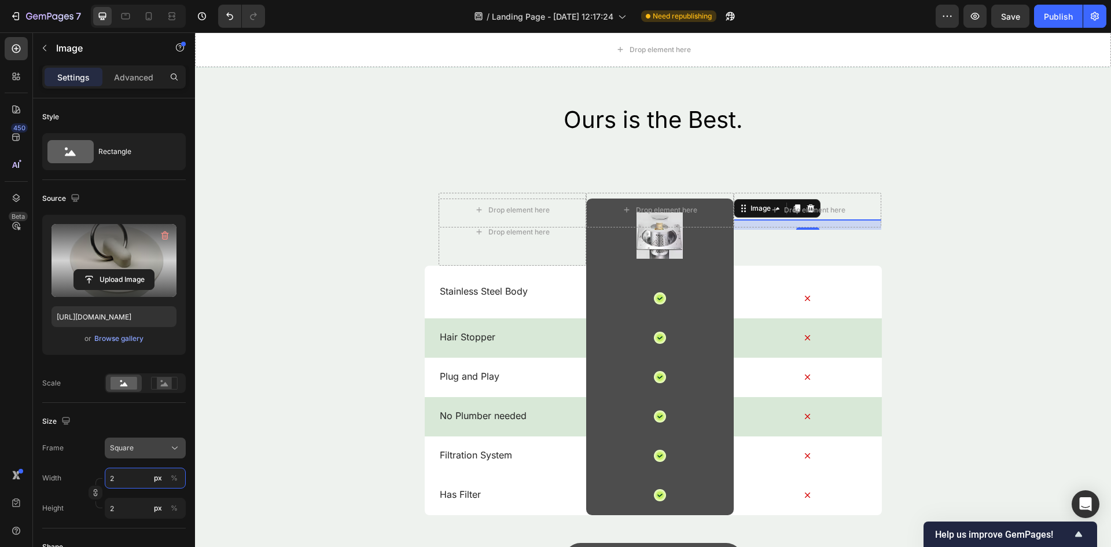
type input "24"
type input "245"
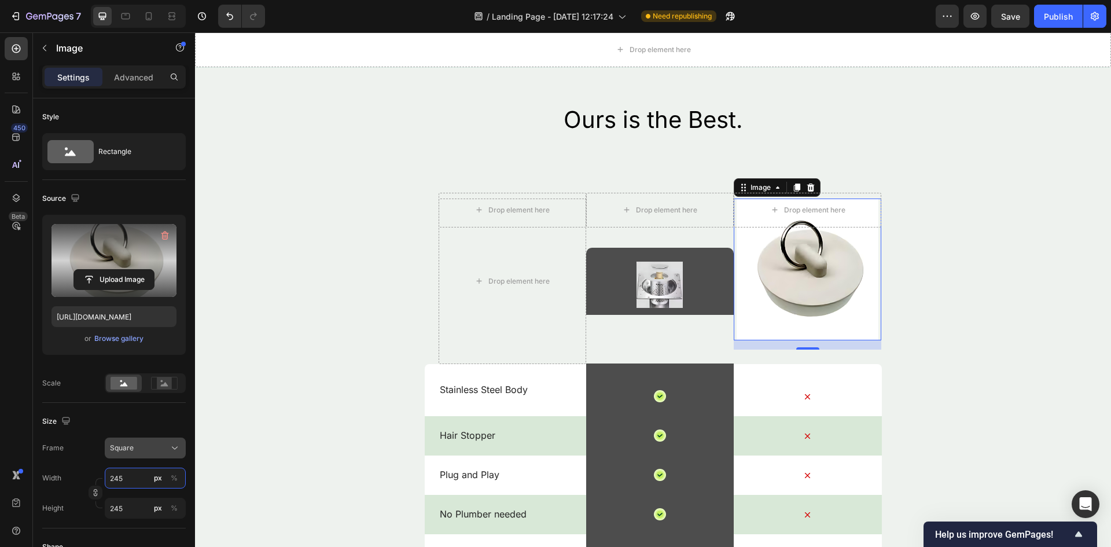
type input "24"
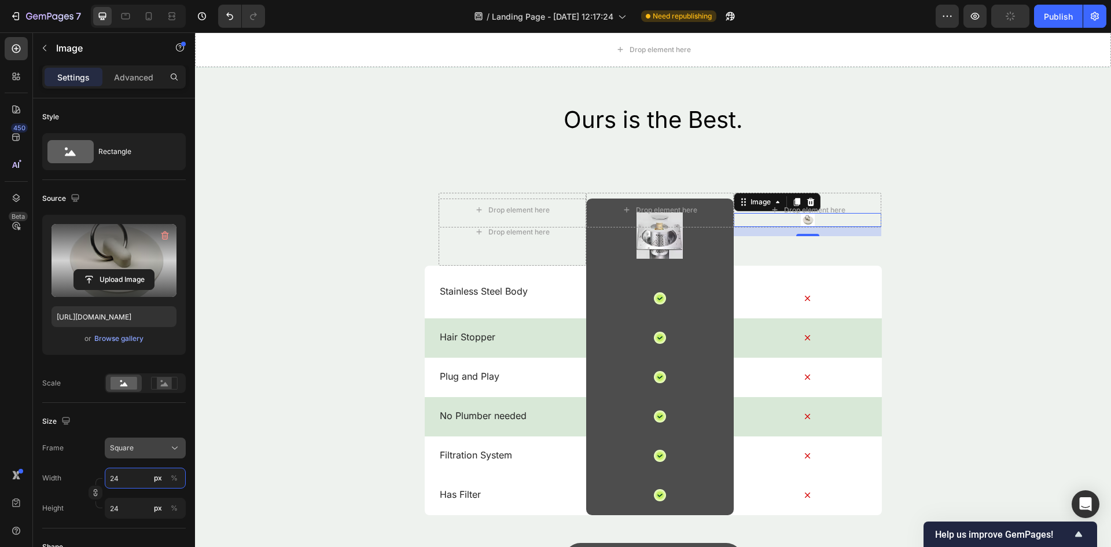
type input "2"
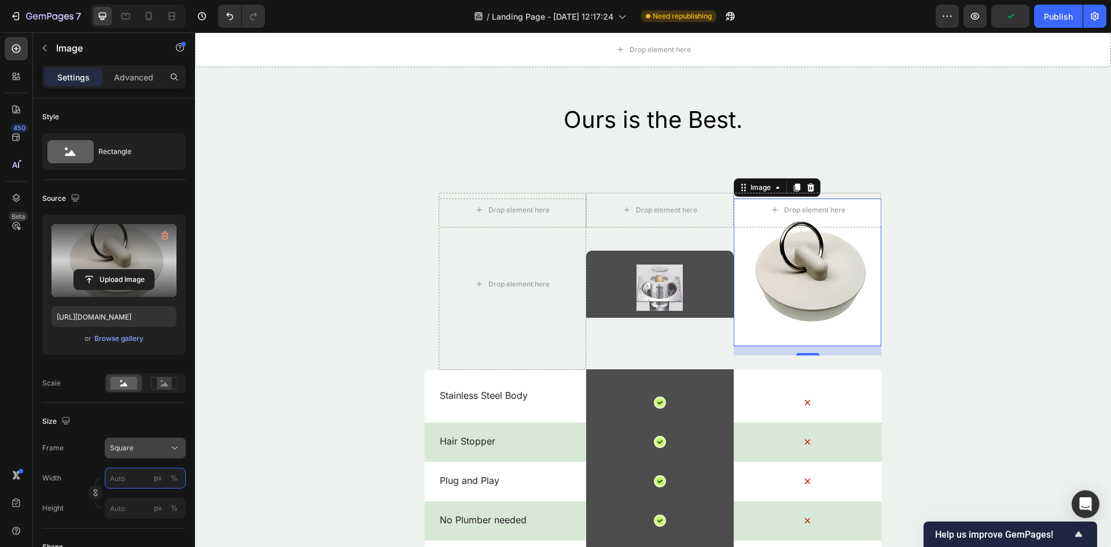
type input "2"
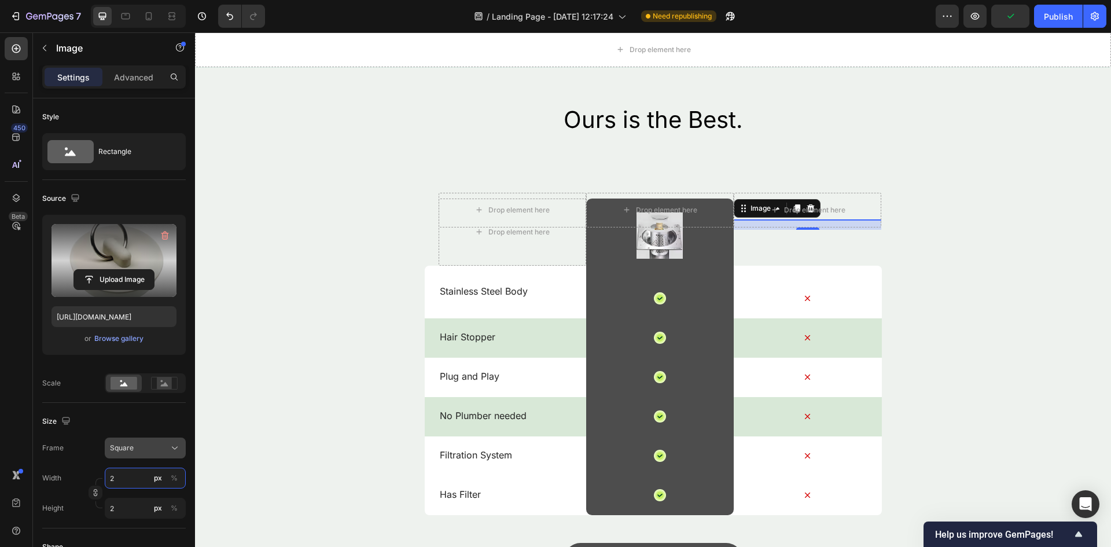
type input "23"
type input "230"
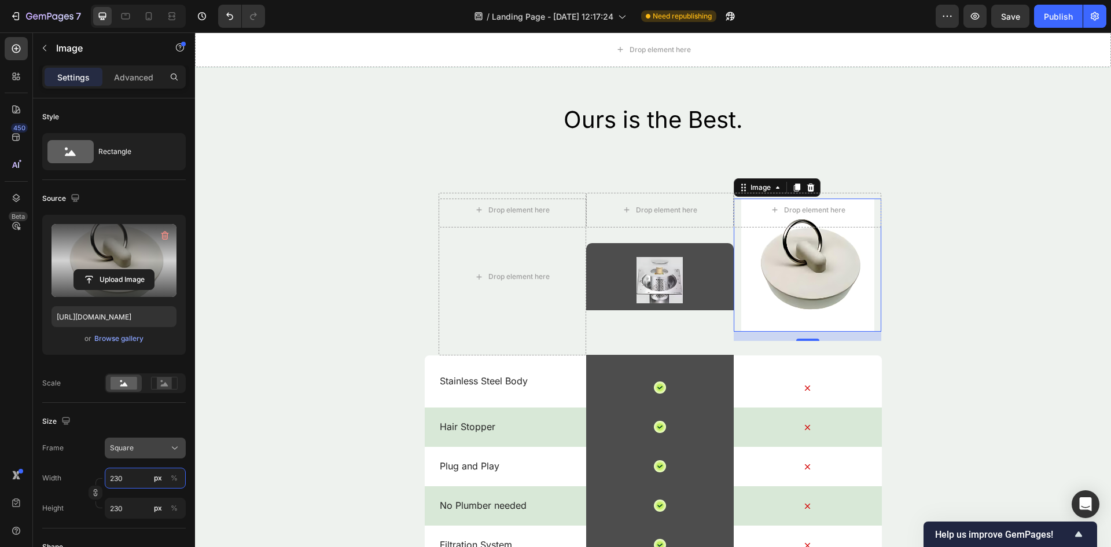
type input "23"
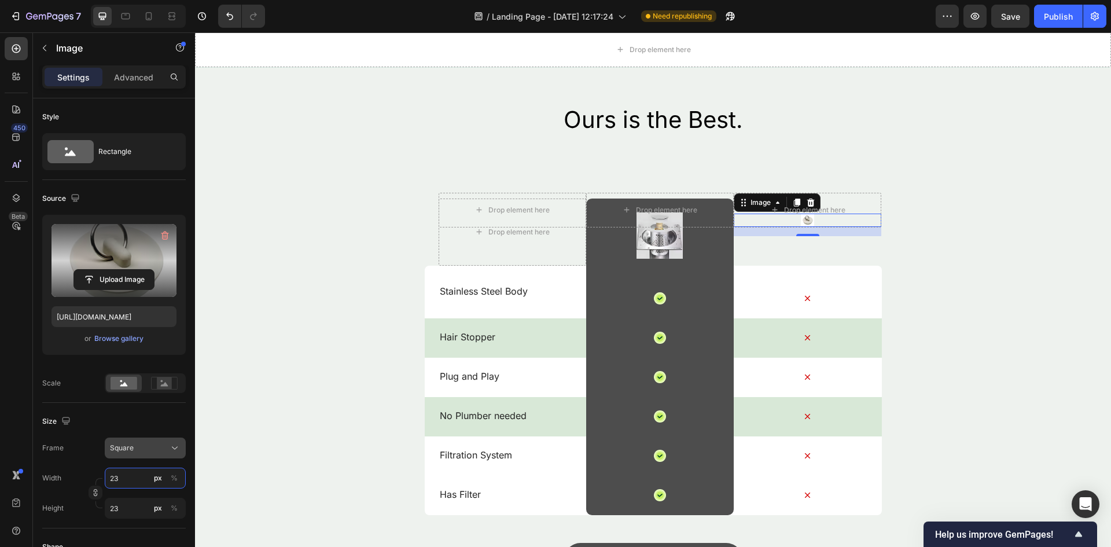
type input "2"
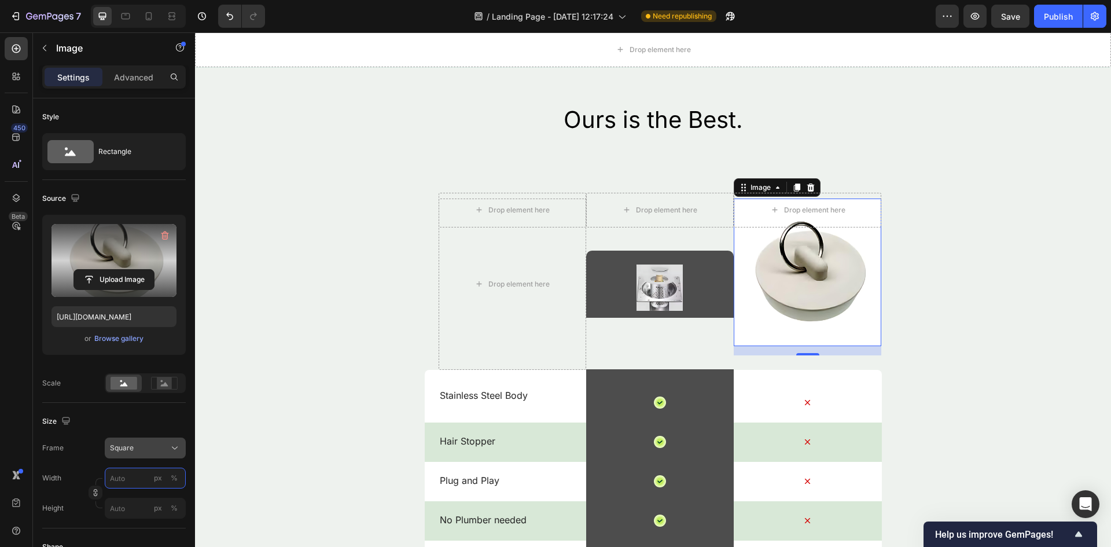
type input "2"
type input "23"
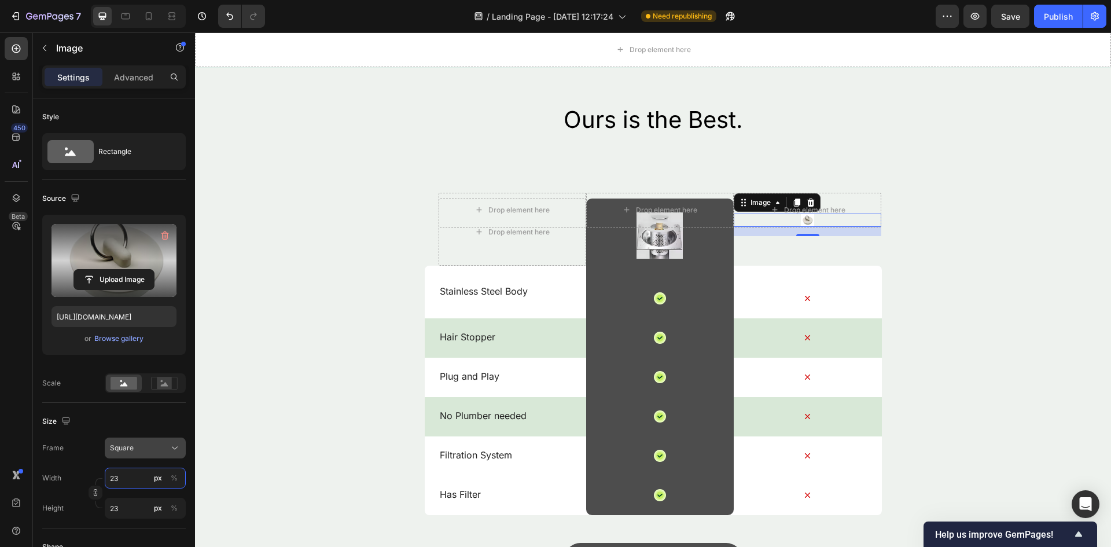
type input "230"
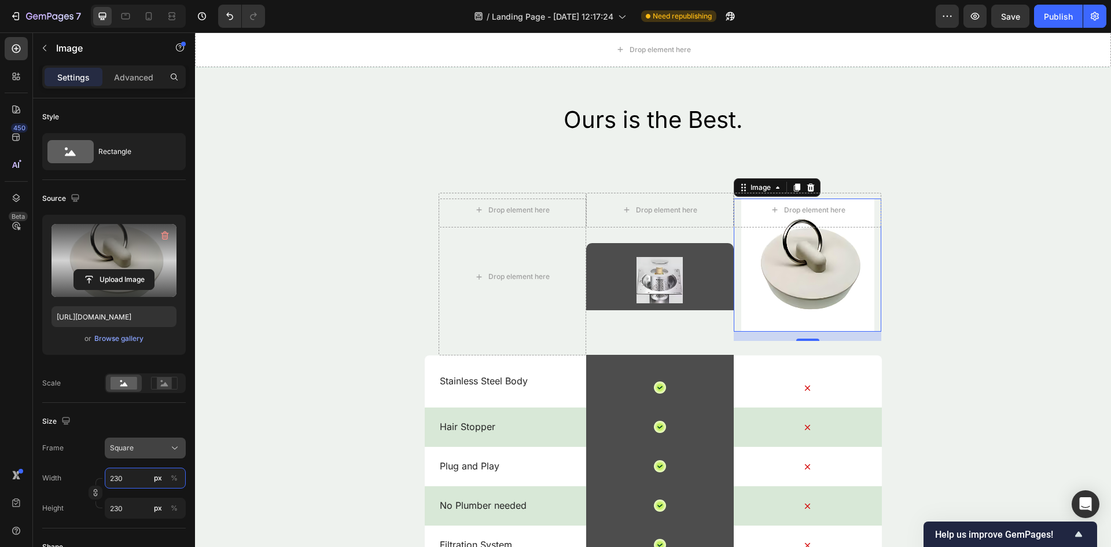
type input "23"
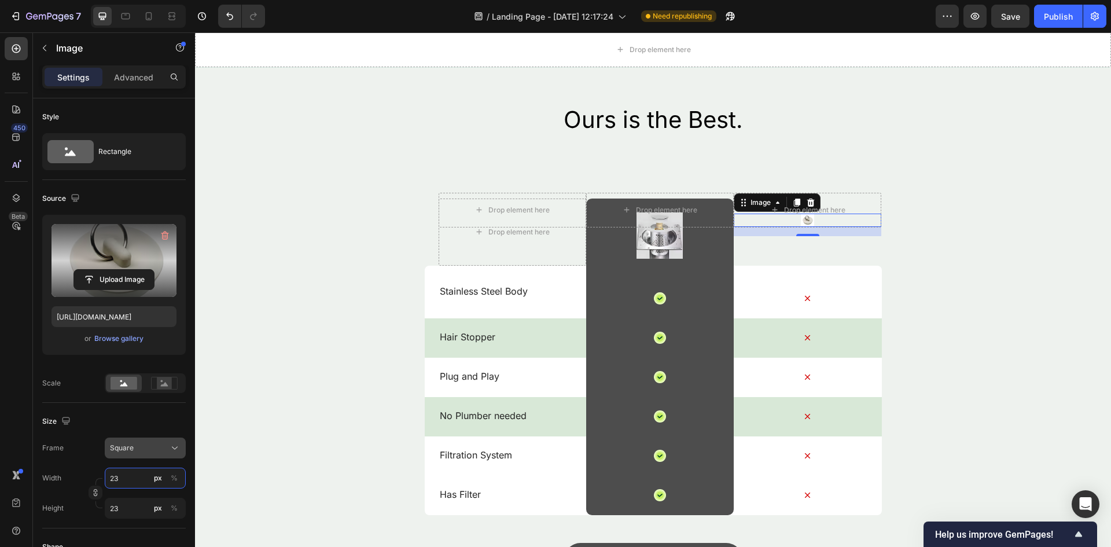
type input "2"
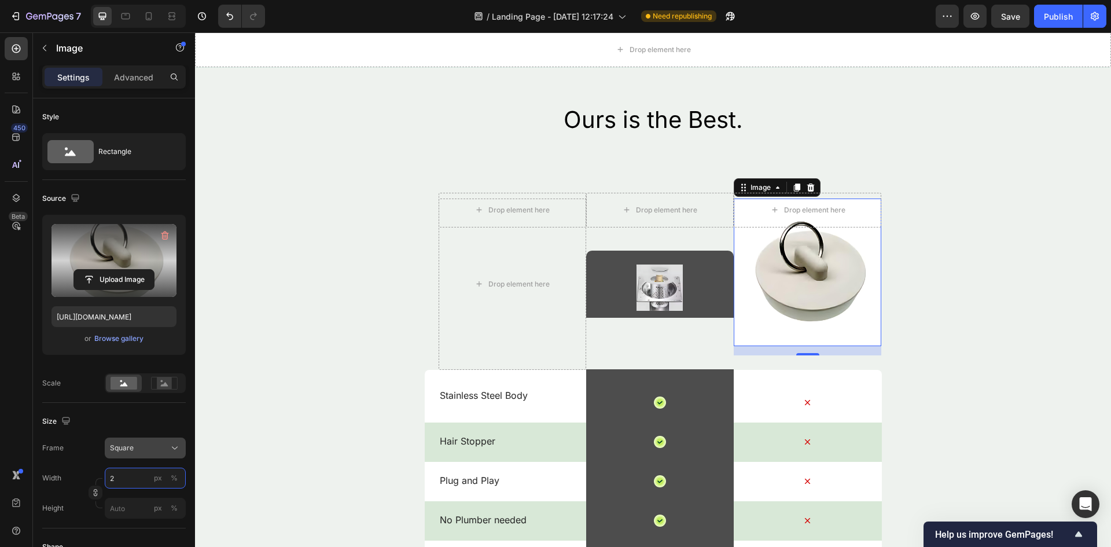
type input "21"
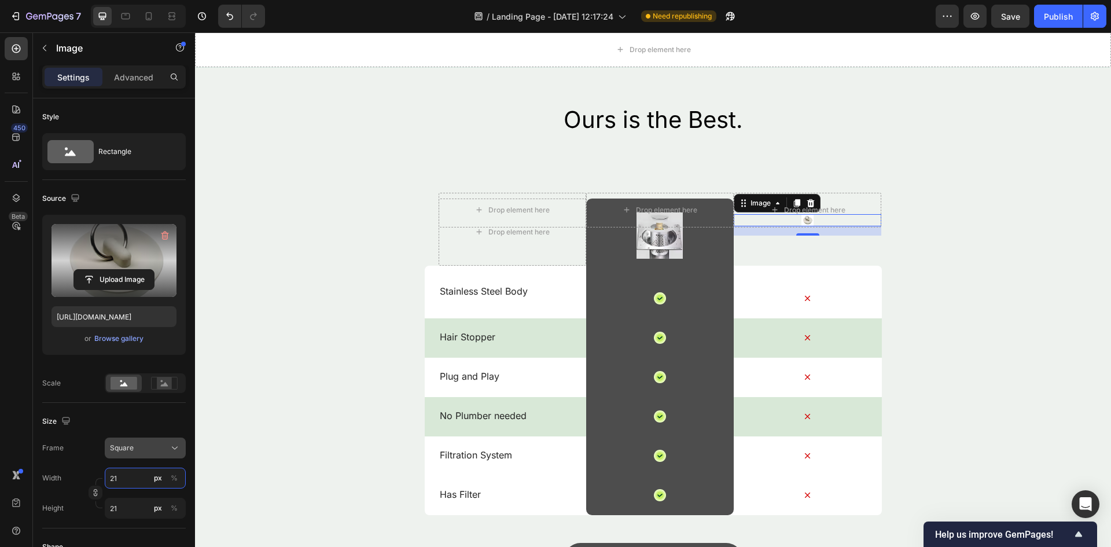
type input "2"
type input "23"
type input "2"
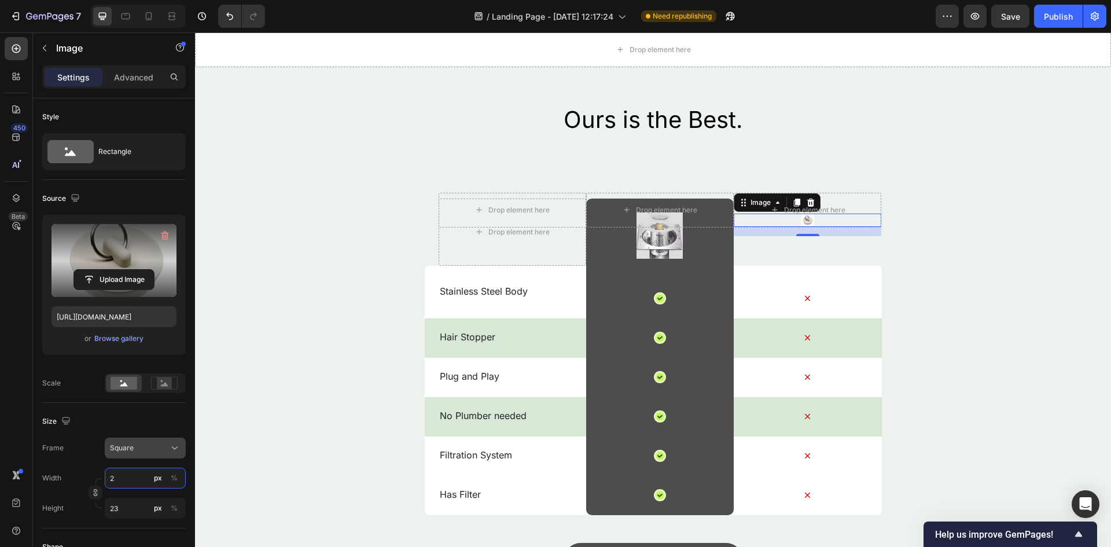
type input "2"
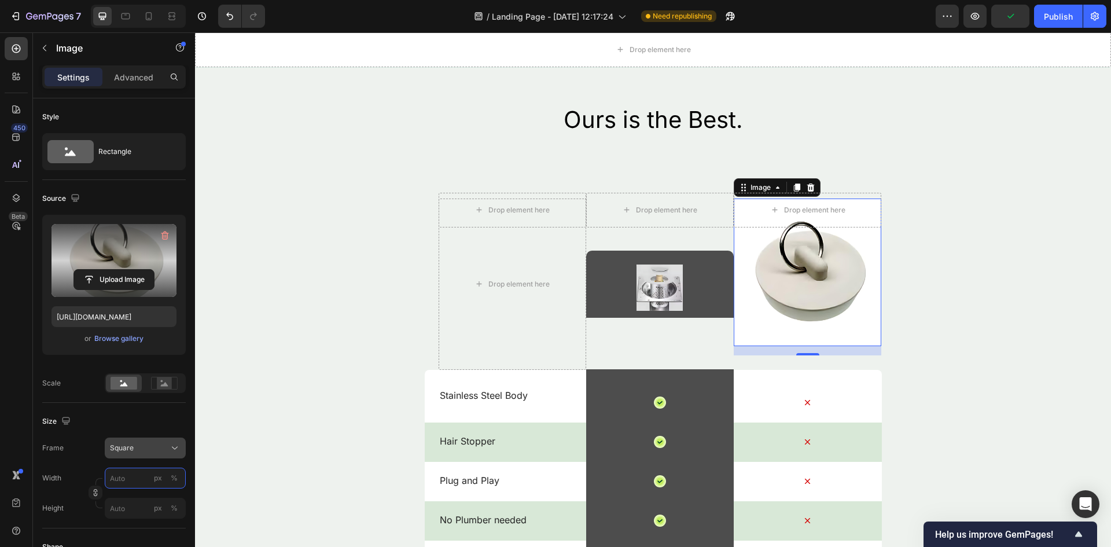
type input "2"
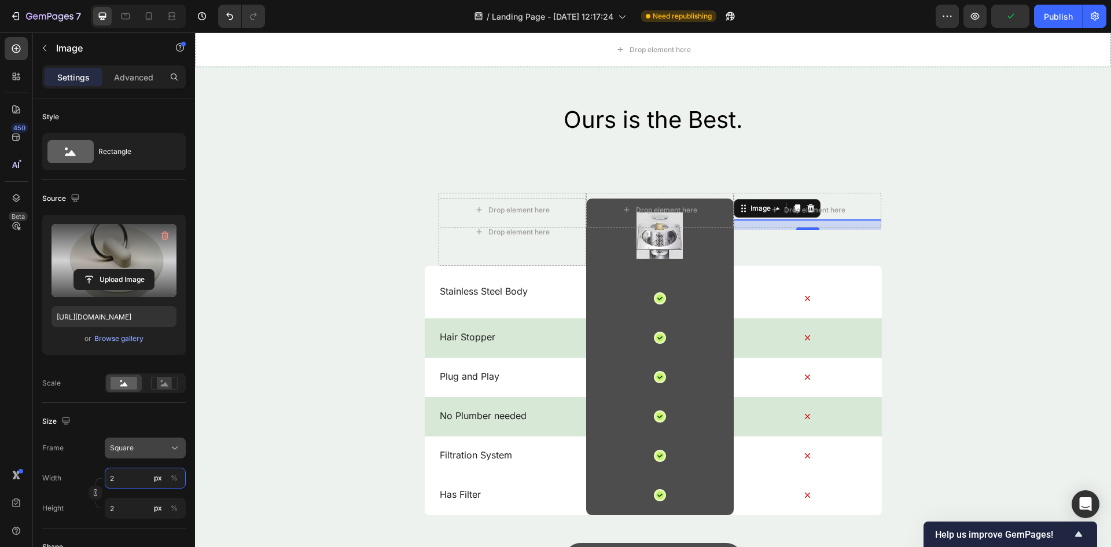
type input "24"
type input "240"
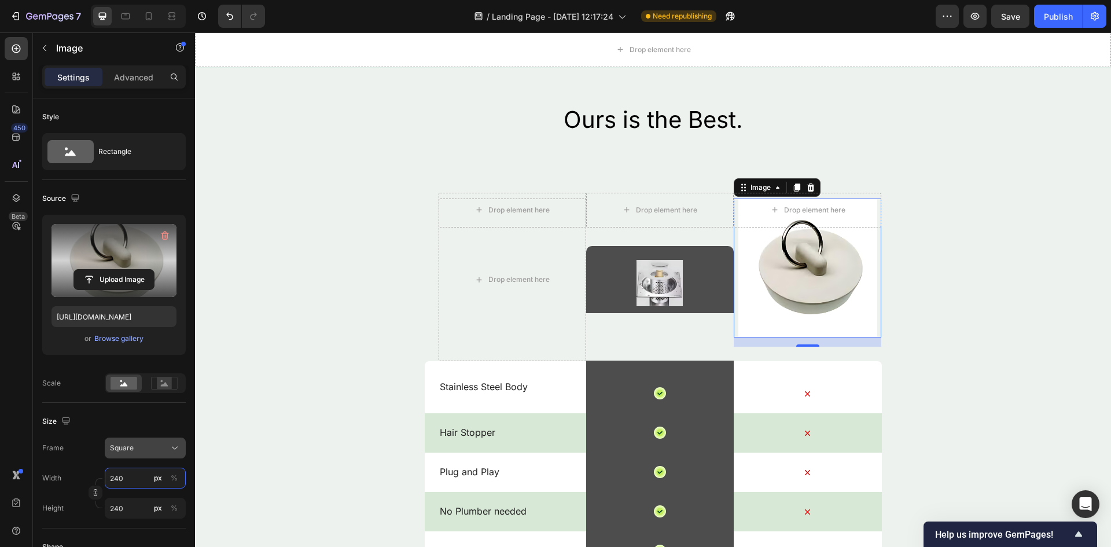
type input "24"
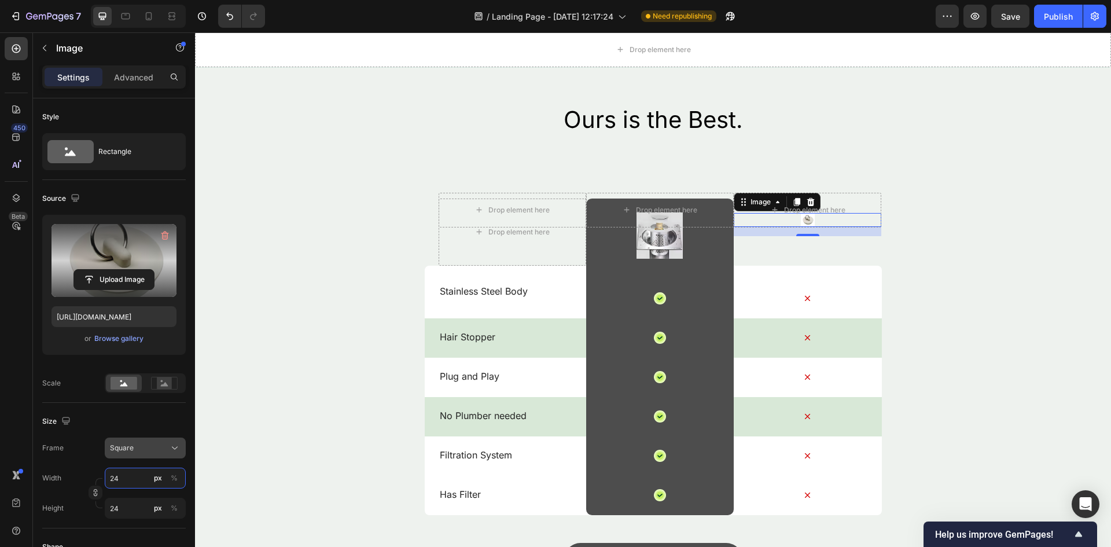
type input "249"
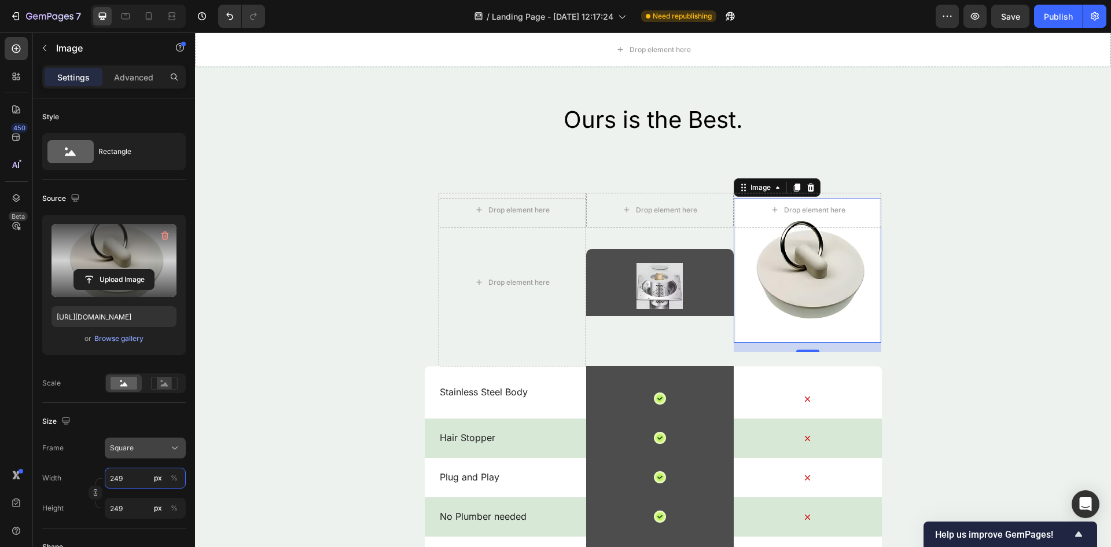
type input "24"
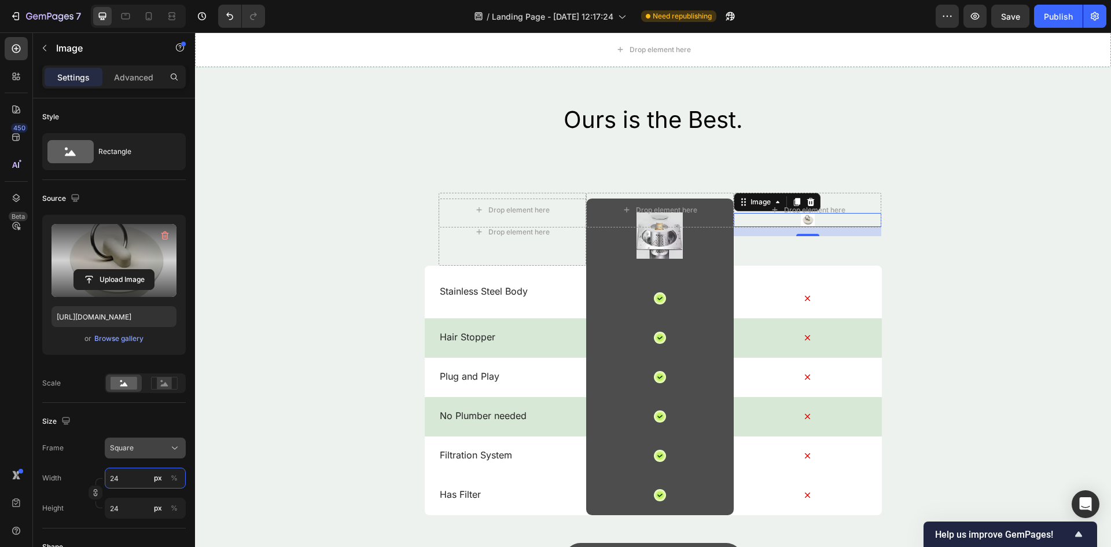
type input "248"
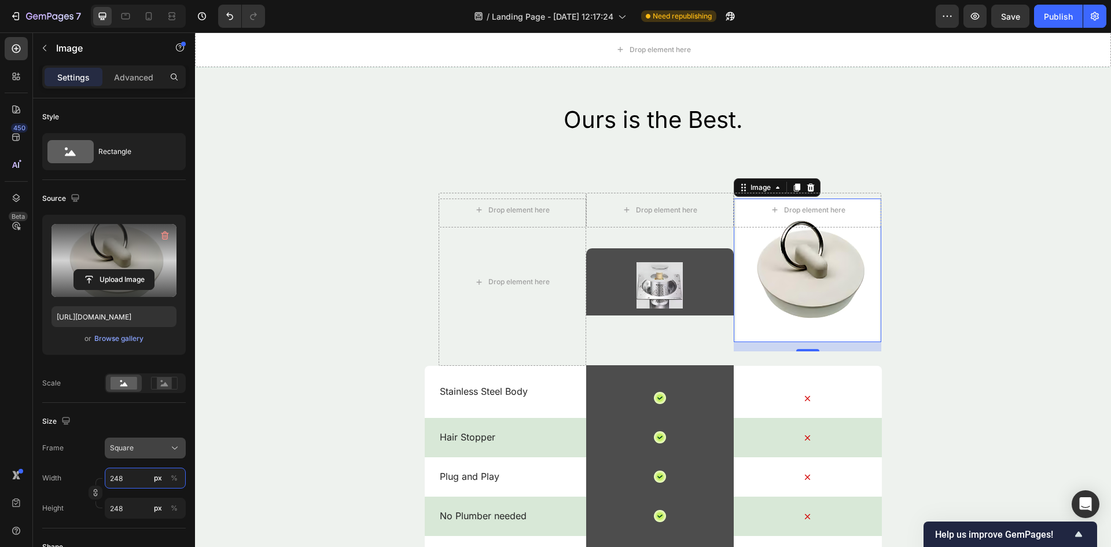
type input "24"
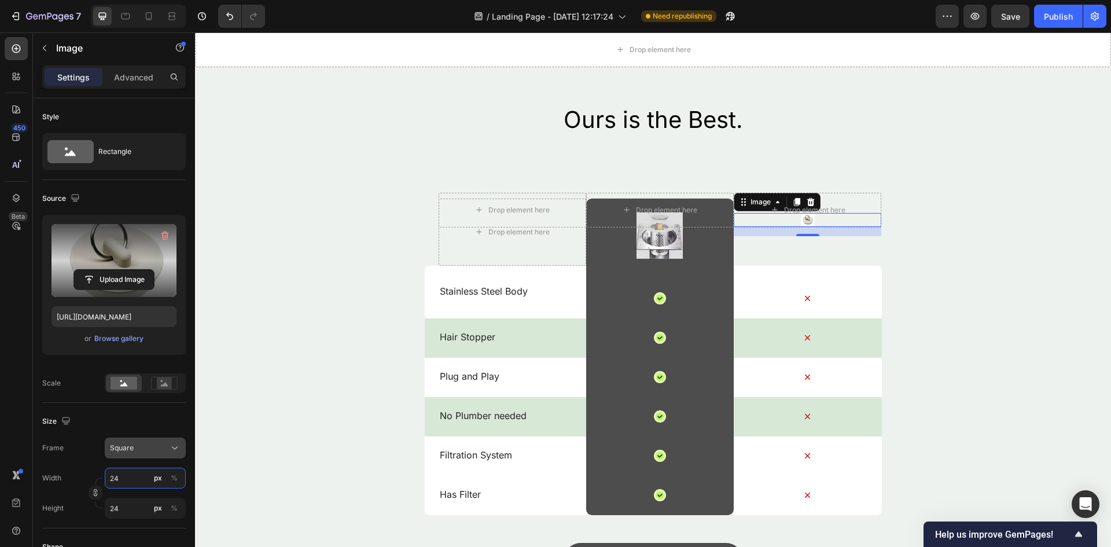
type input "247"
type input "24"
type input "2"
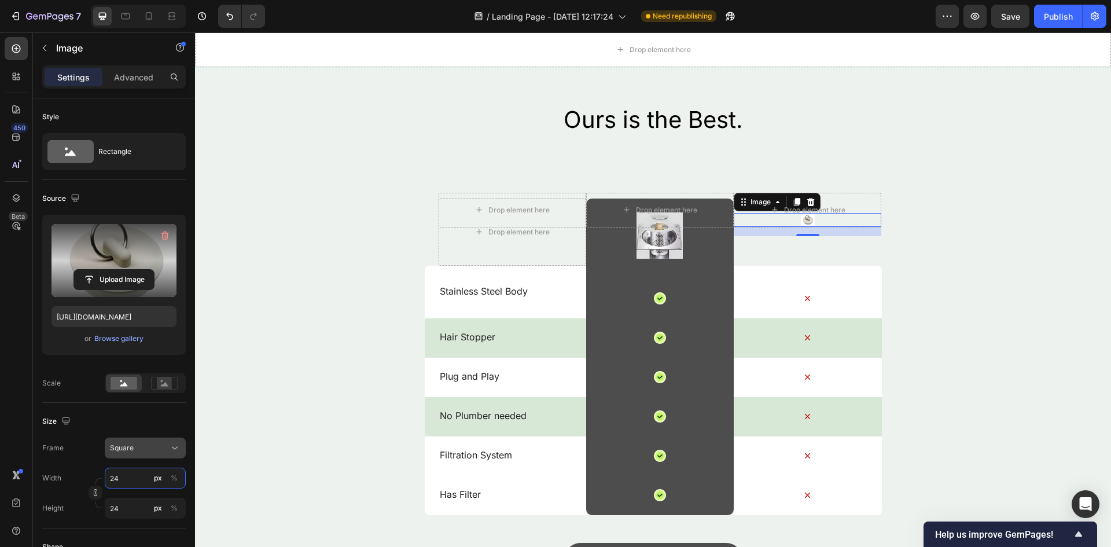
type input "2"
type input "23"
type input "230"
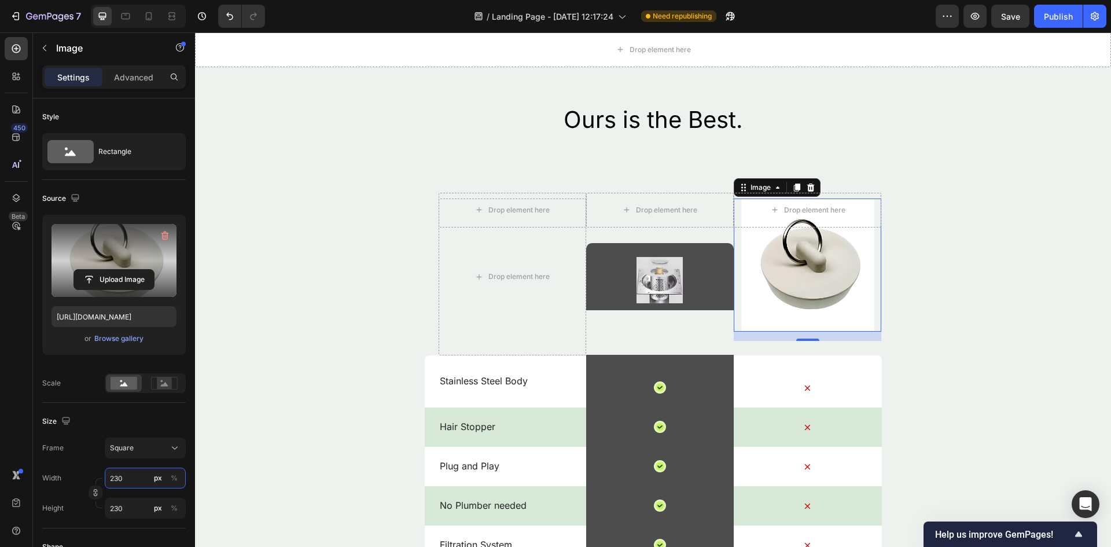
type input "23"
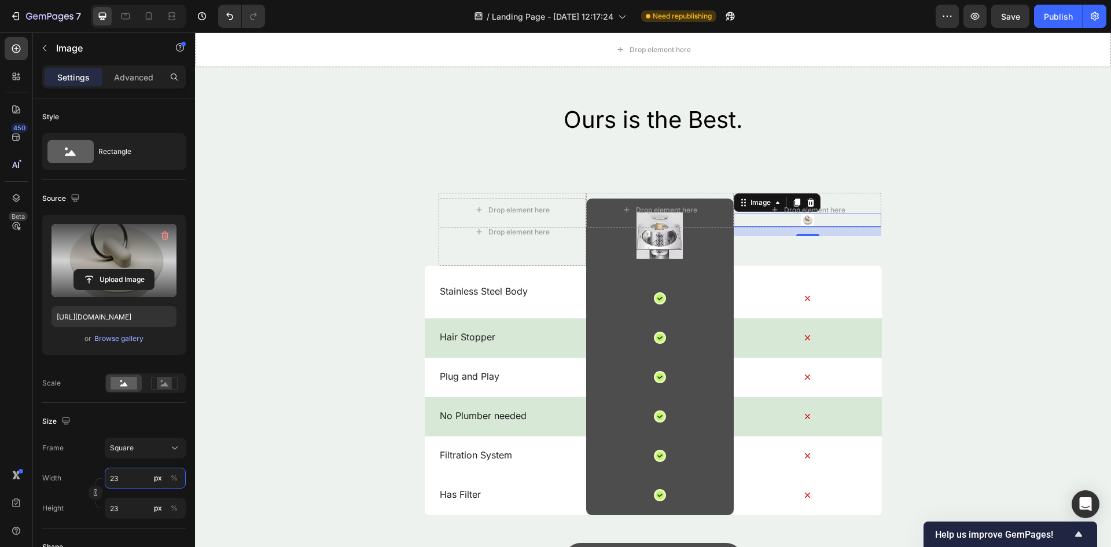
type input "2"
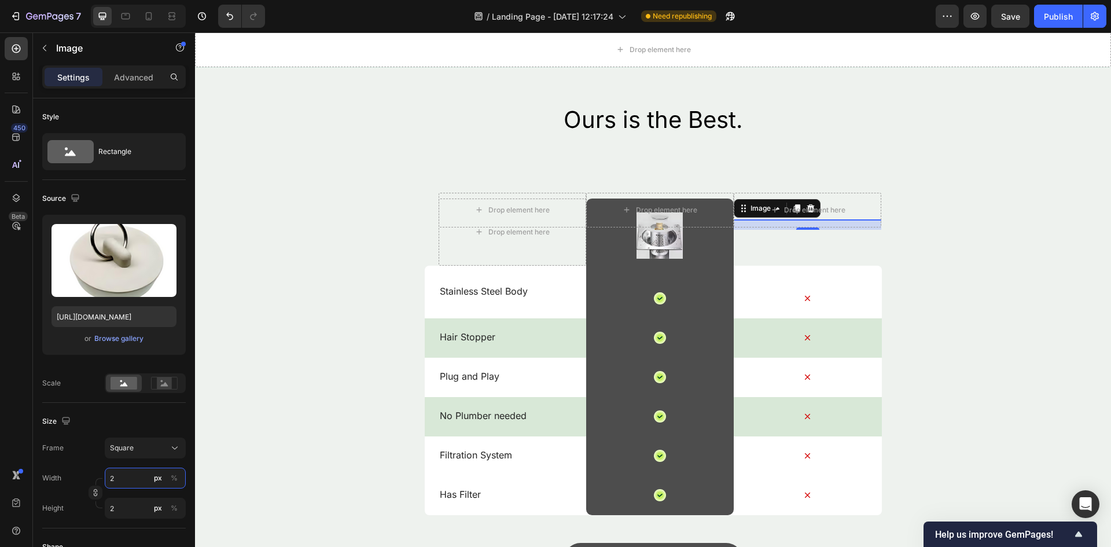
type input "21"
click at [208, 465] on div "Ours is the Best. Heading Drop element here Drop element here Drop element here…" at bounding box center [653, 366] width 916 height 525
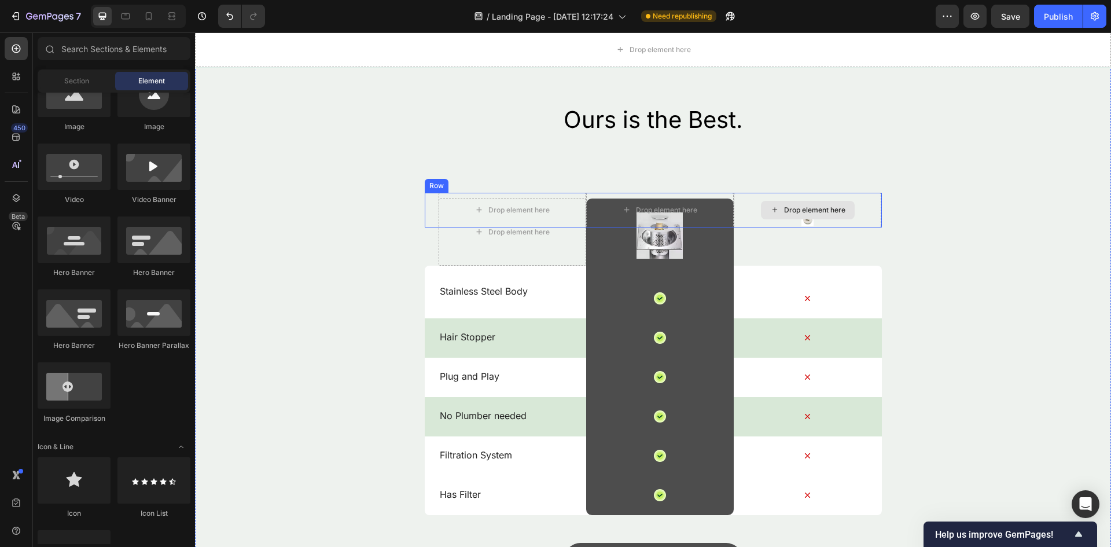
click at [802, 213] on div "Drop element here" at bounding box center [814, 209] width 61 height 9
click at [803, 222] on div "Drop element here" at bounding box center [808, 210] width 148 height 35
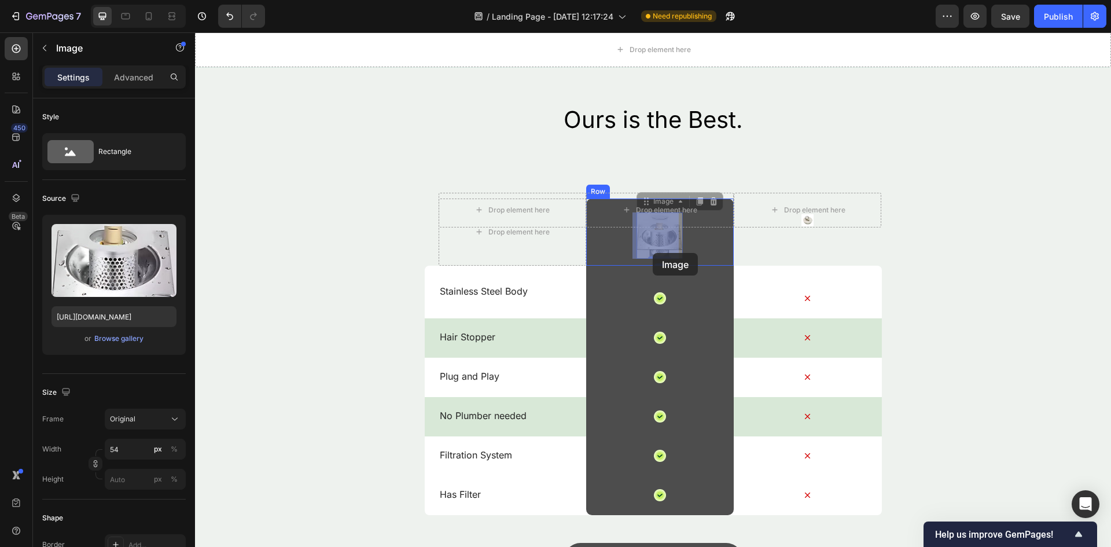
drag, startPoint x: 666, startPoint y: 258, endPoint x: 651, endPoint y: 252, distance: 15.4
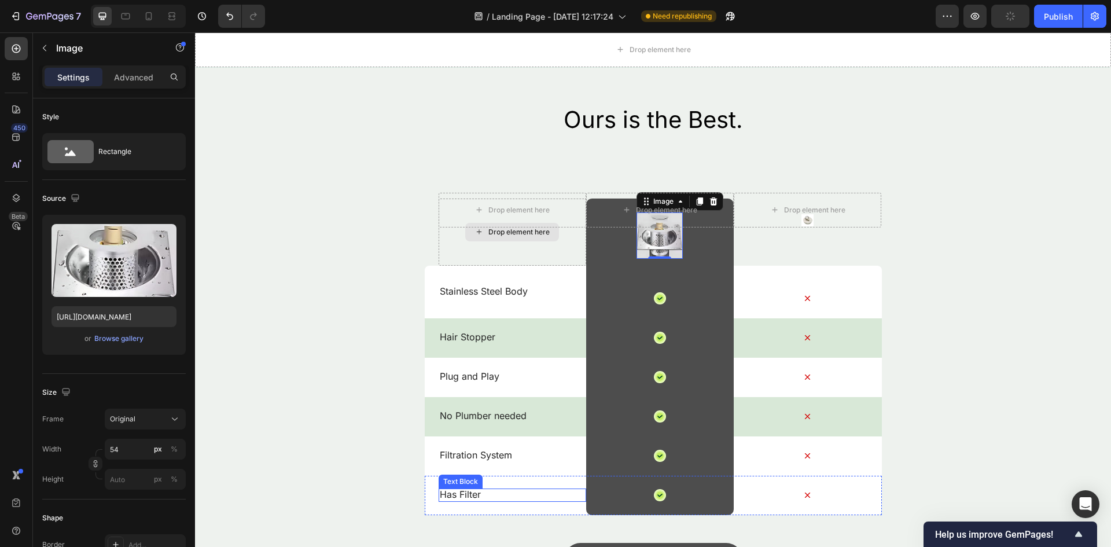
scroll to position [1621, 0]
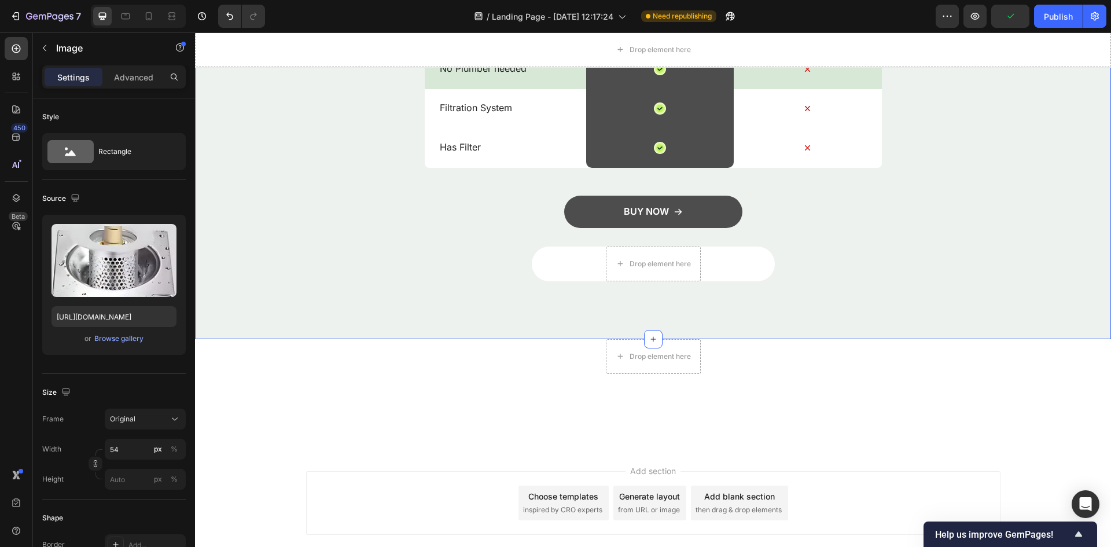
click at [499, 182] on div "Ours is the Best. Heading Drop element here Drop element here Drop element here…" at bounding box center [653, 18] width 916 height 525
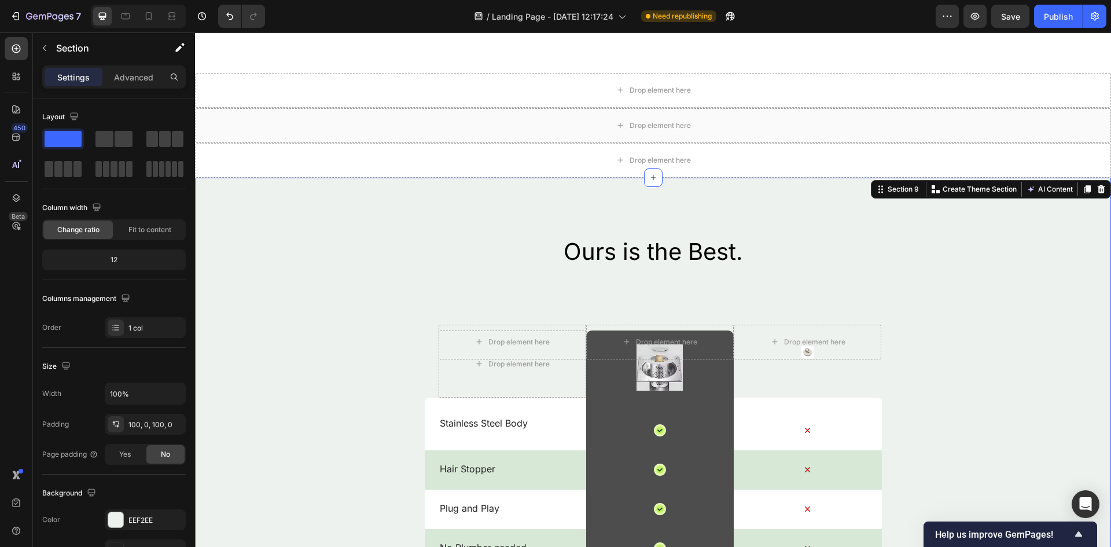
scroll to position [1140, 0]
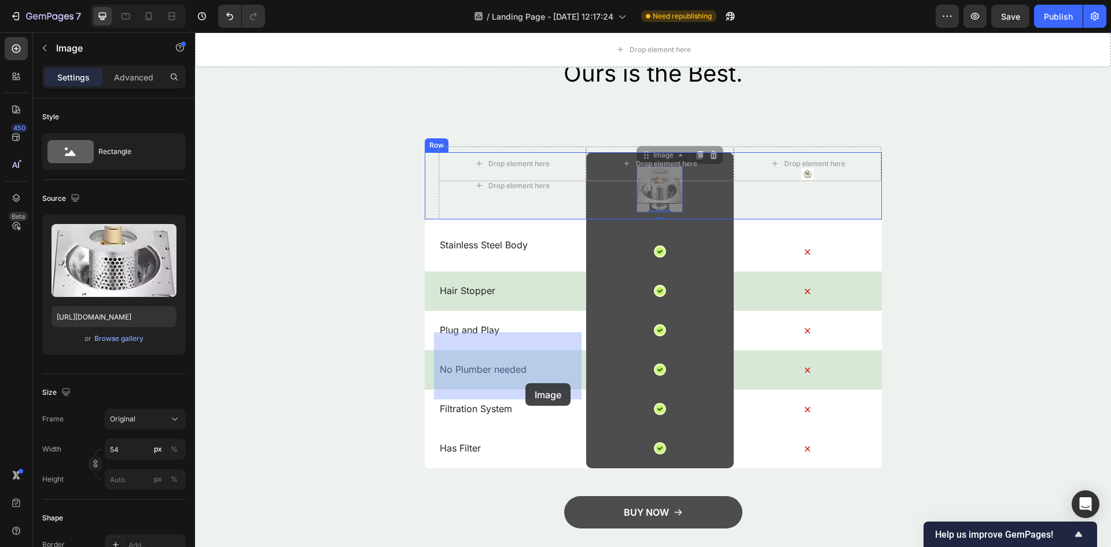
drag, startPoint x: 663, startPoint y: 375, endPoint x: 526, endPoint y: 383, distance: 137.4
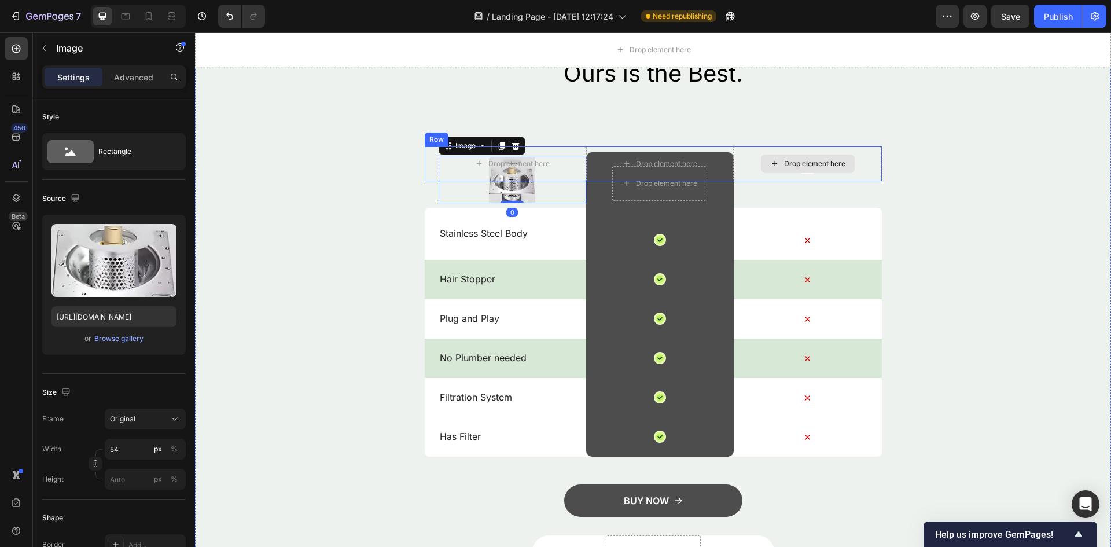
click at [790, 168] on div "Drop element here" at bounding box center [814, 163] width 61 height 9
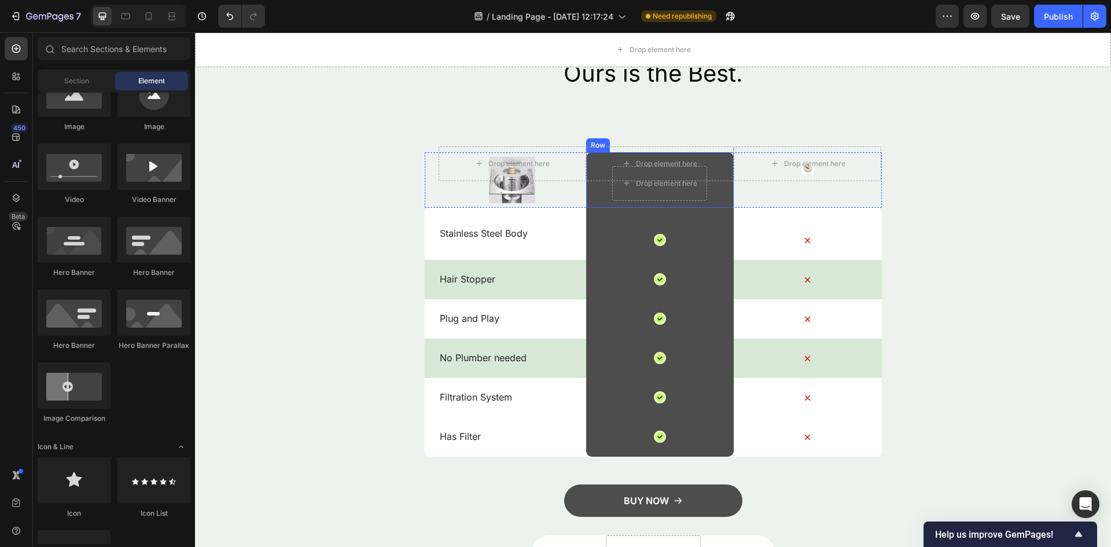
click at [705, 208] on div "Drop element here Row" at bounding box center [660, 180] width 148 height 56
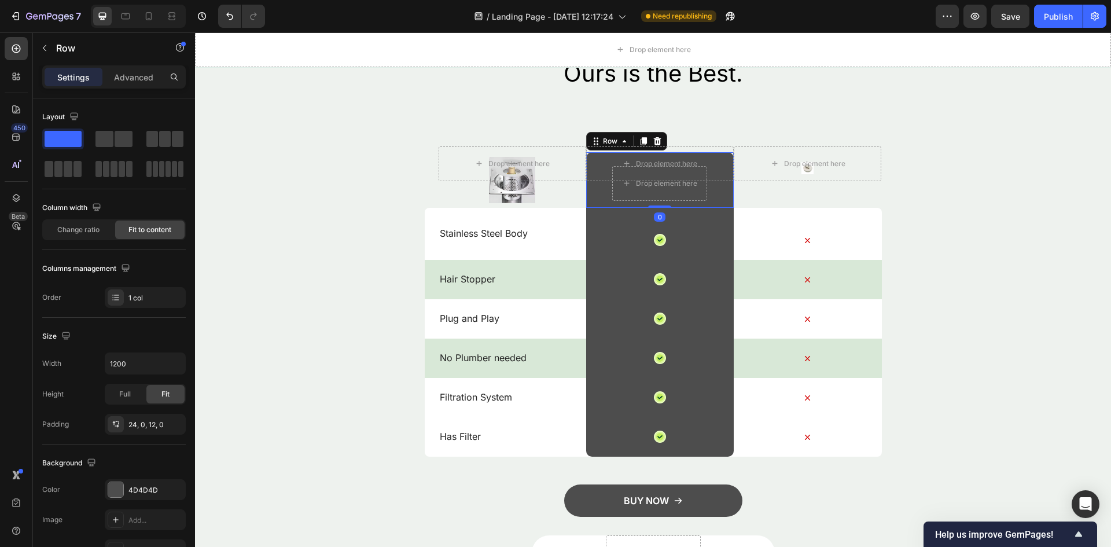
click at [652, 150] on div "Row" at bounding box center [626, 141] width 81 height 19
click at [658, 148] on div at bounding box center [658, 141] width 14 height 14
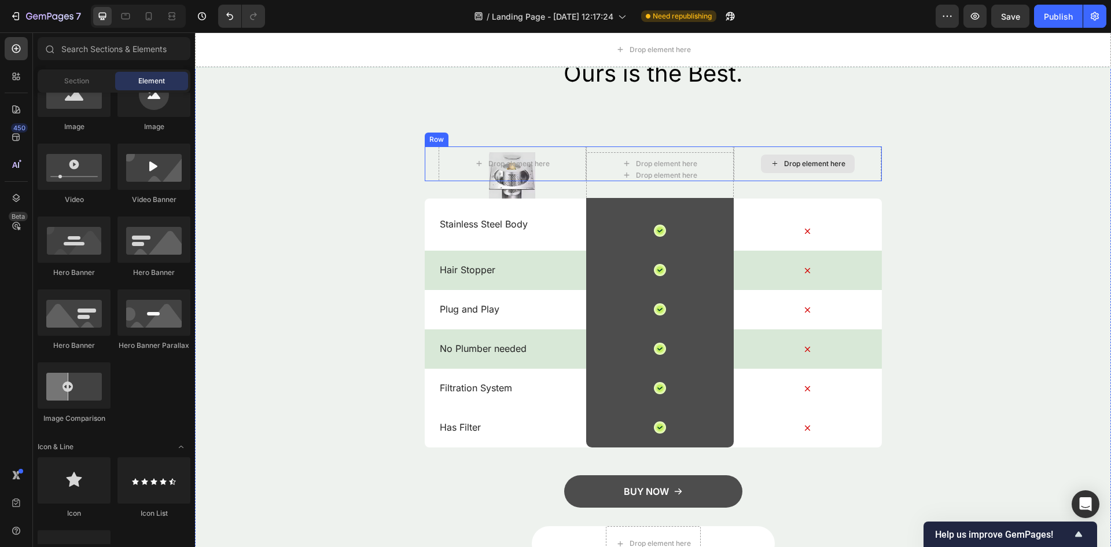
click at [806, 168] on div "Drop element here" at bounding box center [814, 163] width 61 height 9
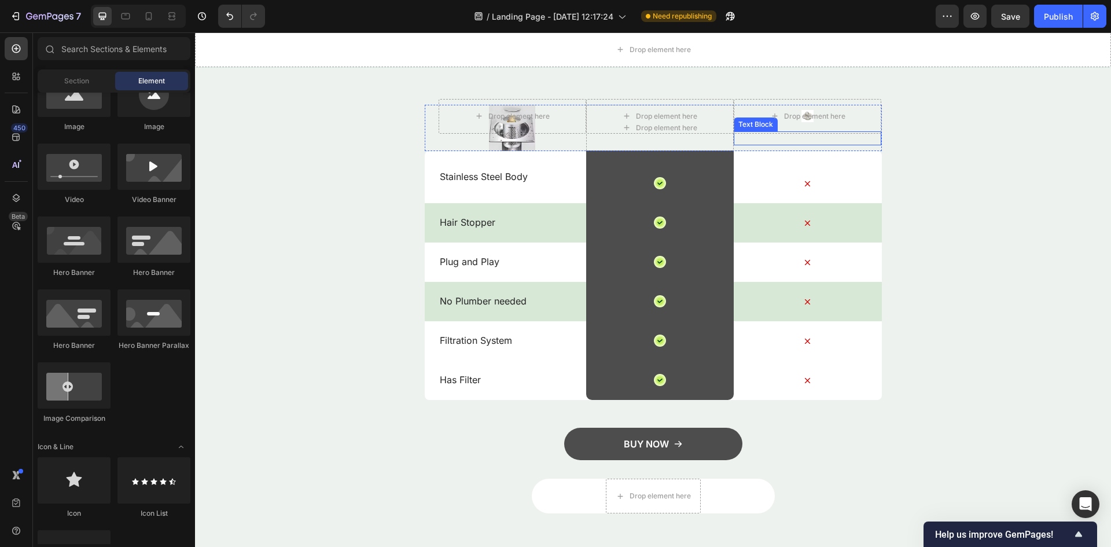
scroll to position [1313, 0]
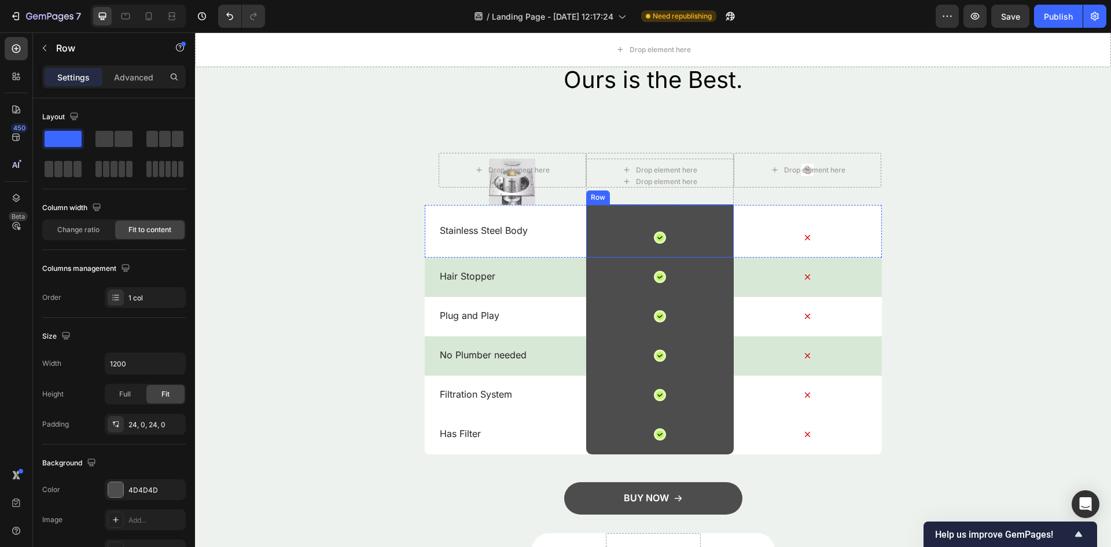
click at [685, 241] on div "Text Block Icon Row" at bounding box center [660, 230] width 148 height 53
click at [224, 19] on icon "Undo/Redo" at bounding box center [230, 16] width 12 height 12
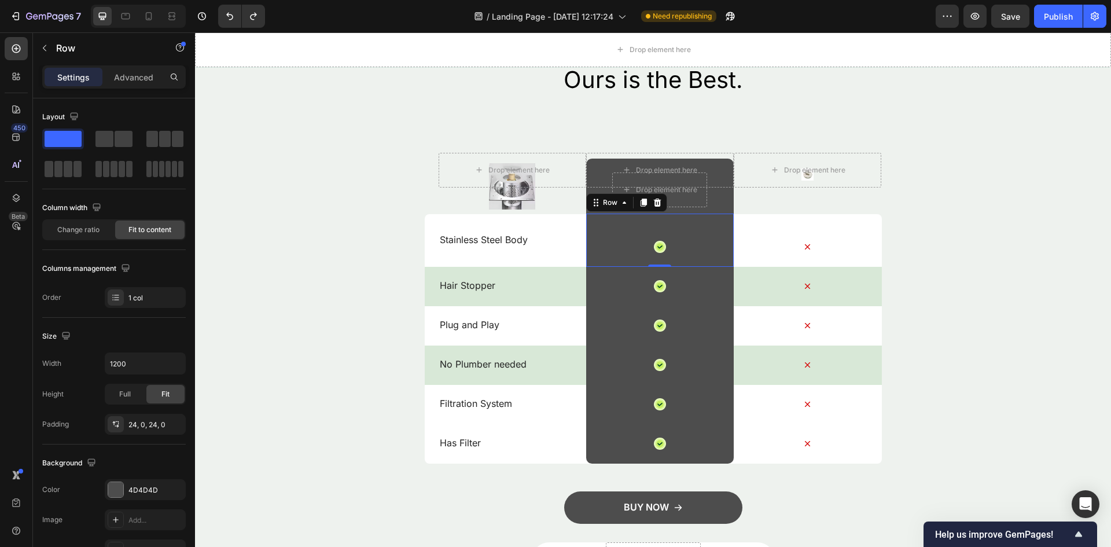
click at [619, 245] on div "Text Block Icon Row 0" at bounding box center [660, 240] width 148 height 53
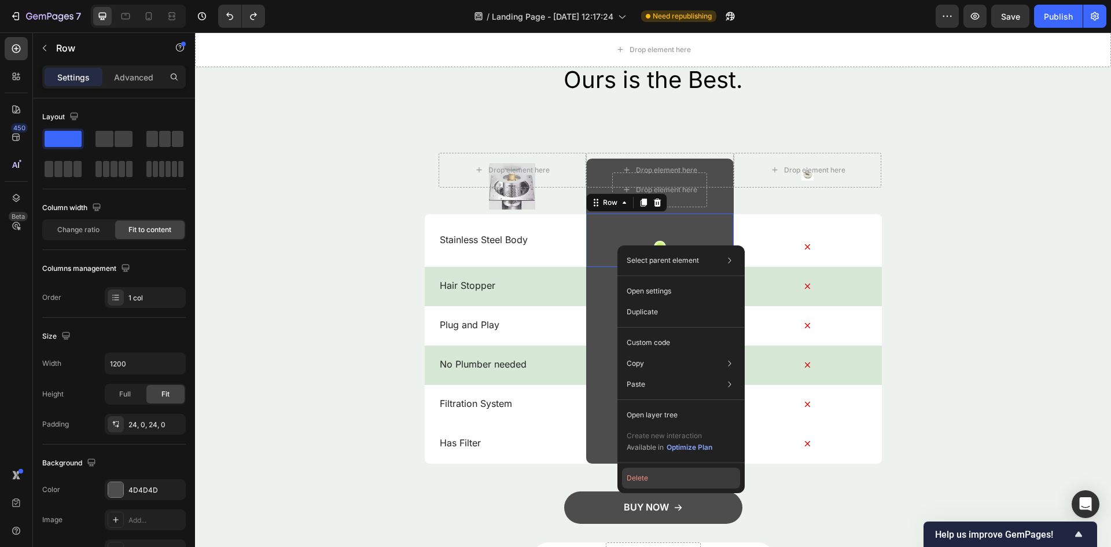
click at [644, 479] on button "Delete" at bounding box center [681, 478] width 118 height 21
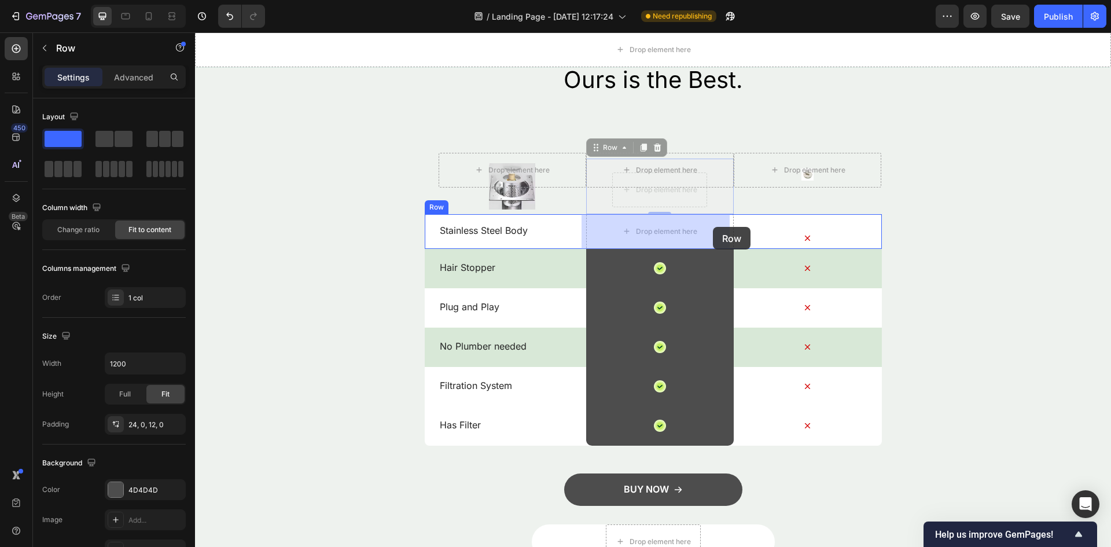
drag, startPoint x: 710, startPoint y: 188, endPoint x: 713, endPoint y: 229, distance: 40.7
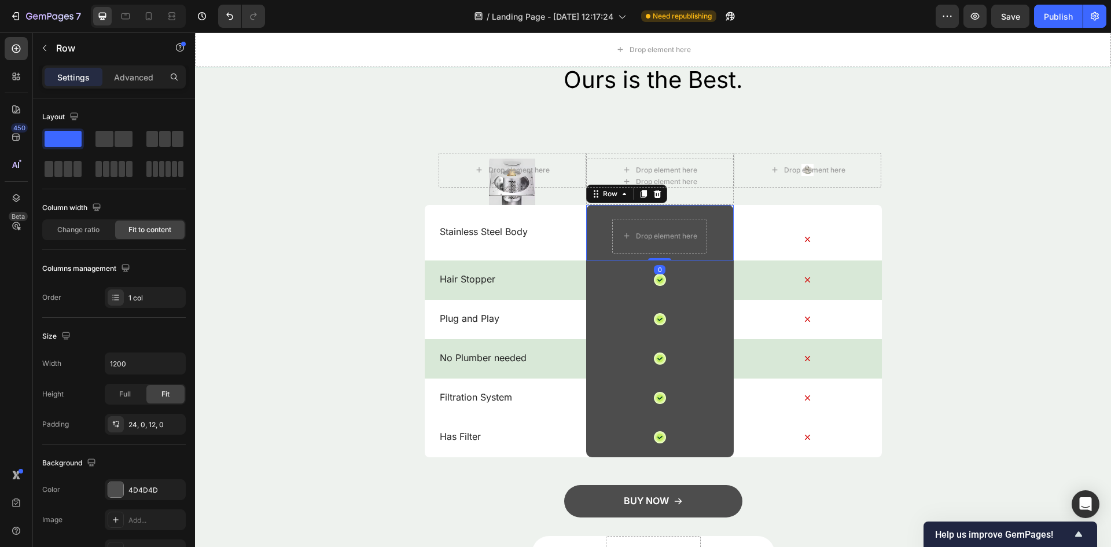
click at [708, 223] on div "Drop element here Row 0" at bounding box center [660, 233] width 148 height 56
click at [660, 278] on icon at bounding box center [660, 280] width 10 height 10
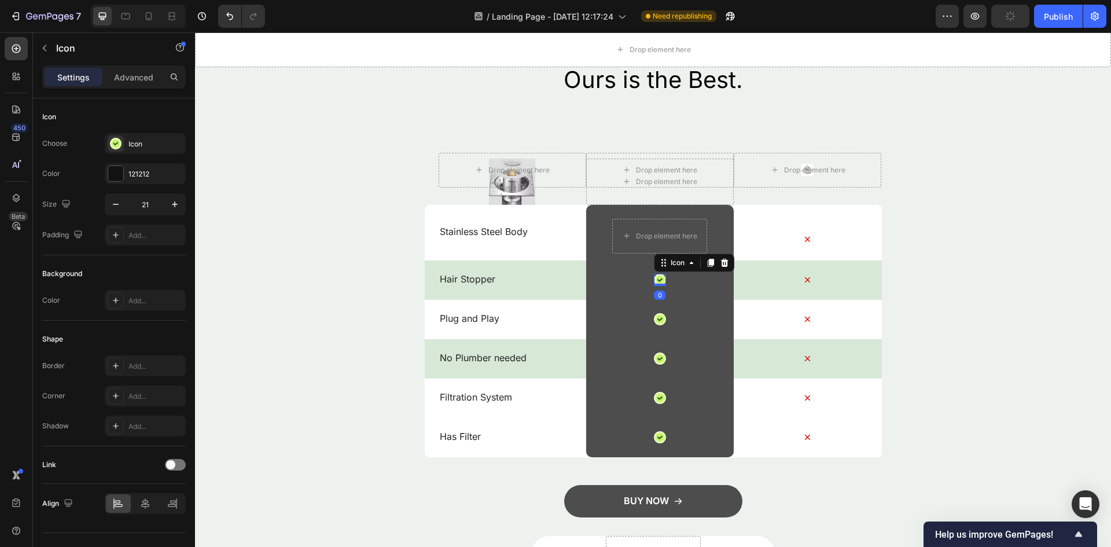
click at [660, 278] on icon at bounding box center [660, 280] width 10 height 10
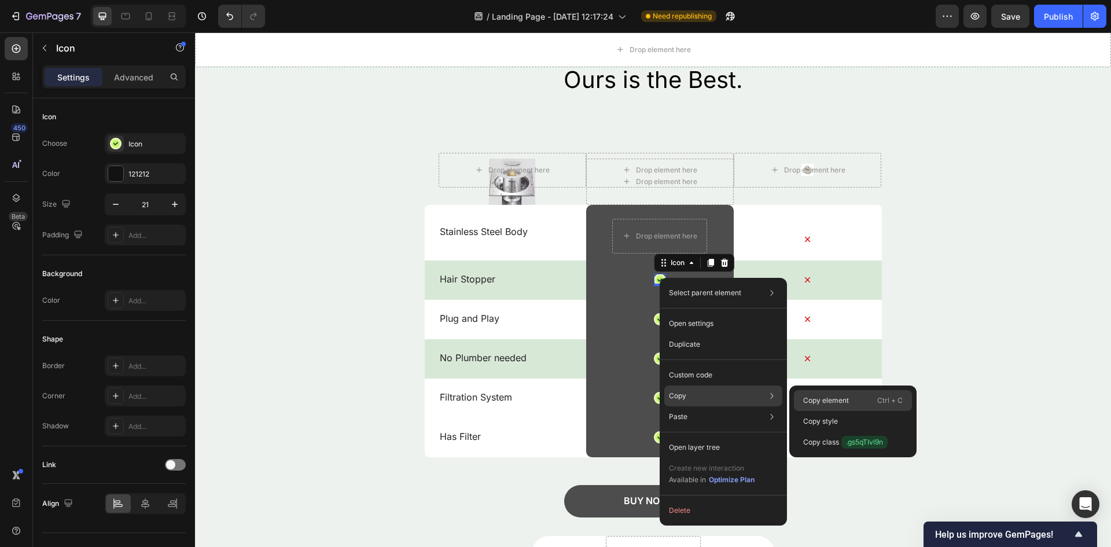
click at [857, 399] on div "Copy element Ctrl + C" at bounding box center [853, 400] width 118 height 21
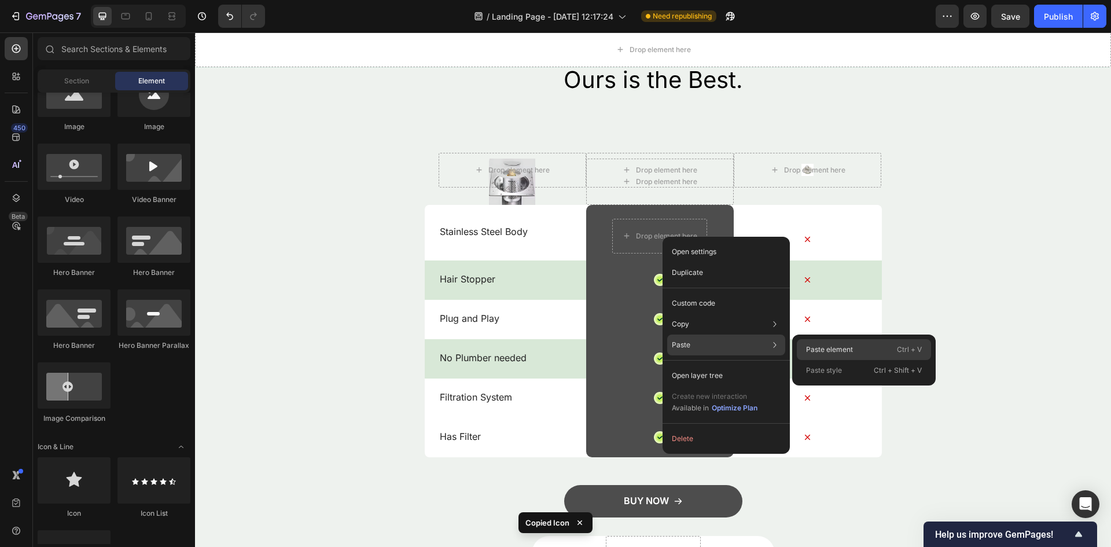
click at [841, 354] on p "Paste element" at bounding box center [829, 349] width 47 height 10
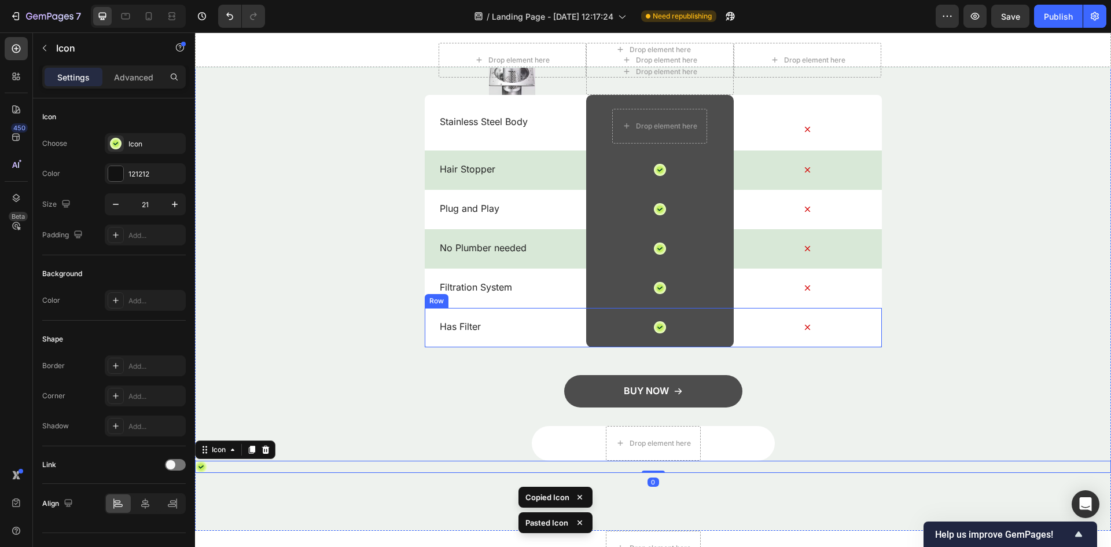
scroll to position [1365, 0]
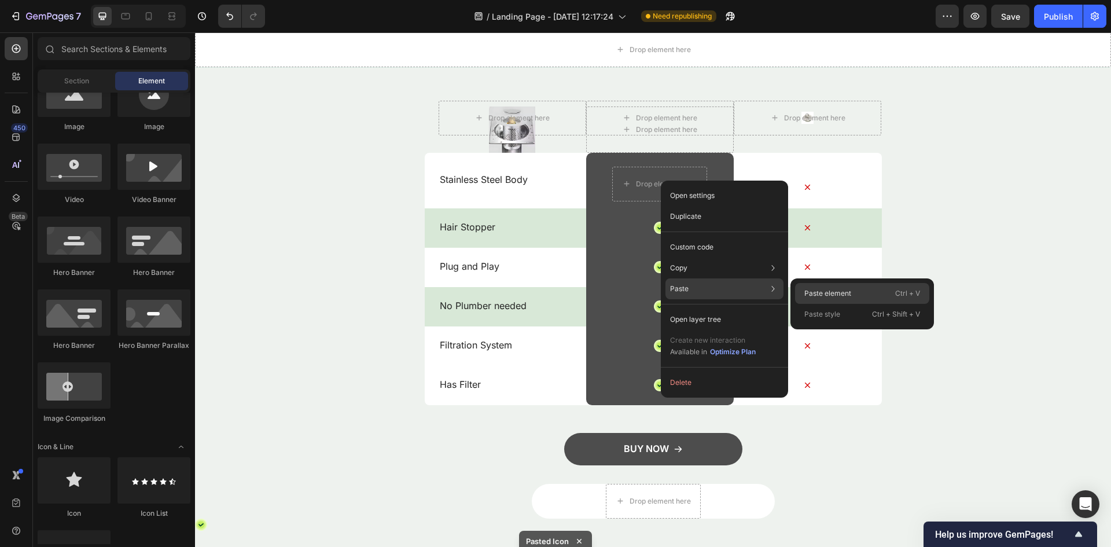
click at [853, 288] on div "Paste element Ctrl + V" at bounding box center [862, 293] width 134 height 21
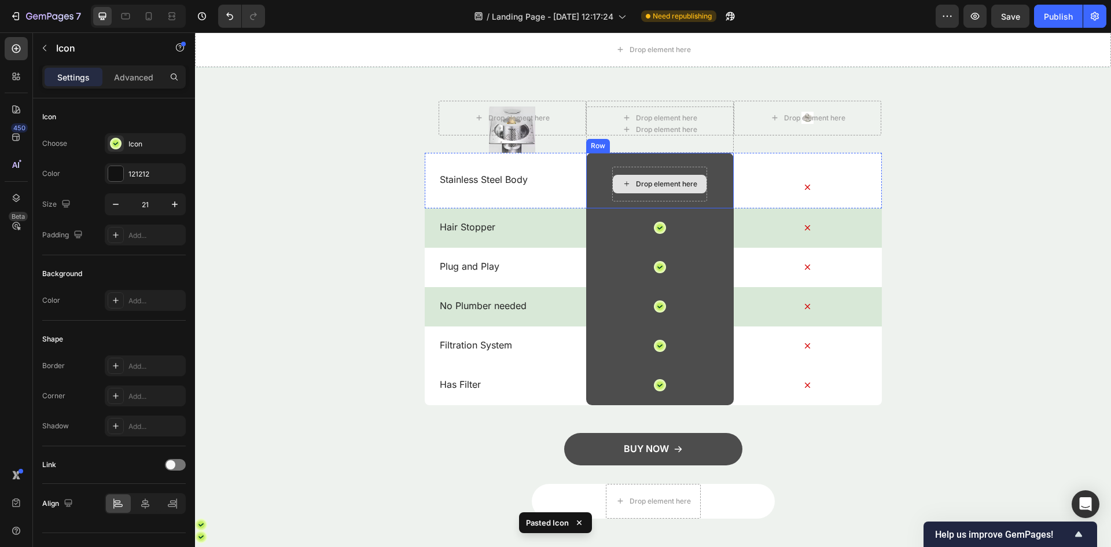
click at [667, 183] on div "Drop element here" at bounding box center [666, 183] width 61 height 9
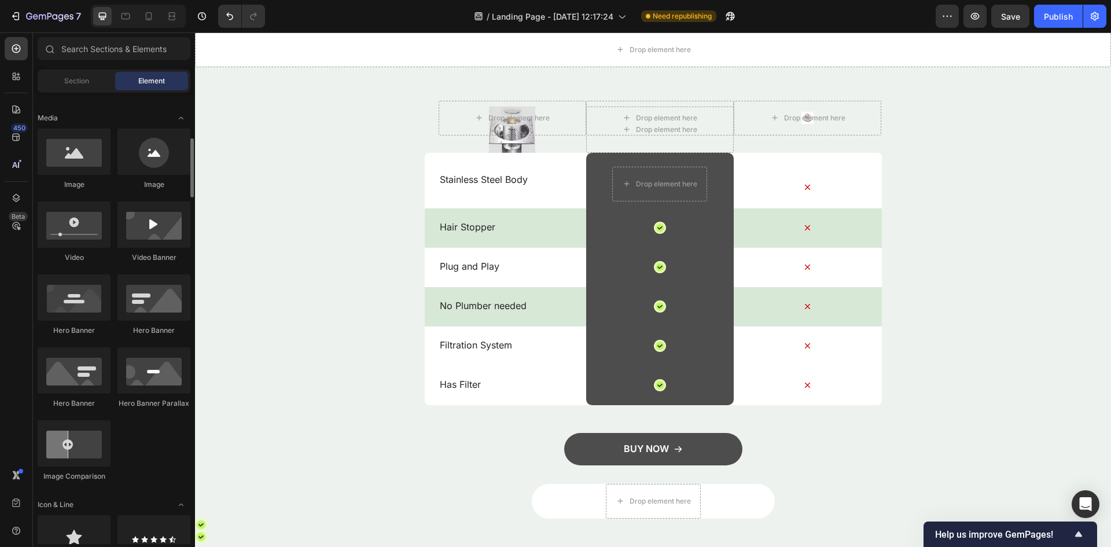
scroll to position [463, 0]
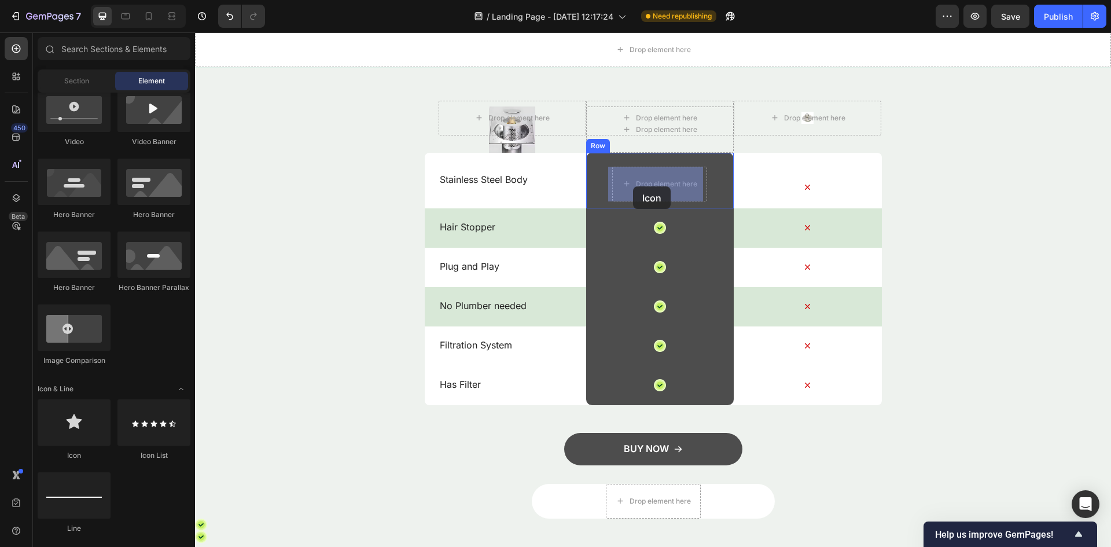
drag, startPoint x: 300, startPoint y: 458, endPoint x: 639, endPoint y: 184, distance: 435.9
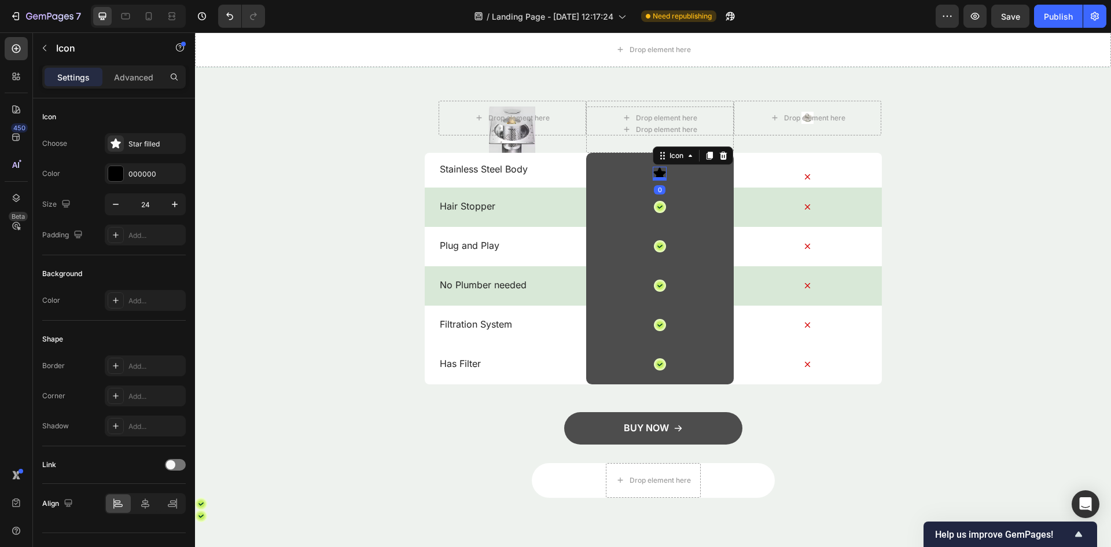
click at [658, 177] on div at bounding box center [660, 178] width 14 height 3
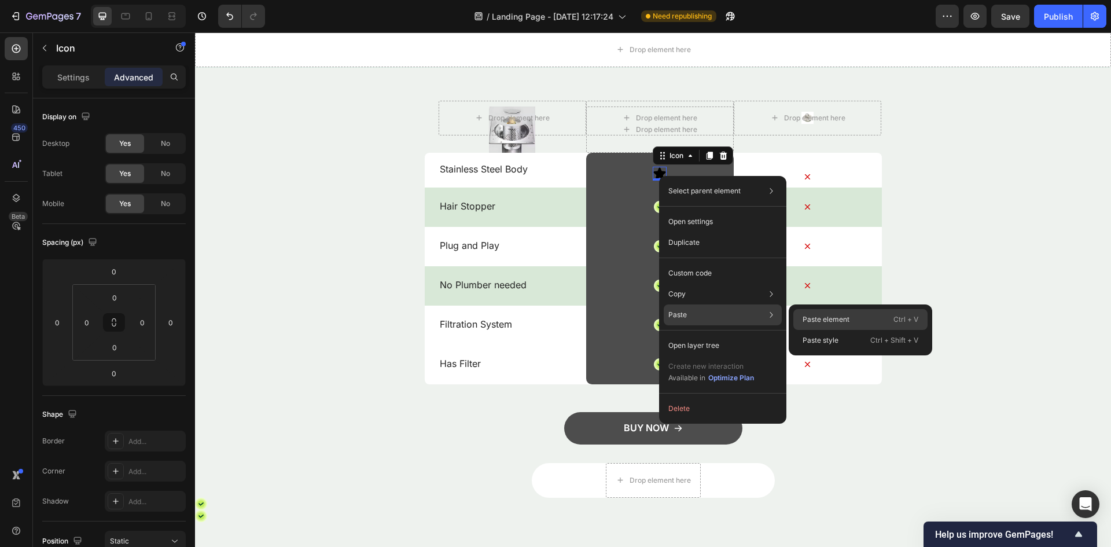
click at [855, 317] on div "Paste element Ctrl + V" at bounding box center [861, 319] width 134 height 21
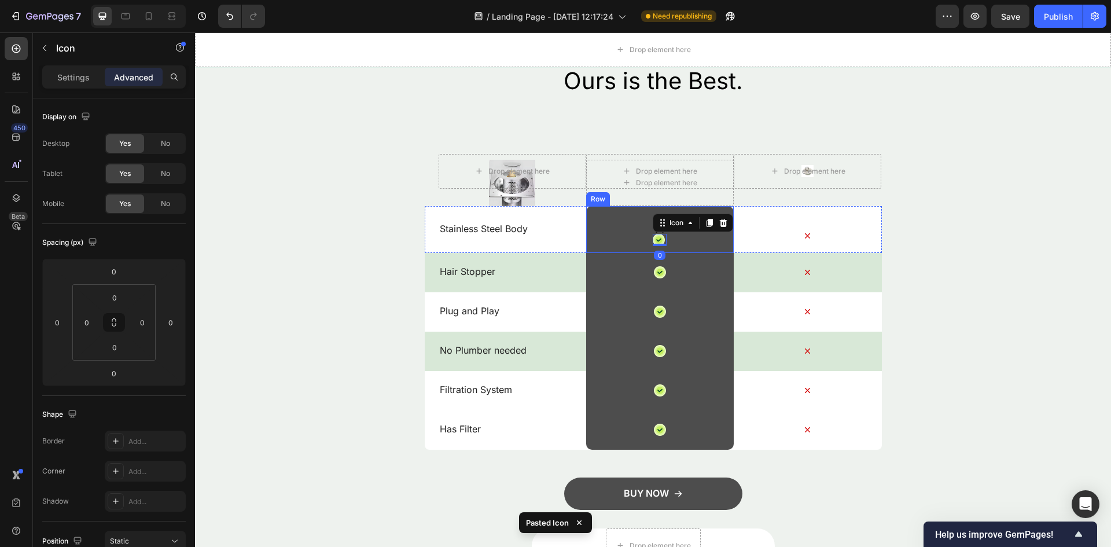
scroll to position [1307, 0]
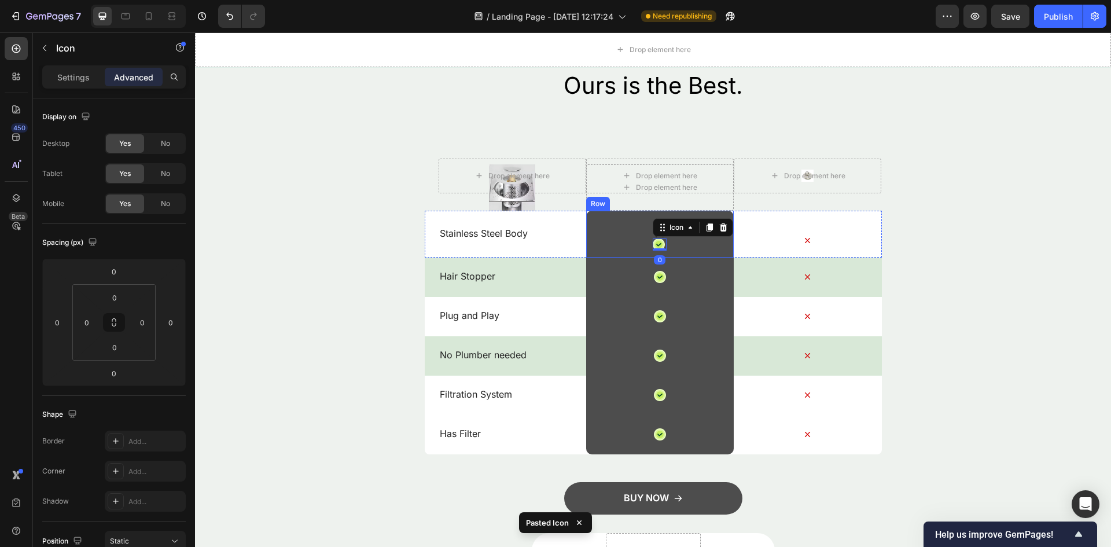
click at [633, 226] on div "Icon Icon 0 Row" at bounding box center [660, 234] width 148 height 47
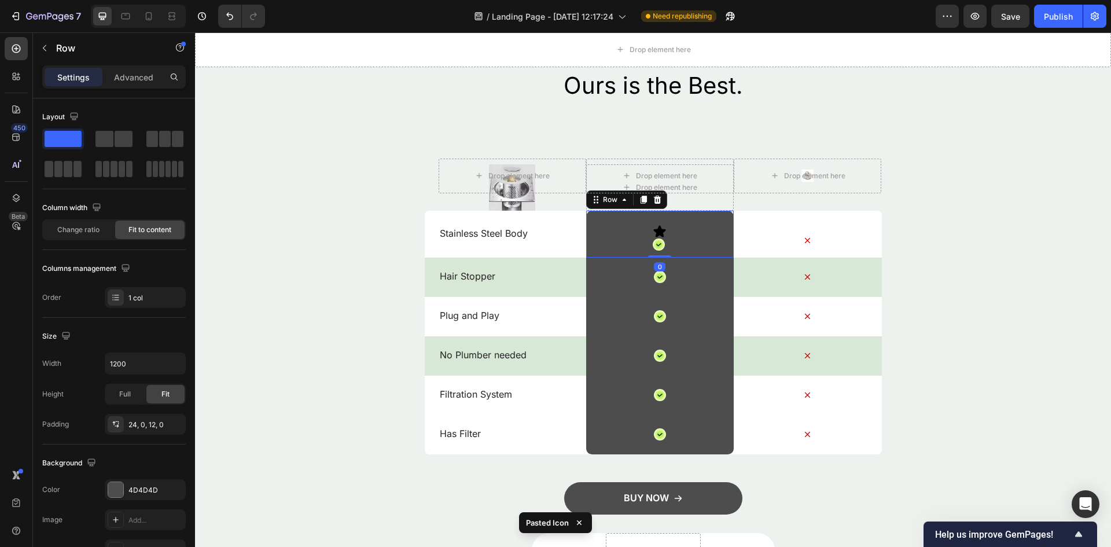
click at [664, 227] on div "Icon Icon Row 0" at bounding box center [660, 234] width 148 height 47
click at [661, 234] on icon at bounding box center [660, 232] width 14 height 14
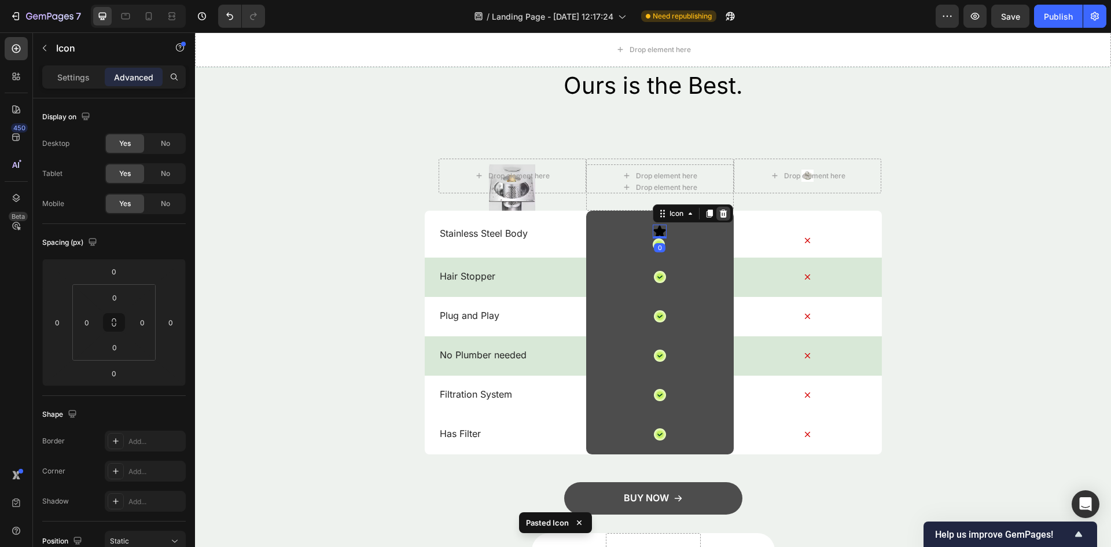
click at [719, 213] on icon at bounding box center [723, 213] width 9 height 9
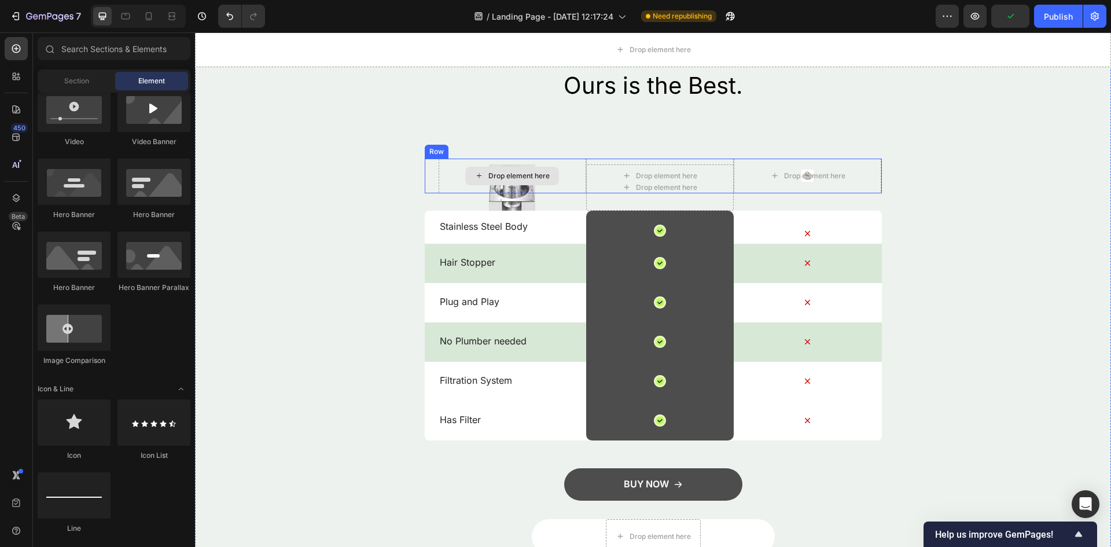
click at [535, 188] on div "Drop element here" at bounding box center [513, 176] width 148 height 35
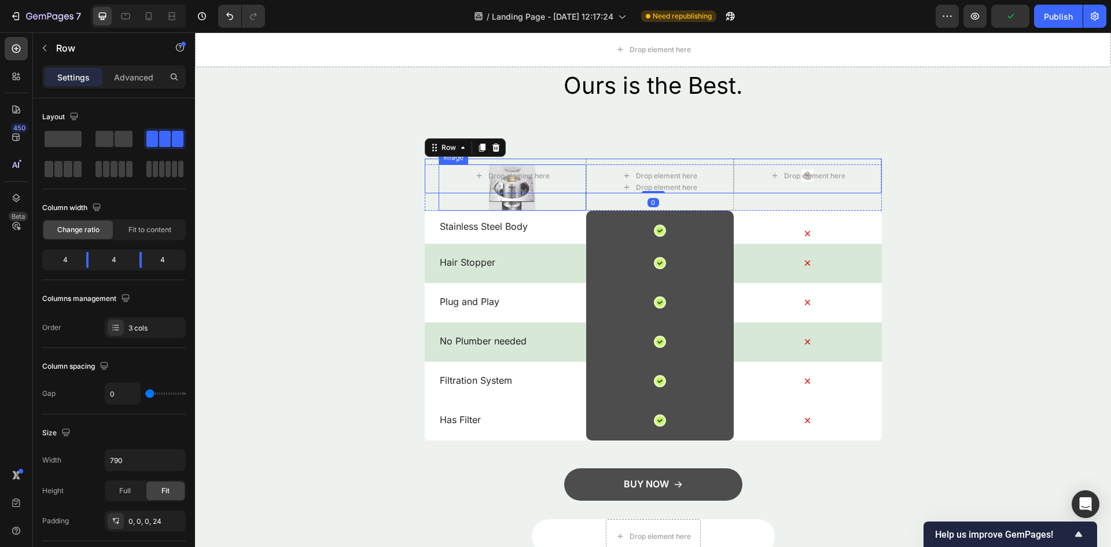
click at [530, 200] on img at bounding box center [512, 187] width 46 height 46
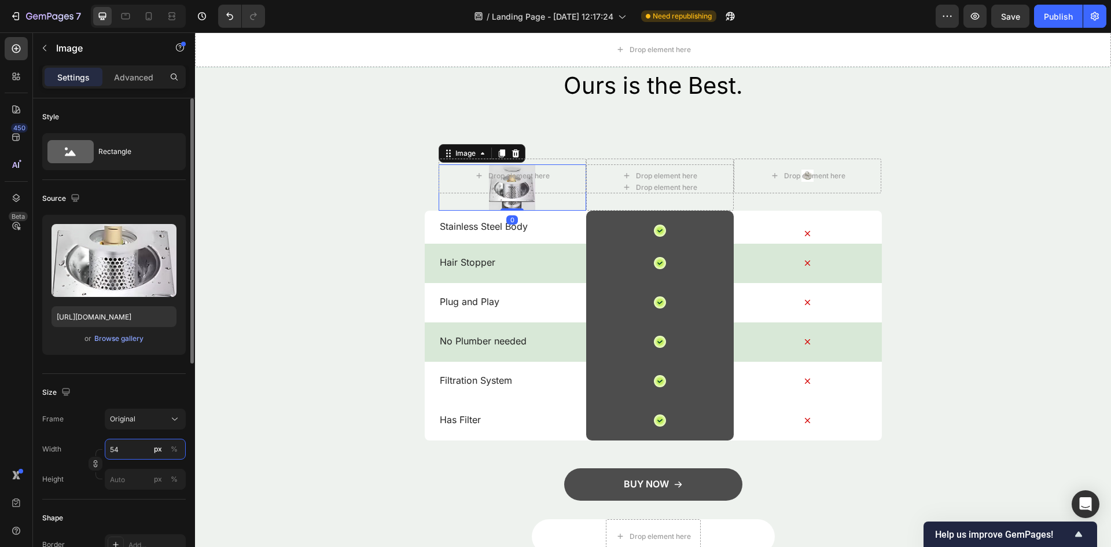
click at [146, 450] on input "54" at bounding box center [145, 449] width 81 height 21
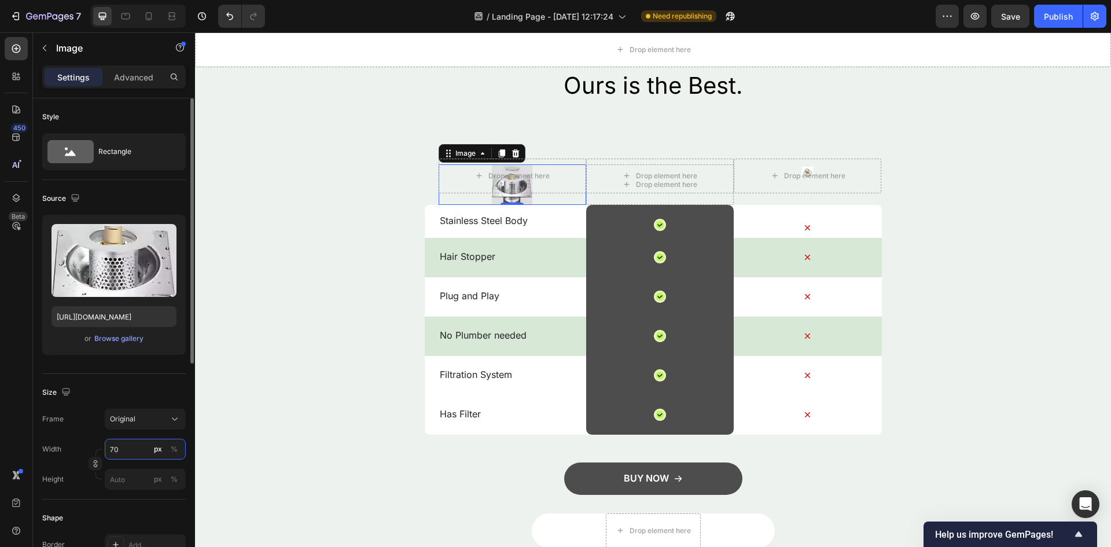
type input "7"
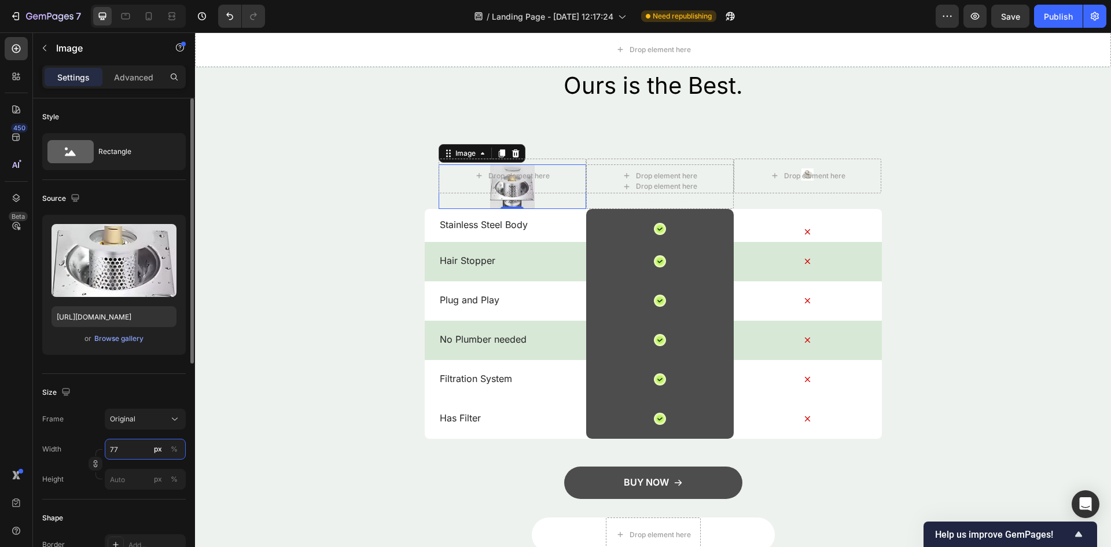
type input "775"
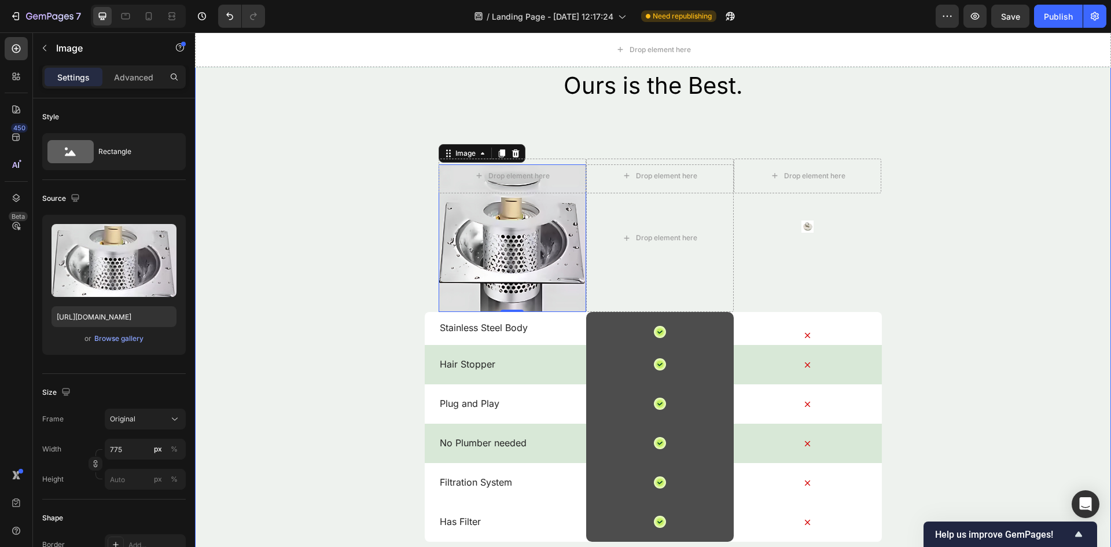
click at [251, 413] on div "Ours is the Best. Heading Drop element here Drop element here Drop element here…" at bounding box center [653, 374] width 916 height 610
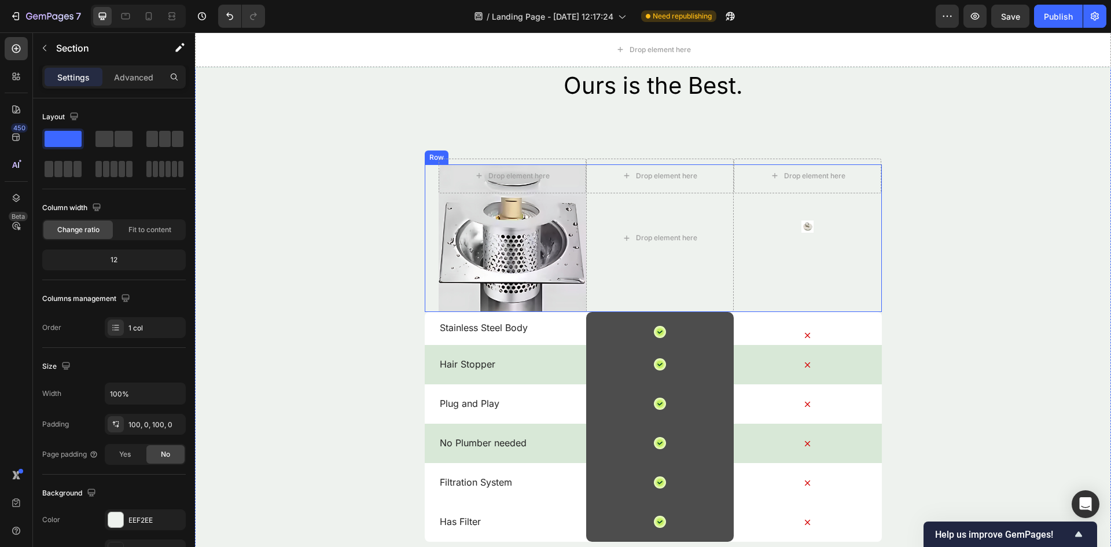
click at [804, 229] on img at bounding box center [808, 227] width 12 height 12
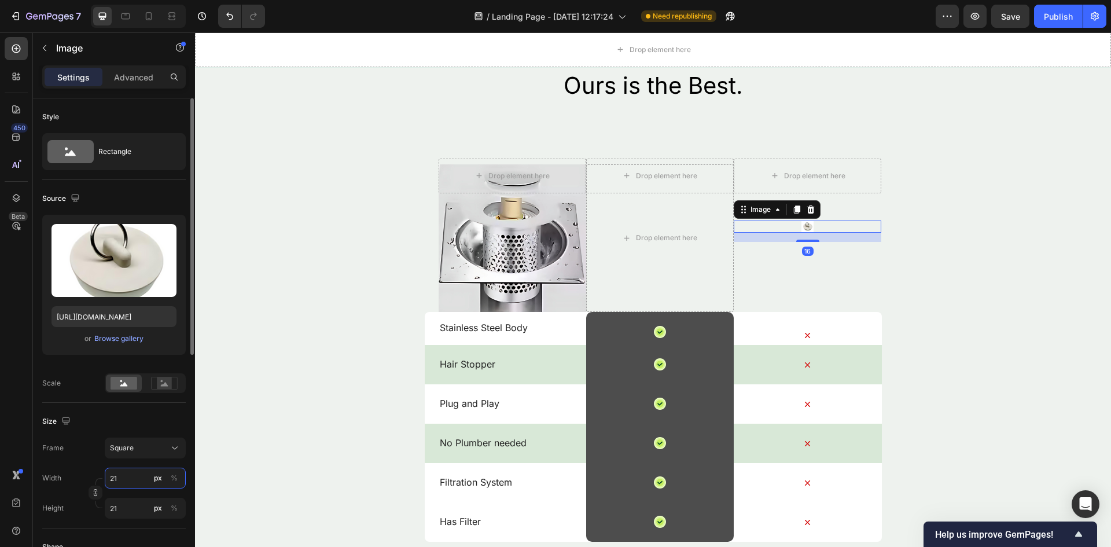
click at [114, 487] on input "21" at bounding box center [145, 478] width 81 height 21
click at [127, 482] on input "21" at bounding box center [145, 478] width 81 height 21
type input "2"
type input "27"
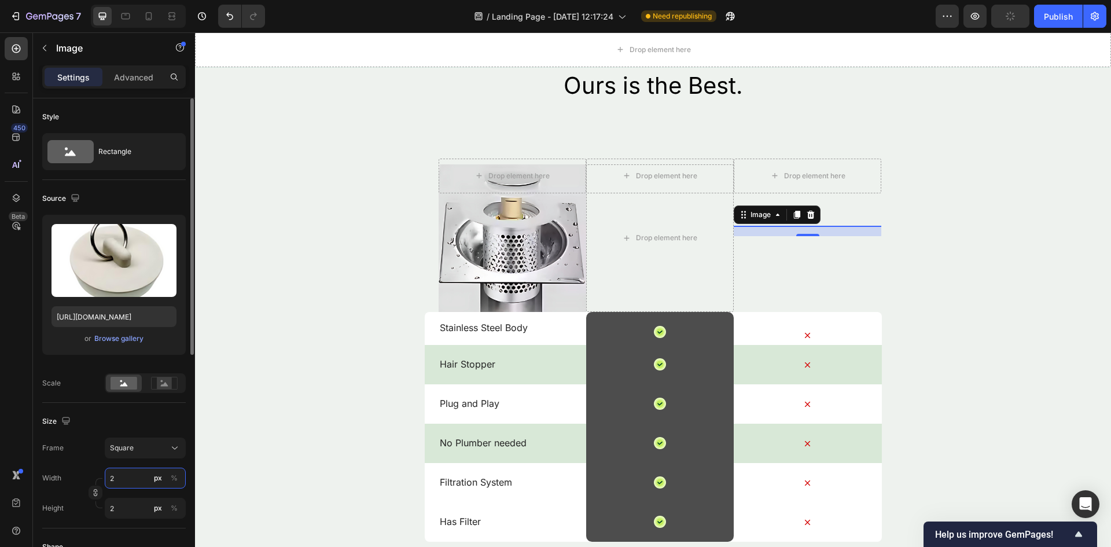
type input "27"
type input "277"
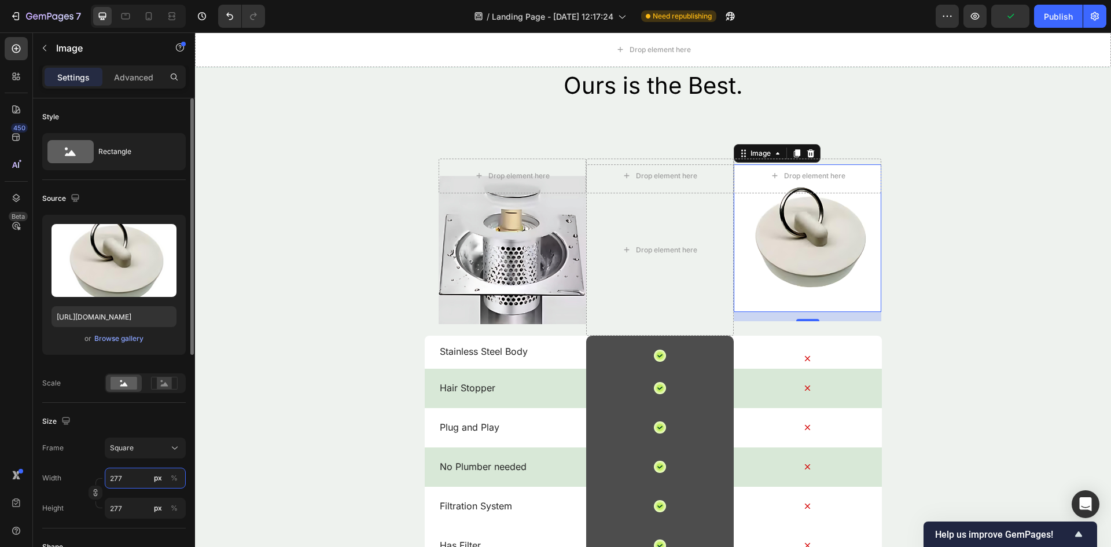
type input "2775"
type input "277"
type input "27"
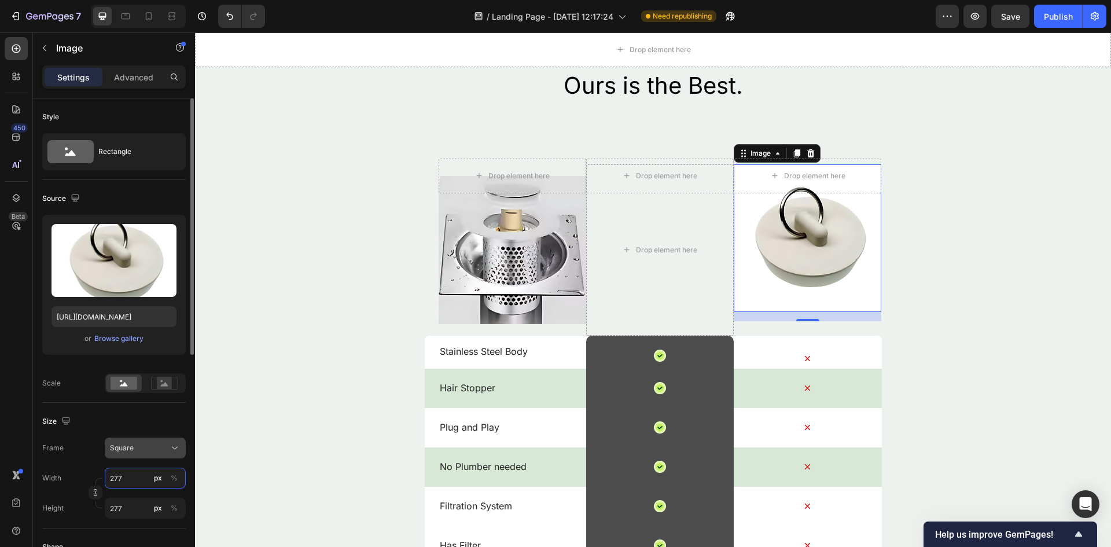
type input "27"
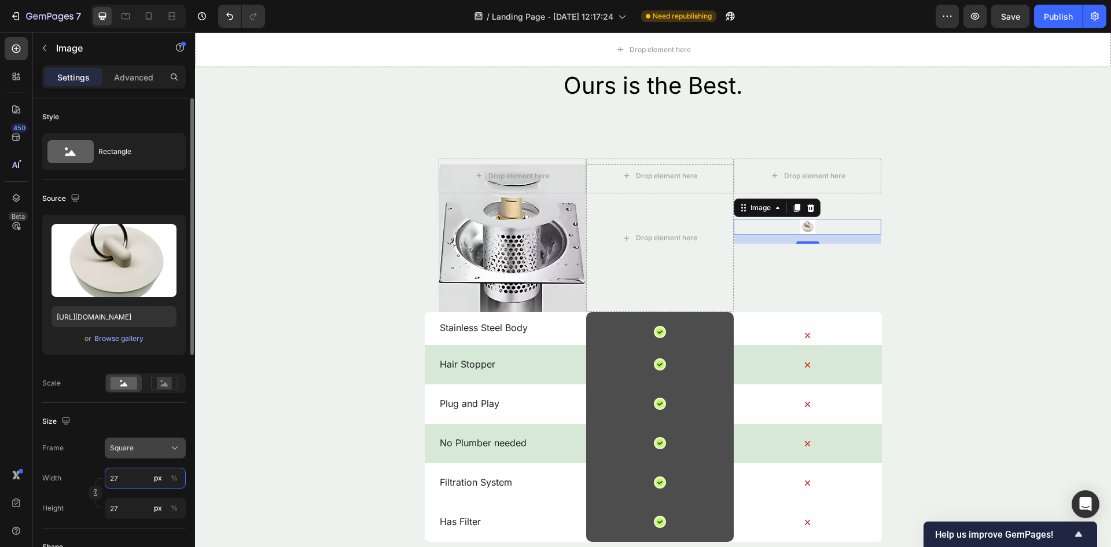
type input "2"
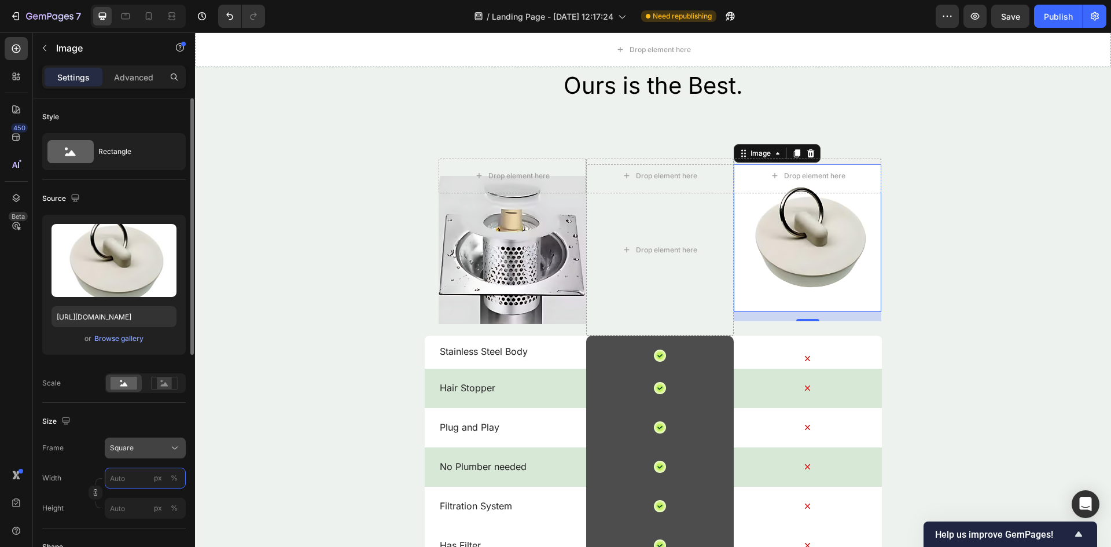
type input "2"
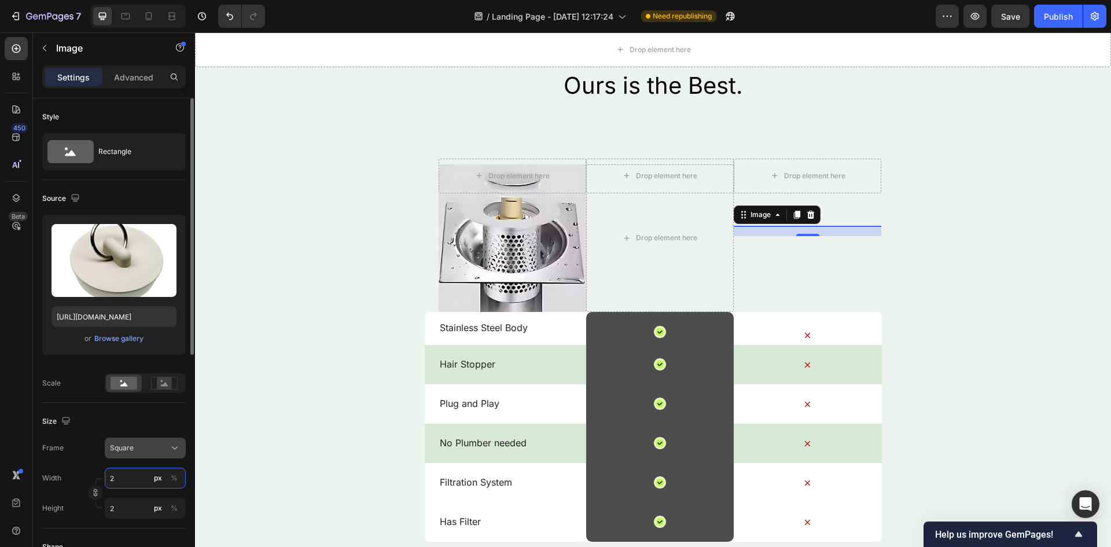
type input "27"
type input "2"
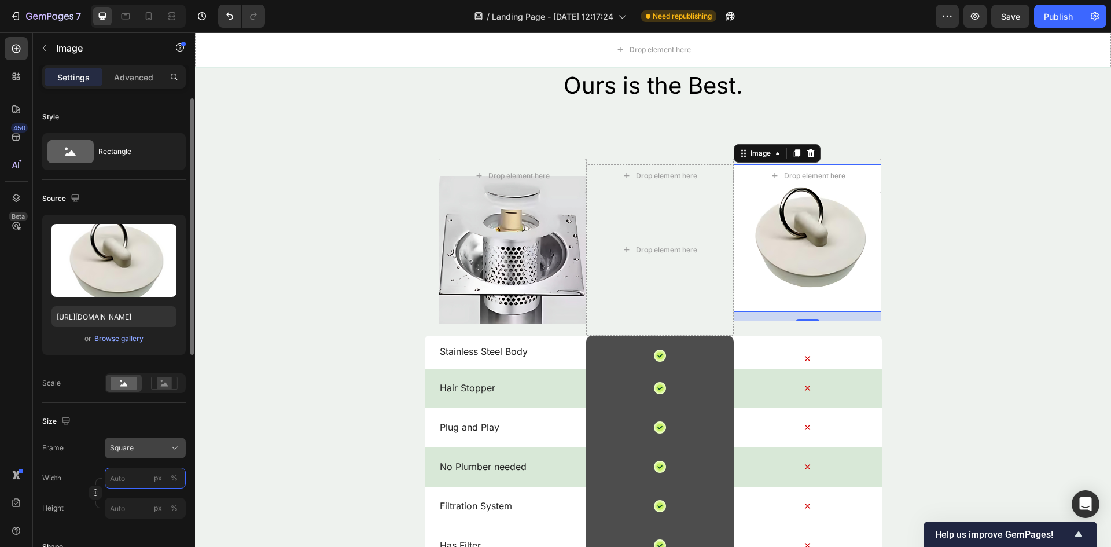
type input "2"
type input "7"
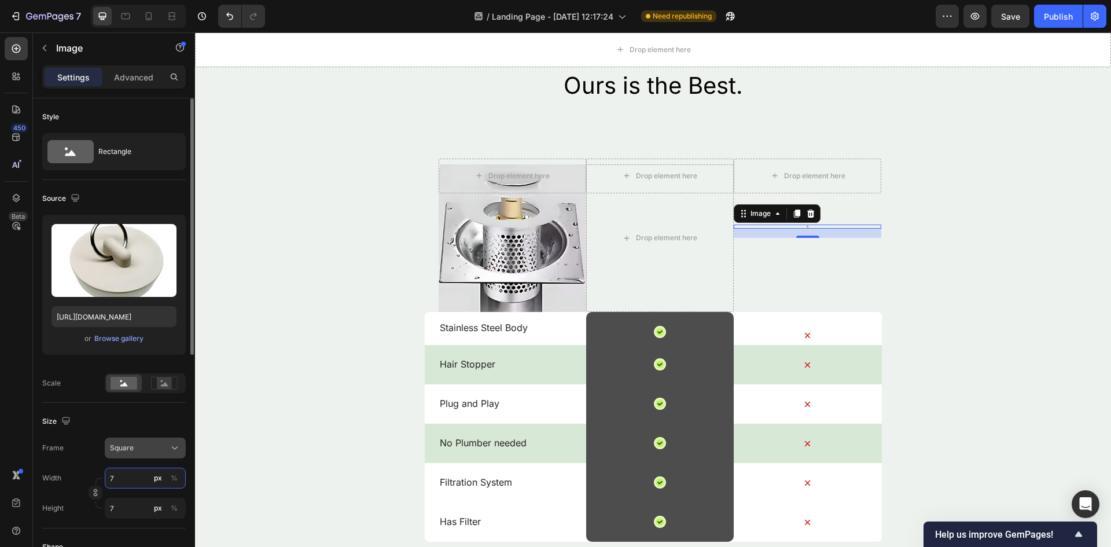
type input "77"
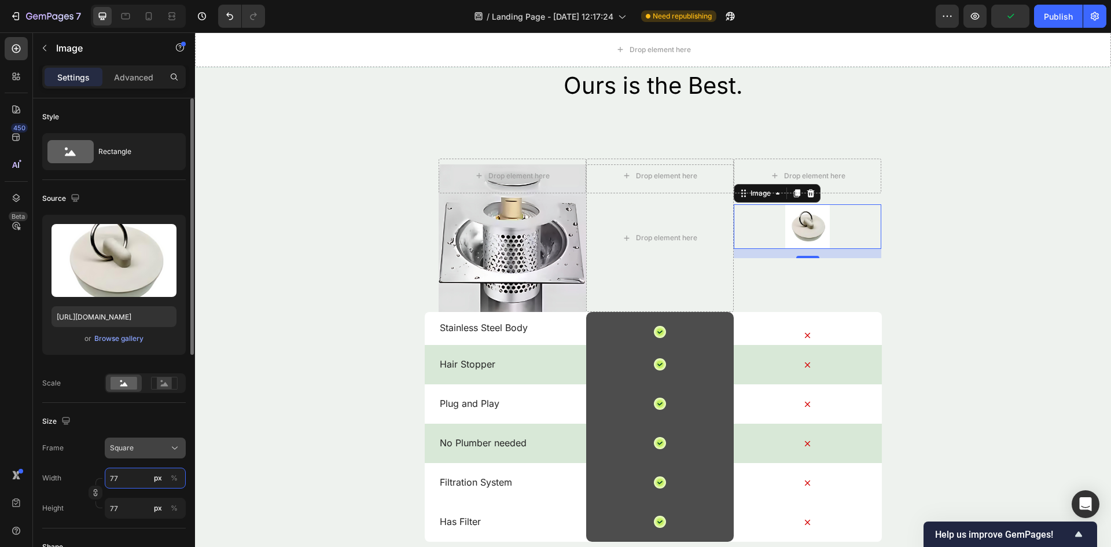
type input "775"
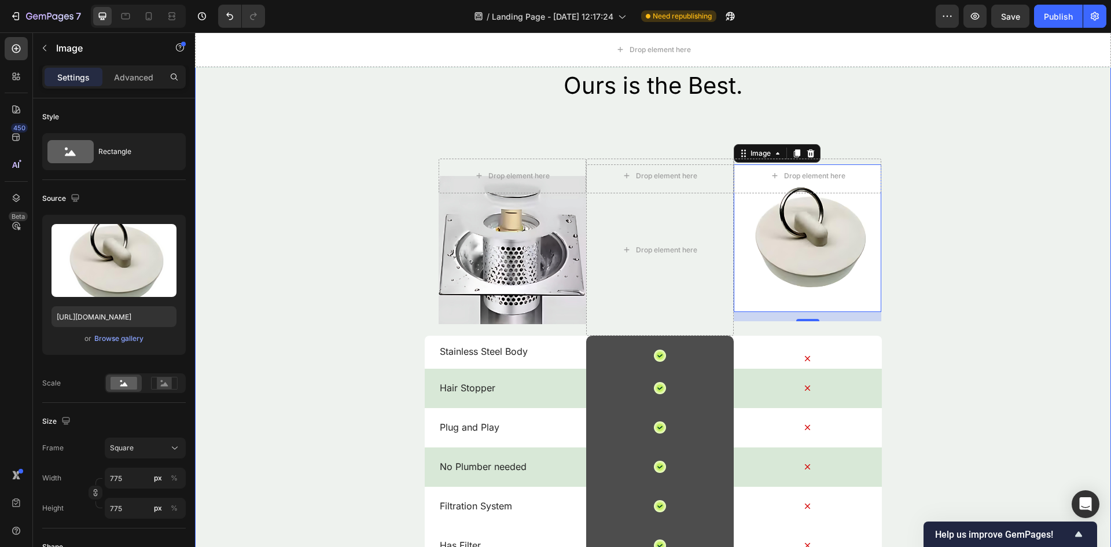
click at [284, 423] on div "Ours is the Best. Heading Drop element here Drop element here Drop element here…" at bounding box center [653, 386] width 916 height 634
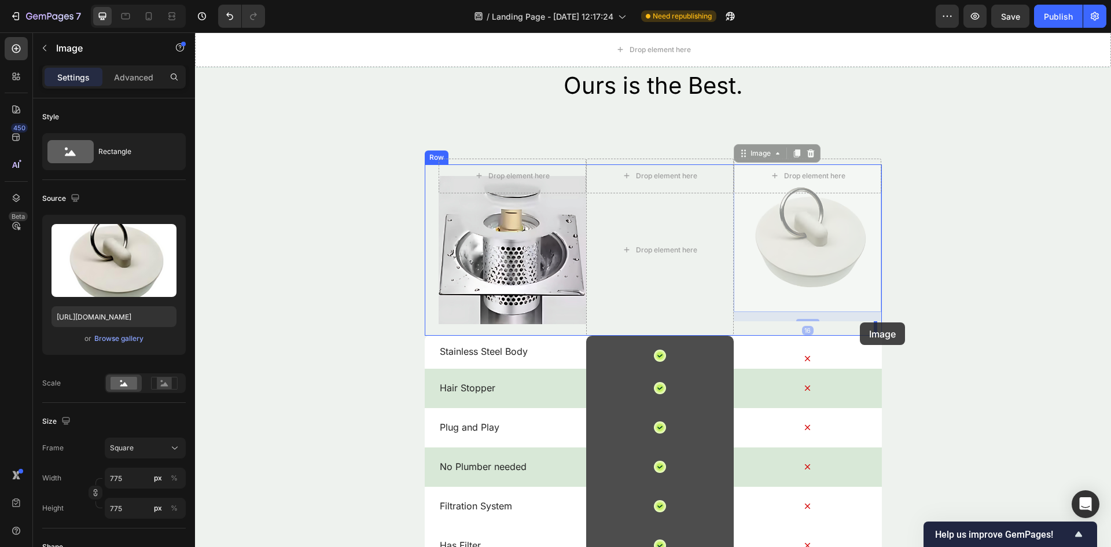
drag, startPoint x: 861, startPoint y: 299, endPoint x: 860, endPoint y: 322, distance: 23.2
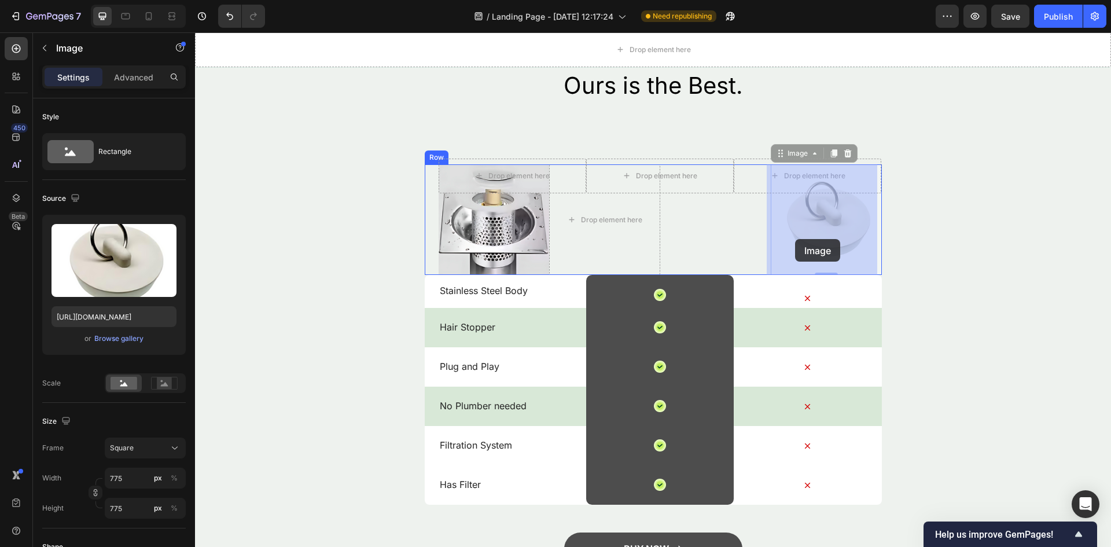
drag, startPoint x: 838, startPoint y: 242, endPoint x: 791, endPoint y: 239, distance: 47.5
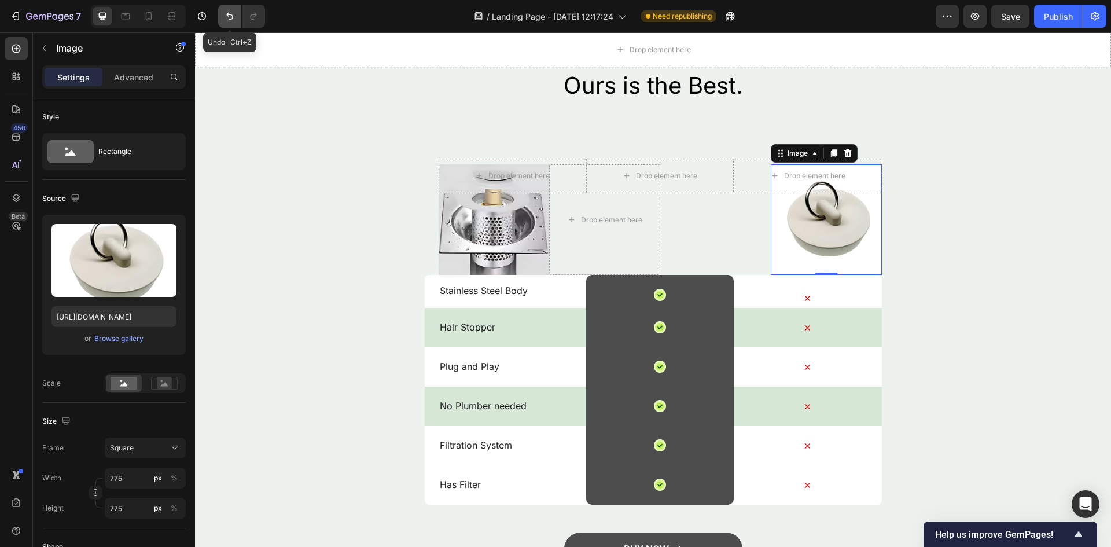
click at [223, 16] on button "Undo/Redo" at bounding box center [229, 16] width 23 height 23
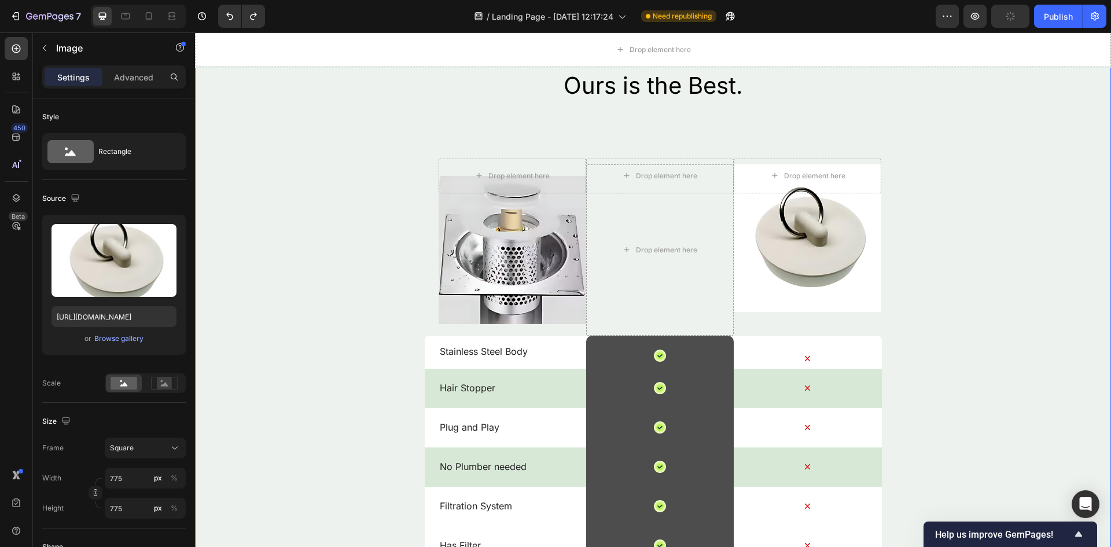
click at [280, 203] on div "Ours is the Best. Heading Drop element here Drop element here Drop element here…" at bounding box center [653, 386] width 916 height 634
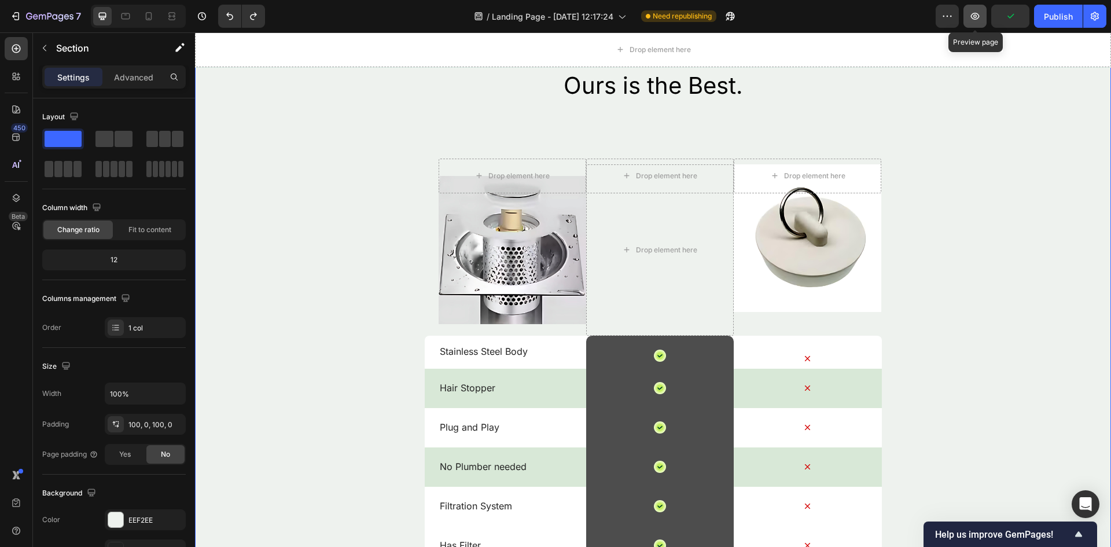
click at [978, 10] on button "button" at bounding box center [975, 16] width 23 height 23
click at [1016, 16] on span "Save" at bounding box center [1010, 17] width 19 height 10
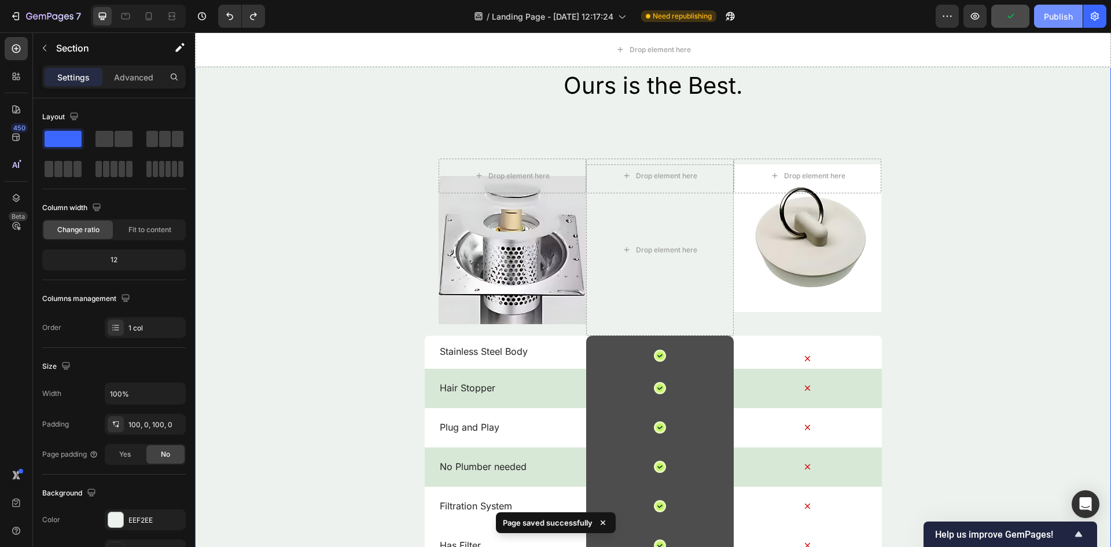
click at [1054, 6] on button "Publish" at bounding box center [1058, 16] width 49 height 23
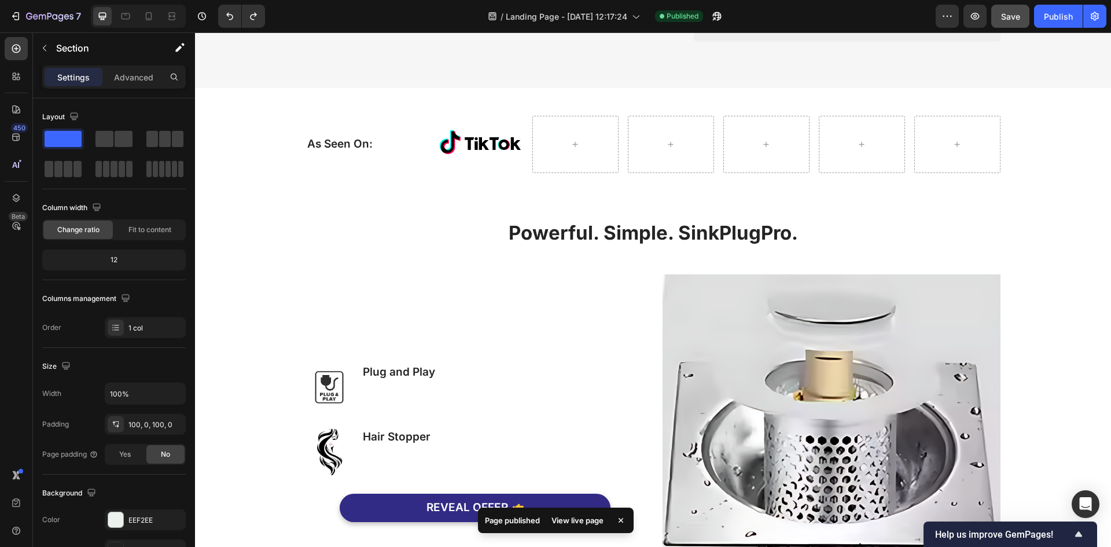
scroll to position [555, 0]
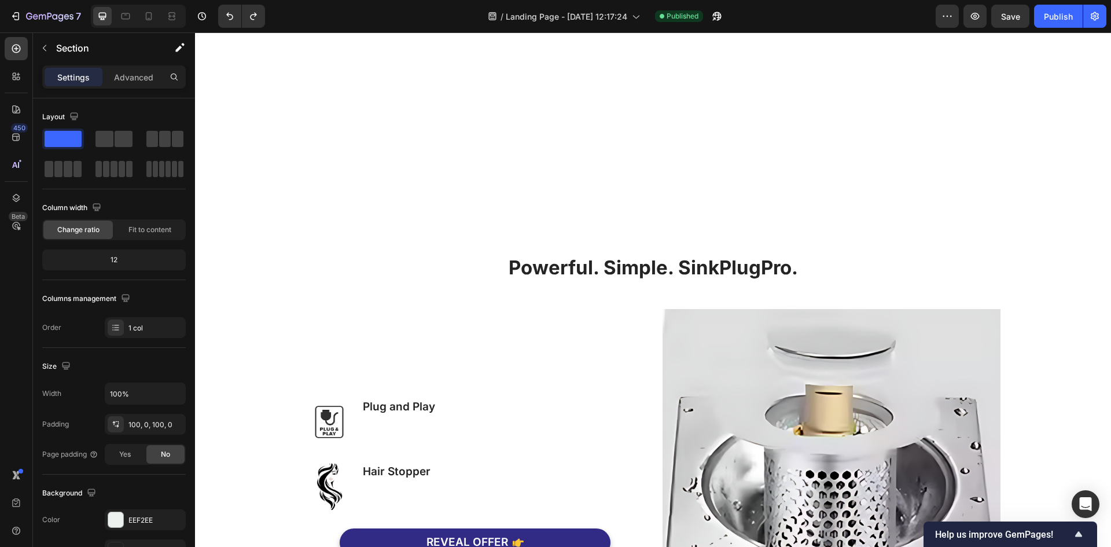
scroll to position [810, 0]
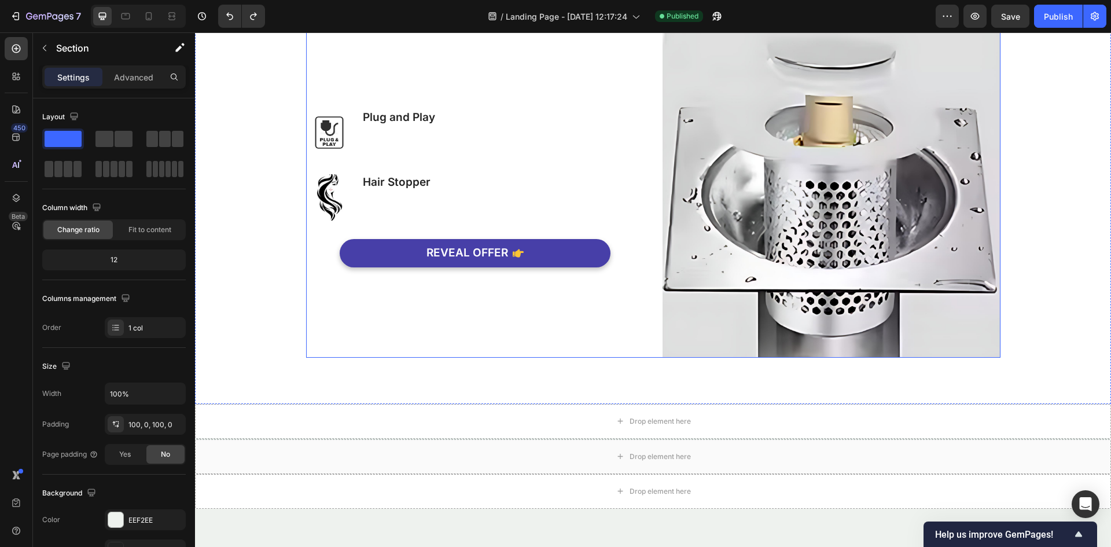
click at [532, 254] on button "REVEAL OFFER" at bounding box center [475, 253] width 271 height 28
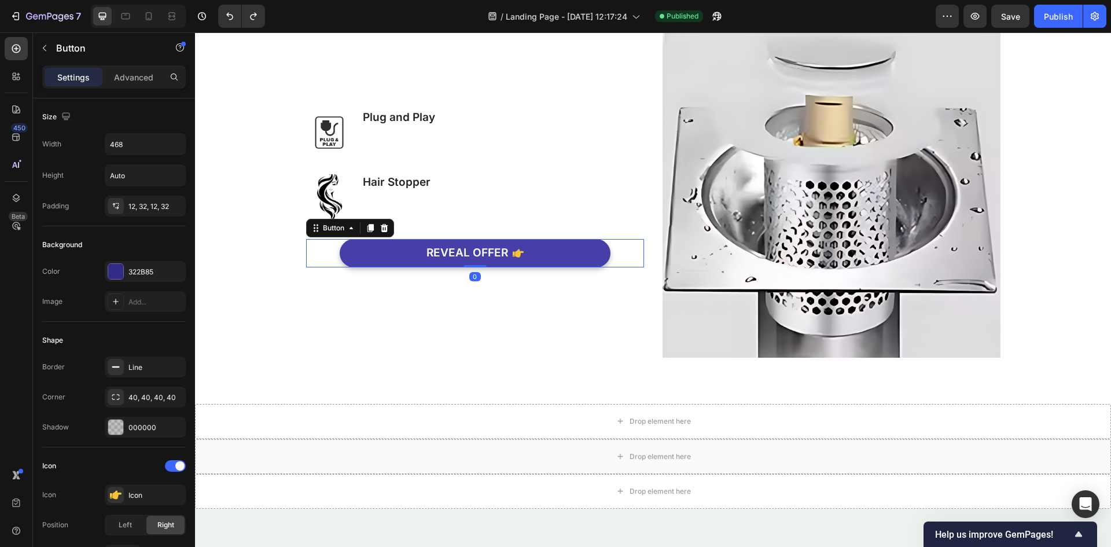
click at [532, 254] on button "REVEAL OFFER" at bounding box center [475, 253] width 271 height 28
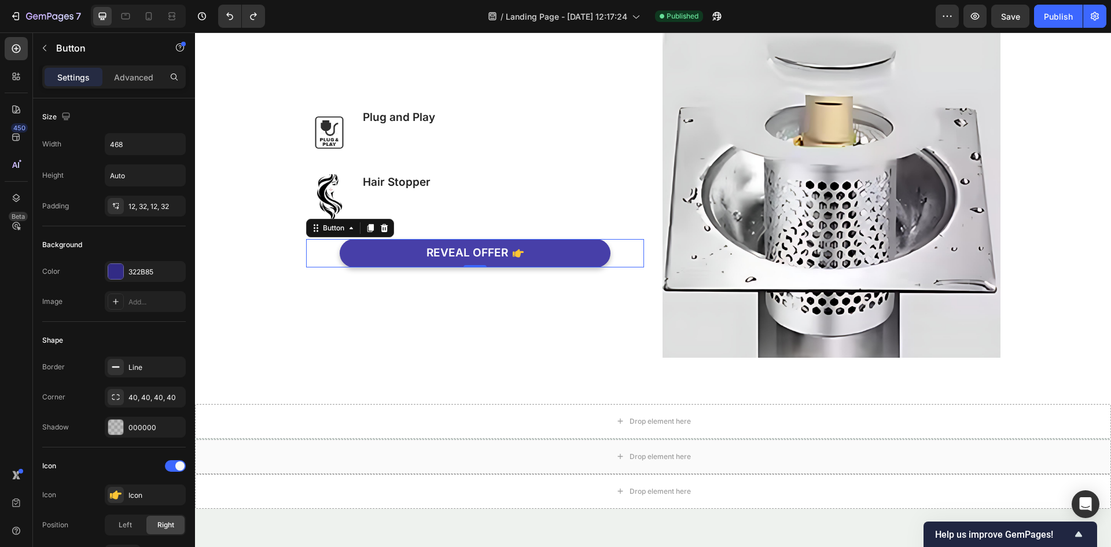
click at [532, 254] on button "REVEAL OFFER" at bounding box center [475, 253] width 271 height 28
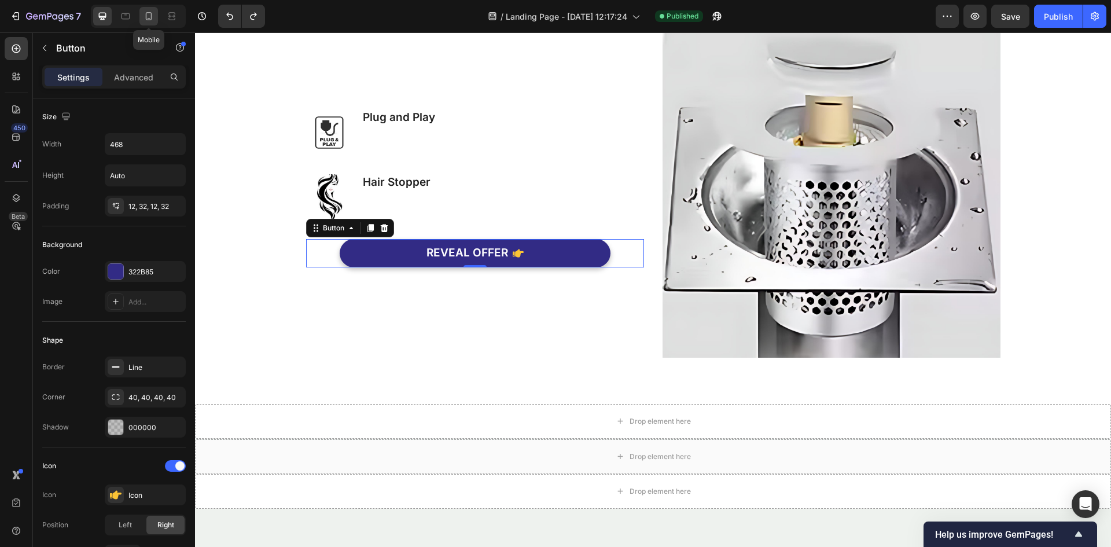
click at [144, 19] on icon at bounding box center [149, 16] width 12 height 12
type input "21"
type input "100%"
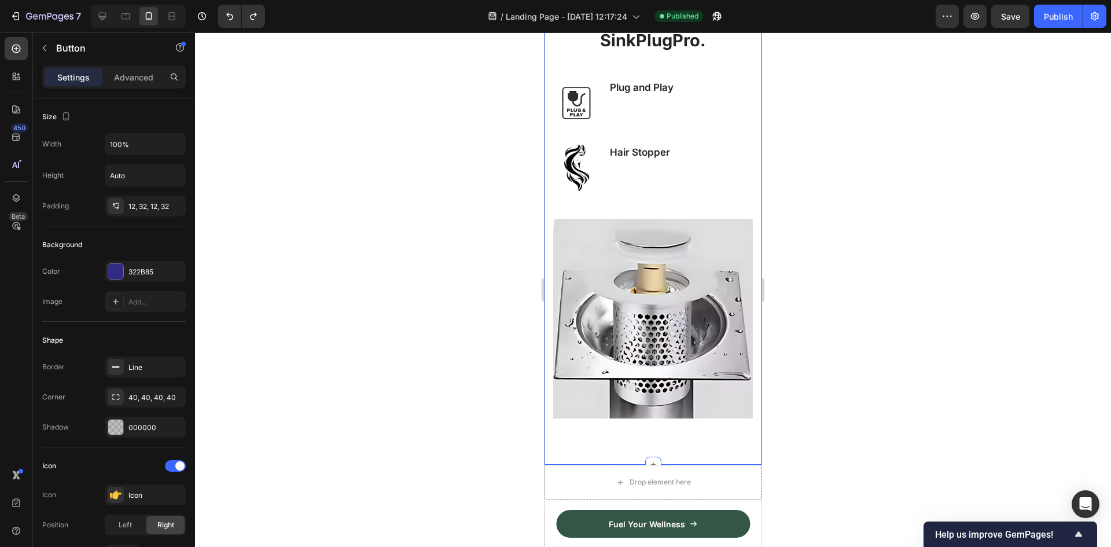
scroll to position [1058, 0]
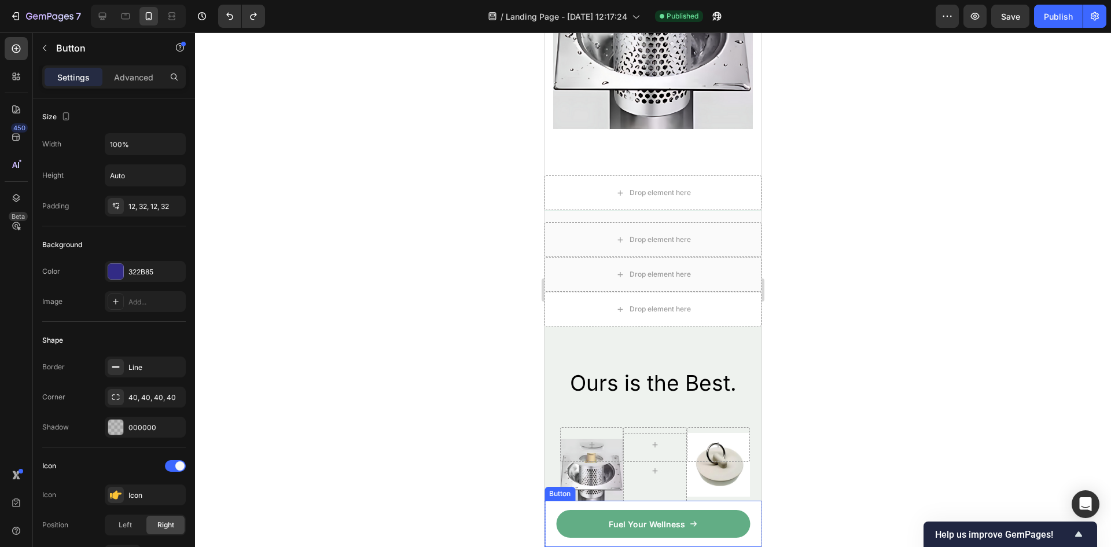
click at [706, 527] on link "Fuel Your Wellness" at bounding box center [653, 524] width 194 height 28
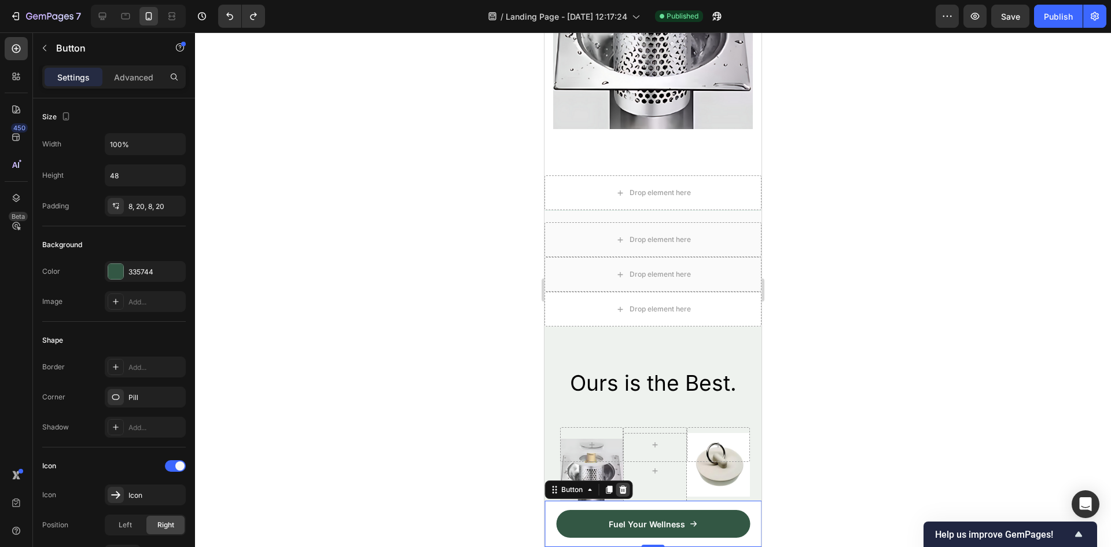
click at [625, 491] on icon at bounding box center [623, 490] width 8 height 8
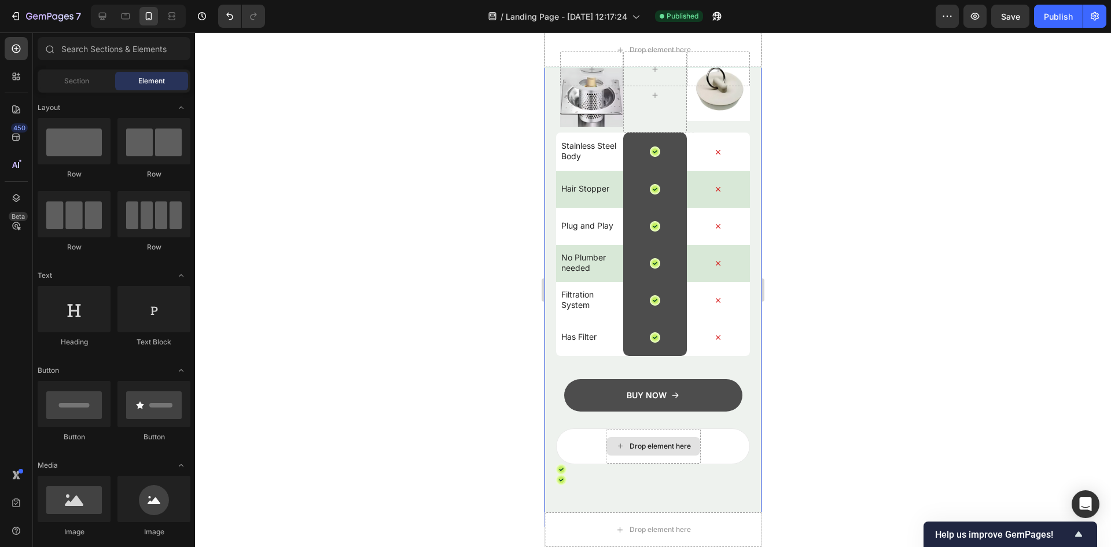
scroll to position [1579, 0]
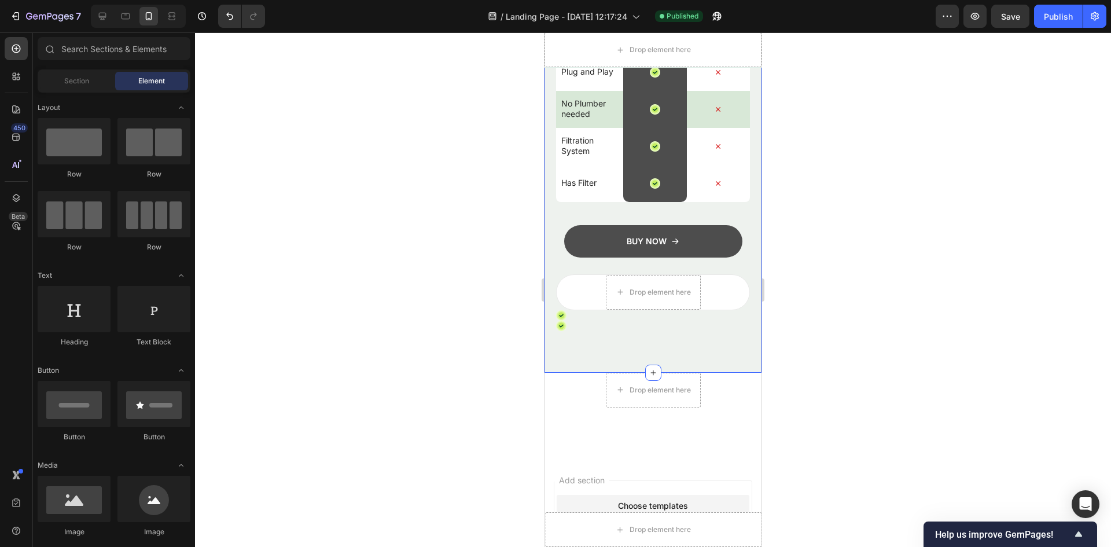
click at [564, 325] on icon at bounding box center [561, 325] width 9 height 9
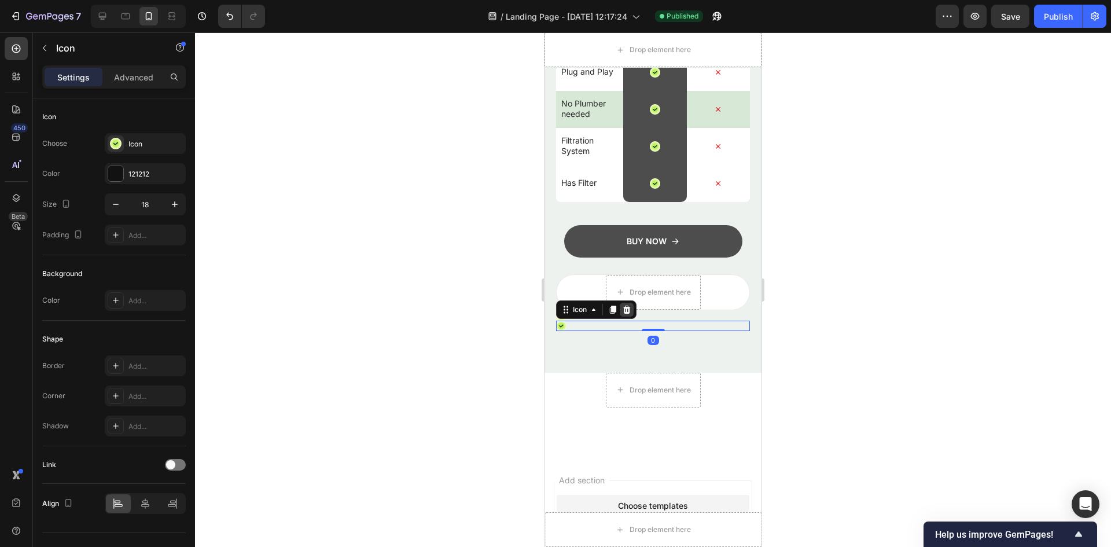
click at [626, 306] on icon at bounding box center [626, 309] width 9 height 9
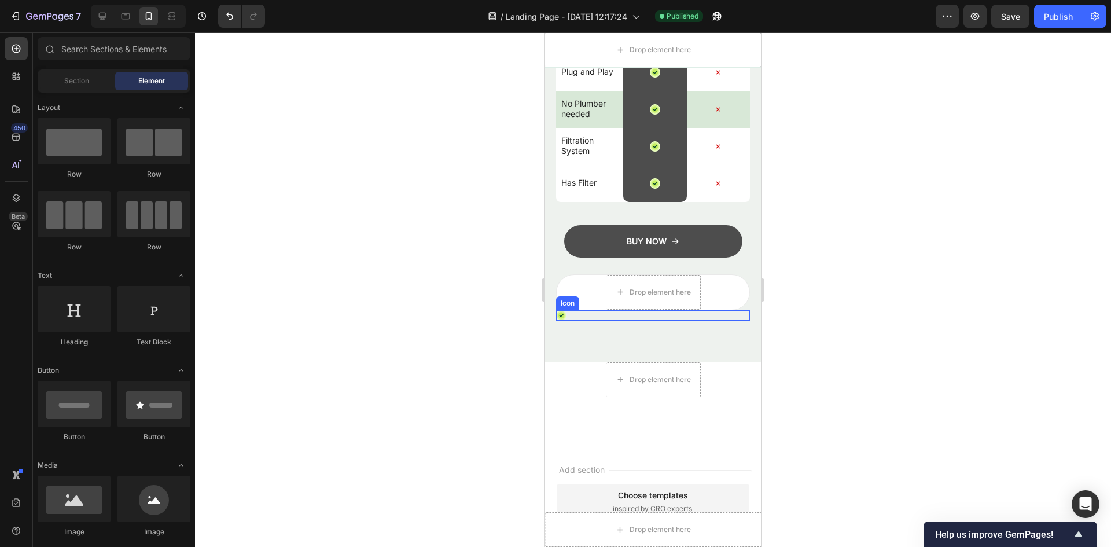
click at [552, 314] on div "Ours is the Best. Heading Row Image Image Text Block Row Stainless Steel Body T…" at bounding box center [653, 79] width 217 height 565
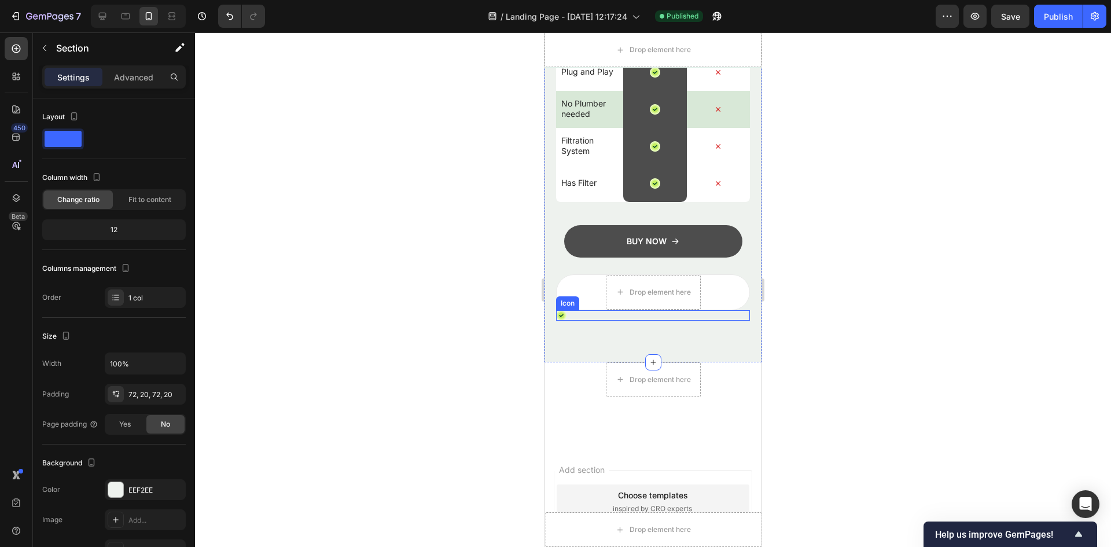
click at [565, 310] on icon at bounding box center [561, 315] width 10 height 10
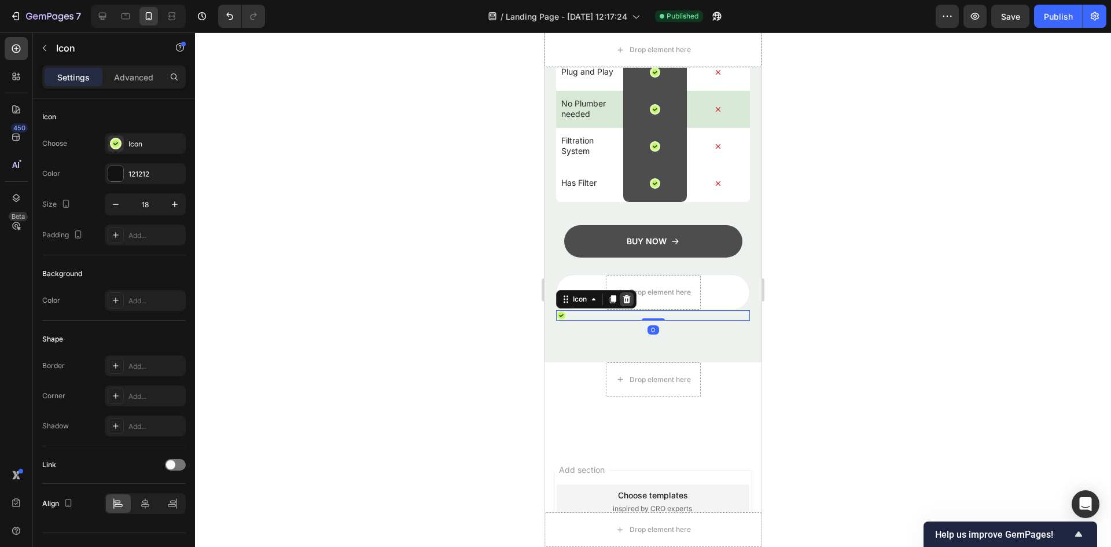
click at [624, 298] on icon at bounding box center [626, 299] width 9 height 9
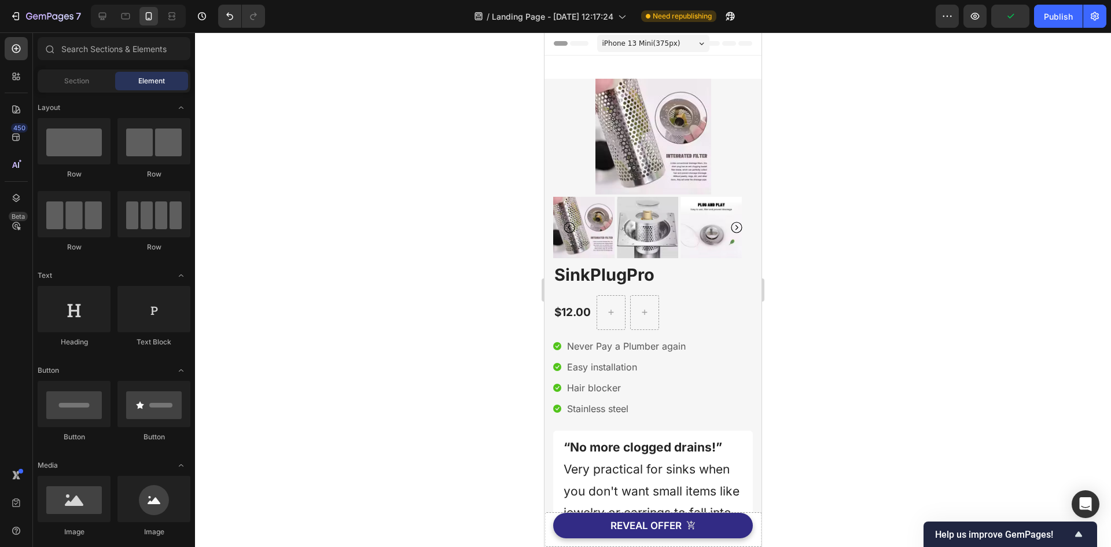
scroll to position [0, 0]
click at [655, 168] on img at bounding box center [654, 137] width 116 height 116
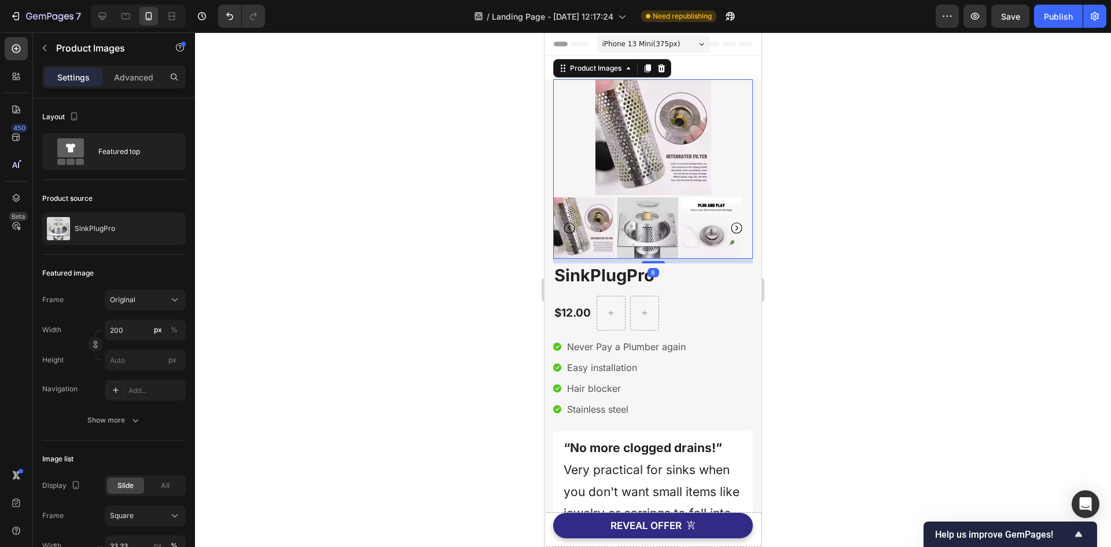
click at [730, 229] on icon "Carousel Next Arrow" at bounding box center [737, 228] width 14 height 14
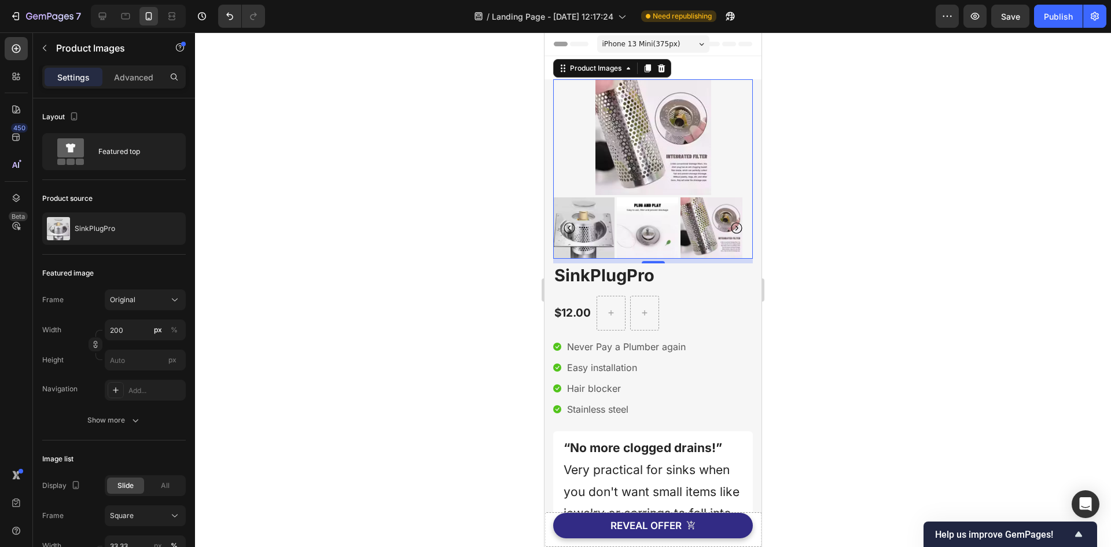
click at [730, 229] on icon "Carousel Next Arrow" at bounding box center [737, 228] width 14 height 14
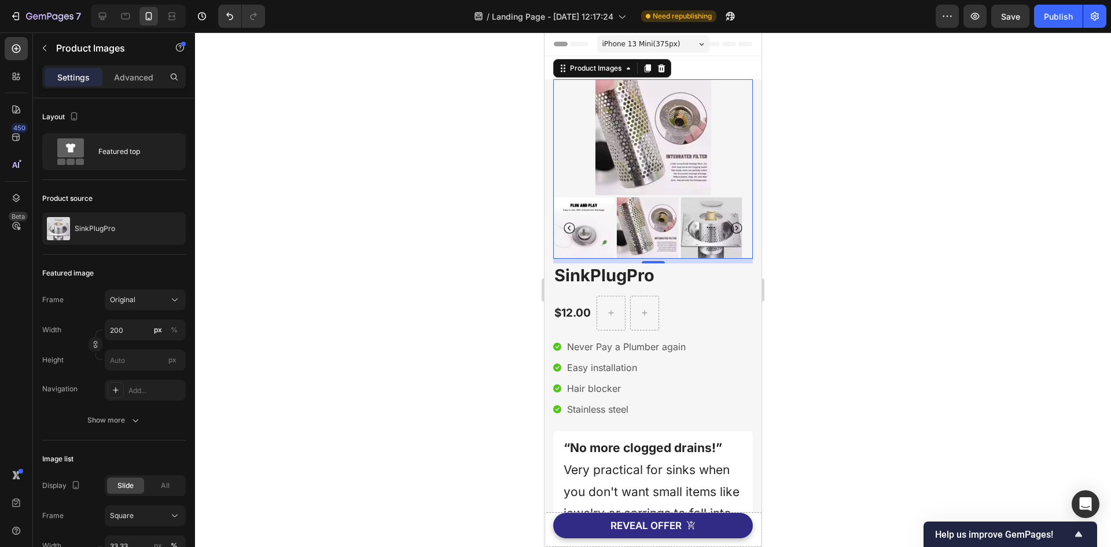
click at [730, 229] on icon "Carousel Next Arrow" at bounding box center [737, 228] width 14 height 14
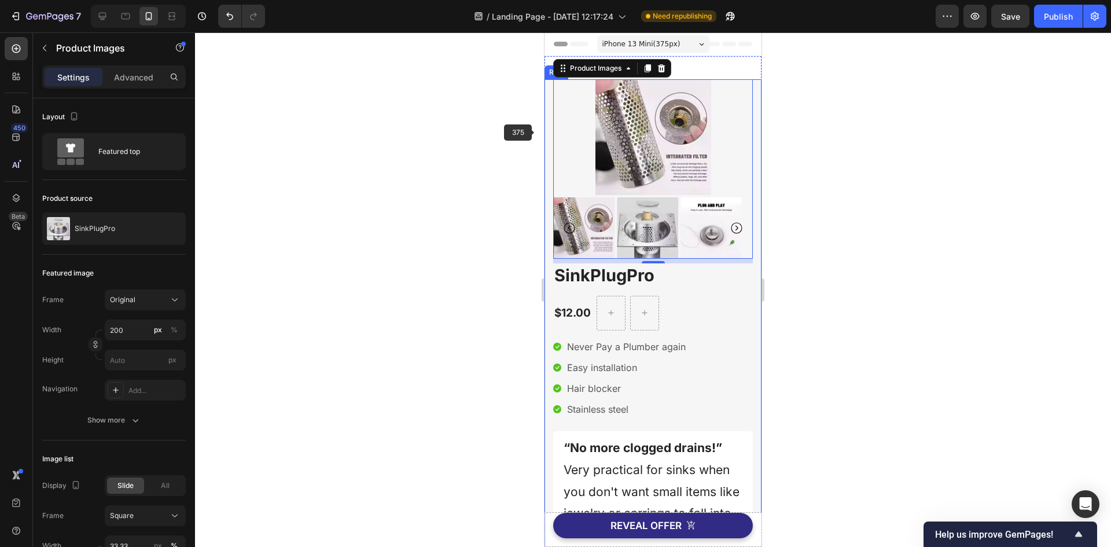
click at [515, 149] on div at bounding box center [653, 289] width 916 height 515
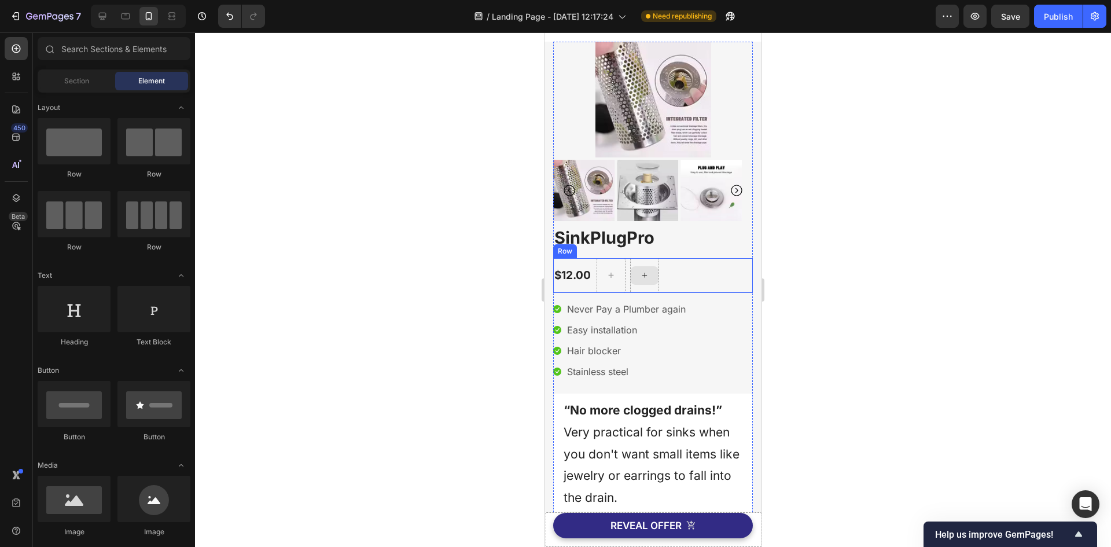
scroll to position [58, 0]
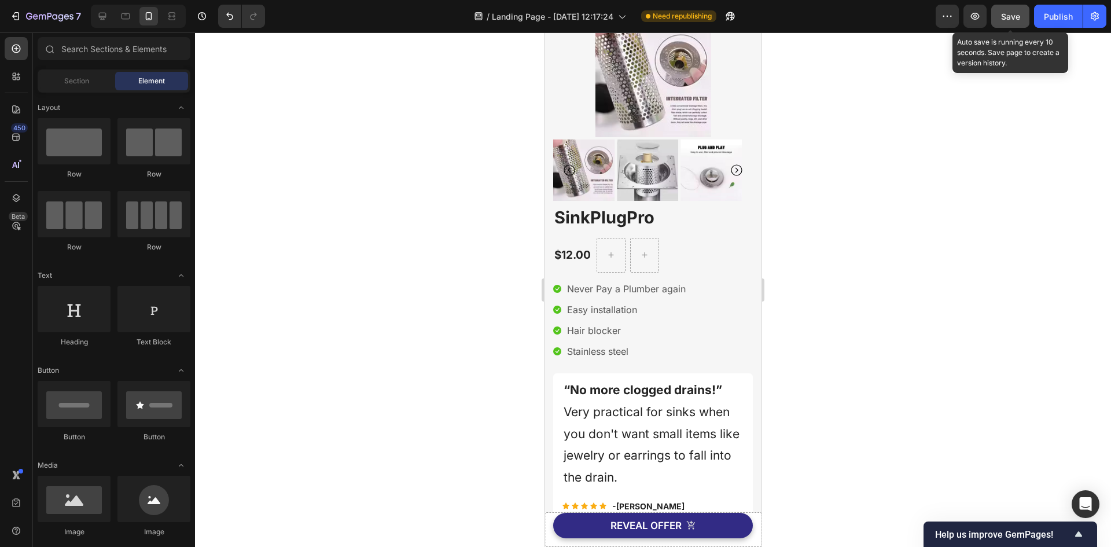
click at [1010, 20] on span "Save" at bounding box center [1010, 17] width 19 height 10
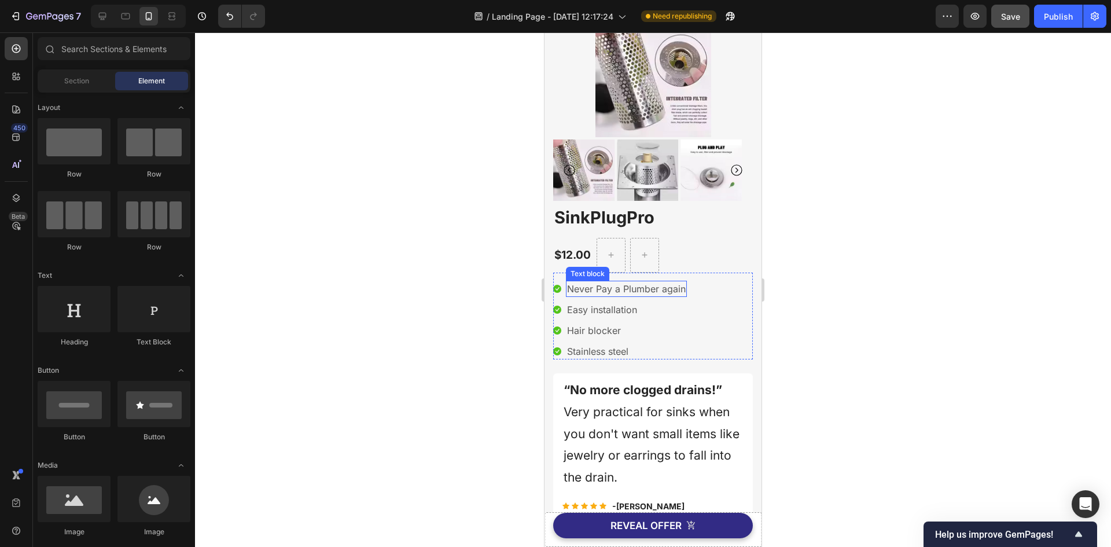
click at [598, 285] on p "Never Pay a Plumber again" at bounding box center [626, 289] width 119 height 14
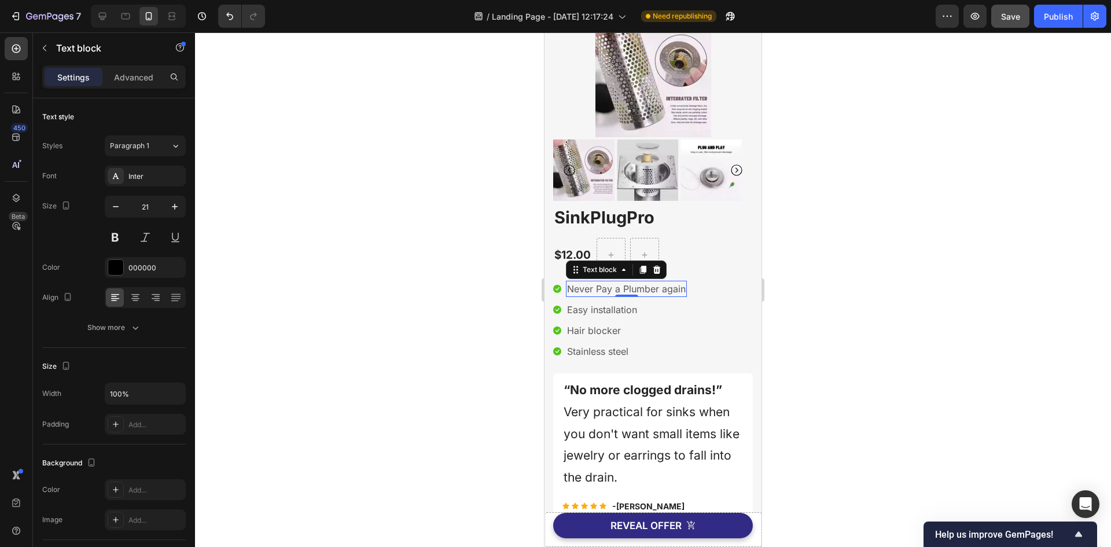
drag, startPoint x: 653, startPoint y: 269, endPoint x: 647, endPoint y: 271, distance: 6.0
click at [653, 269] on icon at bounding box center [656, 269] width 9 height 9
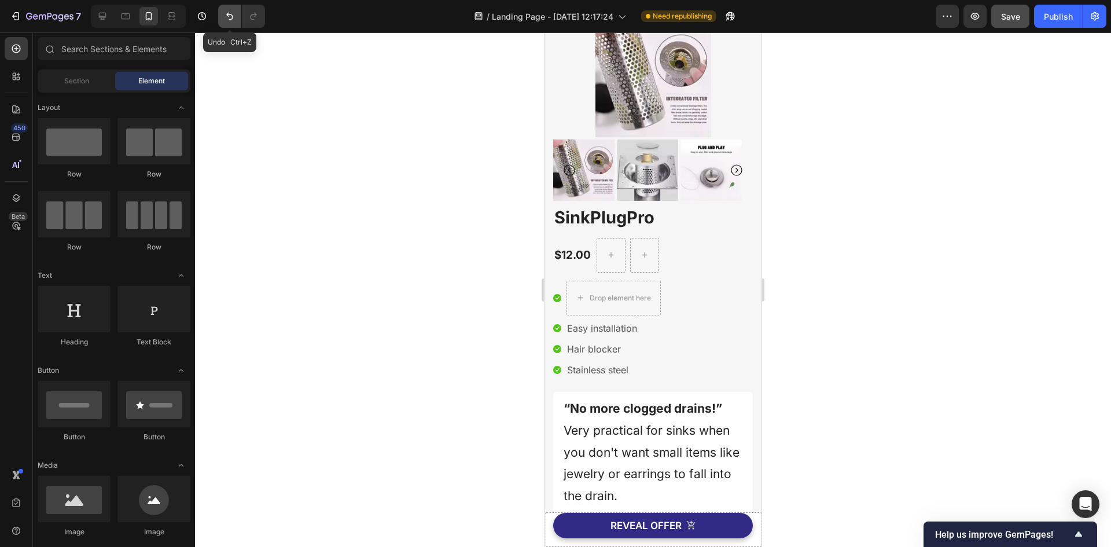
click at [223, 20] on button "Undo/Redo" at bounding box center [229, 16] width 23 height 23
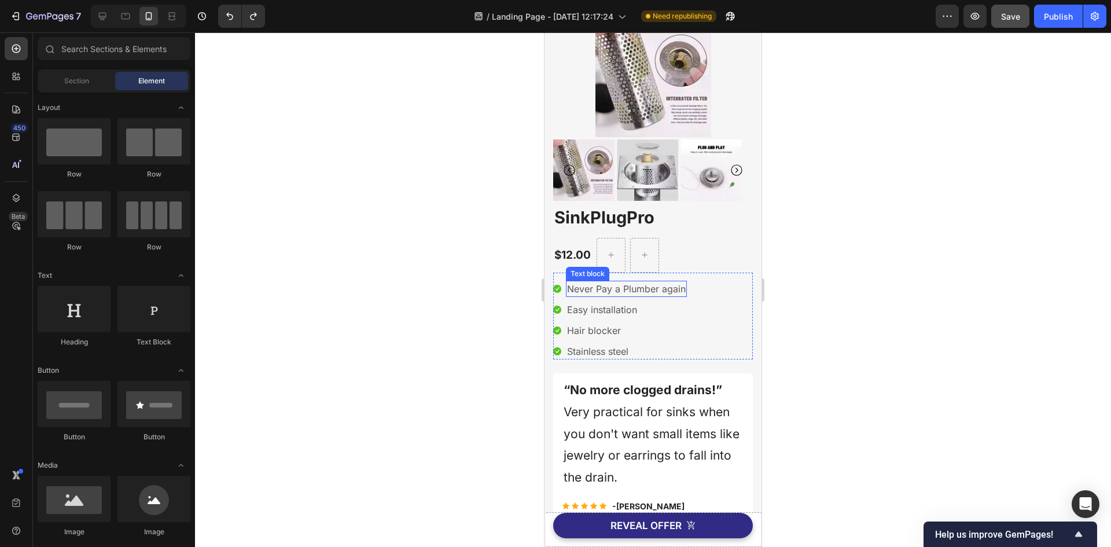
click at [627, 286] on p "Never Pay a Plumber again" at bounding box center [626, 289] width 119 height 14
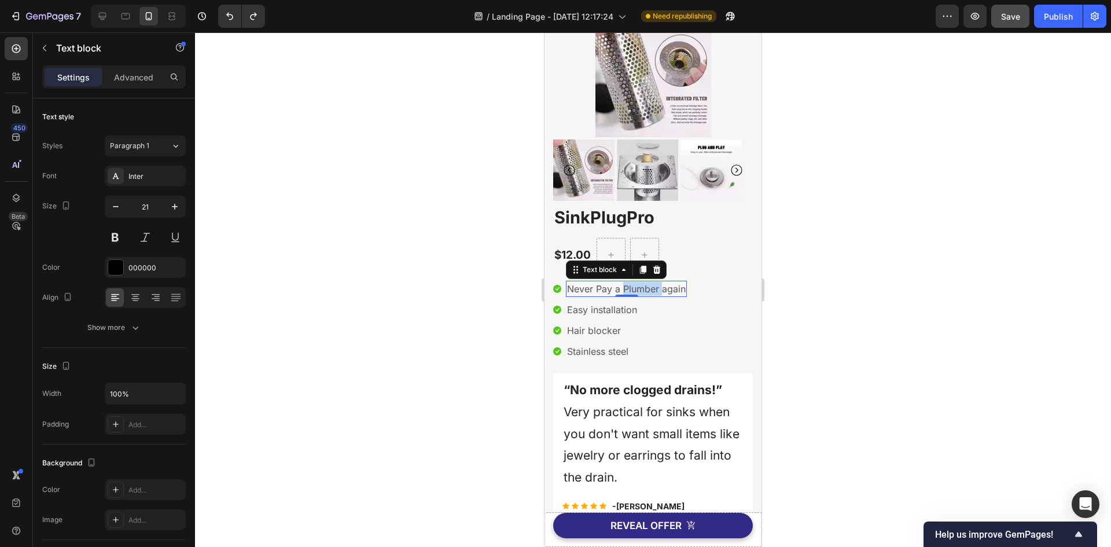
click at [627, 286] on p "Never Pay a Plumber again" at bounding box center [626, 289] width 119 height 14
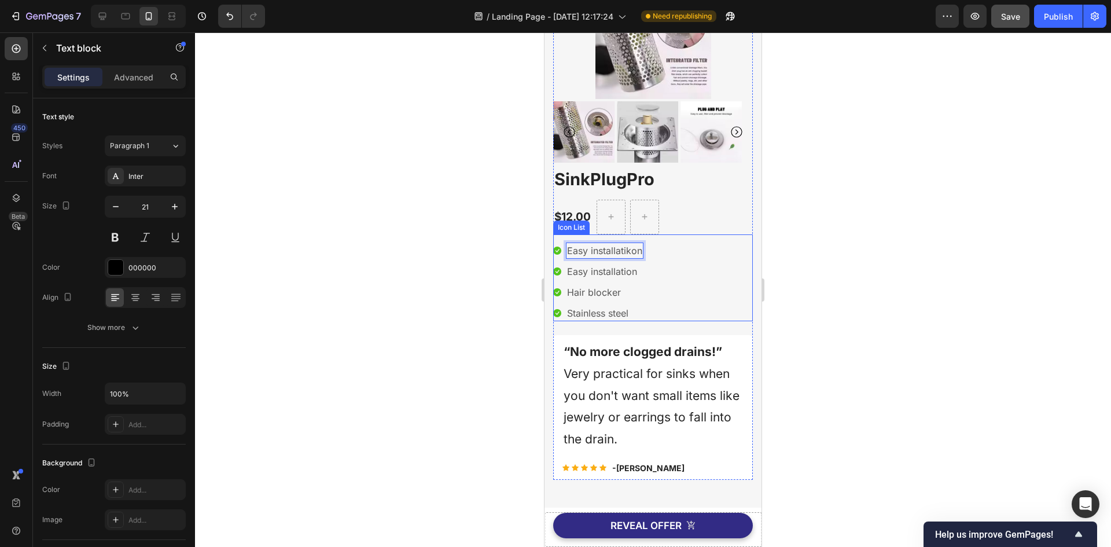
scroll to position [116, 0]
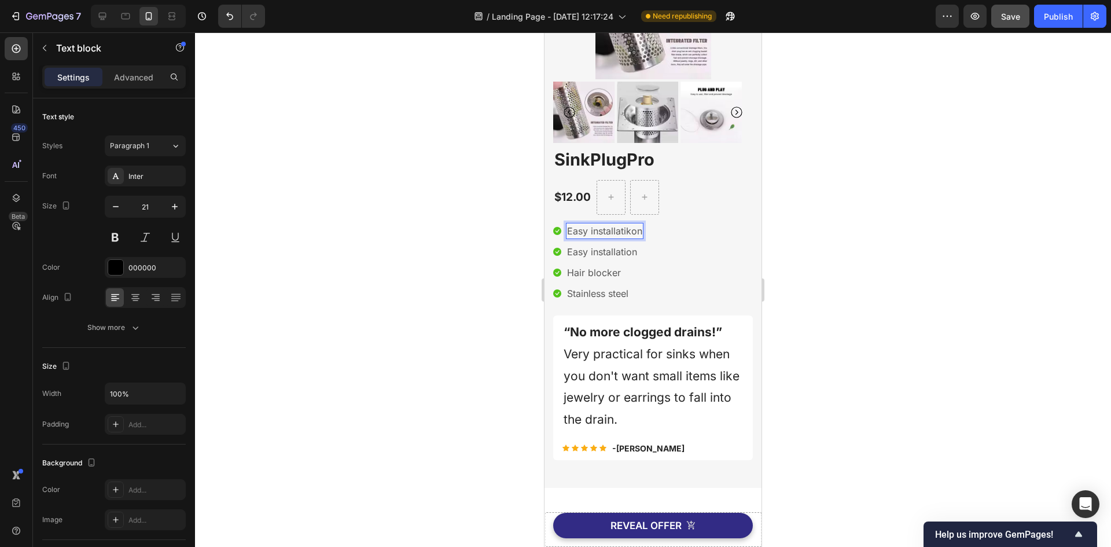
click at [638, 233] on p "Easy installatikon" at bounding box center [604, 231] width 75 height 14
click at [609, 252] on p "Easy installation" at bounding box center [602, 252] width 70 height 14
click at [600, 278] on p "Hair blocker" at bounding box center [594, 273] width 54 height 14
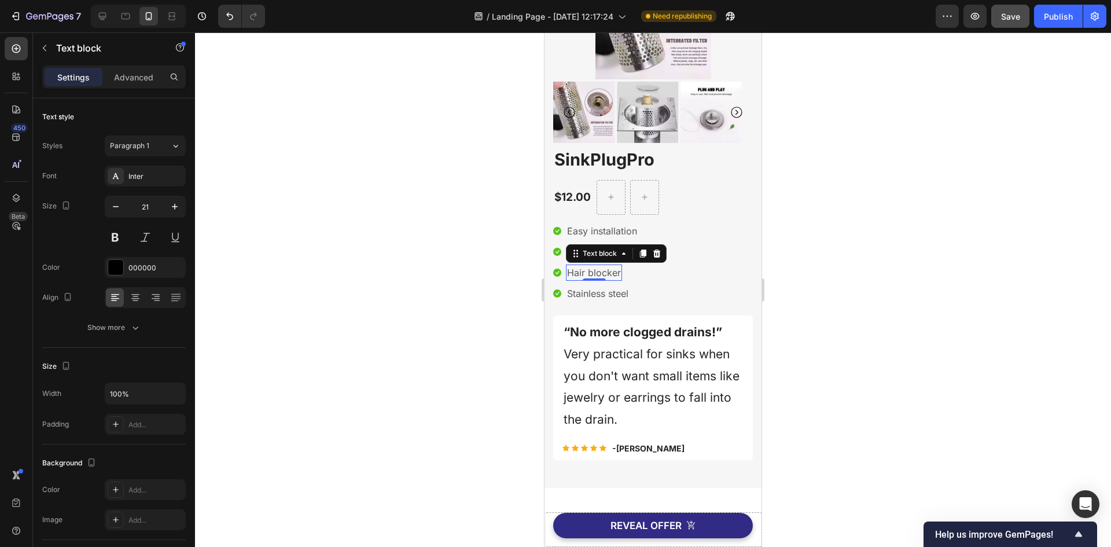
click at [600, 278] on div at bounding box center [594, 279] width 23 height 2
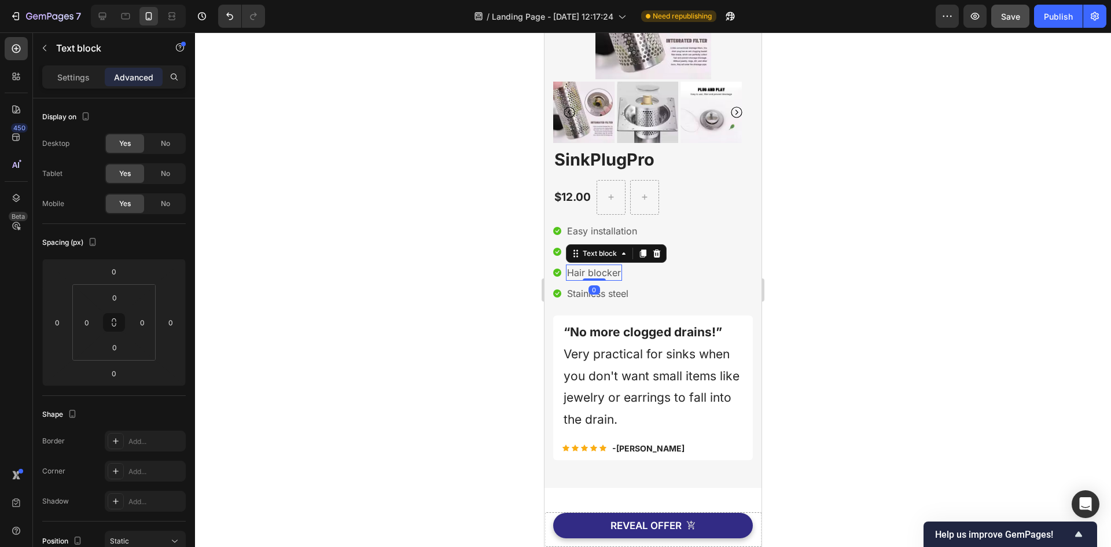
click at [606, 274] on p "Hair blocker" at bounding box center [594, 273] width 54 height 14
click at [589, 299] on p "Stainless steel" at bounding box center [597, 293] width 61 height 14
click at [662, 275] on div at bounding box center [657, 274] width 14 height 14
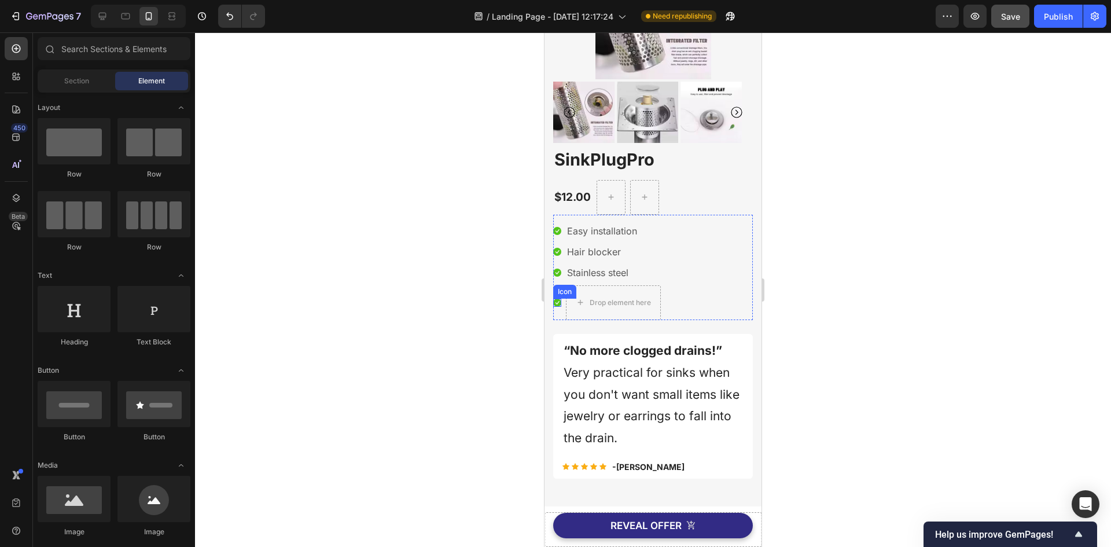
click at [557, 303] on icon at bounding box center [557, 303] width 8 height 8
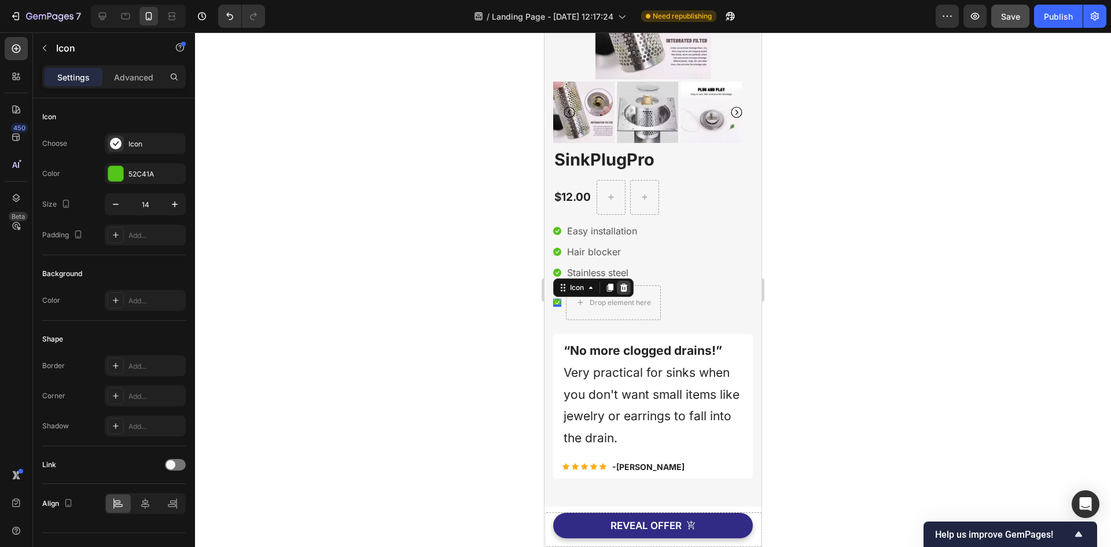
click at [626, 285] on icon at bounding box center [624, 288] width 8 height 8
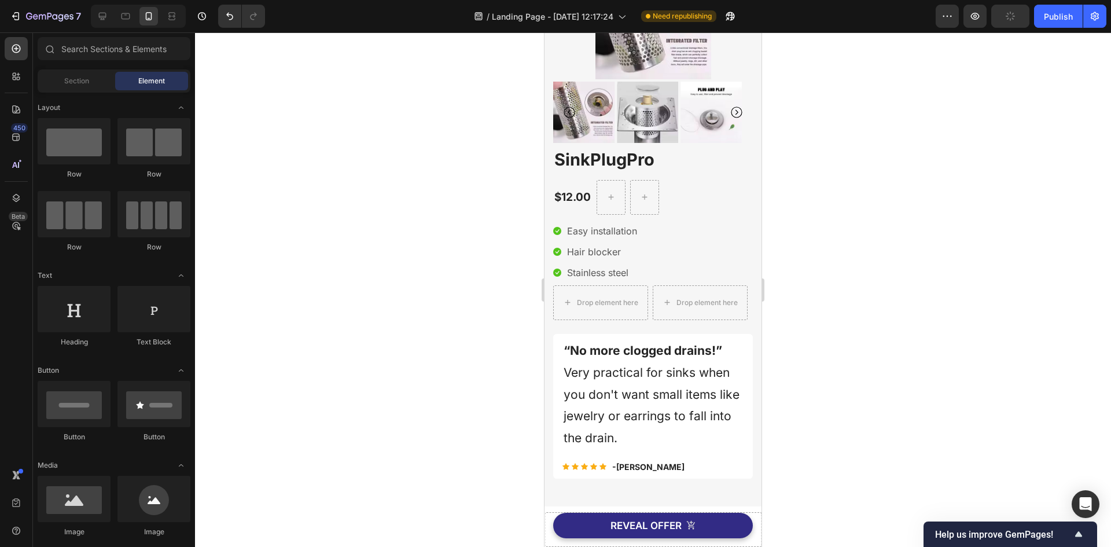
click at [1017, 25] on button "button" at bounding box center [1010, 16] width 38 height 23
click at [1039, 21] on button "Publish" at bounding box center [1058, 16] width 49 height 23
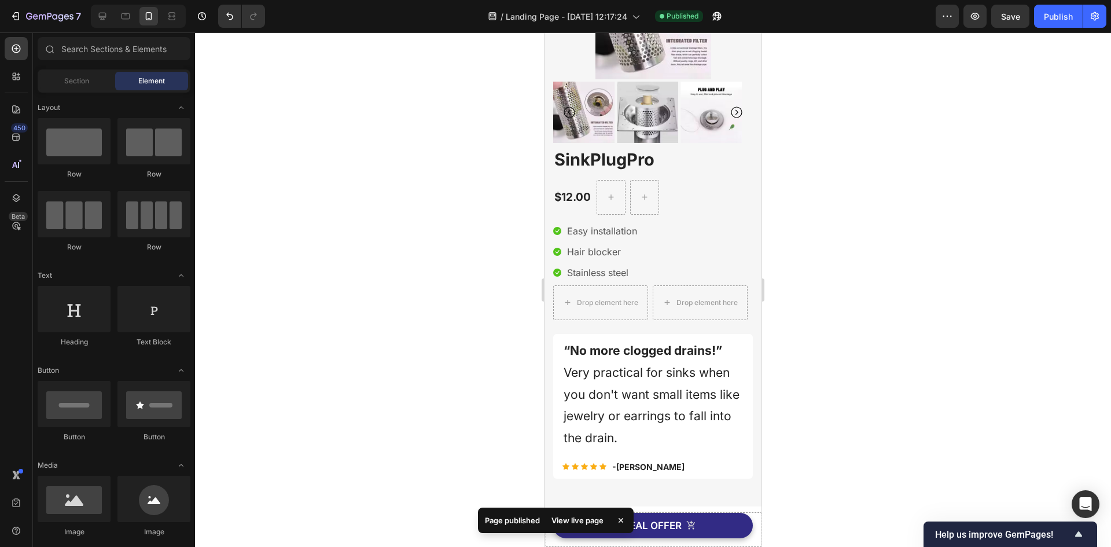
click at [1034, 5] on button "Publish" at bounding box center [1058, 16] width 49 height 23
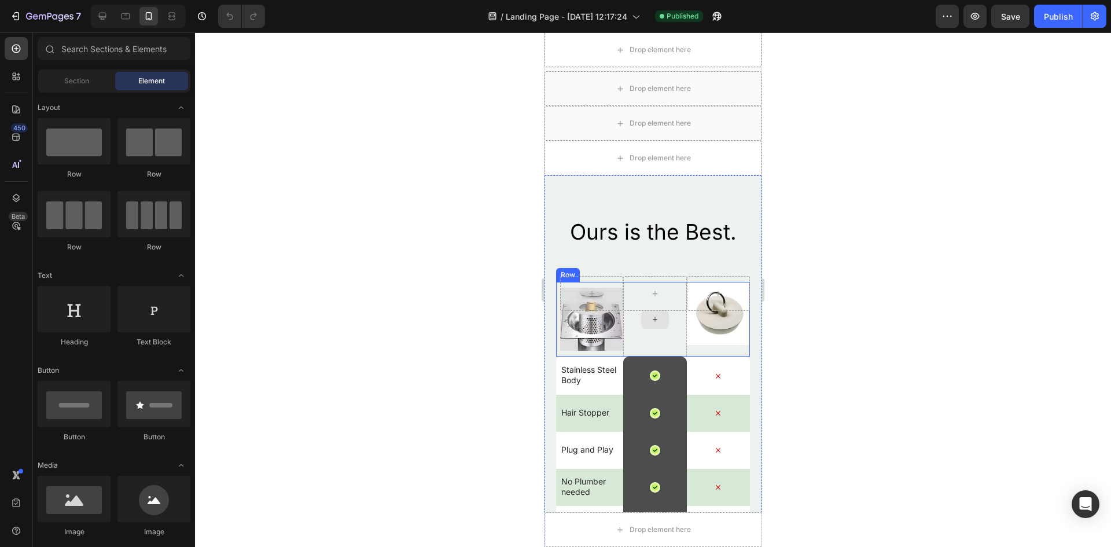
scroll to position [1563, 0]
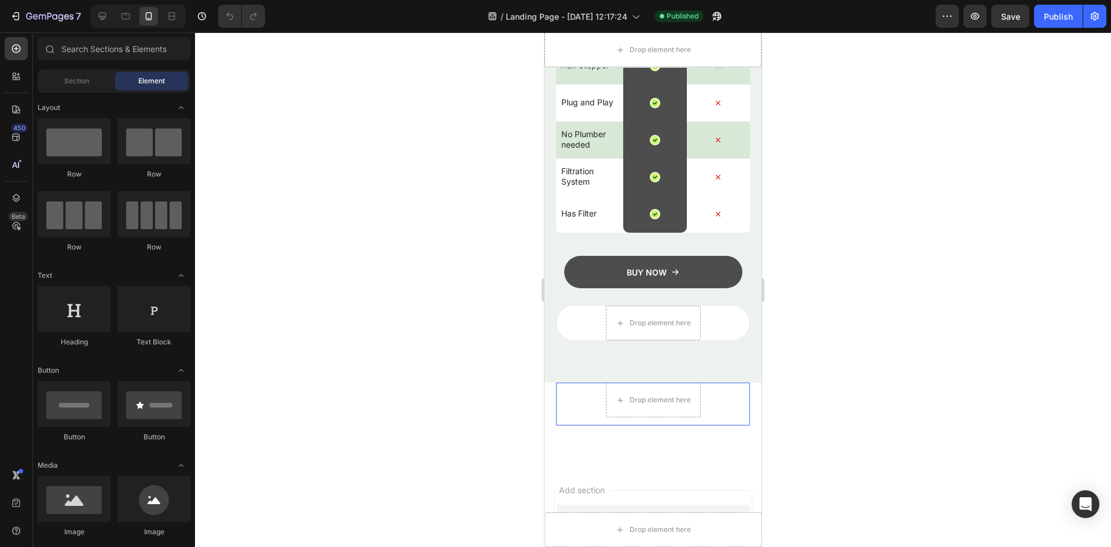
click at [734, 355] on div "Ours is the Best. Heading Row Image Image Text Block Row Stainless Steel Body T…" at bounding box center [653, 105] width 217 height 554
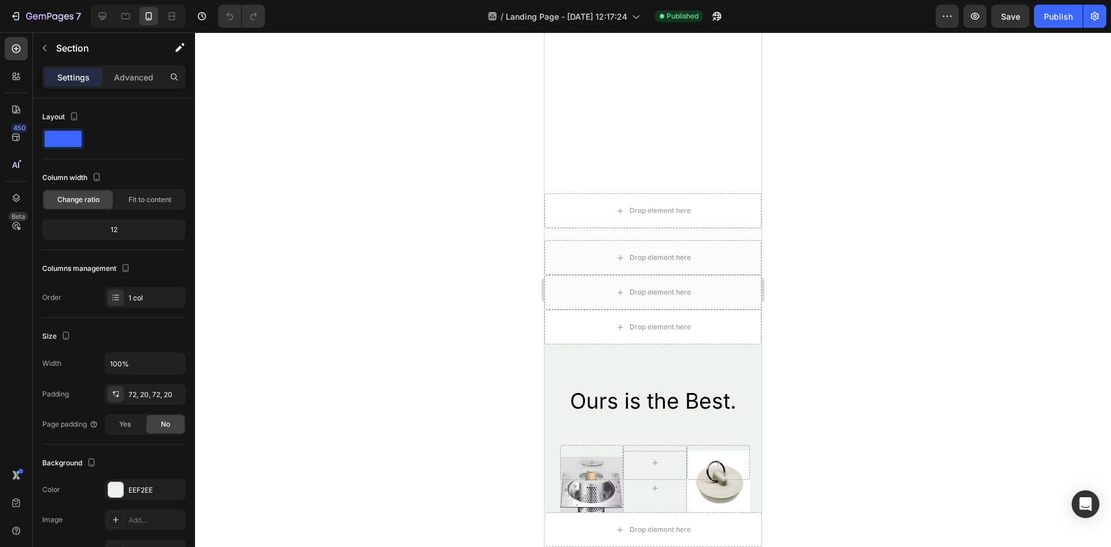
scroll to position [829, 0]
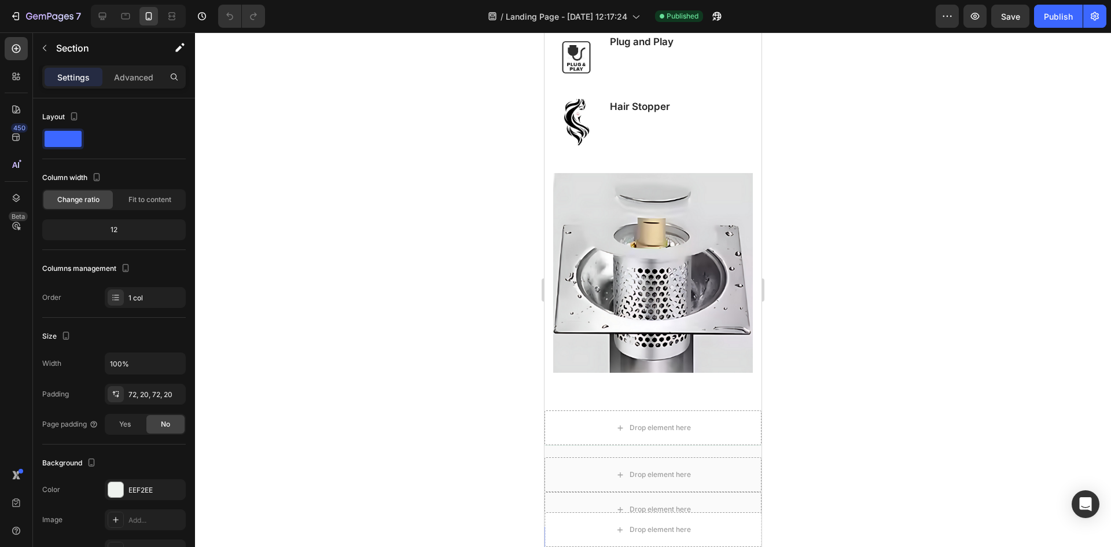
click at [681, 304] on img at bounding box center [653, 273] width 200 height 200
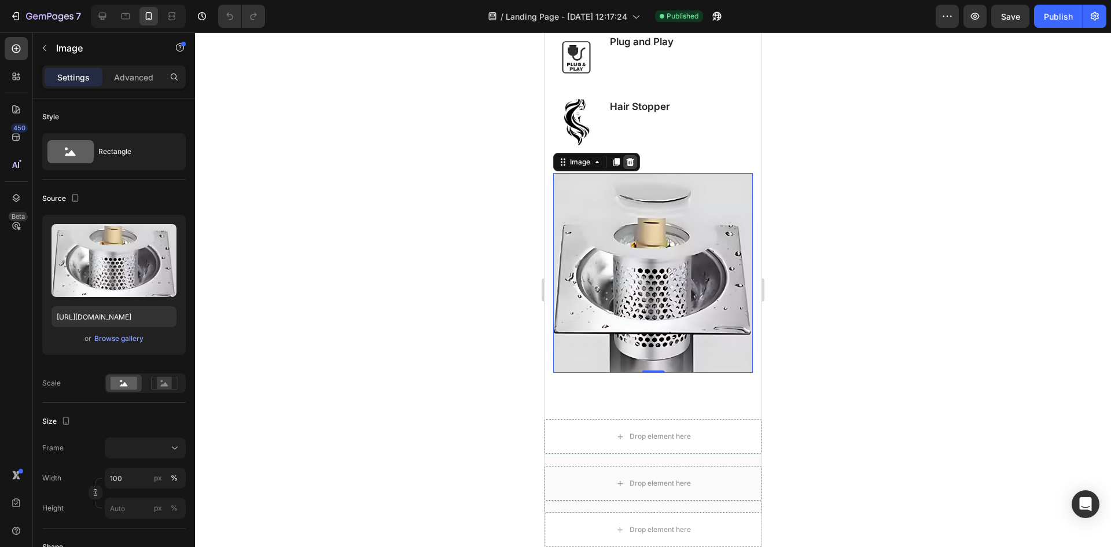
click at [631, 160] on icon at bounding box center [631, 162] width 8 height 8
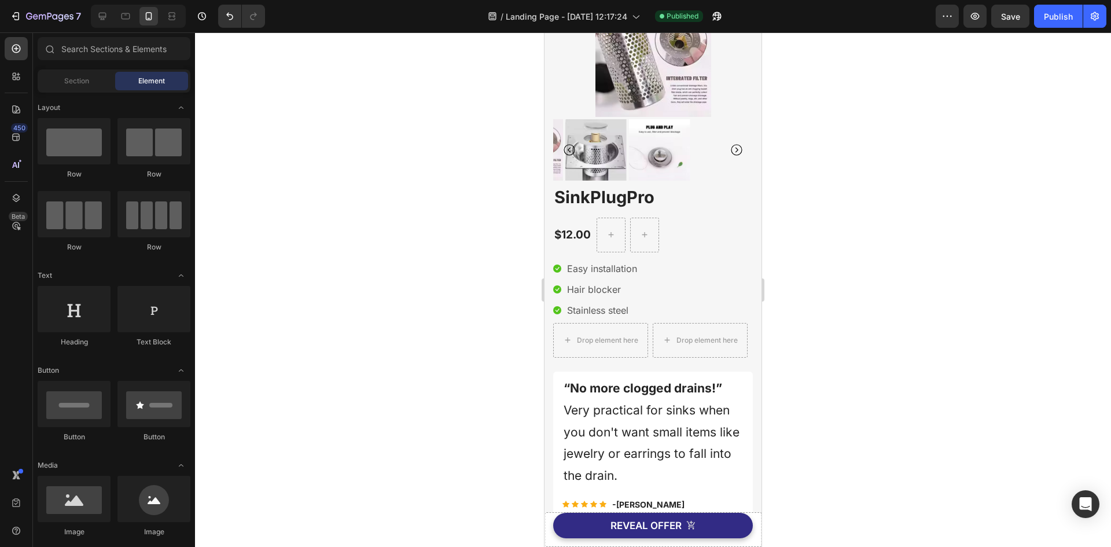
scroll to position [19, 0]
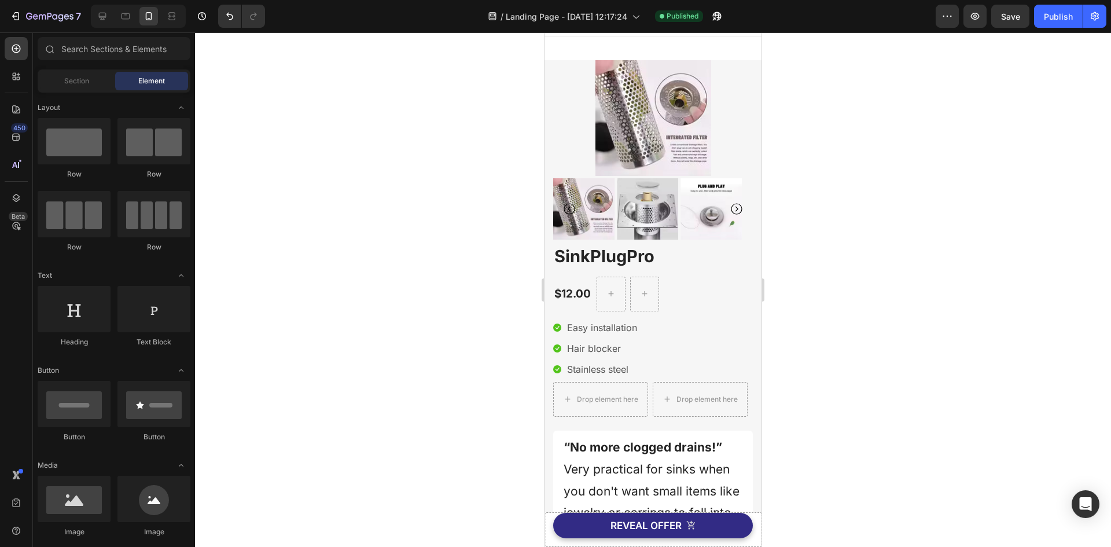
click at [113, 19] on div at bounding box center [138, 16] width 95 height 23
click at [111, 19] on div at bounding box center [102, 16] width 19 height 19
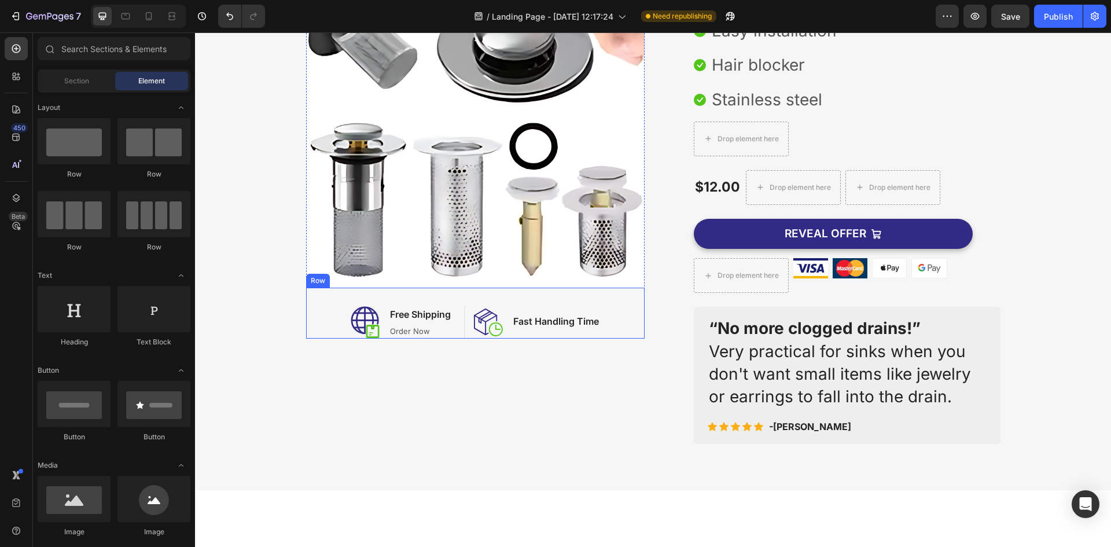
scroll to position [77, 0]
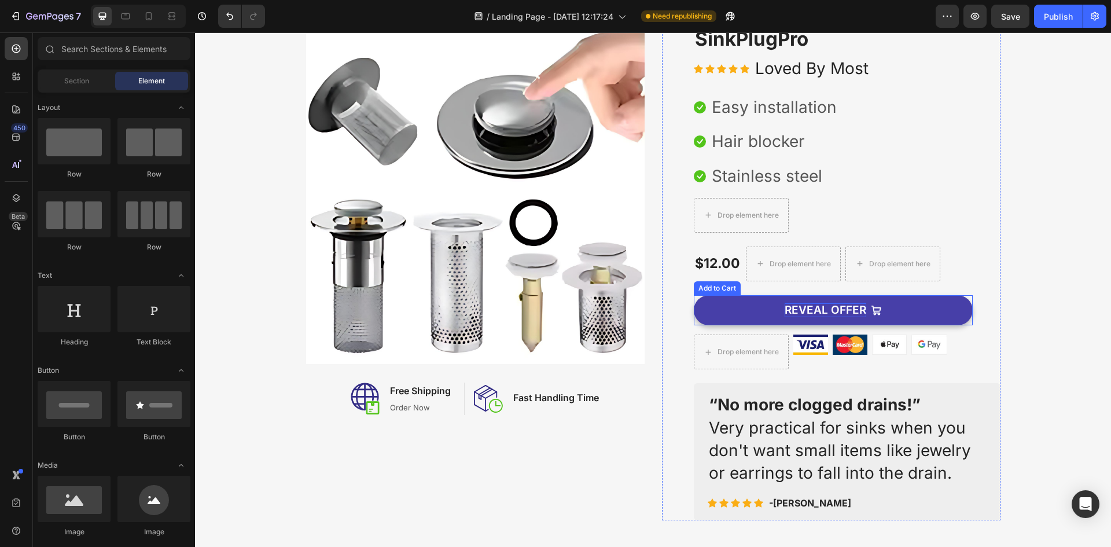
click at [791, 308] on div "REVEAL OFFER" at bounding box center [826, 310] width 82 height 14
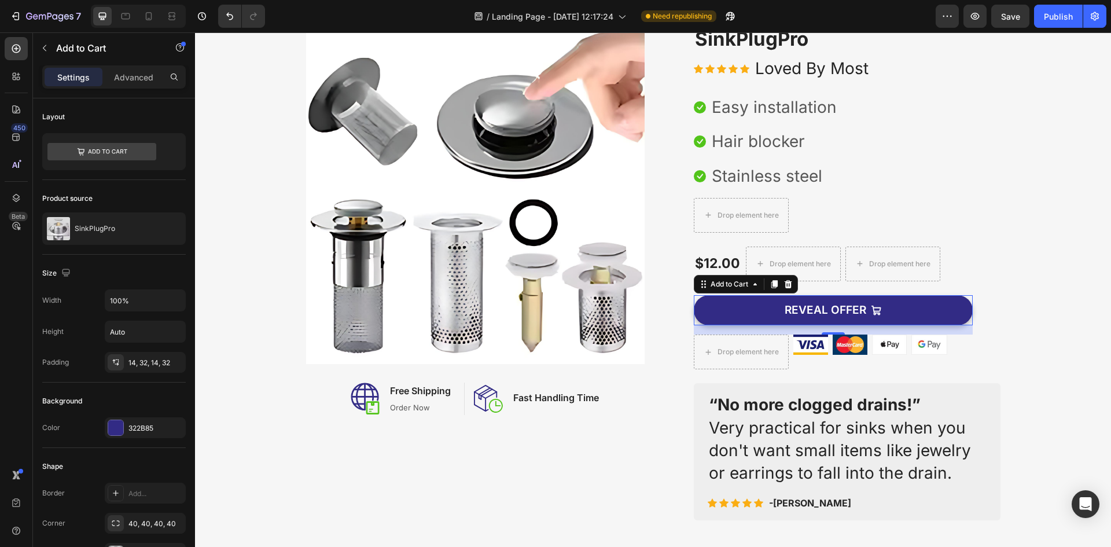
click at [982, 2] on div "7 / Landing Page - Sep 27, 12:17:24 Need republishing Preview Save Publish" at bounding box center [555, 16] width 1111 height 33
click at [979, 9] on button "button" at bounding box center [975, 16] width 23 height 23
click at [1059, 16] on div "Publish" at bounding box center [1058, 16] width 29 height 12
